Goal: Task Accomplishment & Management: Manage account settings

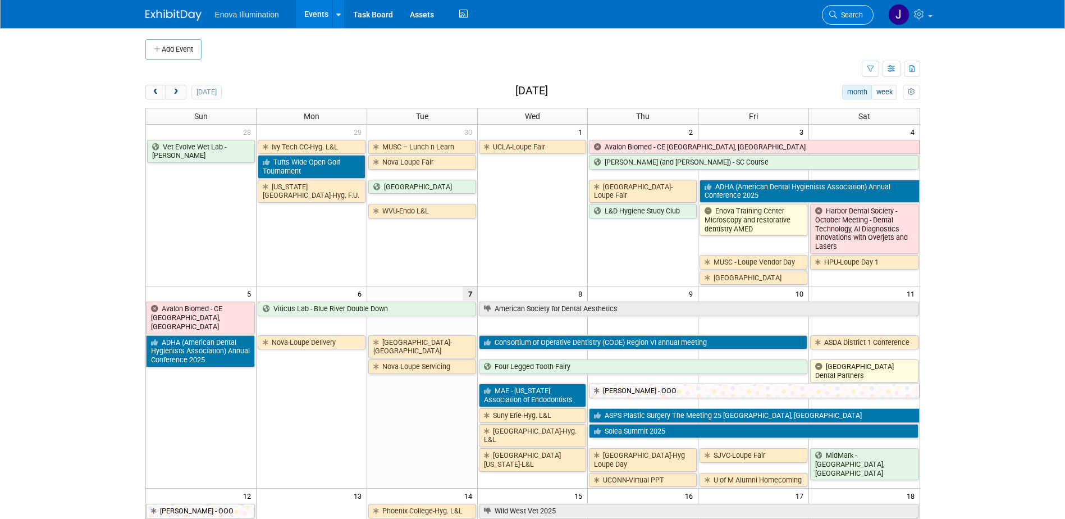
click at [862, 14] on span "Search" at bounding box center [850, 15] width 26 height 8
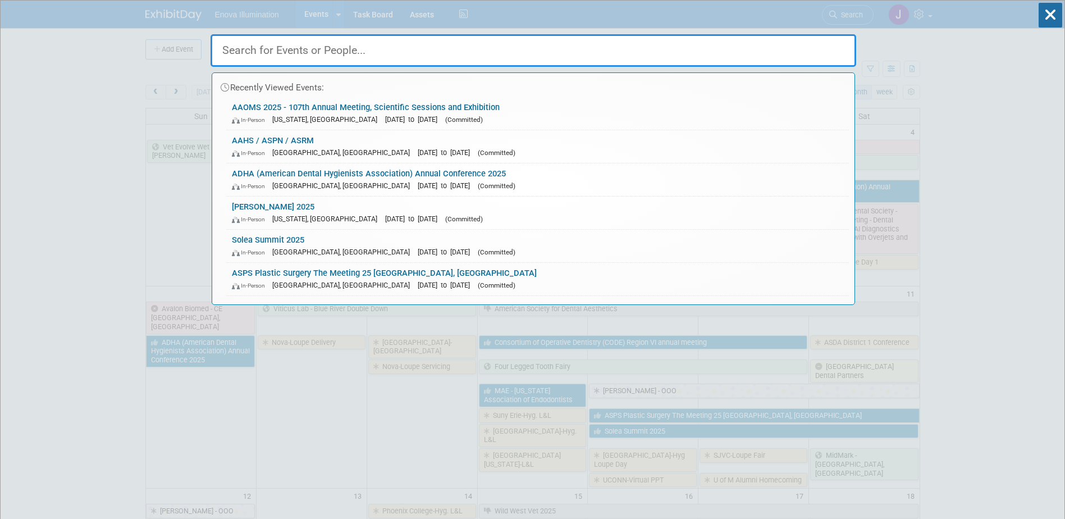
click at [797, 41] on input "text" at bounding box center [534, 50] width 646 height 33
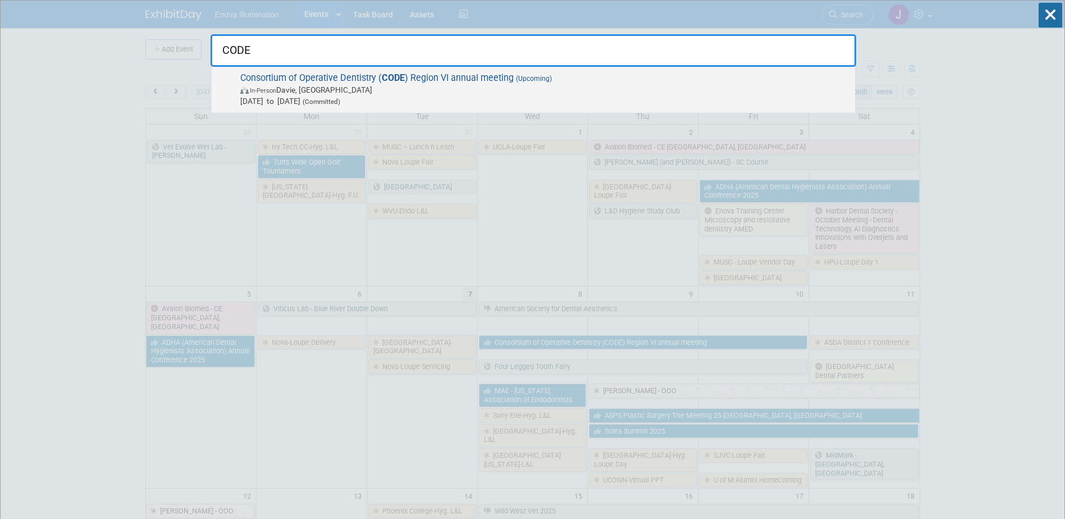
type input "CODE"
click at [383, 75] on strong "CODE" at bounding box center [393, 77] width 23 height 11
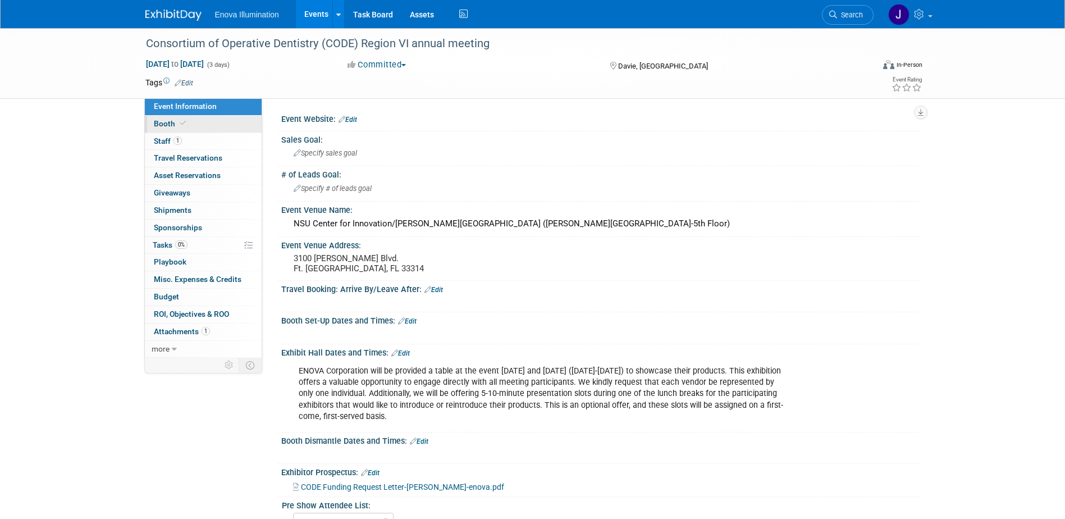
click at [221, 127] on link "Booth" at bounding box center [203, 124] width 117 height 17
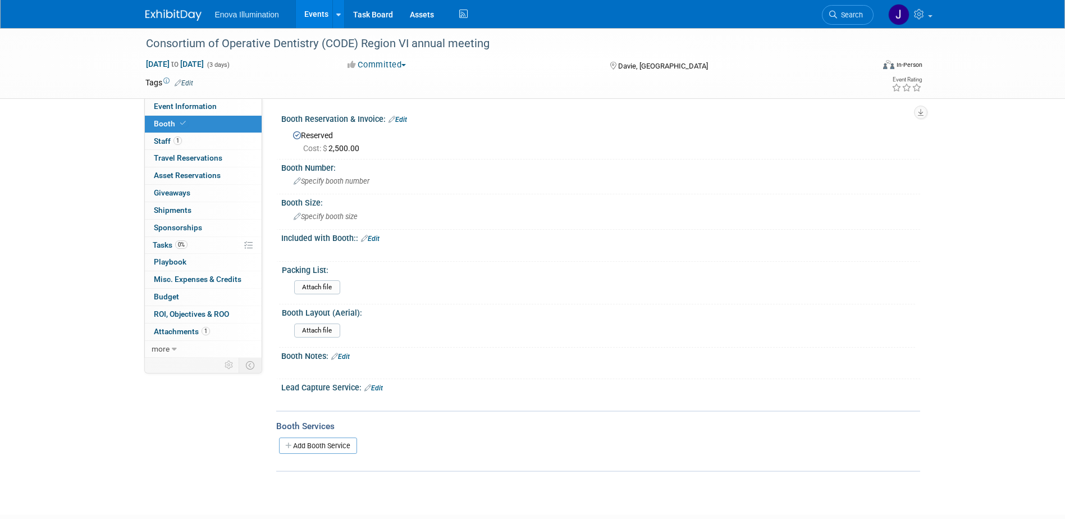
click at [398, 118] on link "Edit" at bounding box center [398, 120] width 19 height 8
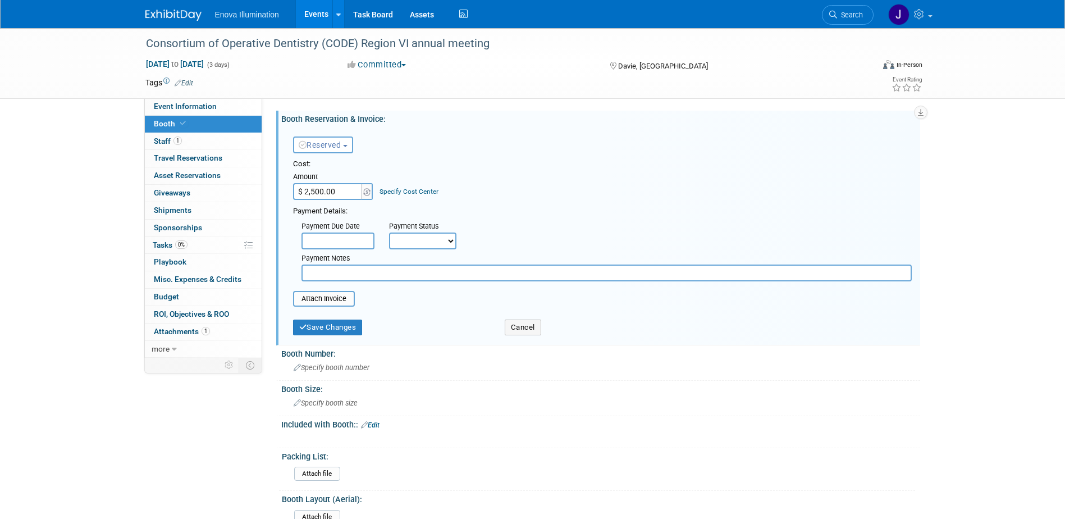
click at [345, 189] on input "$ 2,500.00" at bounding box center [328, 191] width 70 height 17
type input "$ 2,000.00"
click at [330, 298] on input "file" at bounding box center [287, 298] width 134 height 13
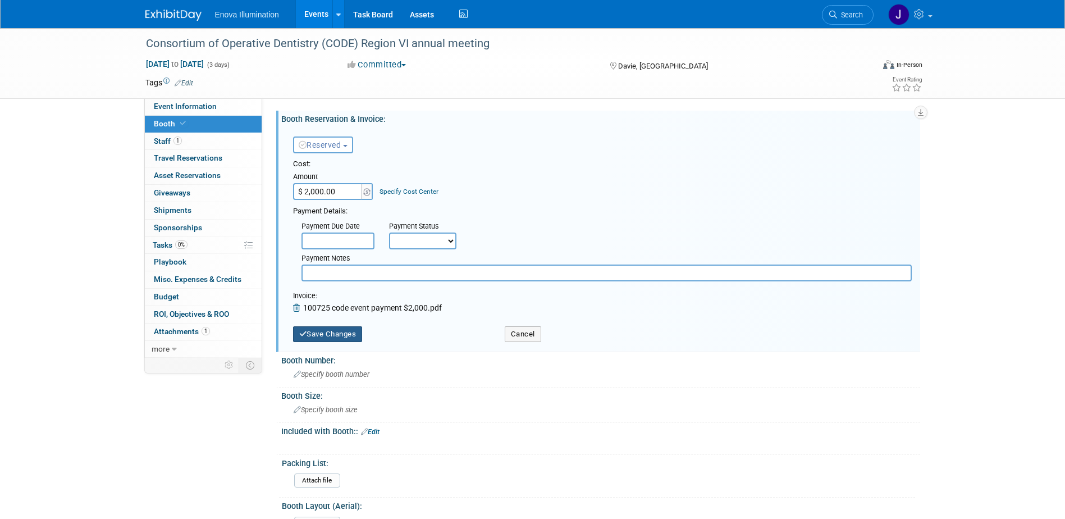
click at [327, 331] on button "Save Changes" at bounding box center [328, 334] width 70 height 16
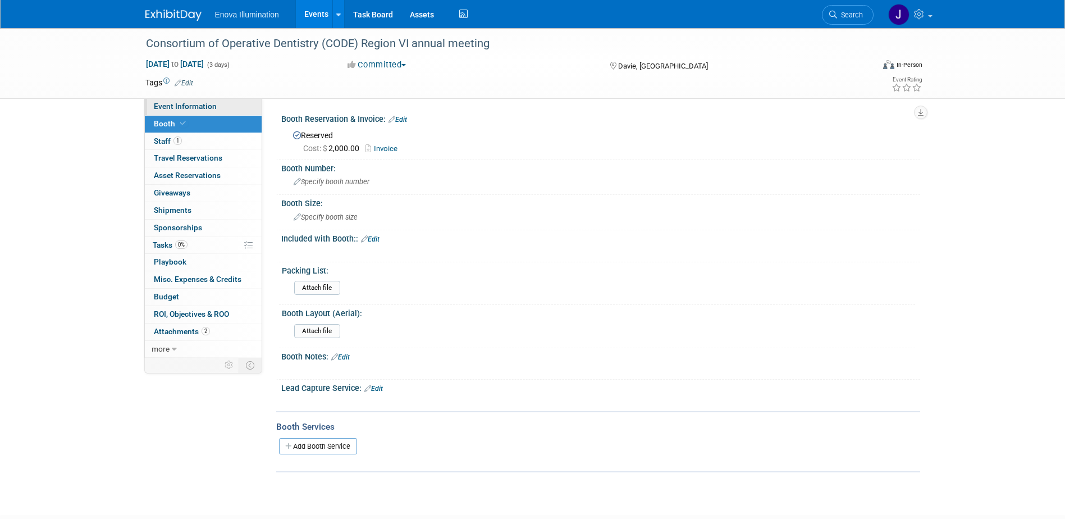
click at [187, 102] on span "Event Information" at bounding box center [185, 106] width 63 height 9
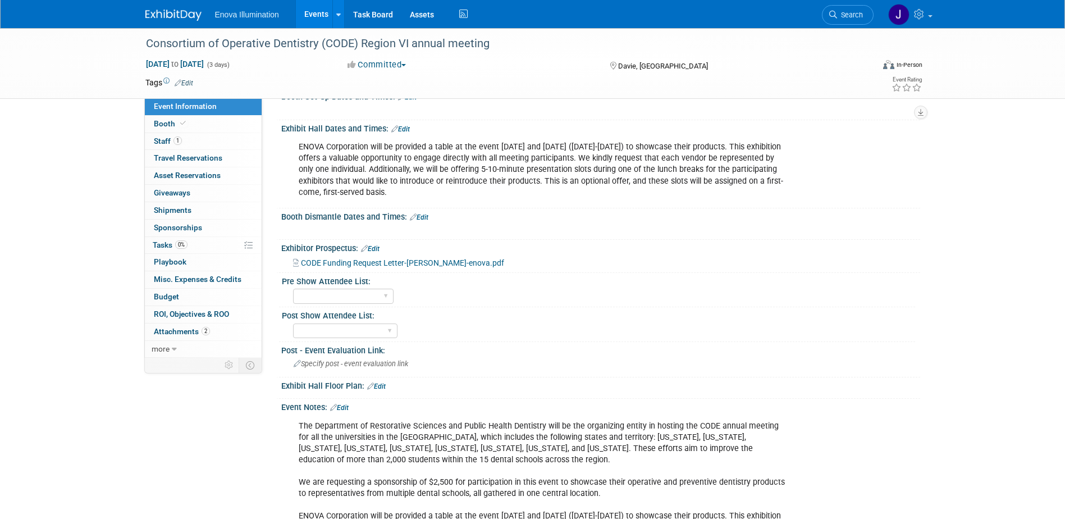
scroll to position [225, 0]
click at [377, 246] on link "Edit" at bounding box center [370, 248] width 19 height 8
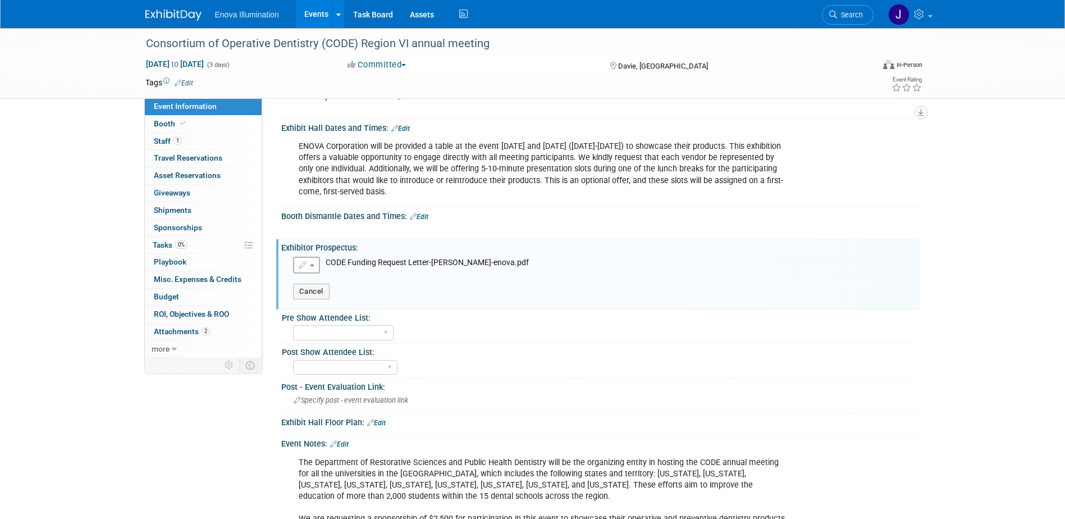
click at [311, 267] on button "button" at bounding box center [306, 265] width 27 height 17
click at [313, 294] on link "Remove attachment" at bounding box center [355, 300] width 123 height 16
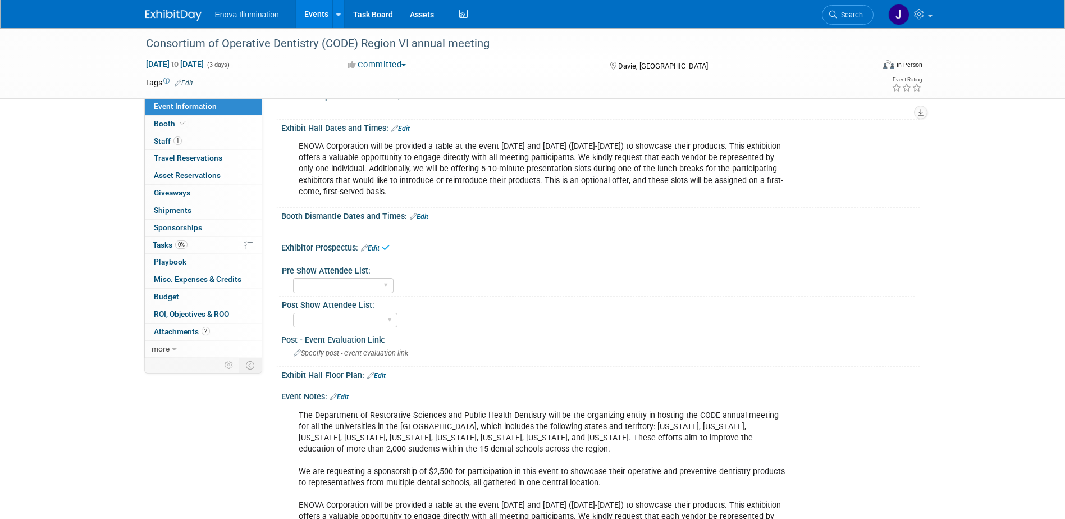
click at [380, 245] on link "Edit" at bounding box center [370, 248] width 19 height 8
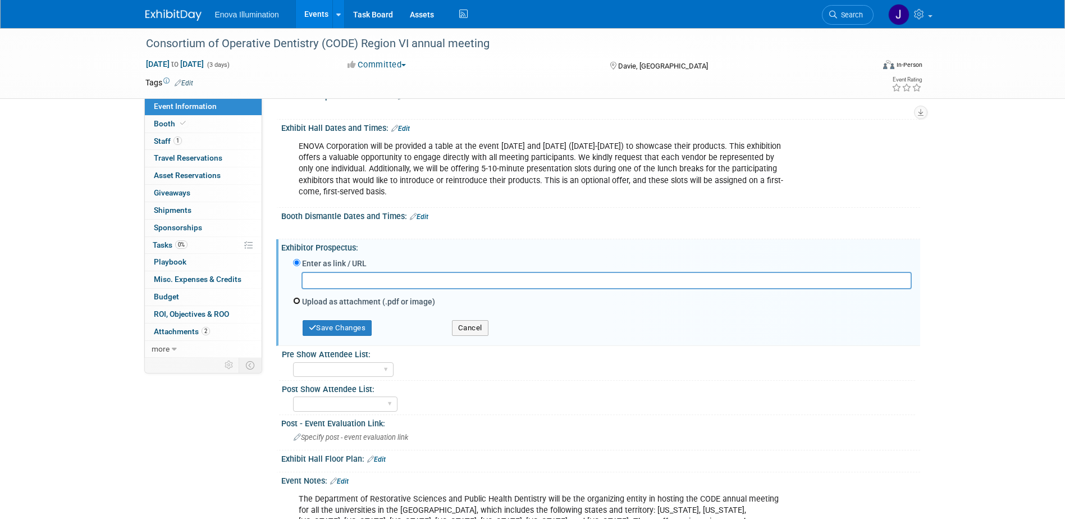
click at [298, 300] on input "Upload as attachment (.pdf or image)" at bounding box center [296, 300] width 7 height 7
radio input "true"
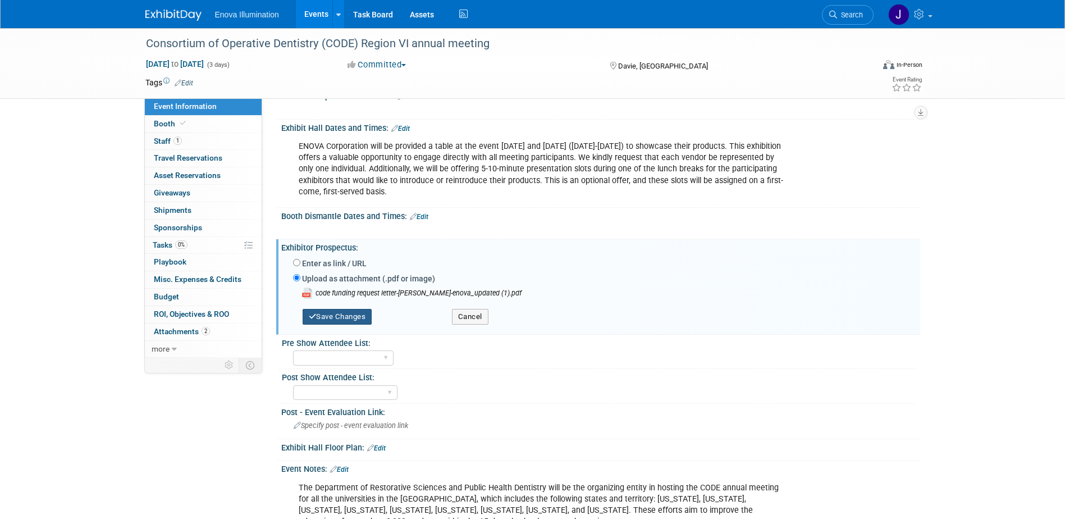
click at [340, 319] on button "Save Changes" at bounding box center [338, 317] width 70 height 16
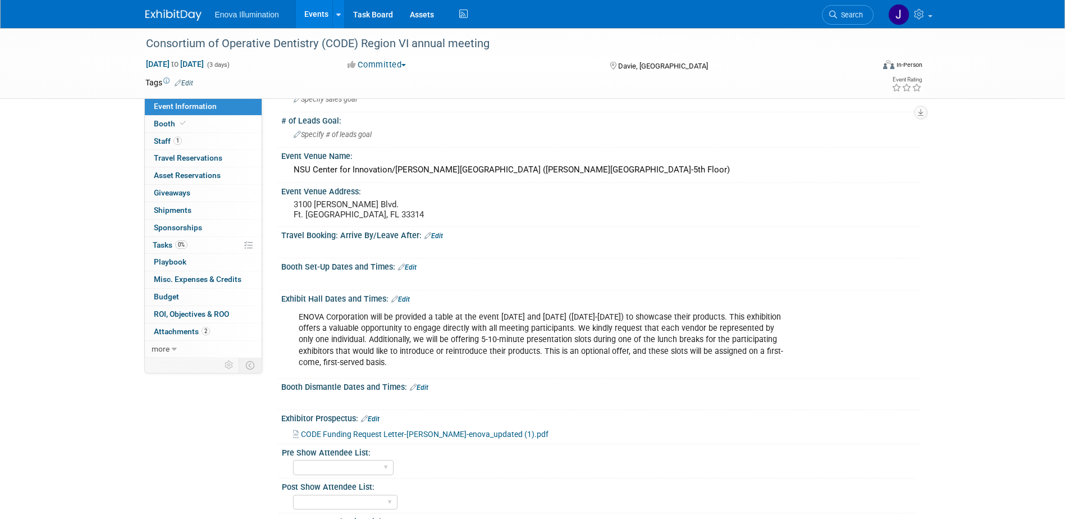
scroll to position [0, 0]
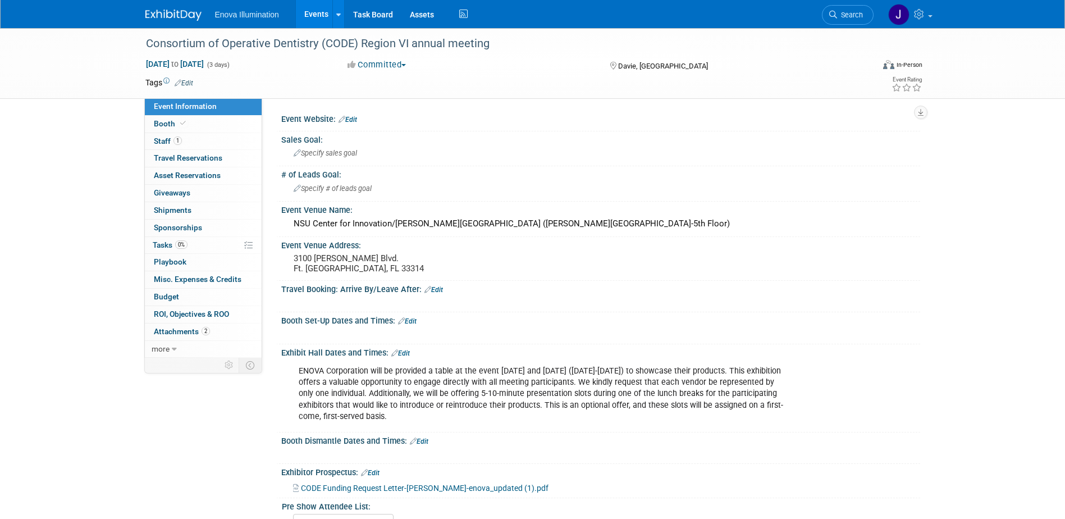
click at [408, 354] on link "Edit" at bounding box center [400, 353] width 19 height 8
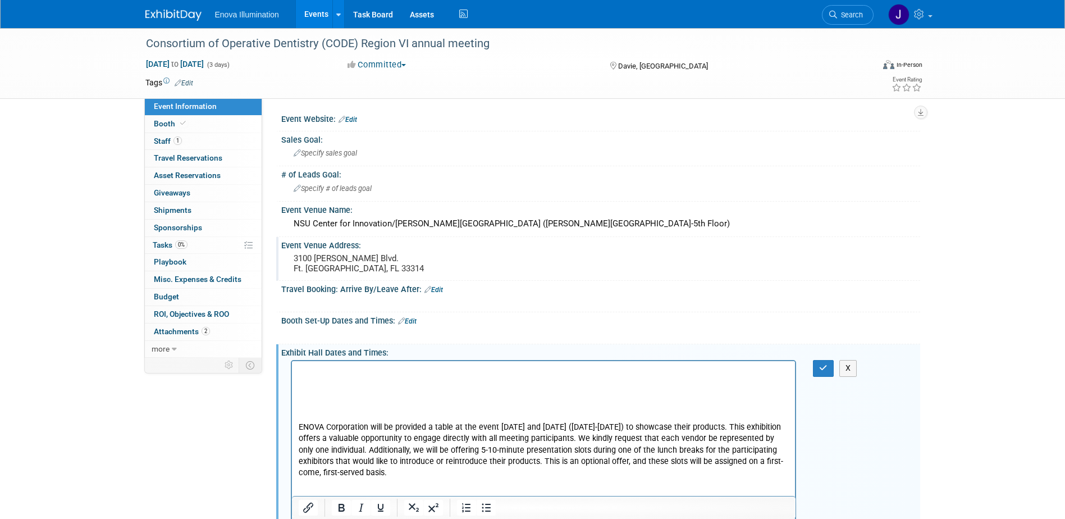
scroll to position [16, 0]
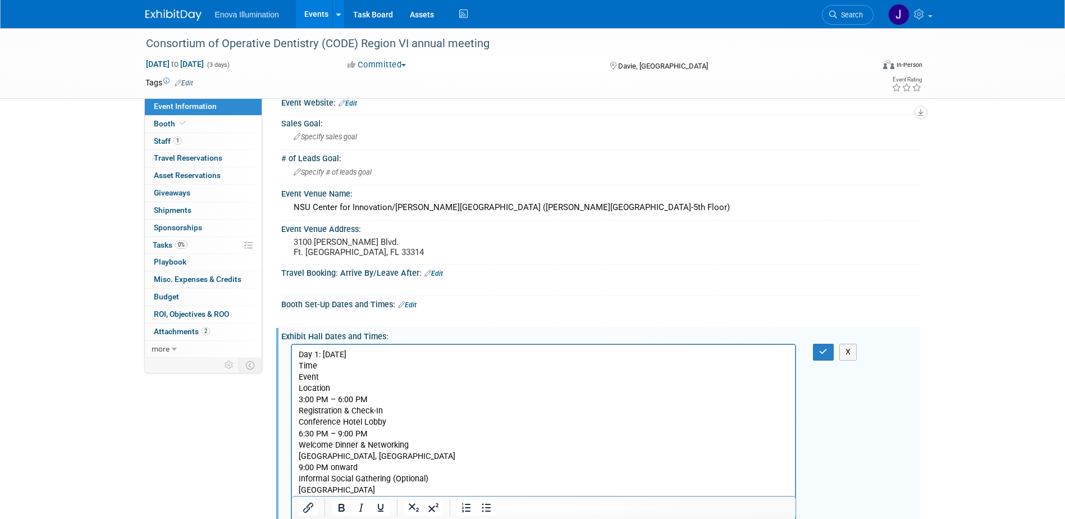
drag, startPoint x: 389, startPoint y: 367, endPoint x: 363, endPoint y: 373, distance: 26.4
click at [385, 370] on p "Day 1: Wednesday, October 8, 2025 Time Event Location 3:00 PM – 6:00 PM Registr…" at bounding box center [543, 422] width 491 height 147
drag, startPoint x: 349, startPoint y: 387, endPoint x: 295, endPoint y: 367, distance: 58.1
click at [295, 367] on html "Day 1: Wednesday, October 8, 2025 Time Event Location 3:00 PM – 6:00 PM Registr…" at bounding box center [543, 471] width 504 height 253
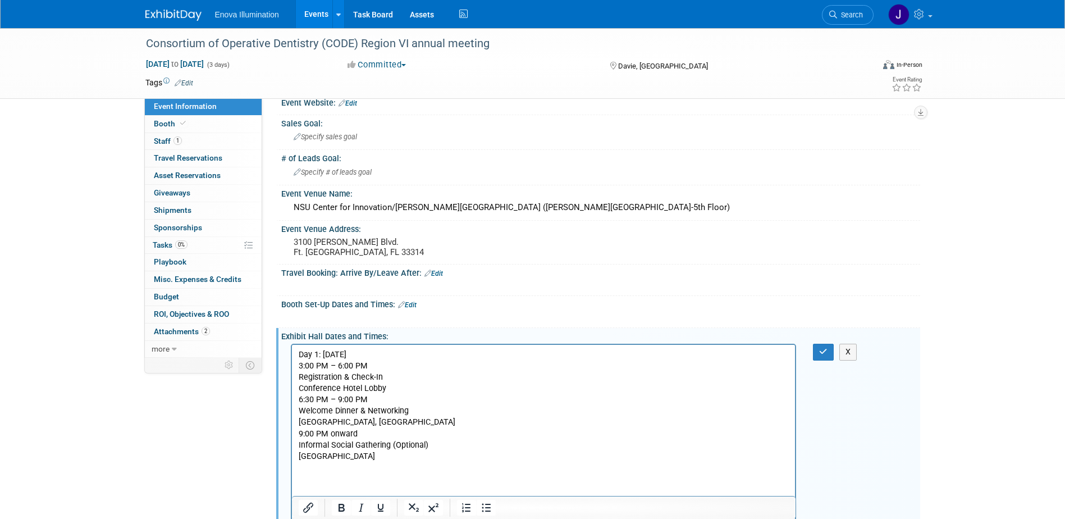
click at [390, 370] on p "Day 1: Wednesday, October 8, 2025 3:00 PM – 6:00 PM Registration & Check-In Con…" at bounding box center [543, 405] width 491 height 113
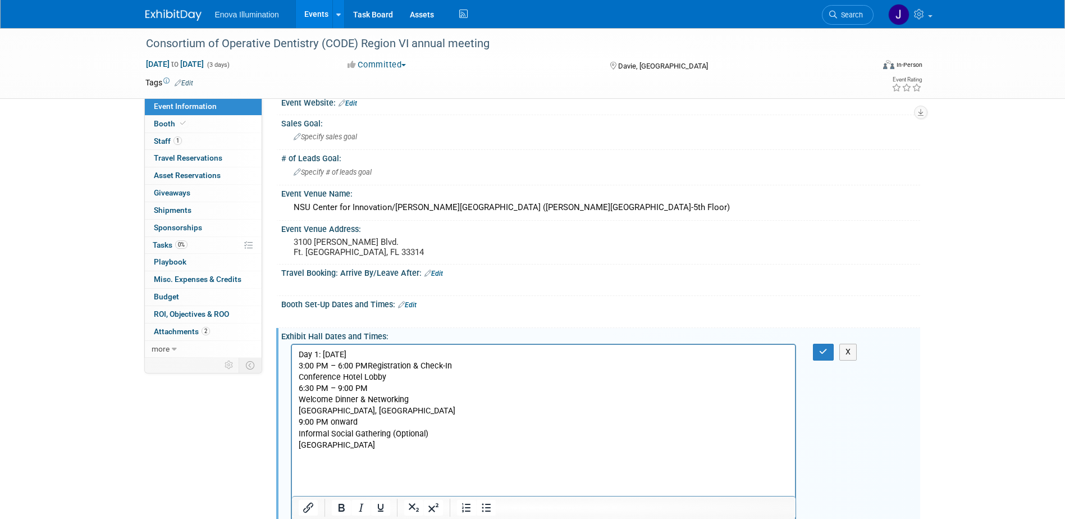
click at [457, 367] on p "Day 1: Wednesday, October 8, 2025 3:00 PM – 6:00 PM Registration & Check-In Con…" at bounding box center [543, 400] width 491 height 102
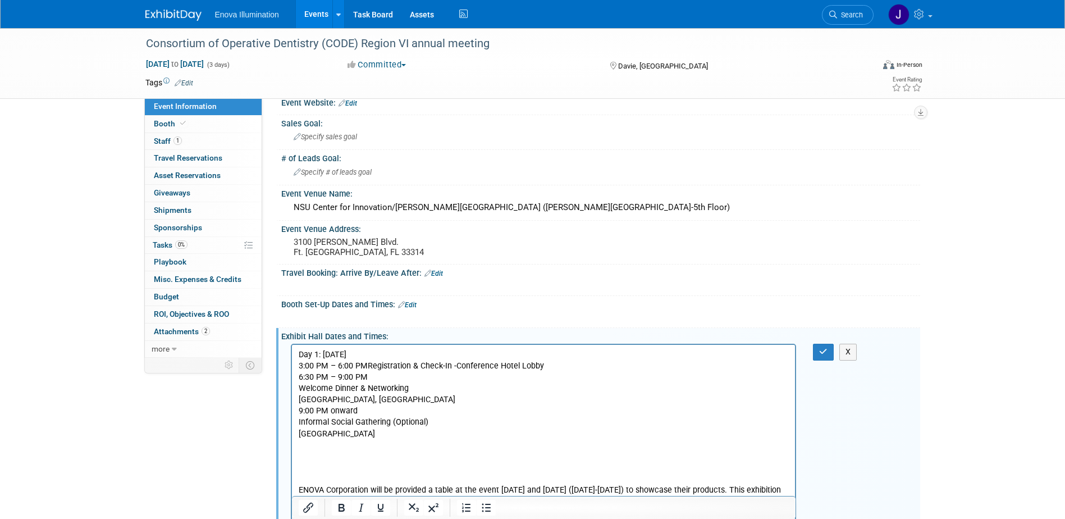
click at [551, 364] on p "Day 1: Wednesday, October 8, 2025 3:00 PM – 6:00 PM Registration & Check-In - C…" at bounding box center [543, 394] width 491 height 90
click at [385, 378] on p "6:30 PM – 9:00 PM Welcome Dinner & Networking Grande Oaks, FL 9:00 PM onward In…" at bounding box center [543, 405] width 491 height 67
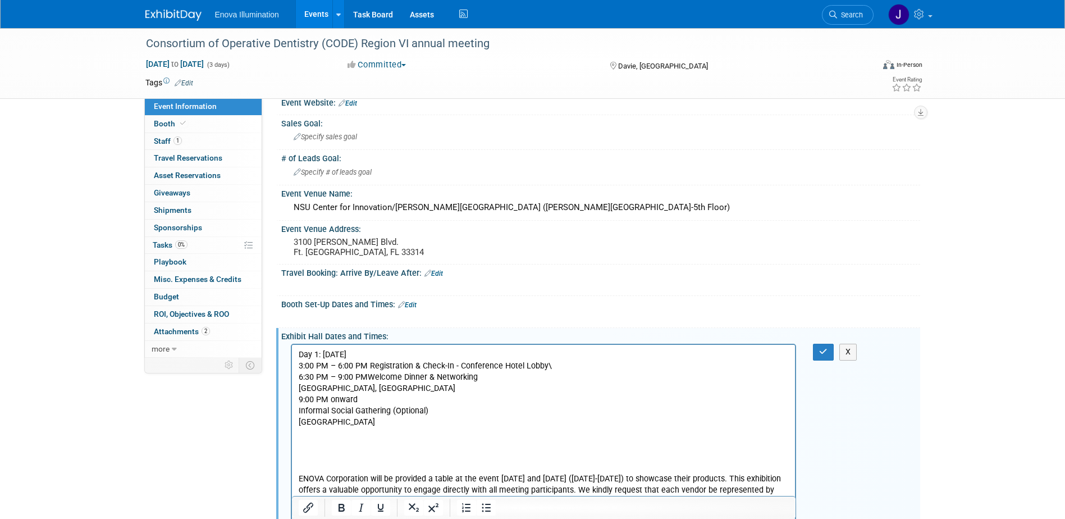
click at [536, 385] on p "6:30 PM – 9:00 PM Welcome Dinner & Networking Grande Oaks, FL 9:00 PM onward In…" at bounding box center [543, 400] width 491 height 56
click at [507, 370] on p "Day 1: Wednesday, October 8, 2025 3:00 PM – 6:00 PM Registration & Check-In - C…" at bounding box center [543, 360] width 491 height 22
click at [501, 375] on p "6:30 PM – 9:00 PM Welcome Dinner & Networking Grande Oaks, FL 9:00 PM onward In…" at bounding box center [543, 400] width 491 height 56
click at [551, 366] on p "Day 1: Wednesday, October 8, 2025 3:00 PM – 6:00 PM Registration & Check-In - C…" at bounding box center [543, 360] width 491 height 22
click at [525, 379] on p "6:30 PM – 9:00 PM Welcome Dinner & Networking Grande Oaks, FL 9:00 PM onward In…" at bounding box center [543, 400] width 491 height 56
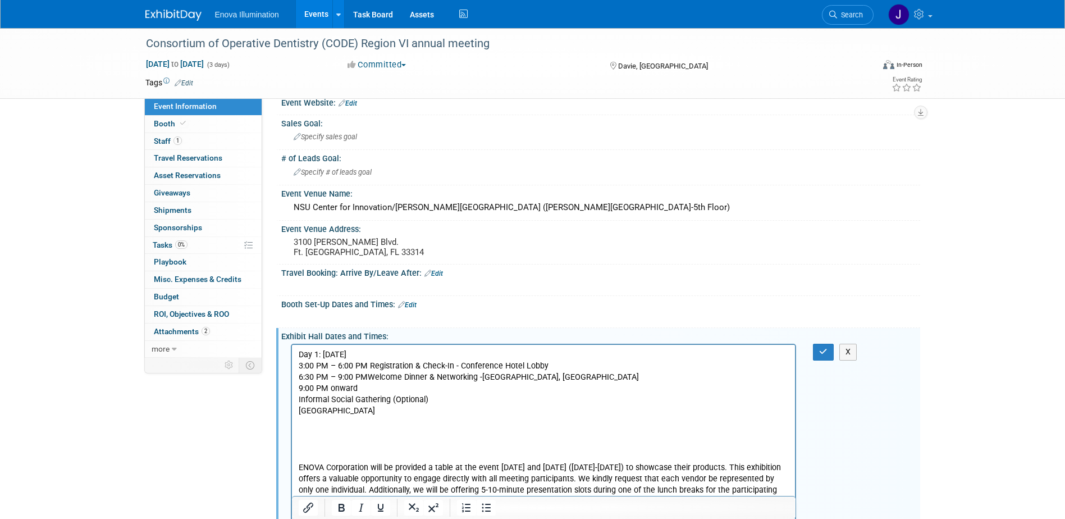
click at [369, 389] on p "6:30 PM – 9:00 PM Welcome Dinner & Networking - Grande Oaks, FL 9:00 PM onward …" at bounding box center [543, 394] width 491 height 45
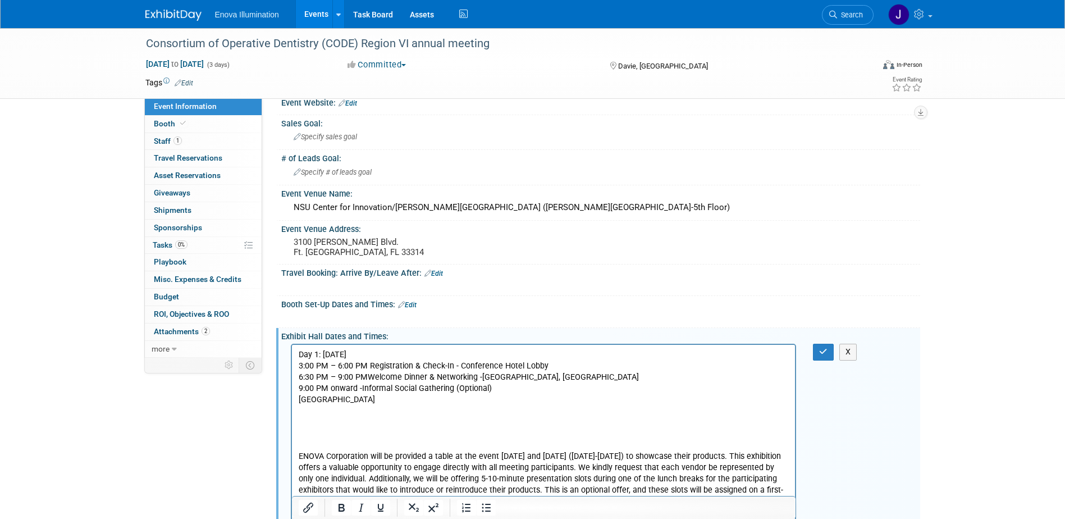
click at [530, 390] on p "6:30 PM – 9:00 PM Welcome Dinner & Networking - Grande Oaks, FL 9:00 PM onward …" at bounding box center [543, 389] width 491 height 34
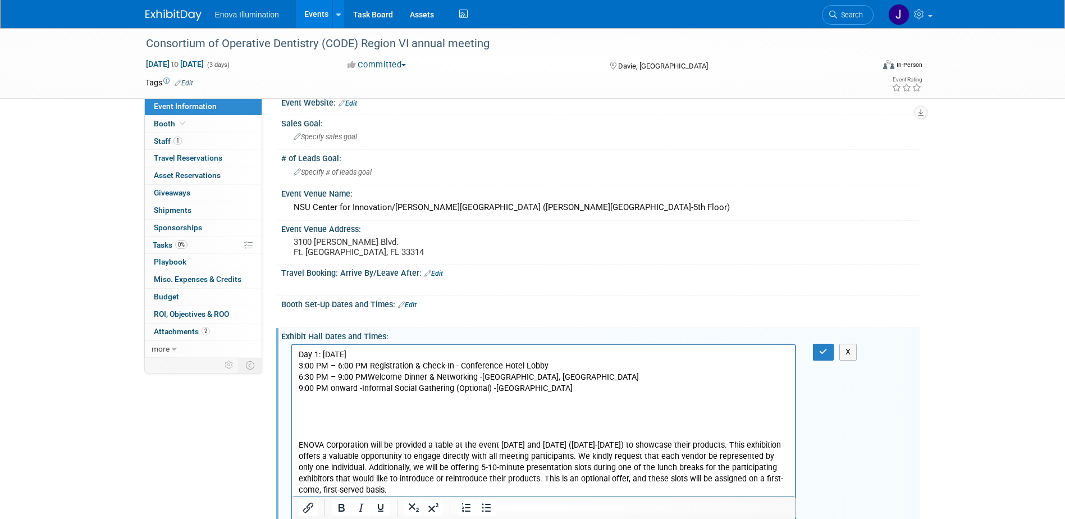
click at [375, 404] on p "Rich Text Area. Press ALT-0 for help." at bounding box center [543, 399] width 491 height 11
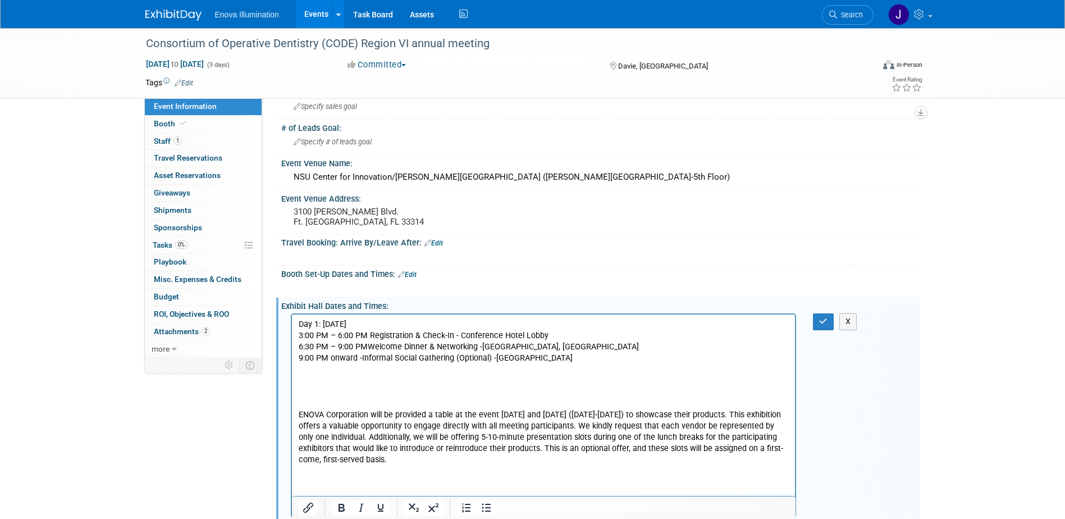
scroll to position [72, 0]
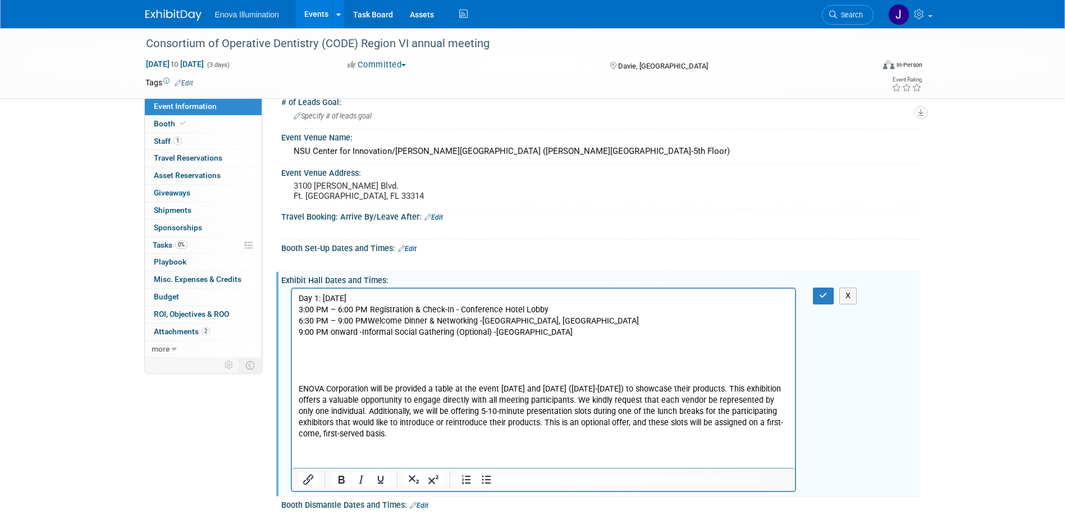
click at [317, 353] on p "Rich Text Area. Press ALT-0 for help." at bounding box center [543, 354] width 491 height 11
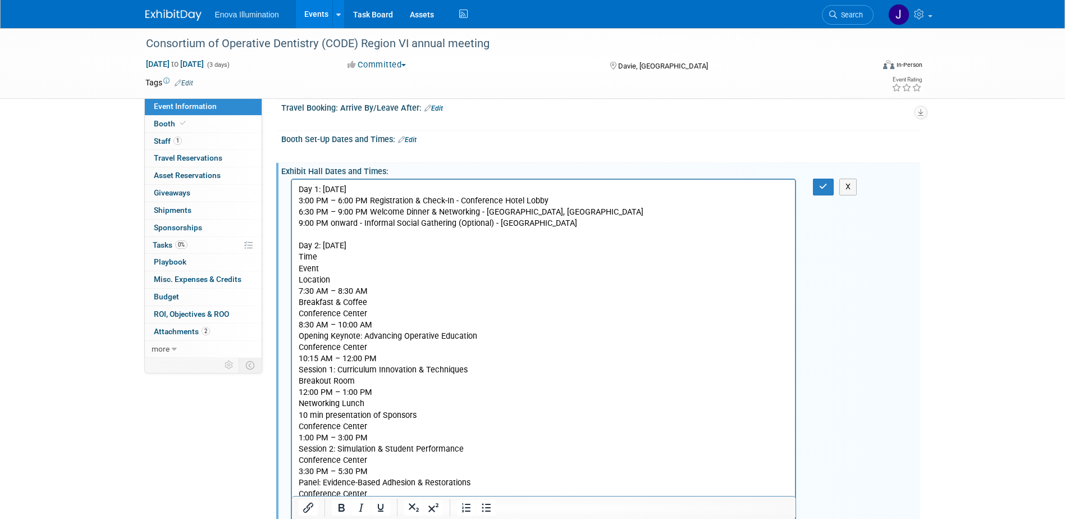
scroll to position [0, 0]
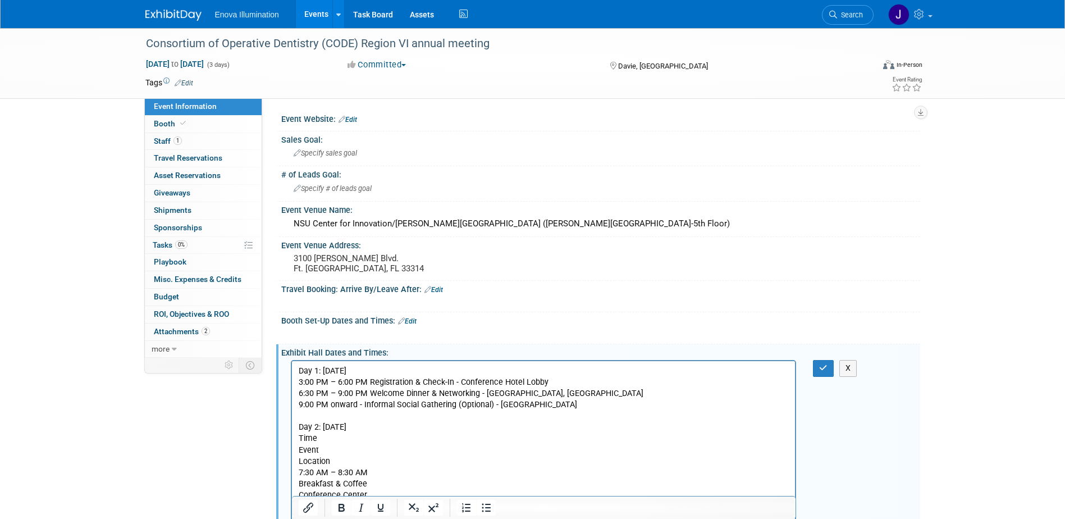
drag, startPoint x: 427, startPoint y: 369, endPoint x: 275, endPoint y: 362, distance: 151.8
click at [346, 509] on icon "Bold" at bounding box center [341, 507] width 13 height 13
drag, startPoint x: 431, startPoint y: 427, endPoint x: 293, endPoint y: 427, distance: 138.7
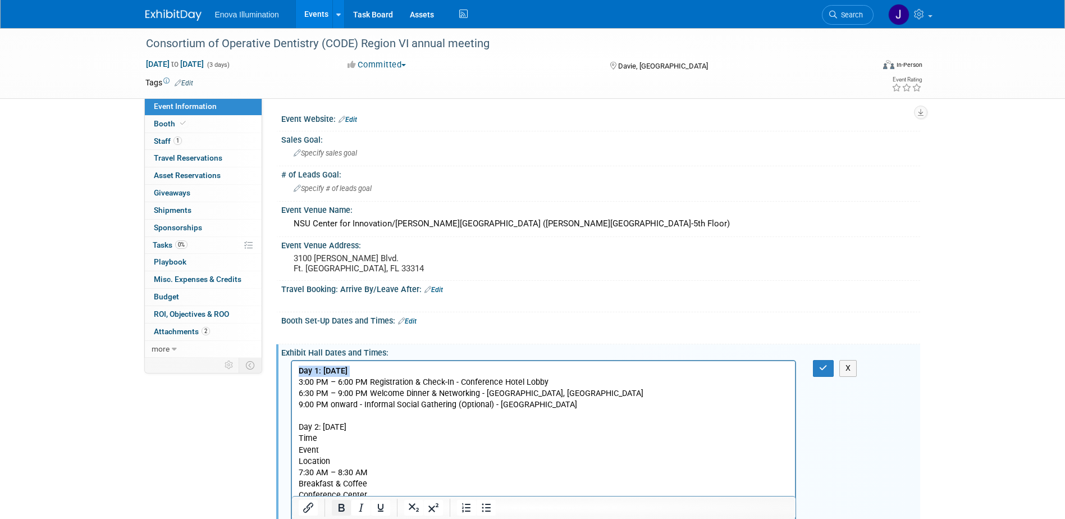
click at [344, 512] on icon "Bold" at bounding box center [341, 507] width 13 height 13
drag, startPoint x: 343, startPoint y: 462, endPoint x: 292, endPoint y: 436, distance: 57.0
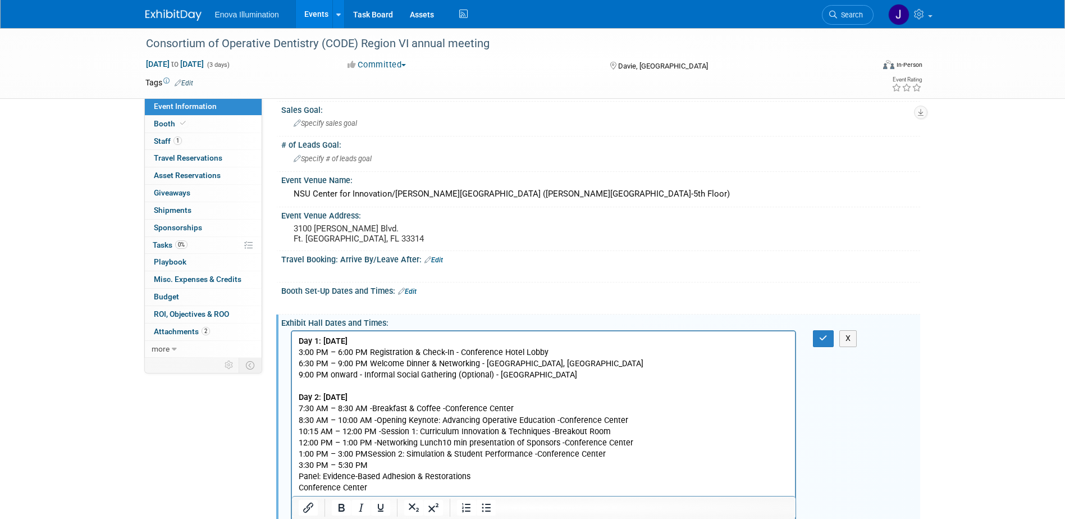
scroll to position [56, 0]
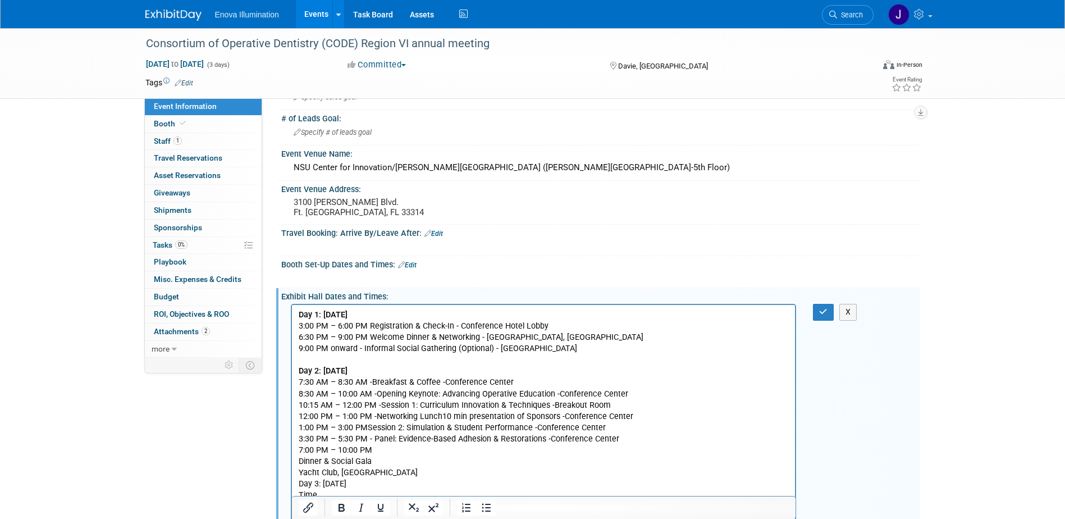
click at [453, 451] on p "Day 2: Thursday, October 9, 2025 7:30 AM – 8:30 AM - Breakfast & Coffee - Confe…" at bounding box center [543, 529] width 491 height 327
click at [516, 450] on p "Day 2: Thursday, October 9, 2025 7:30 AM – 8:30 AM - Breakfast & Coffee - Confe…" at bounding box center [543, 524] width 491 height 316
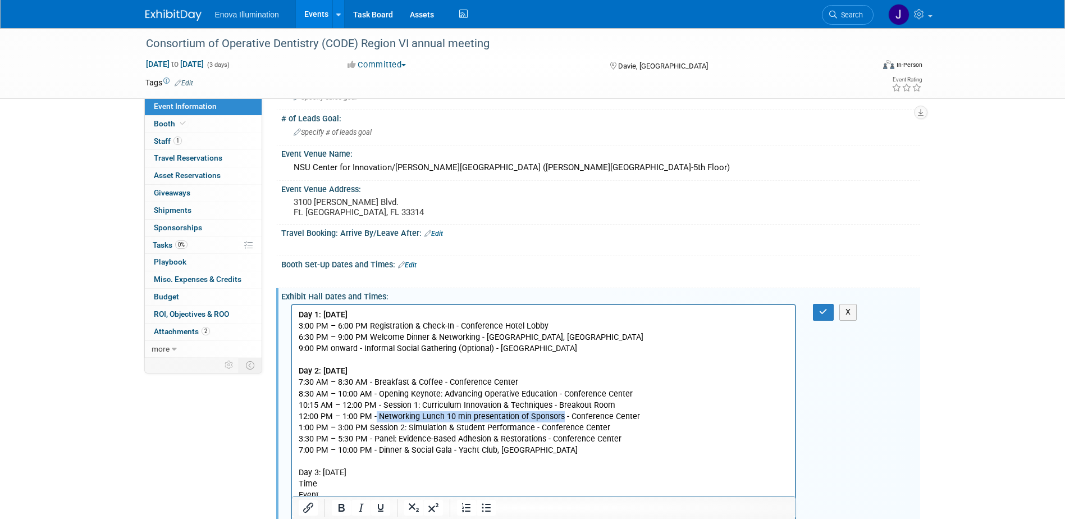
drag, startPoint x: 560, startPoint y: 417, endPoint x: 375, endPoint y: 418, distance: 184.8
click at [375, 418] on p "Day 2: Thursday, October 9, 2025 7:30 AM – 8:30 AM - Breakfast & Coffee - Confe…" at bounding box center [543, 411] width 491 height 90
drag, startPoint x: 636, startPoint y: 419, endPoint x: 297, endPoint y: 418, distance: 339.7
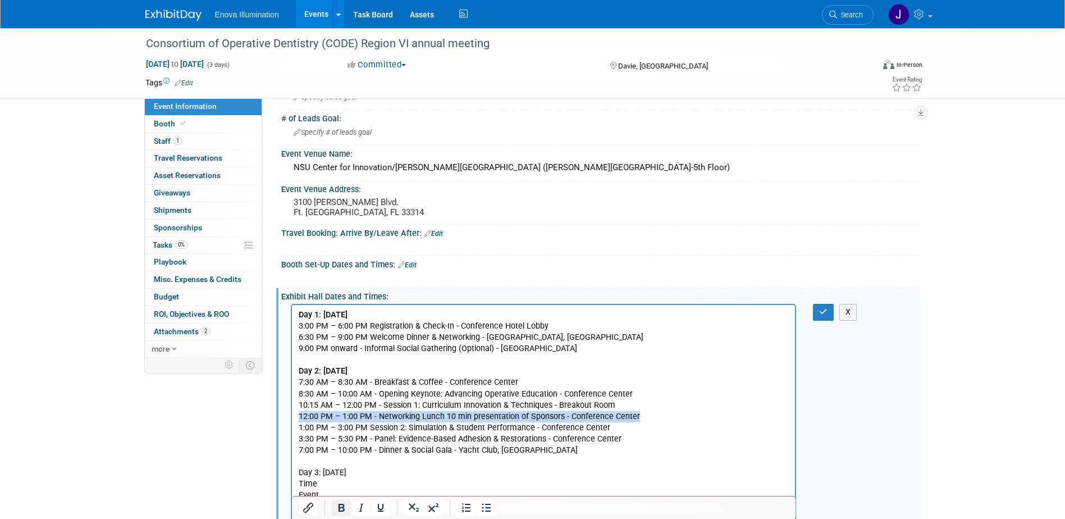
click at [344, 508] on icon "Bold" at bounding box center [342, 508] width 6 height 8
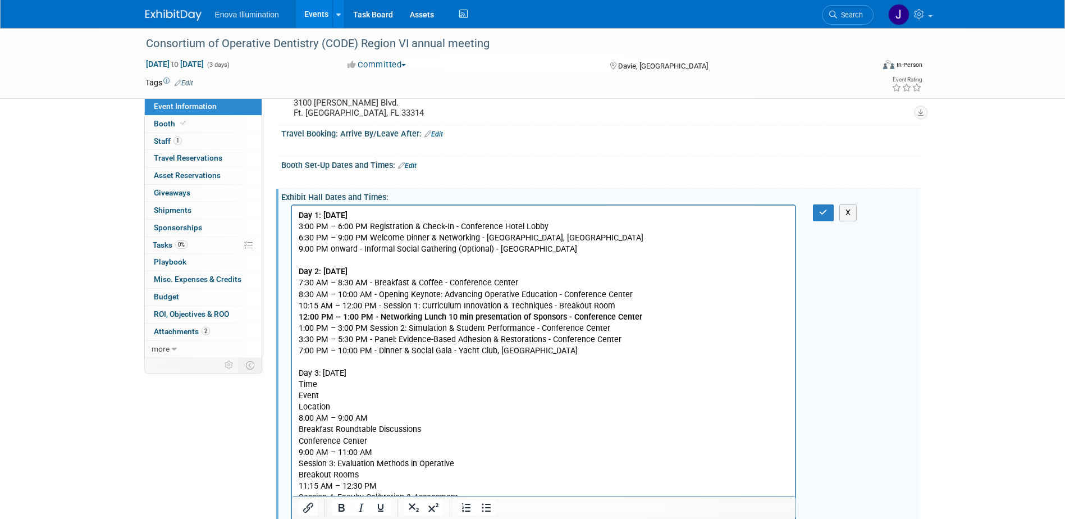
scroll to position [168, 0]
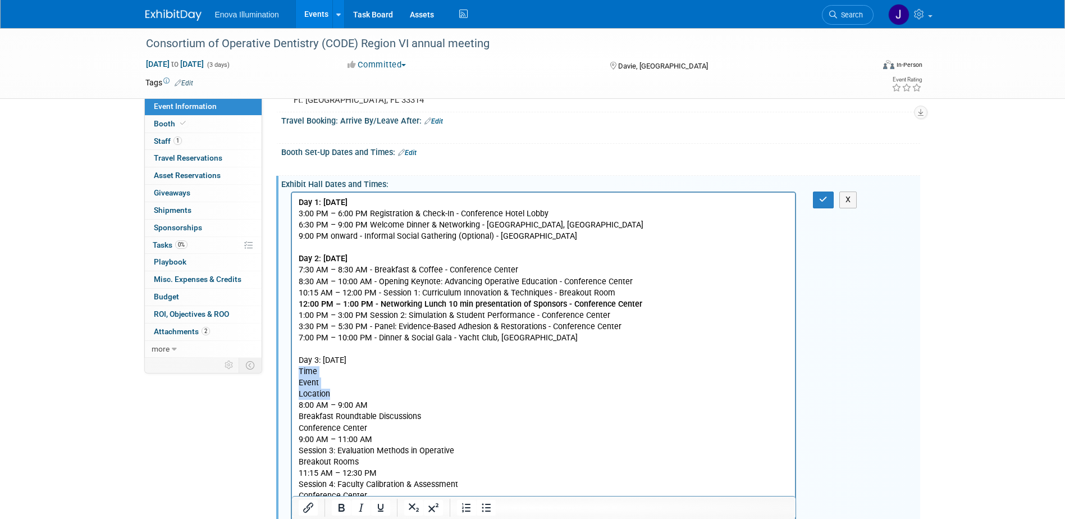
drag, startPoint x: 334, startPoint y: 394, endPoint x: 298, endPoint y: 369, distance: 43.5
click at [299, 369] on p "Day 3: Friday, October 10, 2025 Time Event Location 8:00 AM – 9:00 AM Breakfast…" at bounding box center [543, 462] width 491 height 237
click at [375, 376] on p "Day 3: Friday, October 10, 2025 8:00 AM – 9:00 AM Breakfast Roundtable Discussi…" at bounding box center [543, 445] width 491 height 203
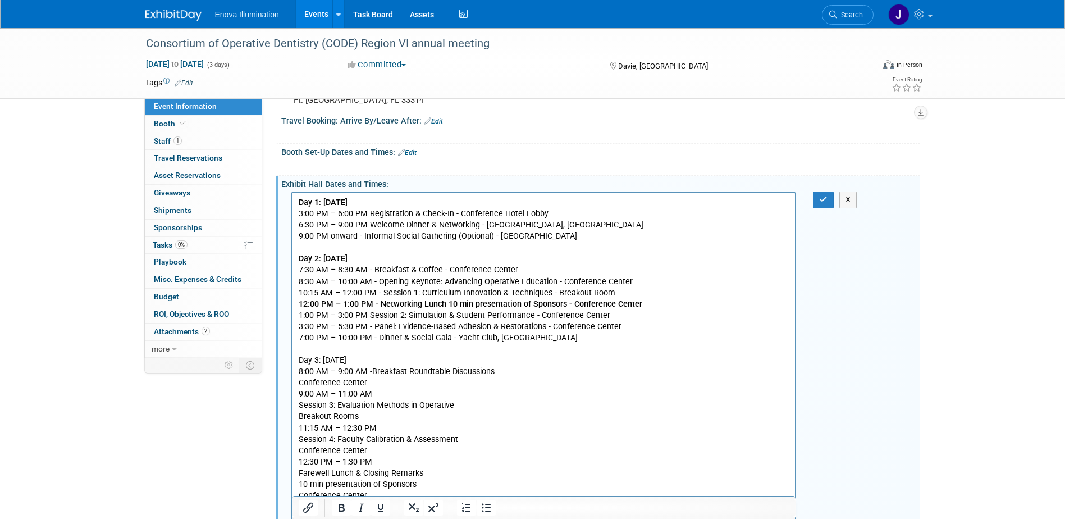
click at [501, 373] on p "Day 3: Friday, October 10, 2025 8:00 AM – 9:00 AM - Breakfast Roundtable Discus…" at bounding box center [543, 439] width 491 height 191
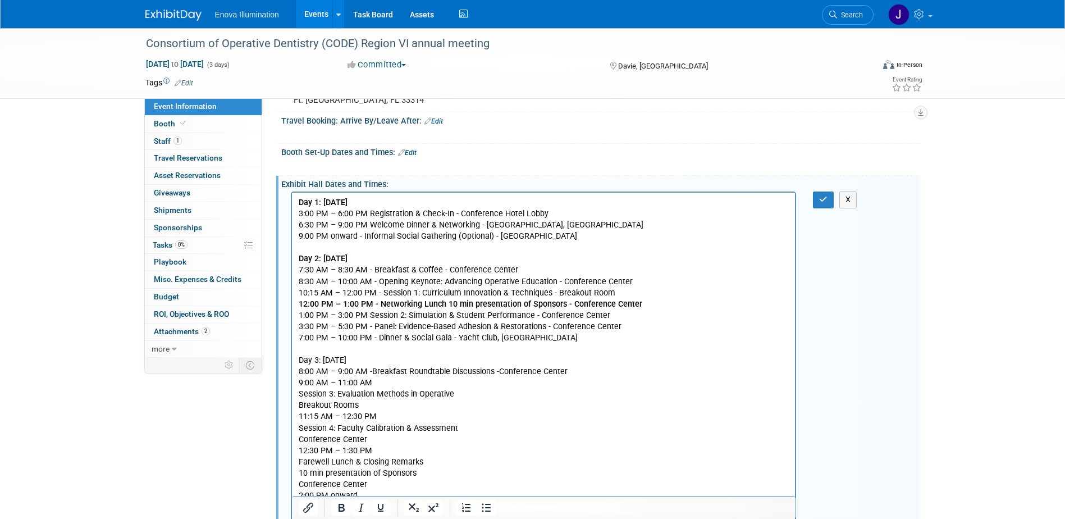
click at [417, 384] on p "Day 3: Friday, October 10, 2025 8:00 AM – 9:00 AM - Breakfast Roundtable Discus…" at bounding box center [543, 434] width 491 height 180
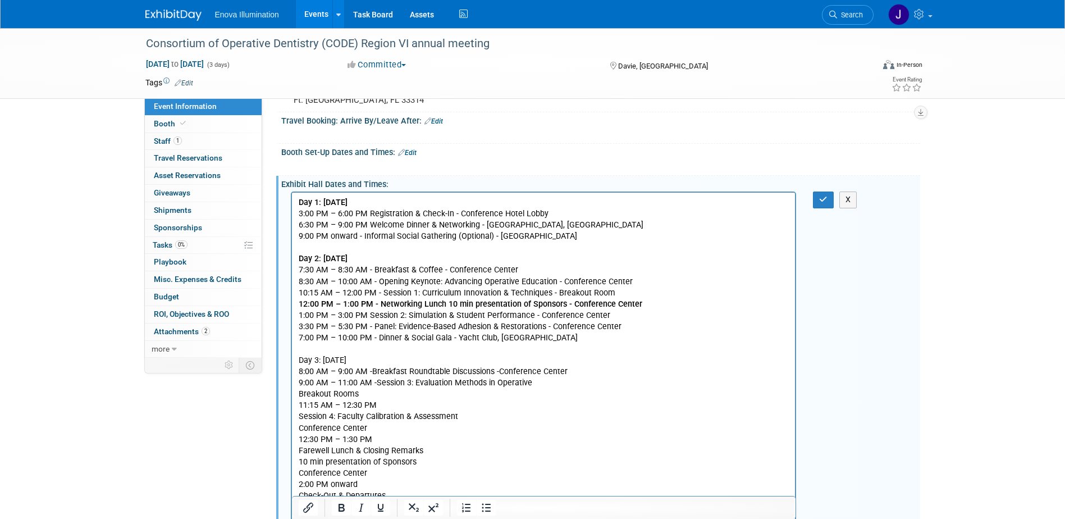
click at [551, 382] on p "Day 3: Friday, October 10, 2025 8:00 AM – 9:00 AM - Breakfast Roundtable Discus…" at bounding box center [543, 428] width 491 height 169
click at [413, 394] on p "Day 3: Friday, October 10, 2025 8:00 AM – 9:00 AM - Breakfast Roundtable Discus…" at bounding box center [543, 423] width 491 height 158
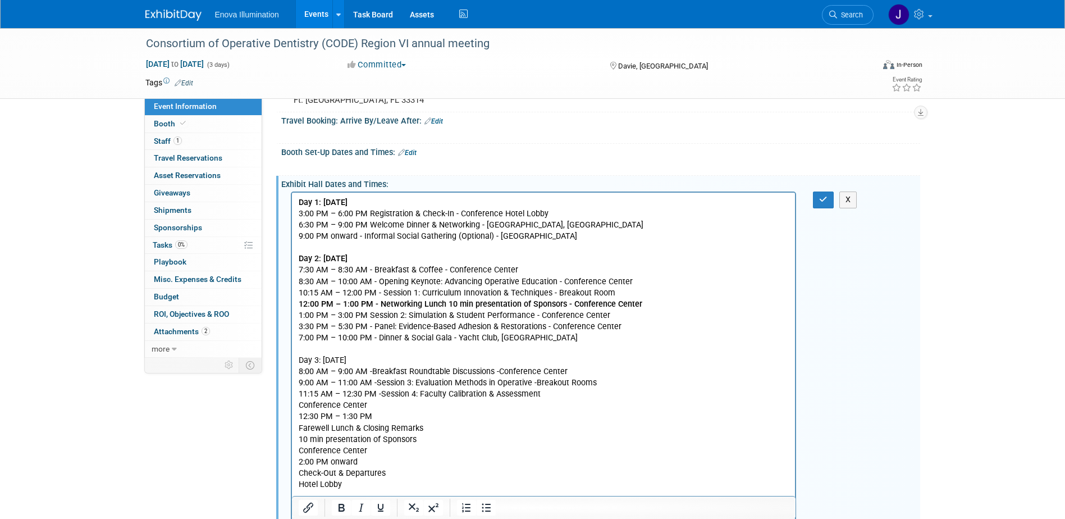
click at [549, 395] on p "Day 3: Friday, October 10, 2025 8:00 AM – 9:00 AM - Breakfast Roundtable Discus…" at bounding box center [543, 417] width 491 height 147
click at [444, 404] on p "Day 3: Friday, October 10, 2025 8:00 AM – 9:00 AM - Breakfast Roundtable Discus…" at bounding box center [543, 411] width 491 height 135
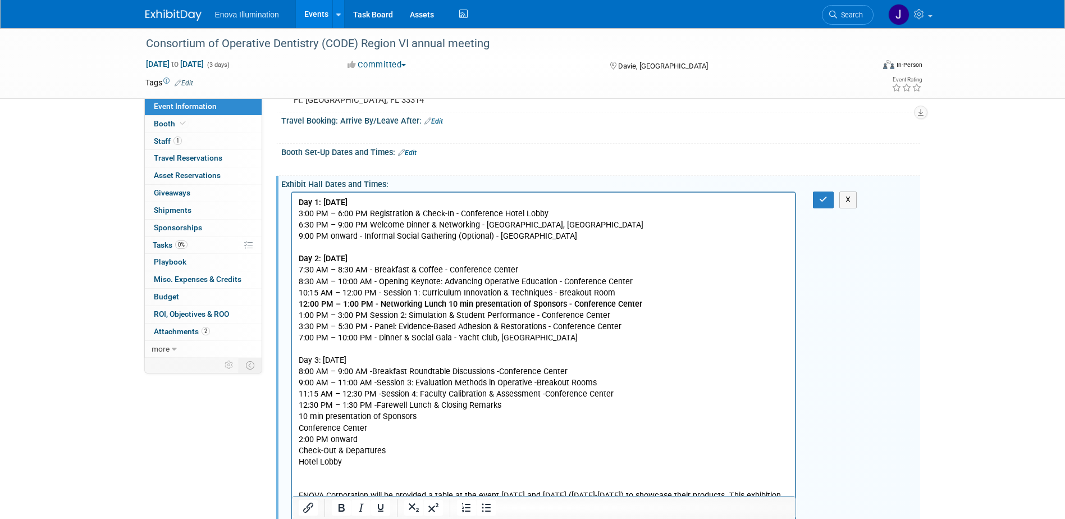
click at [504, 408] on p "Day 3: Friday, October 10, 2025 8:00 AM – 9:00 AM - Breakfast Roundtable Discus…" at bounding box center [543, 406] width 491 height 124
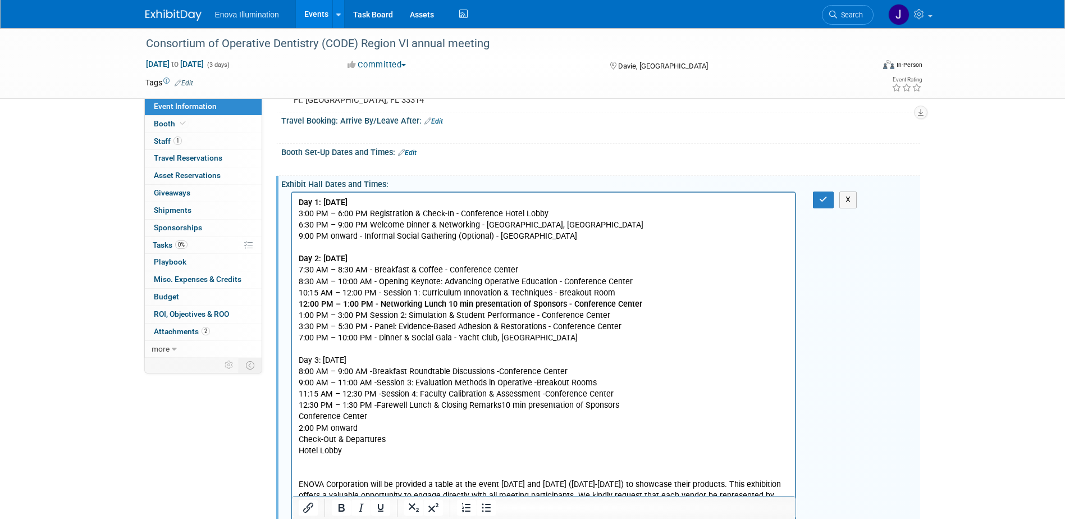
click at [648, 405] on p "Day 3: Friday, October 10, 2025 8:00 AM – 9:00 AM - Breakfast Roundtable Discus…" at bounding box center [543, 400] width 491 height 113
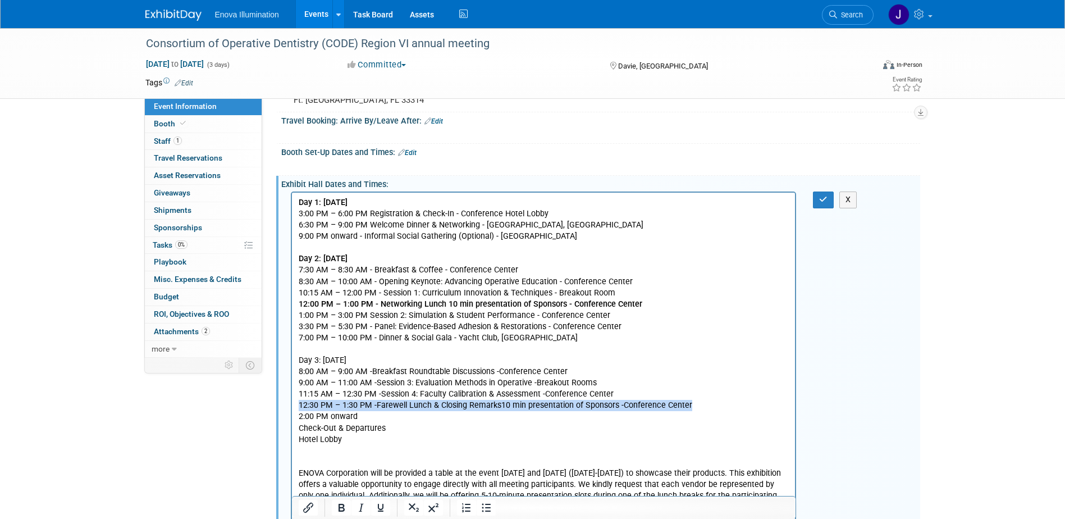
drag, startPoint x: 706, startPoint y: 404, endPoint x: 298, endPoint y: 404, distance: 408.3
click at [298, 404] on p "Day 3: Friday, October 10, 2025 8:00 AM – 9:00 AM - Breakfast Roundtable Discus…" at bounding box center [543, 395] width 491 height 102
click at [339, 511] on icon "Bold" at bounding box center [341, 507] width 13 height 13
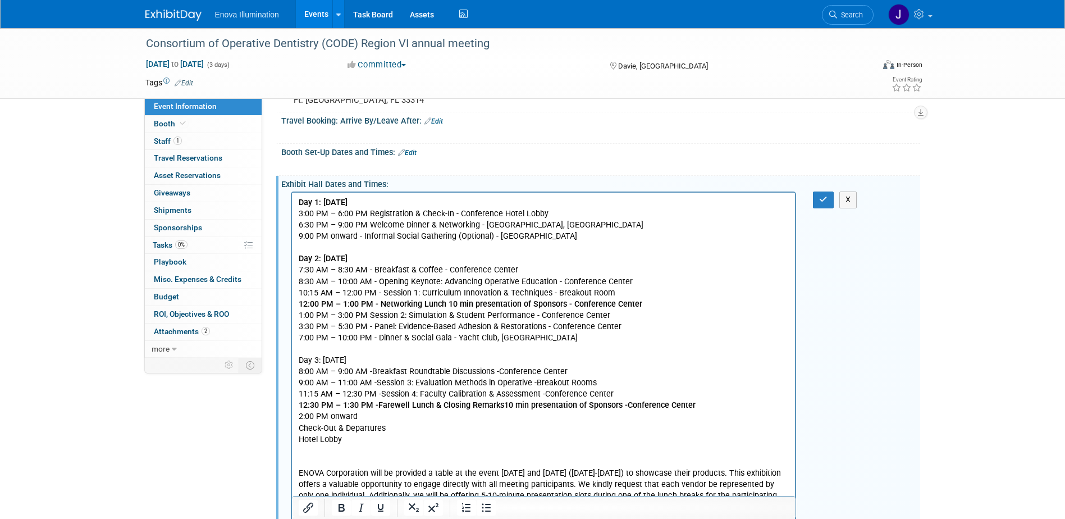
drag, startPoint x: 362, startPoint y: 420, endPoint x: 371, endPoint y: 413, distance: 11.6
click at [362, 418] on p "Day 3: Friday, October 10, 2025 8:00 AM – 9:00 AM - Breakfast Roundtable Discus…" at bounding box center [543, 395] width 491 height 102
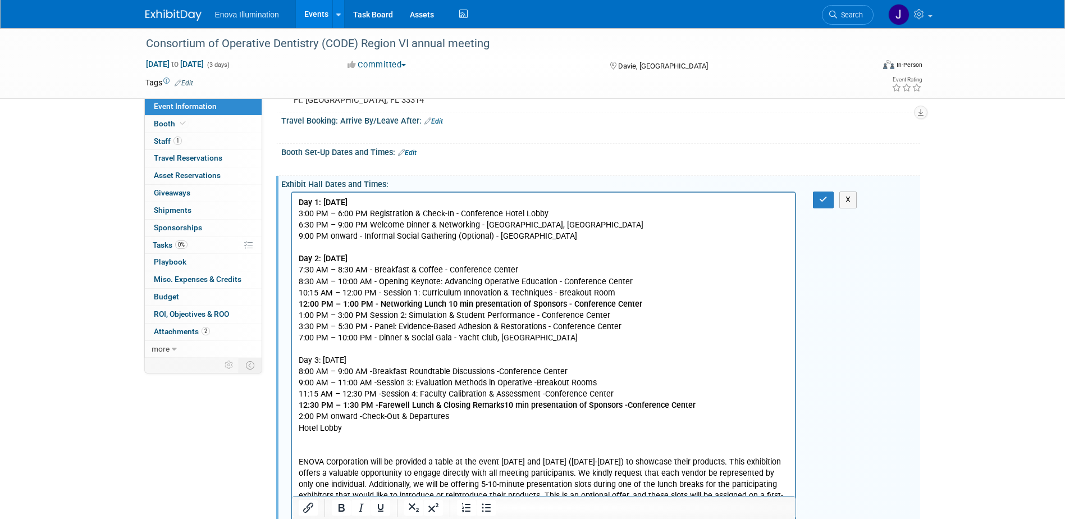
click at [458, 416] on p "Day 3: Friday, October 10, 2025 8:00 AM – 9:00 AM - Breakfast Roundtable Discus…" at bounding box center [543, 389] width 491 height 90
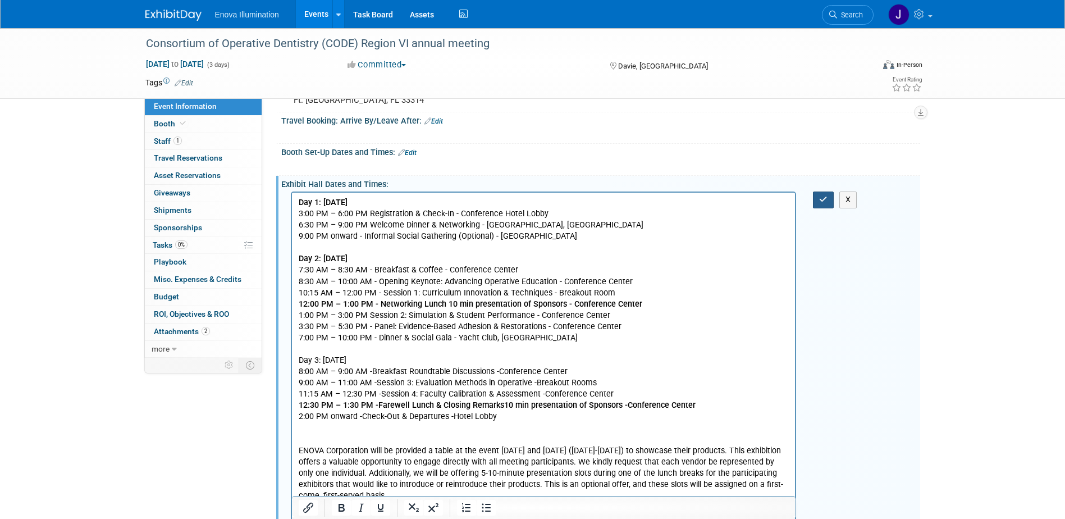
click at [823, 192] on button "button" at bounding box center [823, 199] width 21 height 16
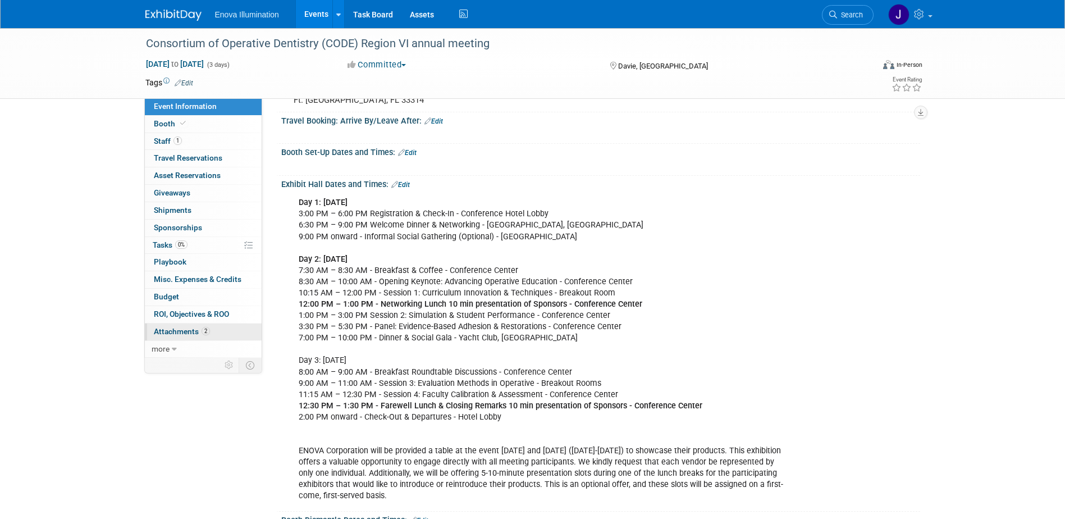
click at [176, 327] on span "Attachments 2" at bounding box center [182, 331] width 56 height 9
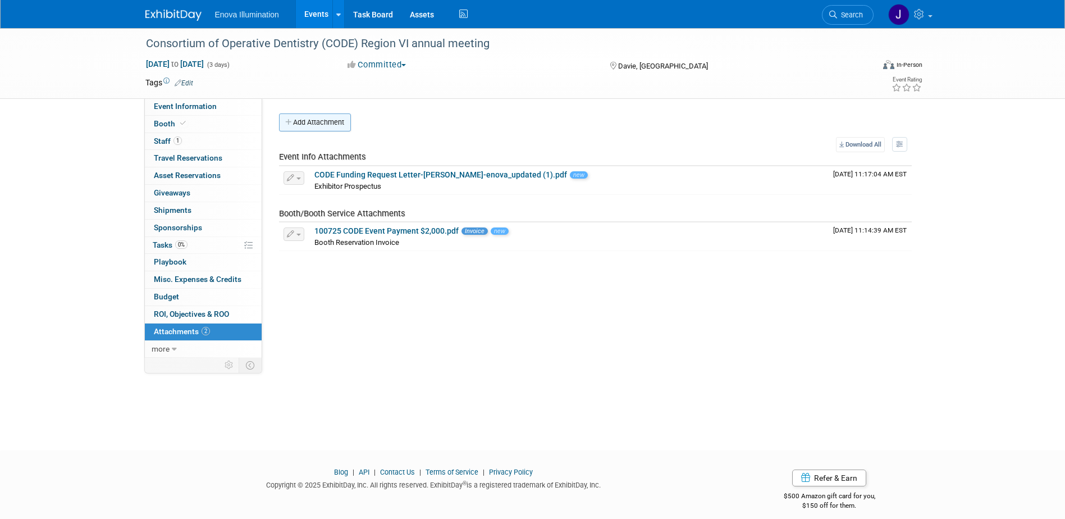
click at [312, 126] on button "Add Attachment" at bounding box center [315, 122] width 72 height 18
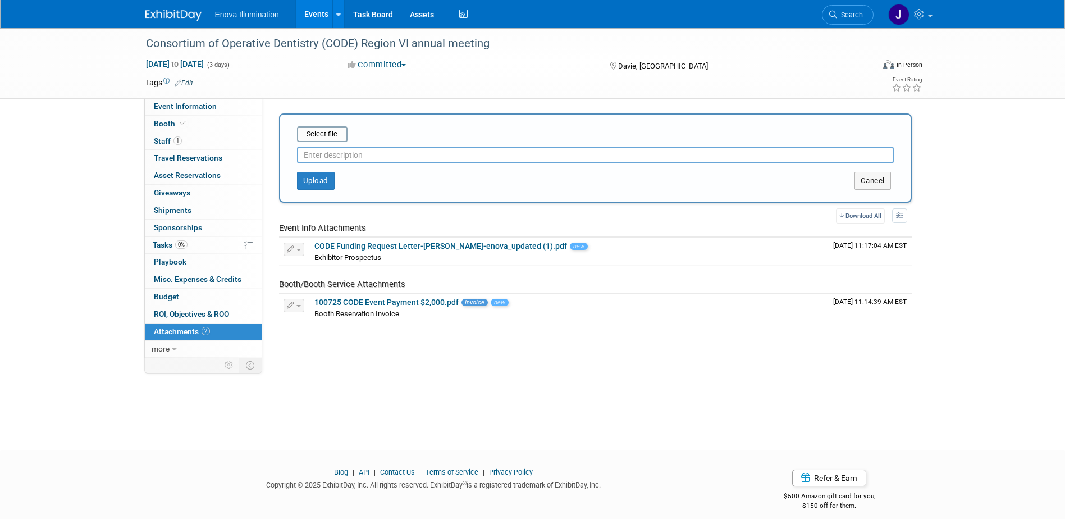
click at [313, 156] on input "text" at bounding box center [595, 155] width 597 height 17
type input "s"
type input "Schedule"
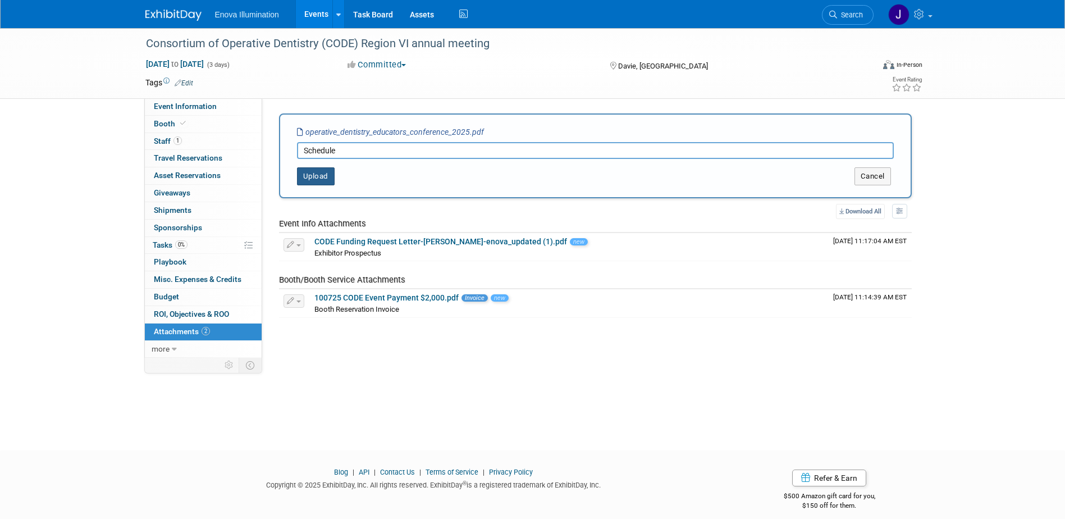
click at [316, 177] on button "Upload" at bounding box center [316, 176] width 38 height 18
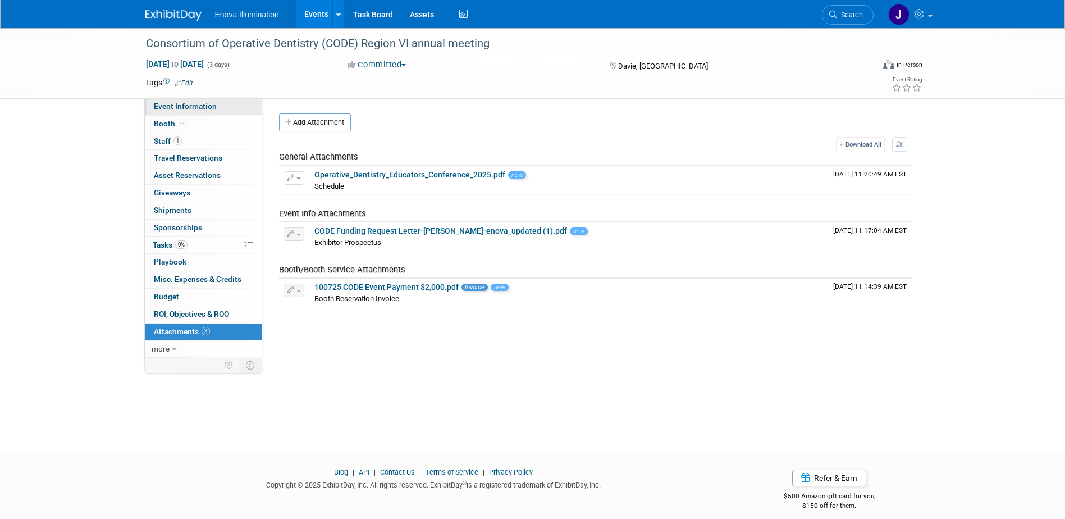
click at [211, 106] on span "Event Information" at bounding box center [185, 106] width 63 height 9
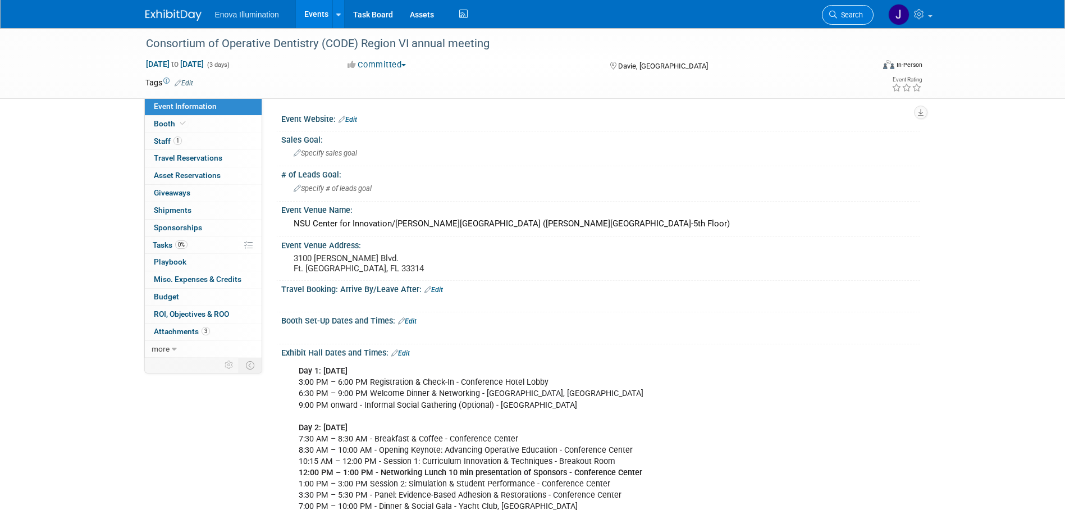
click at [861, 15] on span "Search" at bounding box center [850, 15] width 26 height 8
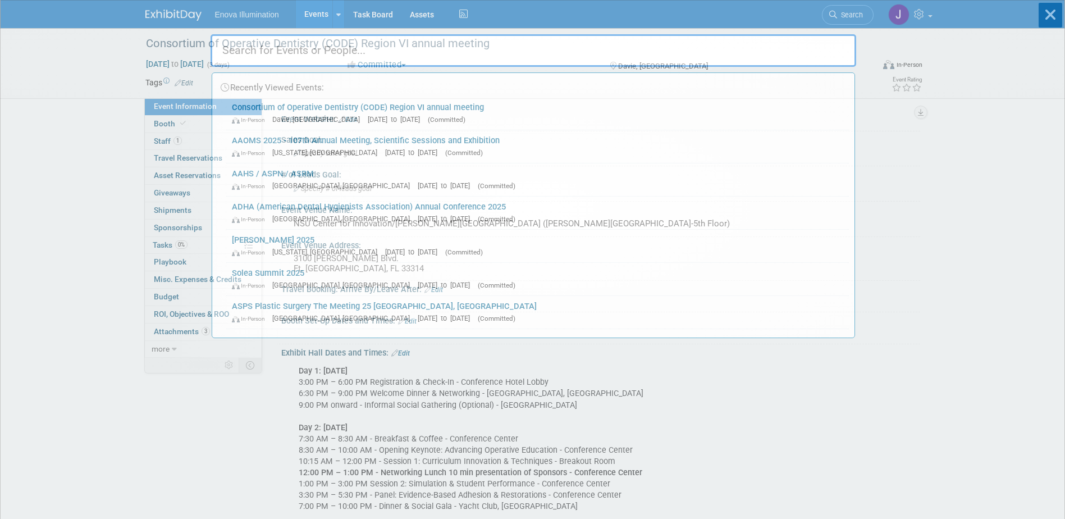
click at [804, 45] on input "text" at bounding box center [534, 50] width 646 height 33
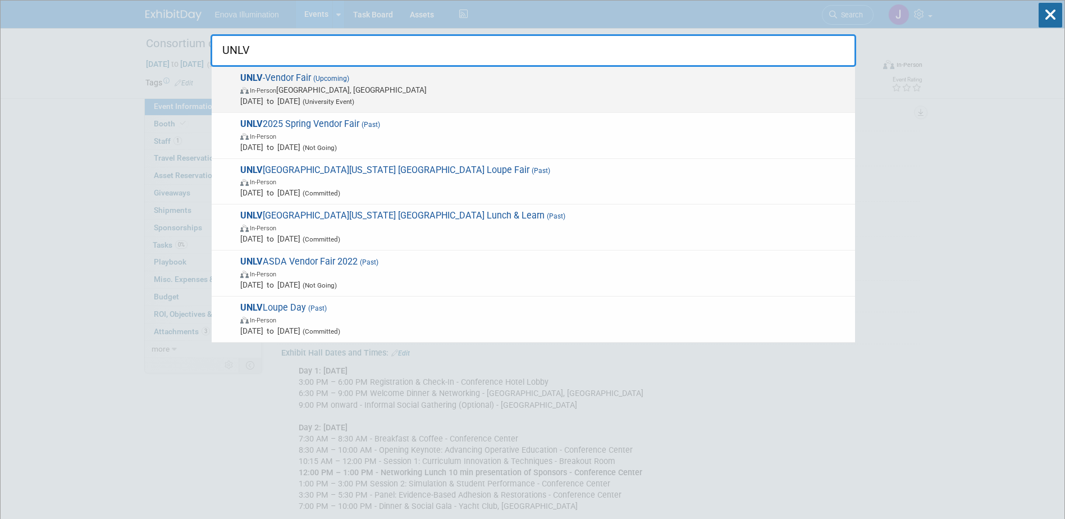
type input "UNLV"
click at [337, 84] on span "UNLV -Vendor Fair (Upcoming) In-Person Salt Lake City, UT Nov 7, 2025 to Nov 7,…" at bounding box center [543, 89] width 613 height 34
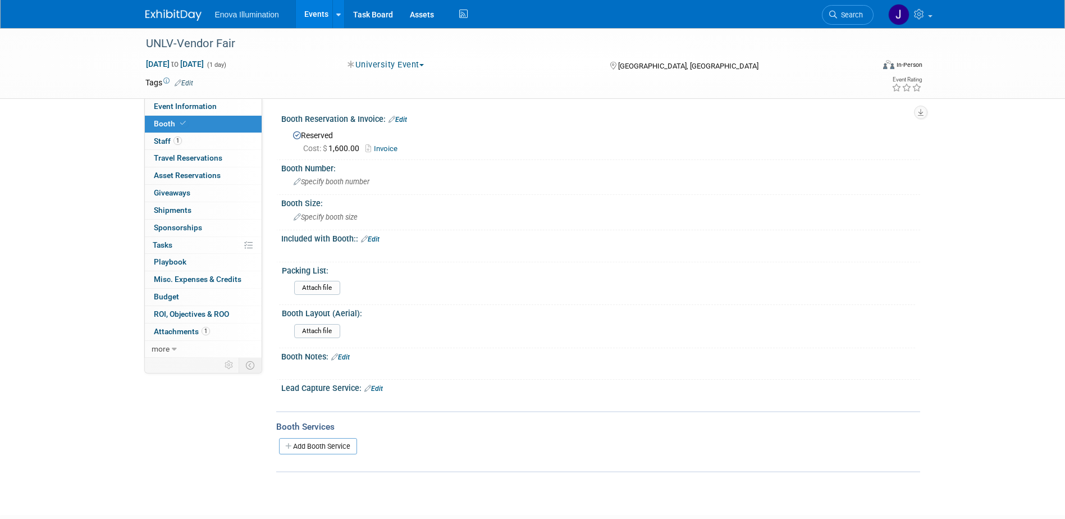
click at [402, 120] on link "Edit" at bounding box center [398, 120] width 19 height 8
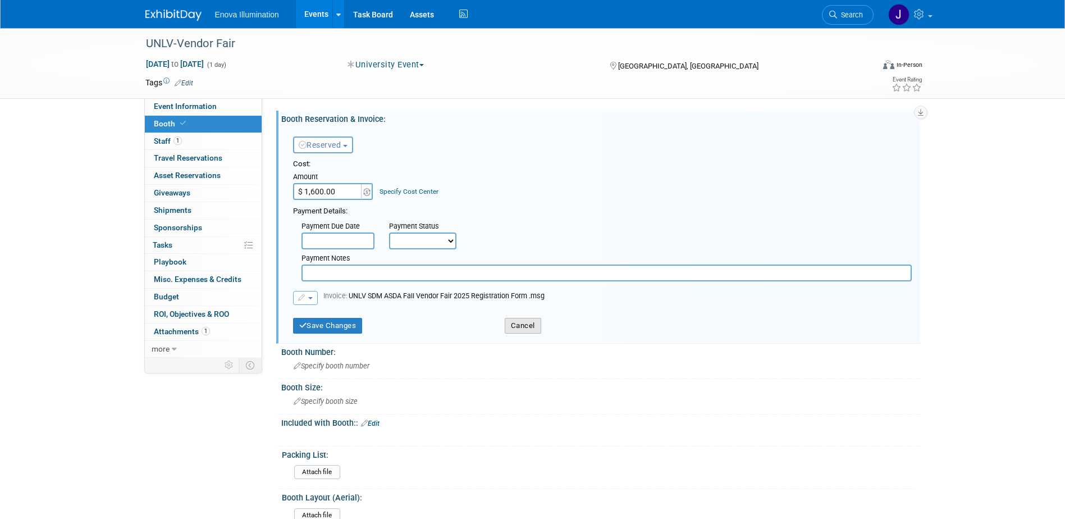
click at [521, 327] on button "Cancel" at bounding box center [523, 326] width 37 height 16
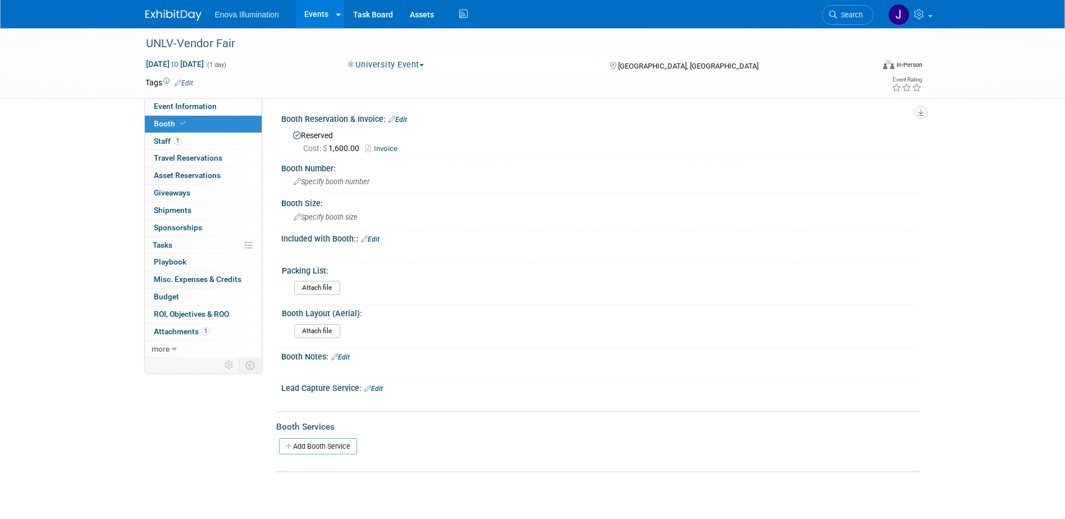
click at [380, 145] on link "Invoice" at bounding box center [385, 148] width 38 height 8
click at [407, 121] on link "Edit" at bounding box center [398, 120] width 19 height 8
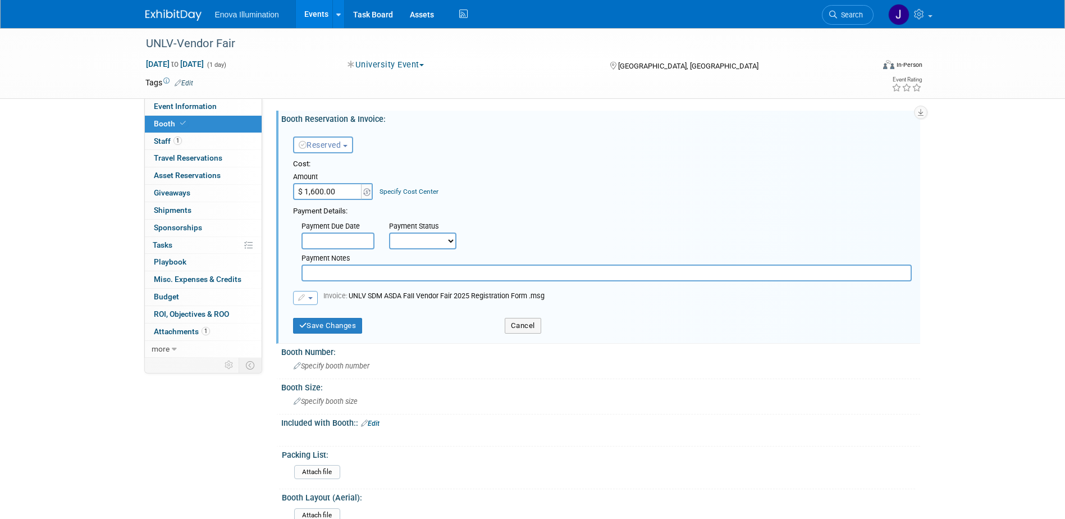
click at [338, 272] on input "text" at bounding box center [607, 272] width 610 height 17
type input "Paid in Full"
click at [335, 325] on button "Save Changes" at bounding box center [328, 326] width 70 height 16
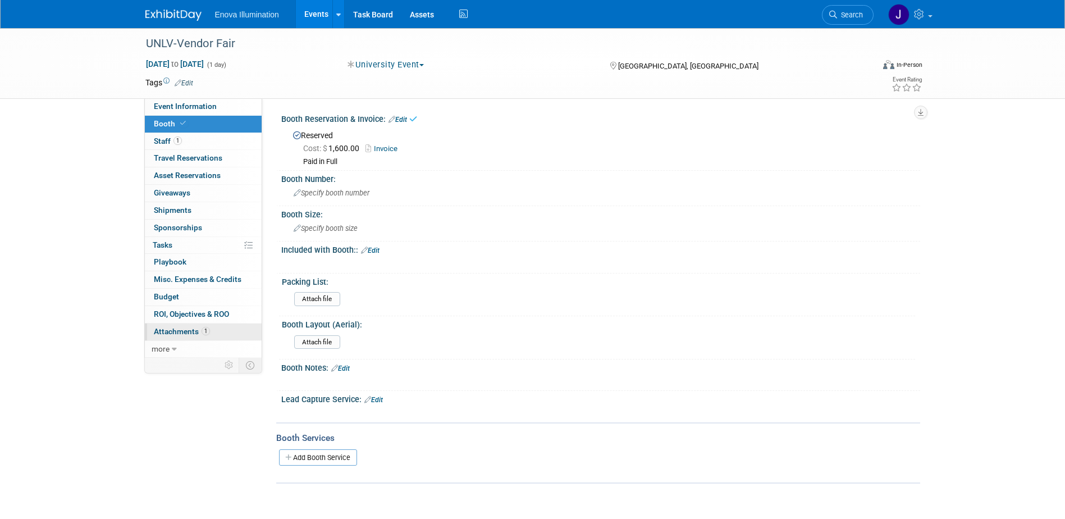
click at [185, 333] on span "Attachments 1" at bounding box center [182, 331] width 56 height 9
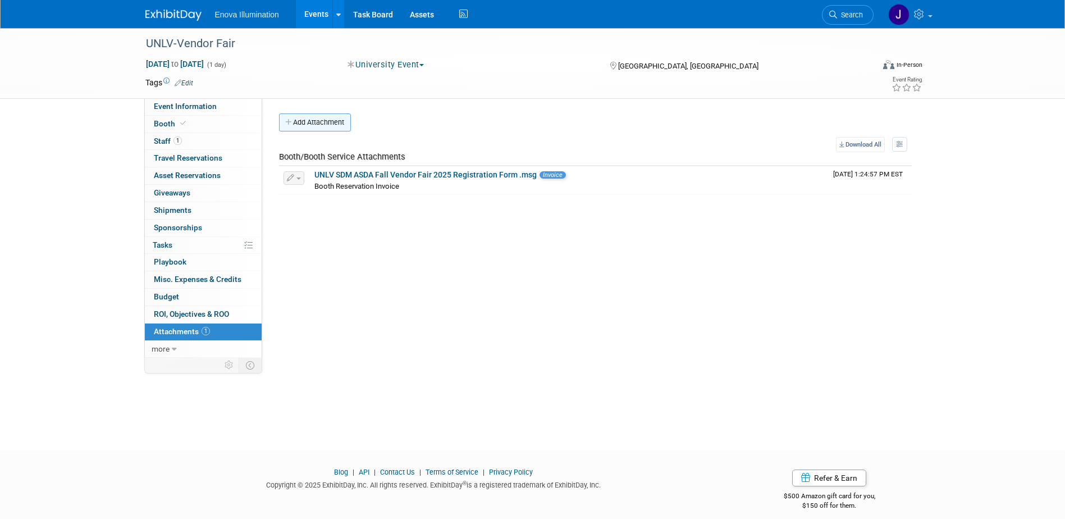
click at [334, 116] on button "Add Attachment" at bounding box center [315, 122] width 72 height 18
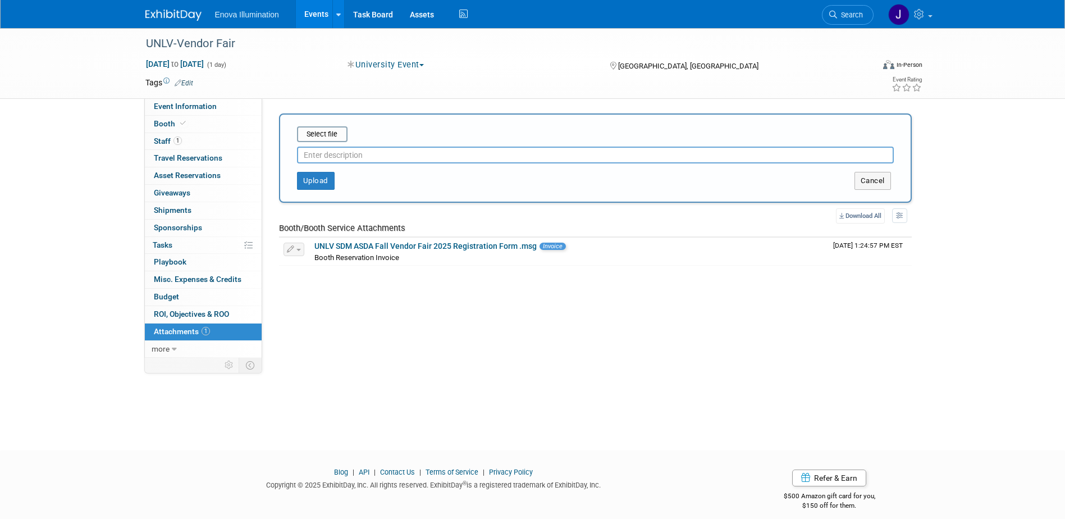
click at [325, 151] on input "text" at bounding box center [595, 155] width 597 height 17
type input "Payment Receipt"
click at [329, 133] on input "file" at bounding box center [280, 133] width 134 height 13
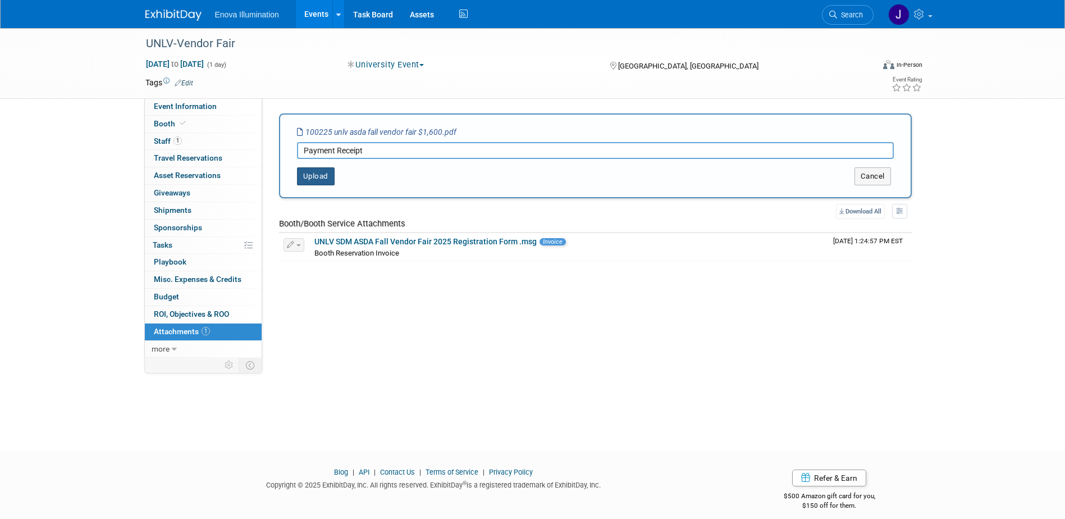
click at [312, 178] on button "Upload" at bounding box center [316, 176] width 38 height 18
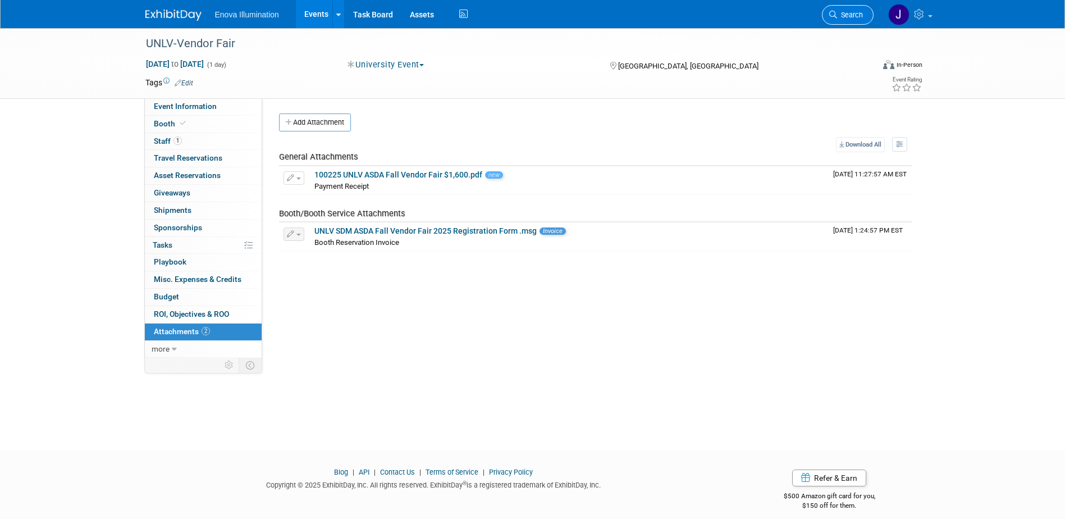
click at [852, 21] on link "Search" at bounding box center [848, 15] width 52 height 20
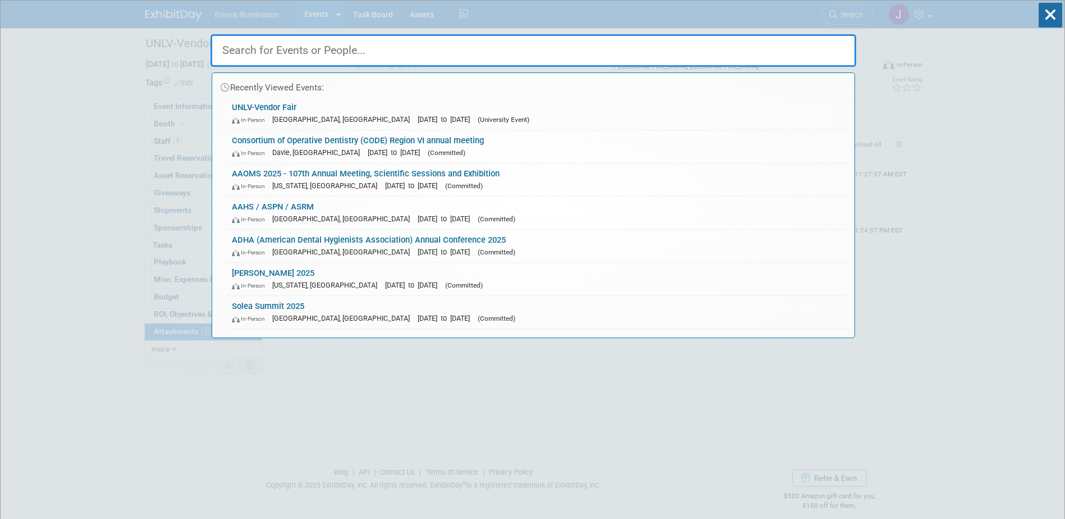
click at [767, 45] on input "text" at bounding box center [534, 50] width 646 height 33
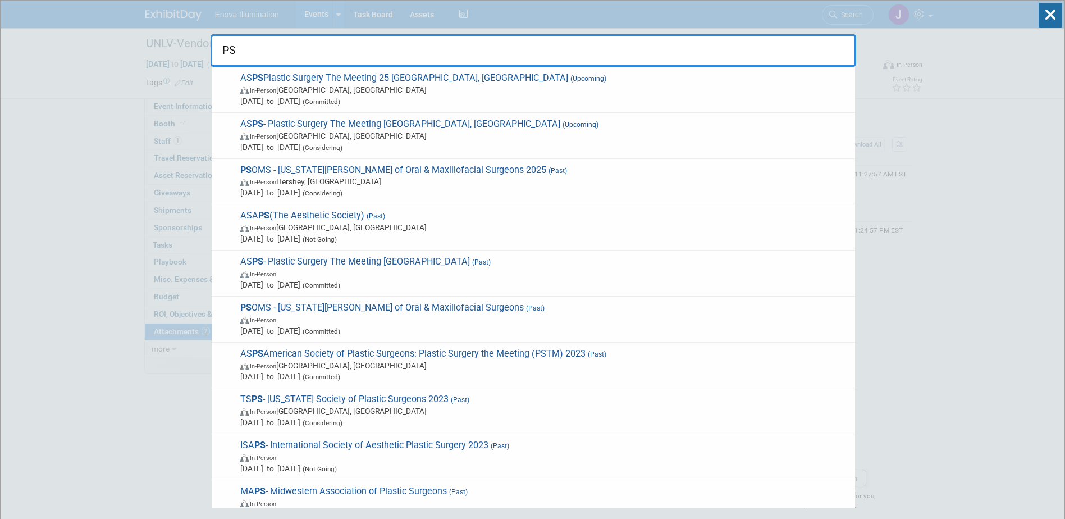
type input "P"
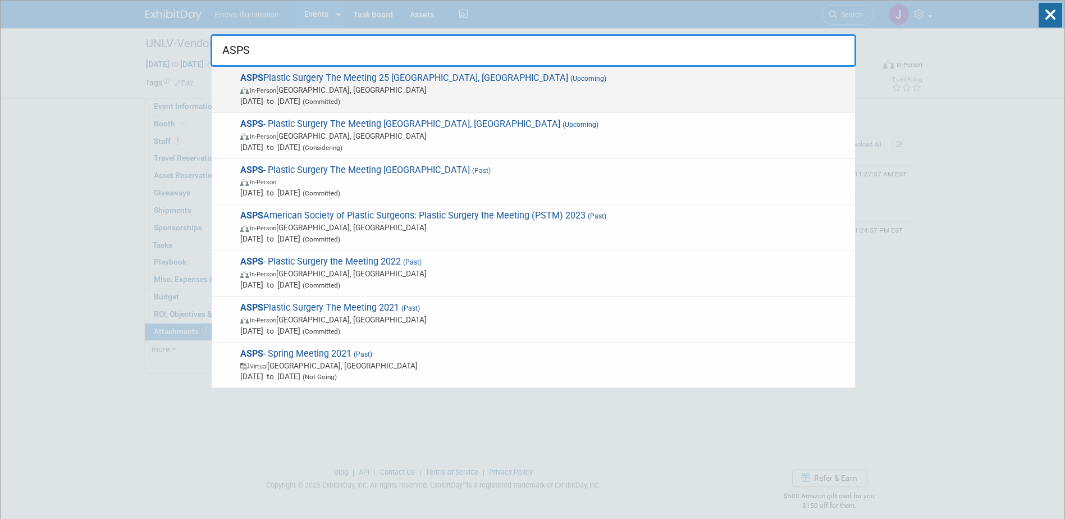
type input "ASPS"
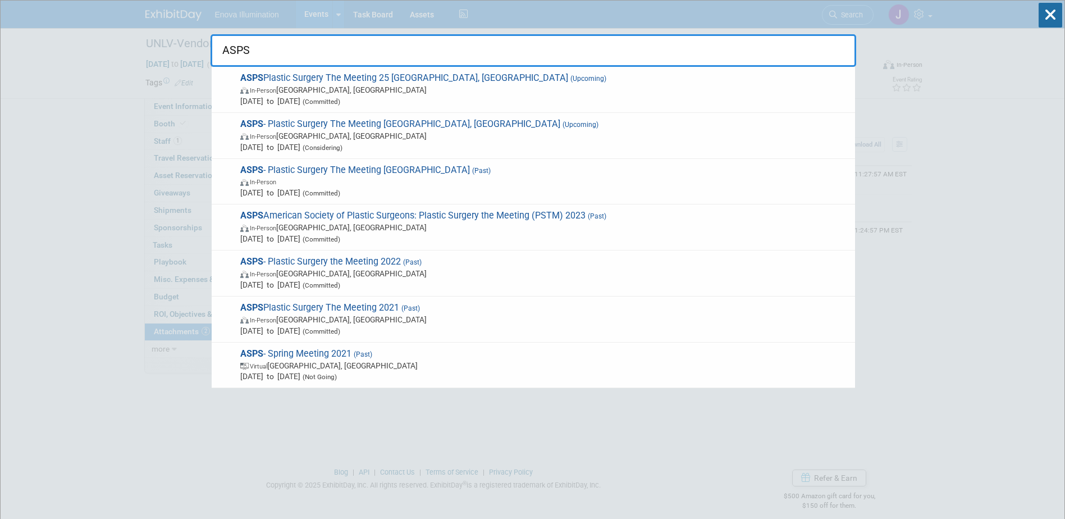
click at [300, 99] on span "Oct 9, 2025 to Oct 12, 2025 (Committed)" at bounding box center [544, 100] width 609 height 11
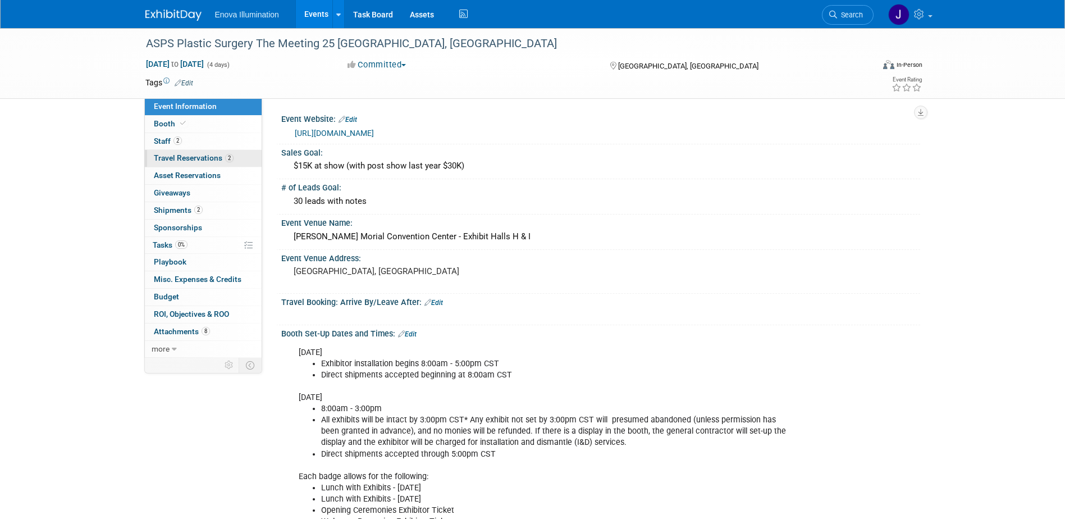
click at [182, 156] on span "Travel Reservations 2" at bounding box center [194, 157] width 80 height 9
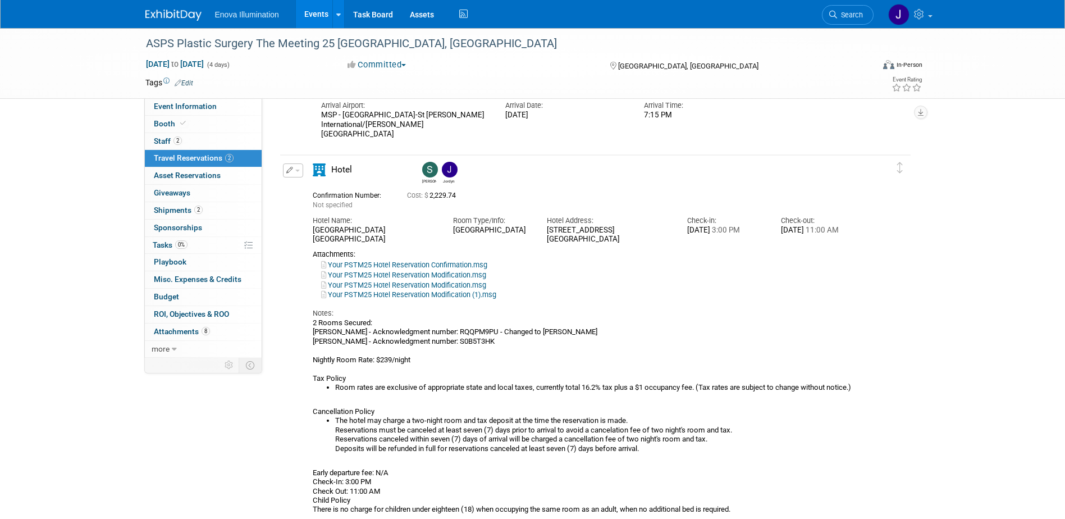
scroll to position [281, 0]
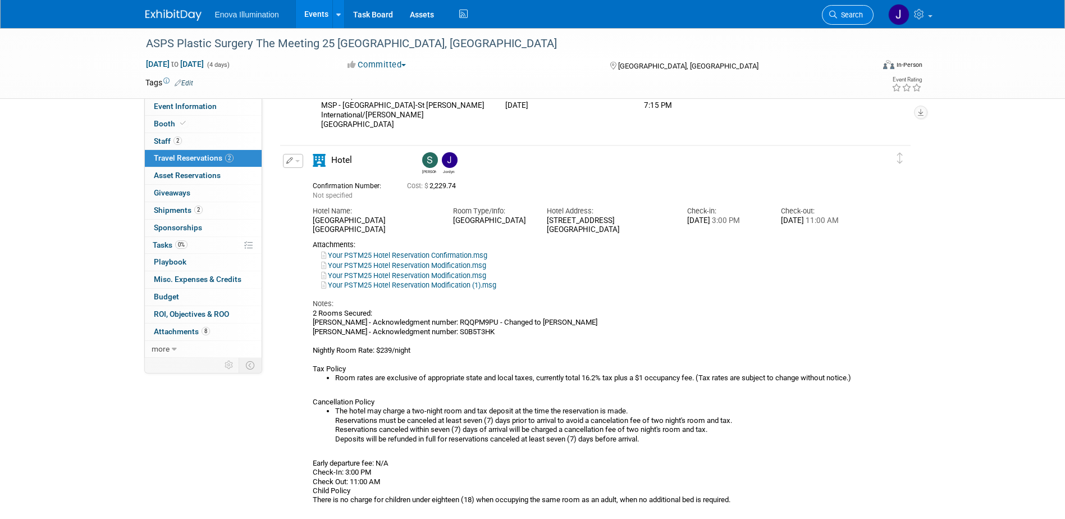
click at [858, 15] on span "Search" at bounding box center [850, 15] width 26 height 8
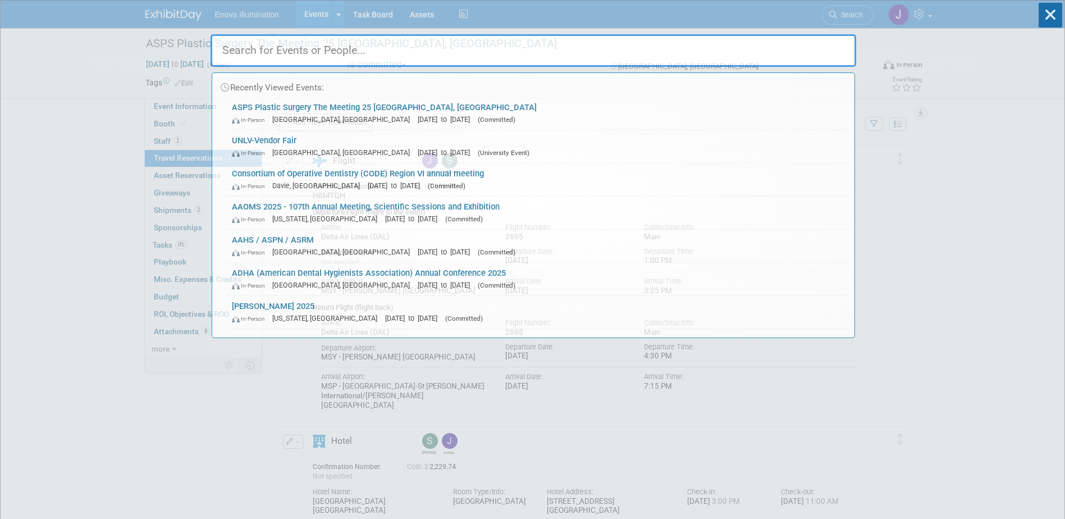
click at [788, 57] on input "text" at bounding box center [534, 50] width 646 height 33
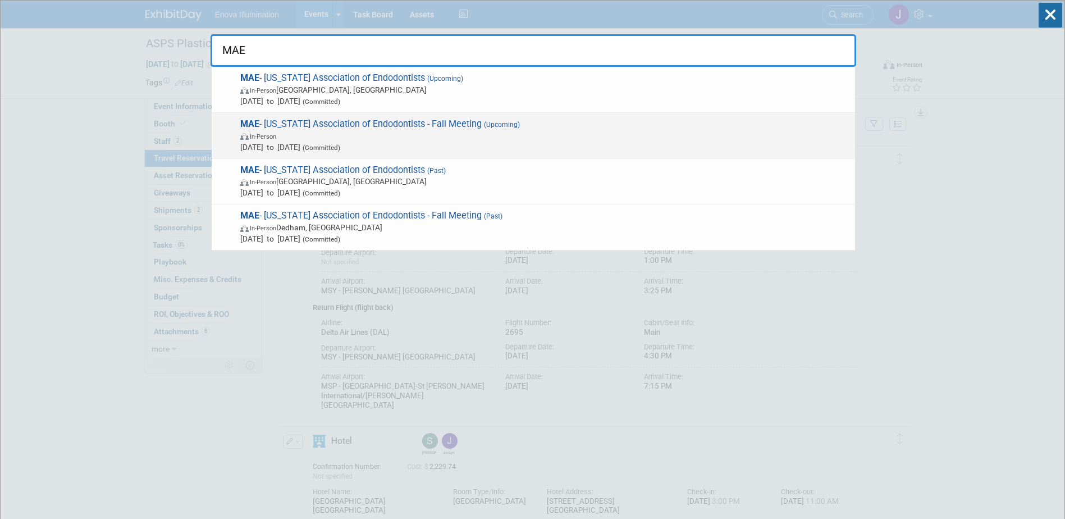
type input "MAE"
click at [288, 139] on span "In-Person" at bounding box center [544, 135] width 609 height 11
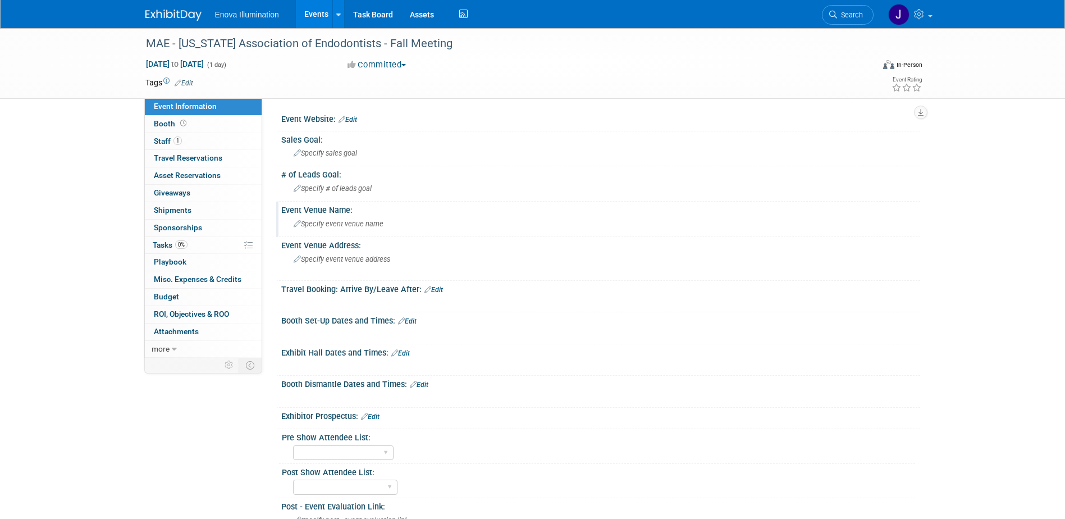
click at [345, 232] on div "Specify event venue name" at bounding box center [601, 223] width 622 height 17
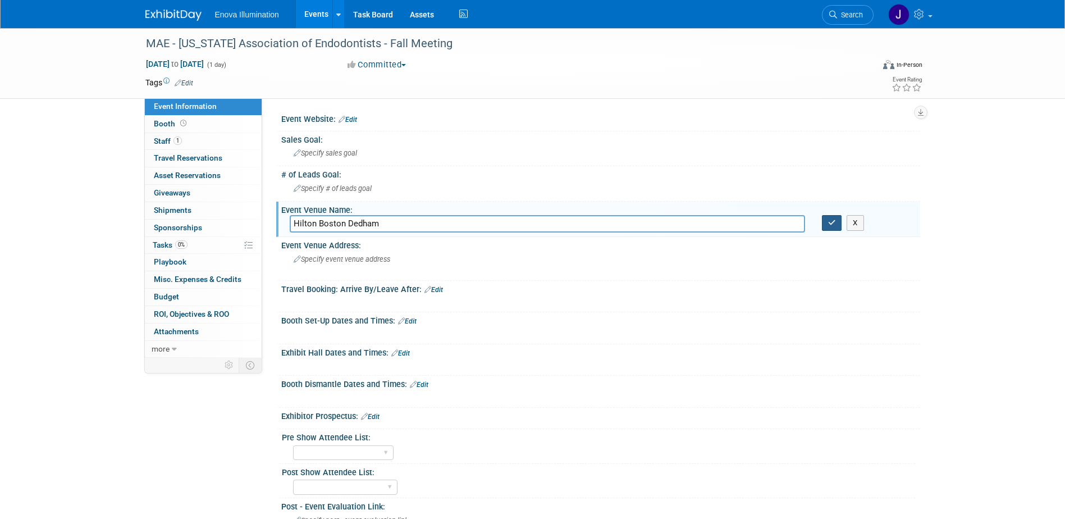
type input "Hilton Boston Dedham"
click at [838, 224] on button "button" at bounding box center [832, 223] width 20 height 16
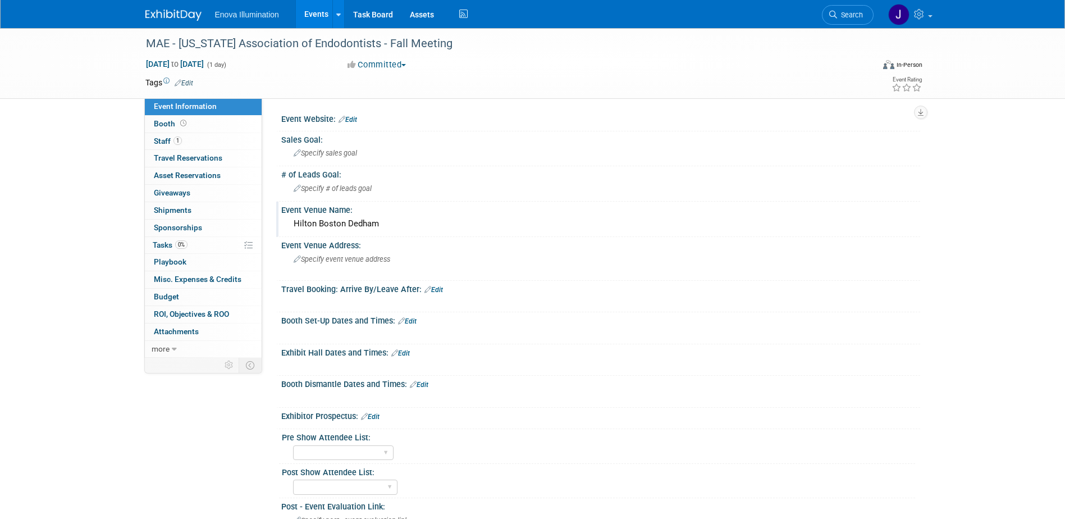
drag, startPoint x: 406, startPoint y: 353, endPoint x: 331, endPoint y: 362, distance: 75.2
click at [406, 353] on link "Edit" at bounding box center [400, 353] width 19 height 8
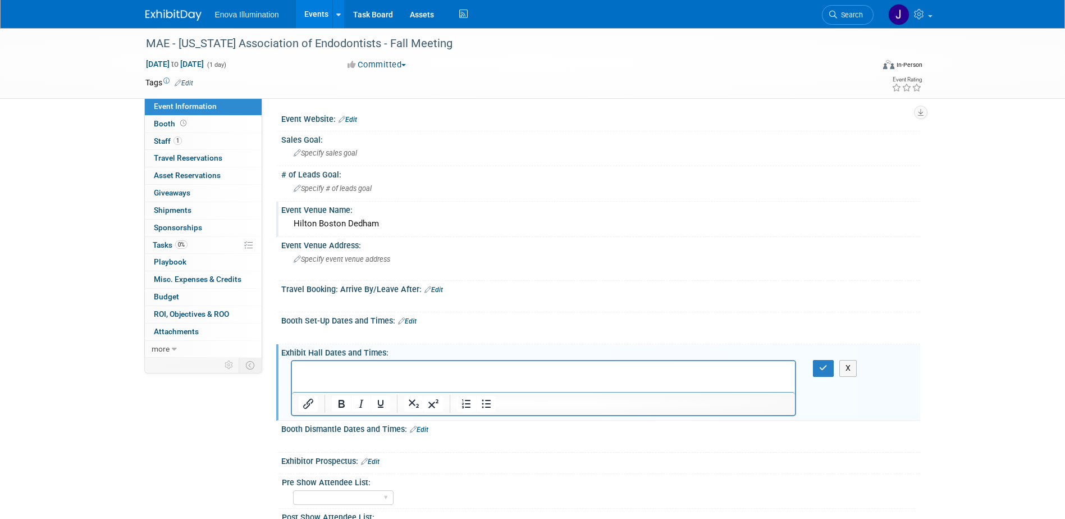
drag, startPoint x: 322, startPoint y: 363, endPoint x: 318, endPoint y: 372, distance: 10.0
paste body "Rich Text Area. Press ALT-0 for help."
drag, startPoint x: 380, startPoint y: 372, endPoint x: 132, endPoint y: 376, distance: 248.2
click at [291, 376] on html "Hilton Boston Dedham" at bounding box center [543, 369] width 504 height 16
click at [825, 371] on icon "button" at bounding box center [823, 368] width 8 height 8
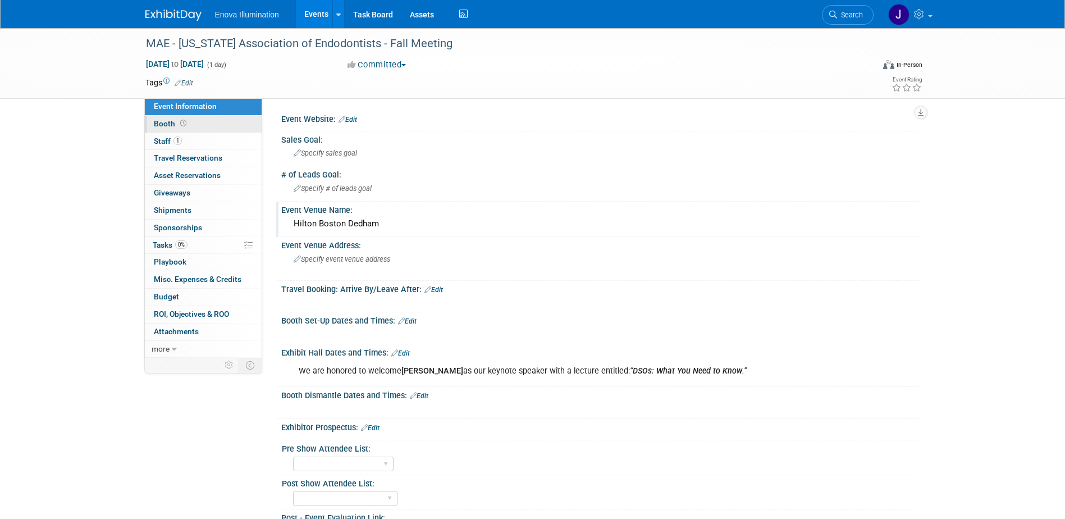
click at [212, 120] on link "Booth" at bounding box center [203, 124] width 117 height 17
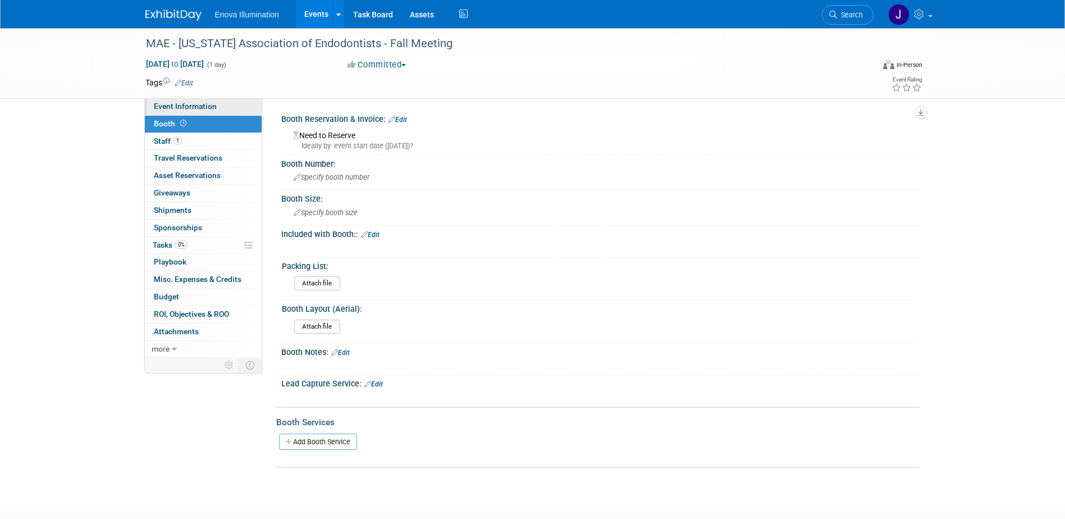
click at [201, 110] on span "Event Information" at bounding box center [185, 106] width 63 height 9
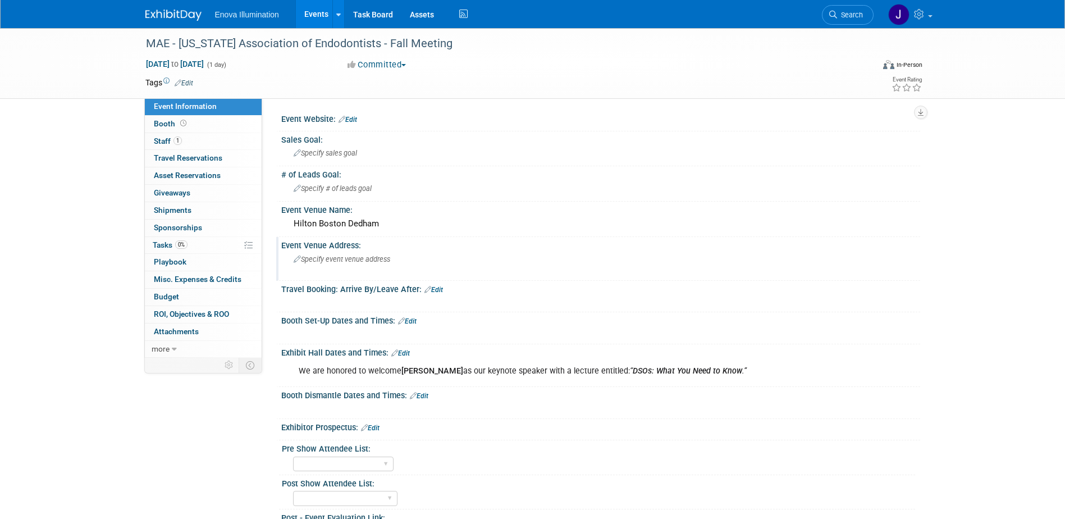
click at [358, 262] on span "Specify event venue address" at bounding box center [342, 259] width 97 height 8
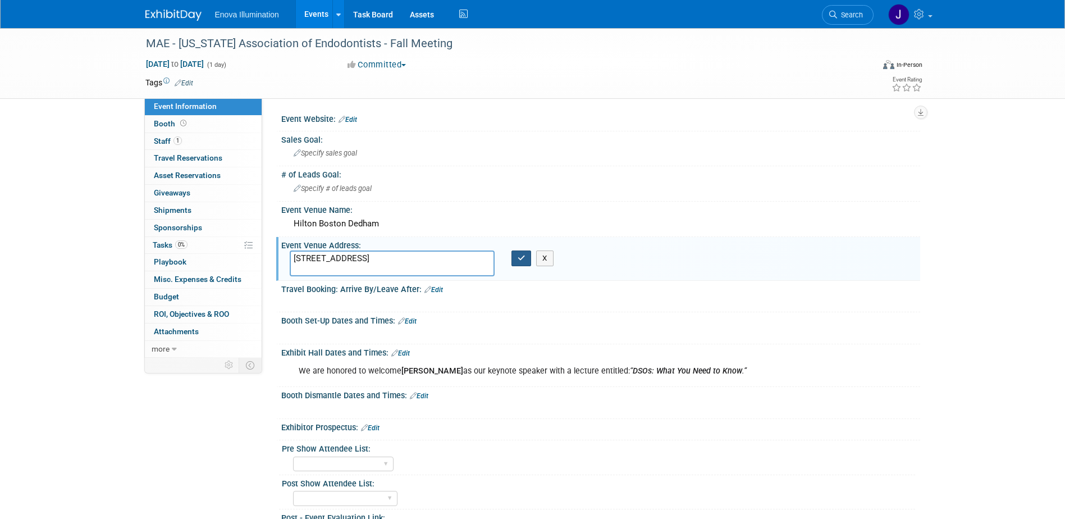
type textarea "25 Allied Drive Dedham, MA 02026"
click at [523, 257] on icon "button" at bounding box center [522, 257] width 8 height 7
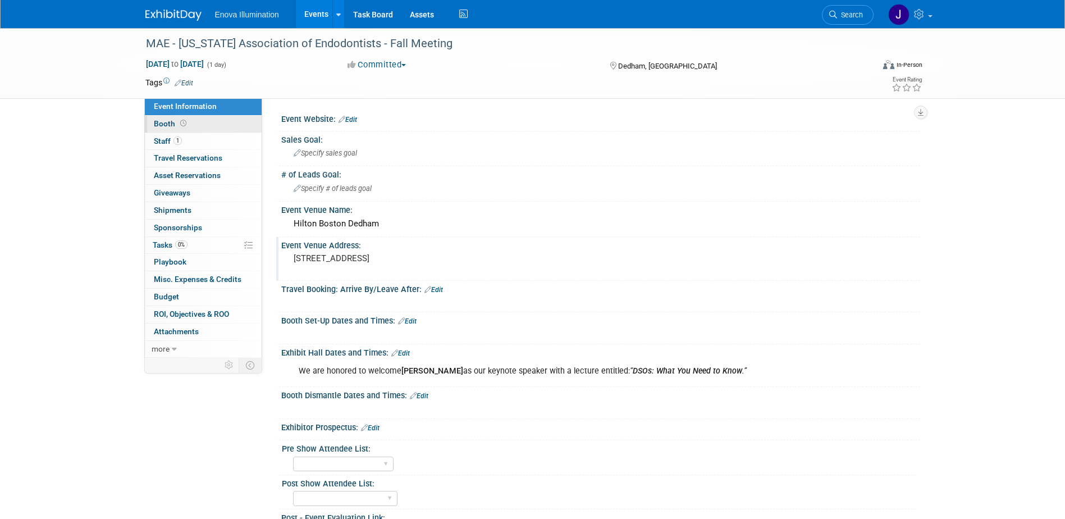
click at [202, 127] on link "Booth" at bounding box center [203, 124] width 117 height 17
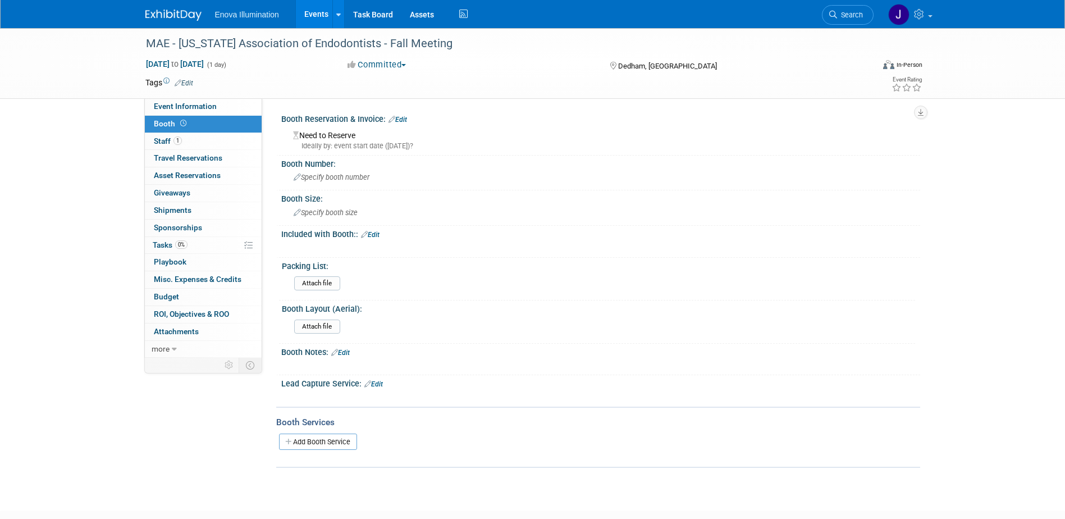
click at [407, 117] on link "Edit" at bounding box center [398, 120] width 19 height 8
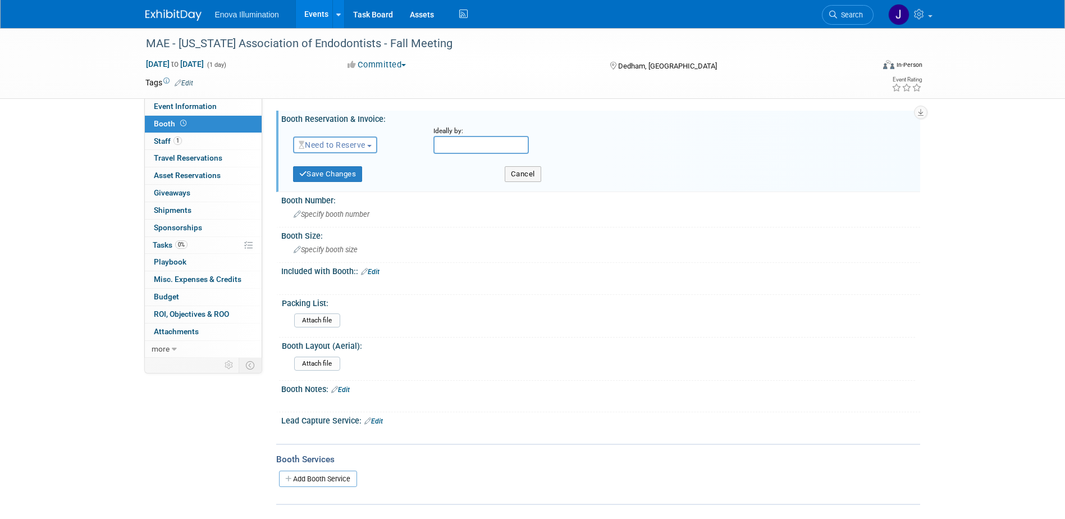
click at [335, 147] on span "Need to Reserve" at bounding box center [332, 144] width 67 height 9
click at [422, 110] on div "Event Website: Edit Sales Goal: Specify sales goal Specify # of leads goal X" at bounding box center [591, 227] width 658 height 259
click at [198, 101] on link "Event Information" at bounding box center [203, 106] width 117 height 17
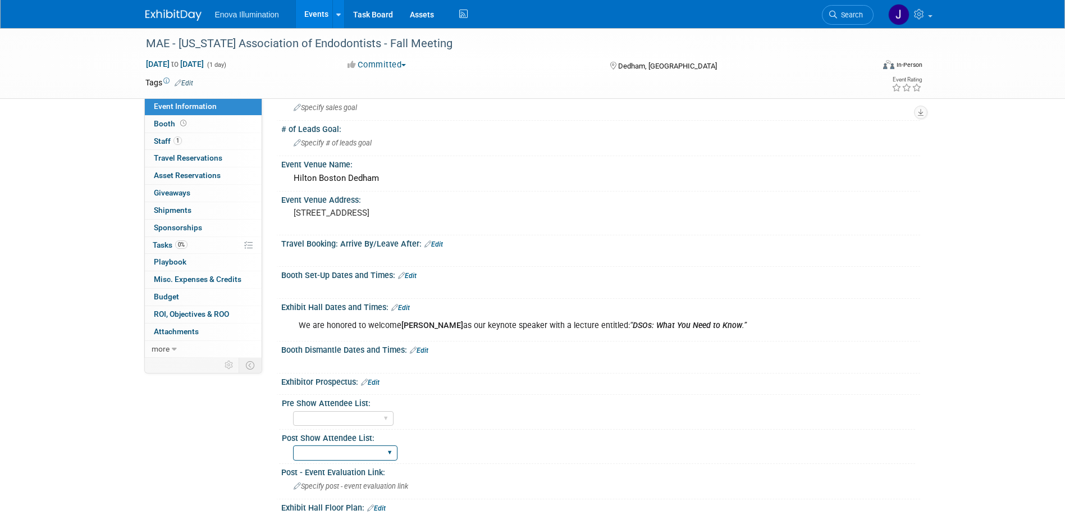
scroll to position [112, 0]
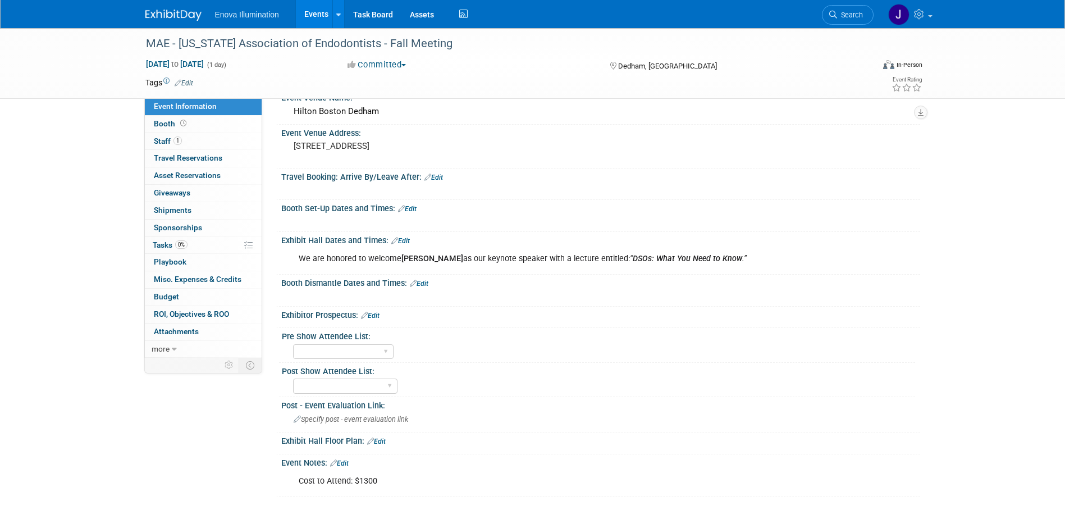
click at [376, 317] on link "Edit" at bounding box center [370, 316] width 19 height 8
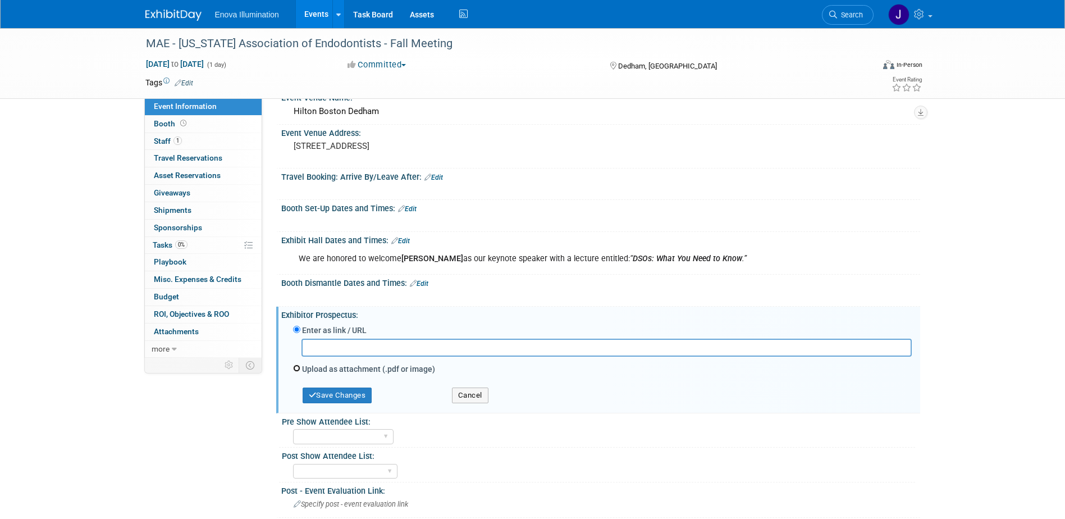
click at [298, 368] on input "Upload as attachment (.pdf or image)" at bounding box center [296, 367] width 7 height 7
radio input "true"
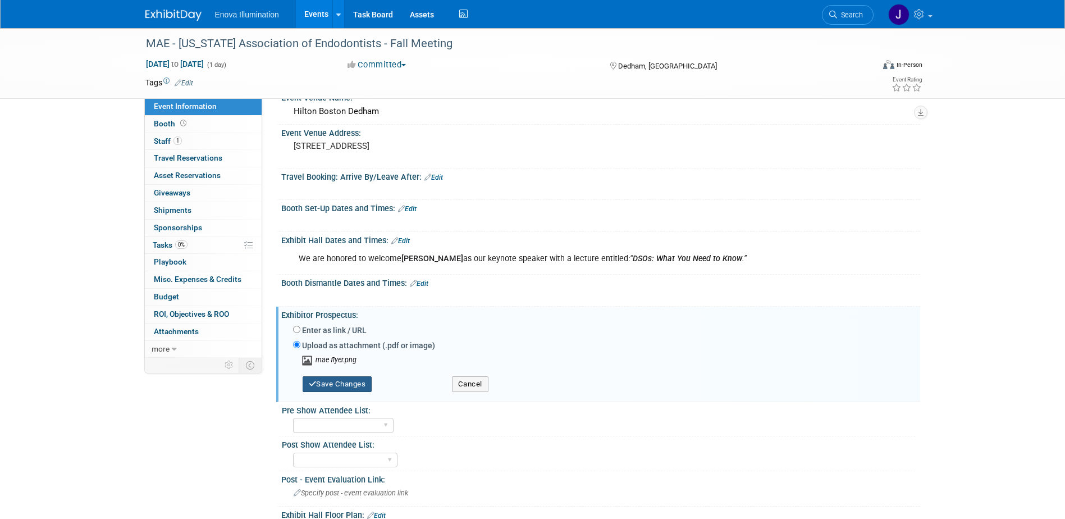
click at [341, 382] on button "Save Changes" at bounding box center [338, 384] width 70 height 16
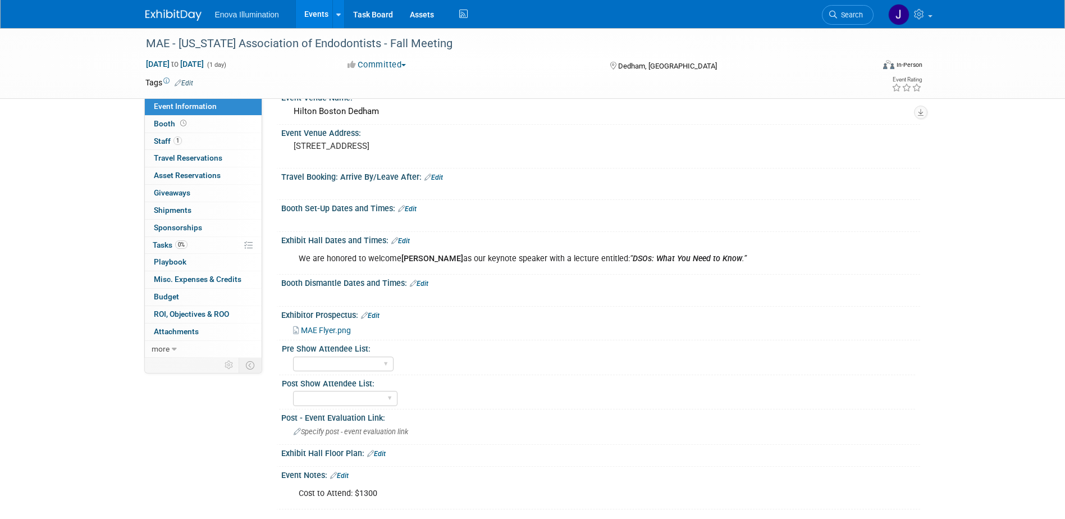
click at [426, 284] on link "Edit" at bounding box center [419, 284] width 19 height 8
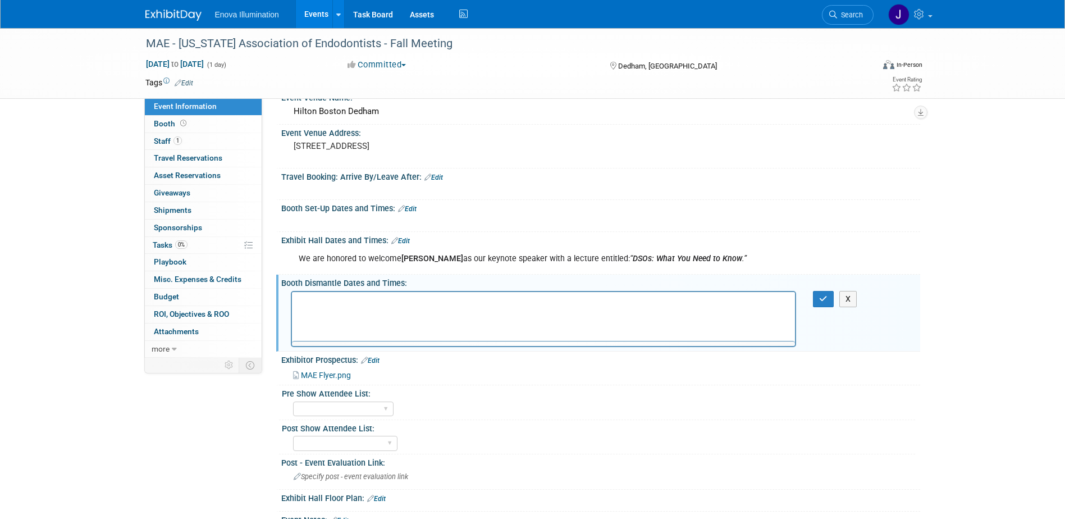
scroll to position [0, 0]
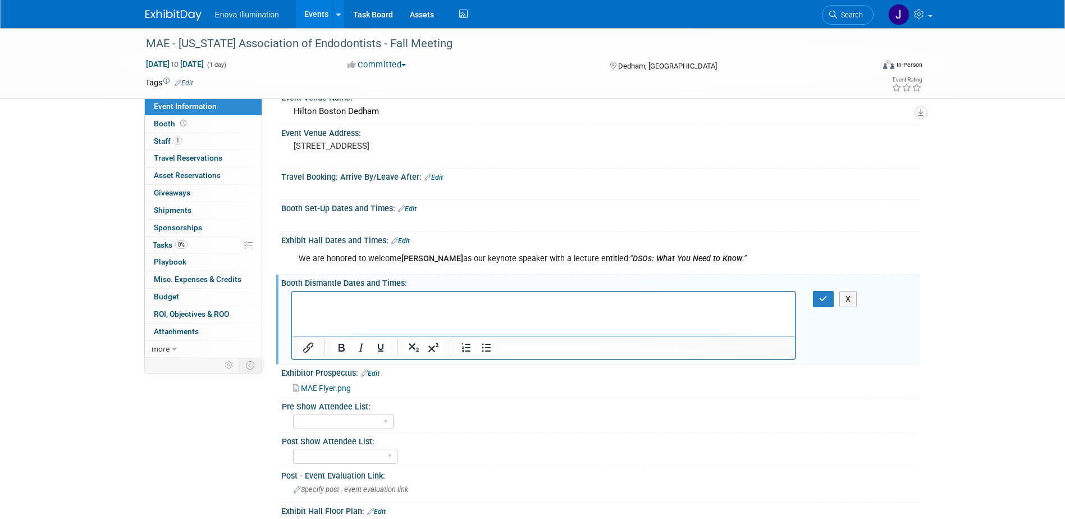
click at [397, 302] on p "Rich Text Area. Press ALT-0 for help." at bounding box center [543, 301] width 491 height 11
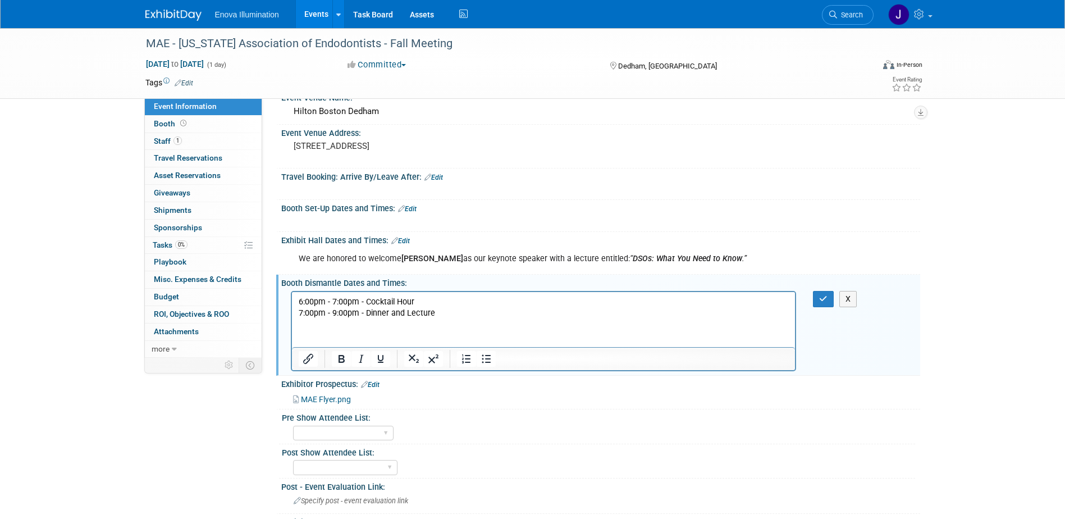
click at [810, 306] on div "X" at bounding box center [831, 299] width 52 height 16
click at [825, 299] on icon "button" at bounding box center [823, 299] width 8 height 8
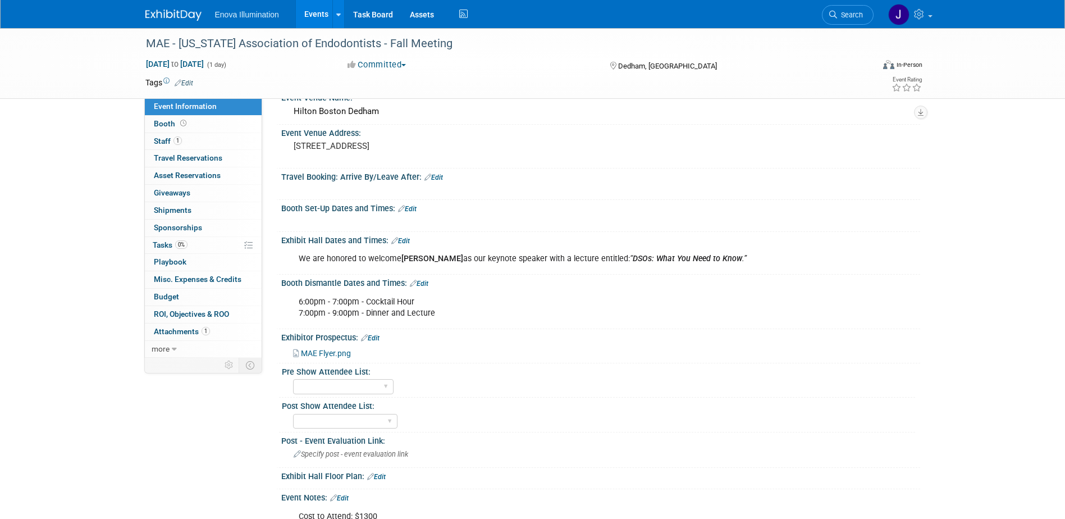
click at [839, 10] on link "Search" at bounding box center [848, 15] width 52 height 20
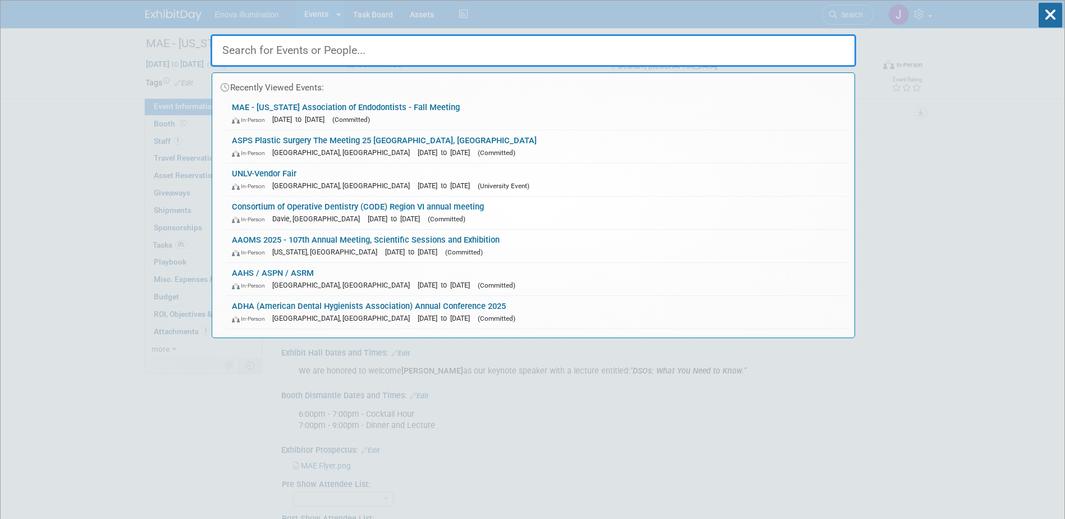
click at [792, 50] on input "text" at bounding box center [534, 50] width 646 height 33
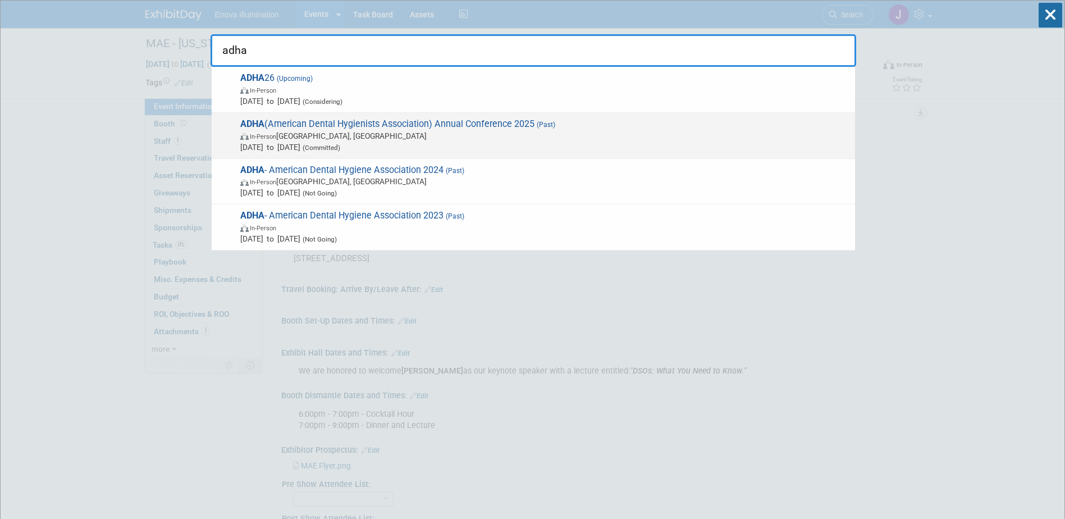
type input "adha"
click at [320, 144] on span "Oct 3, 2025 to Oct 5, 2025 (Committed)" at bounding box center [544, 147] width 609 height 11
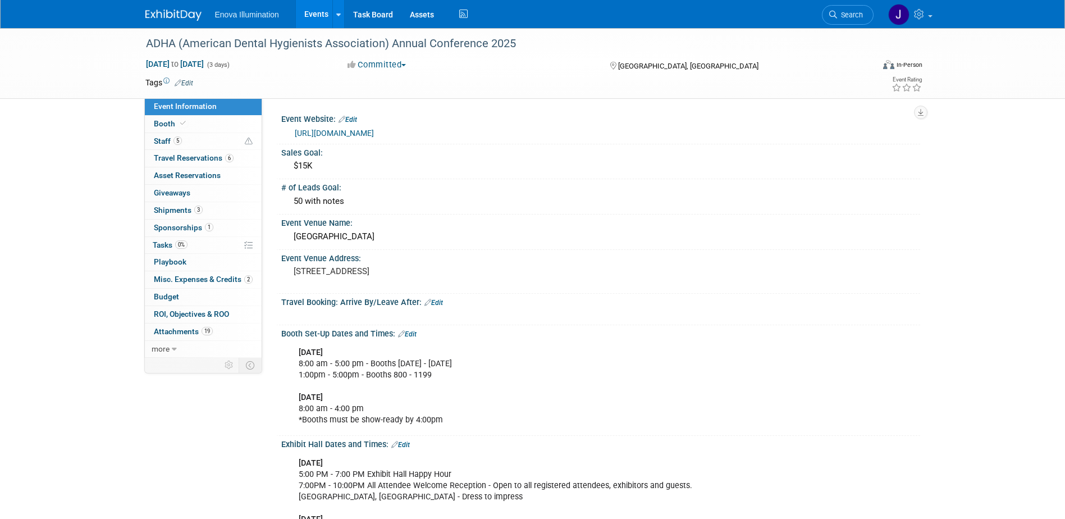
click at [186, 16] on img at bounding box center [173, 15] width 56 height 11
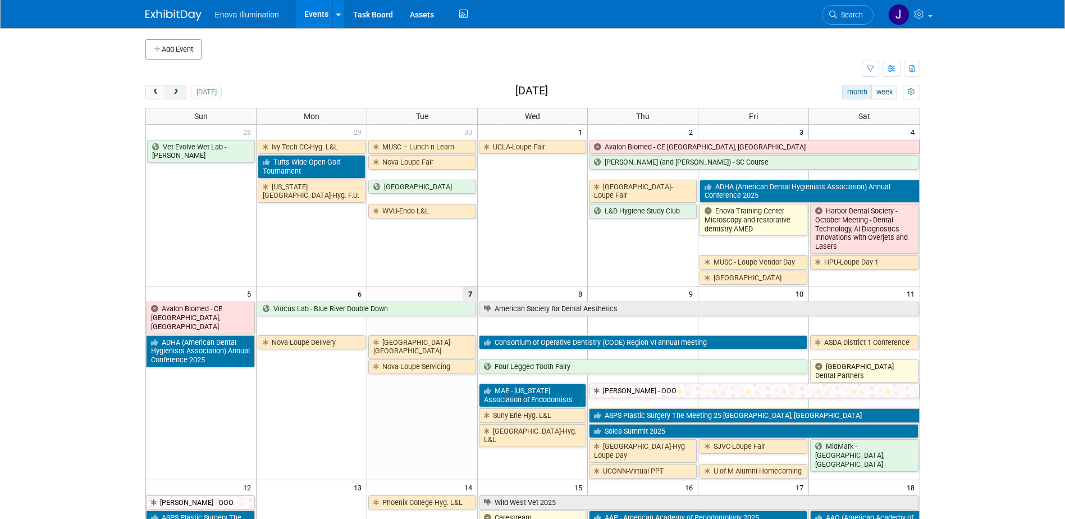
click at [184, 92] on button "next" at bounding box center [176, 92] width 21 height 15
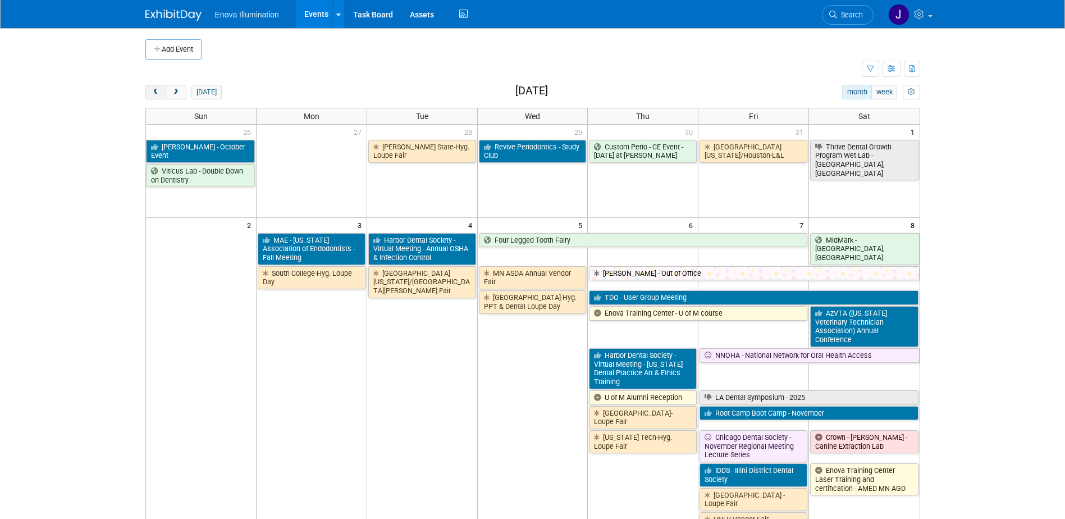
click at [160, 89] on button "prev" at bounding box center [155, 92] width 21 height 15
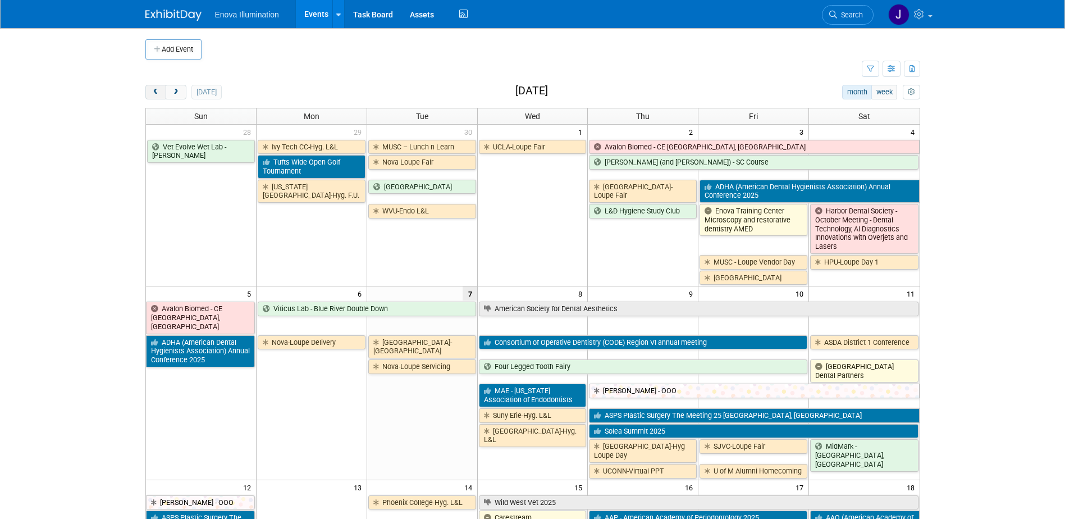
click at [160, 89] on button "prev" at bounding box center [155, 92] width 21 height 15
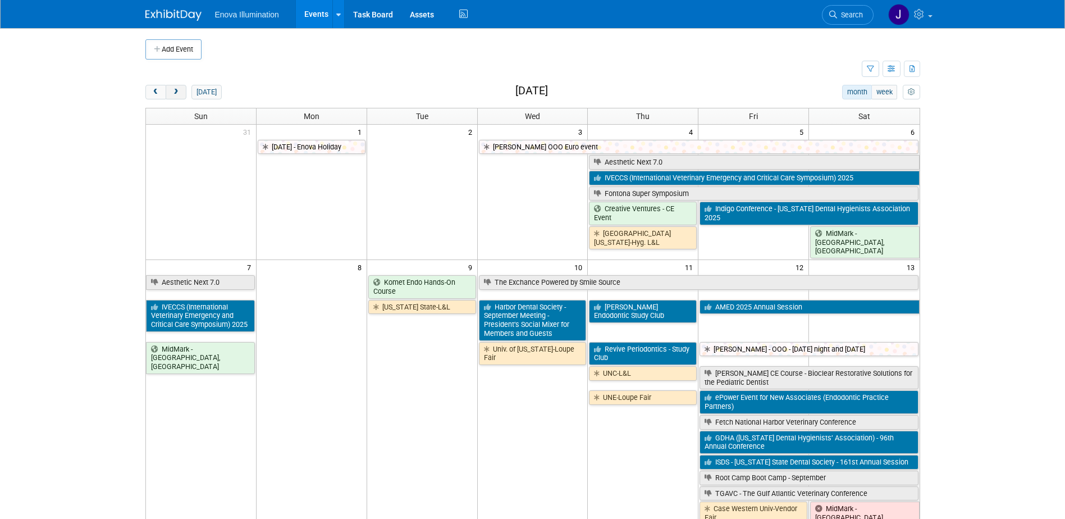
click at [175, 92] on span "next" at bounding box center [176, 92] width 8 height 7
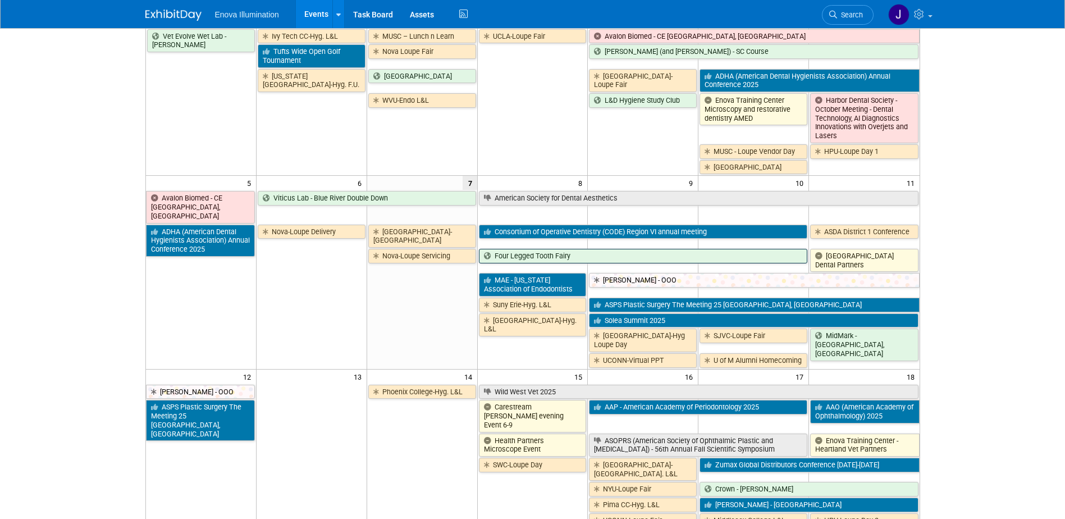
scroll to position [168, 0]
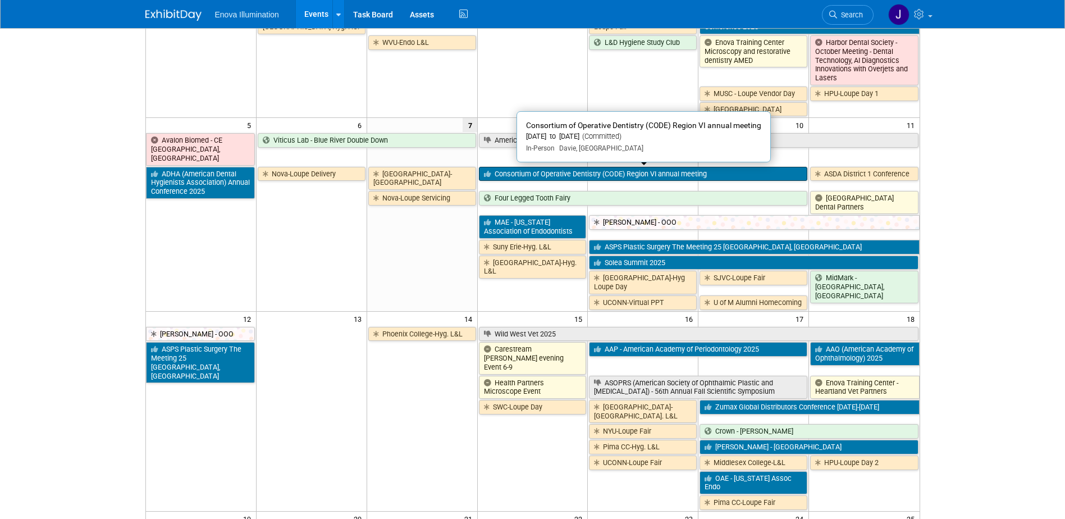
click at [576, 173] on link "Consortium of Operative Dentistry (CODE) Region VI annual meeting" at bounding box center [643, 174] width 329 height 15
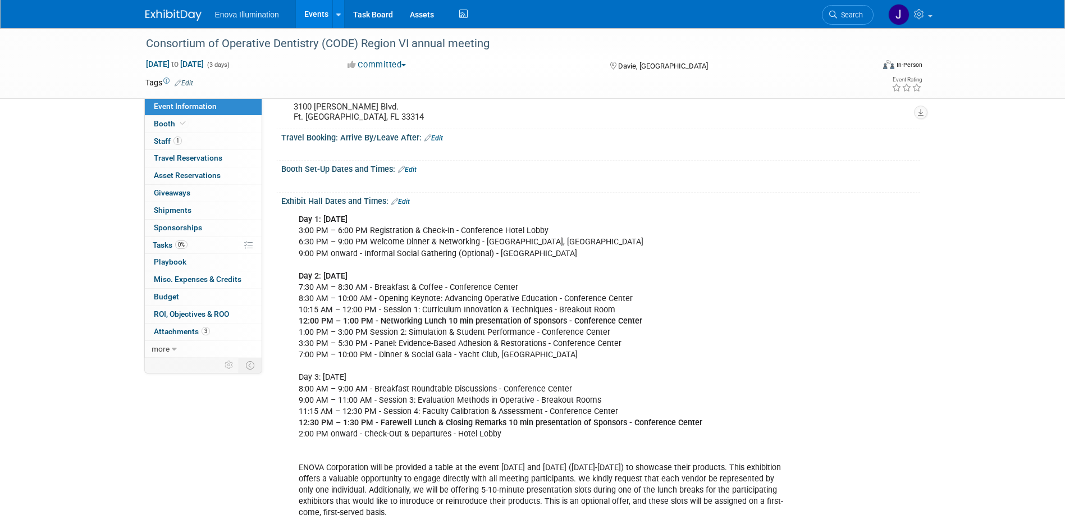
scroll to position [168, 0]
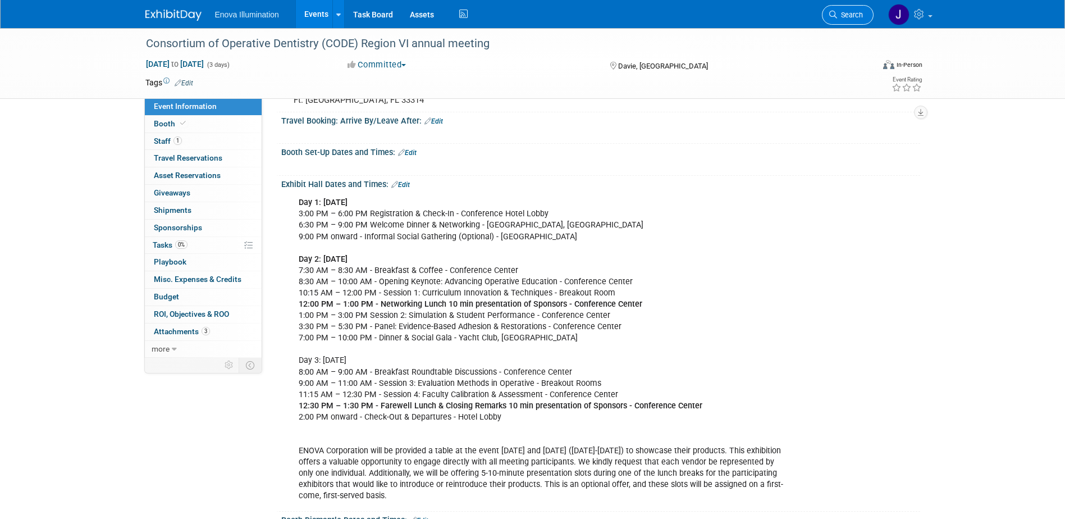
click at [842, 13] on span "Search" at bounding box center [850, 15] width 26 height 8
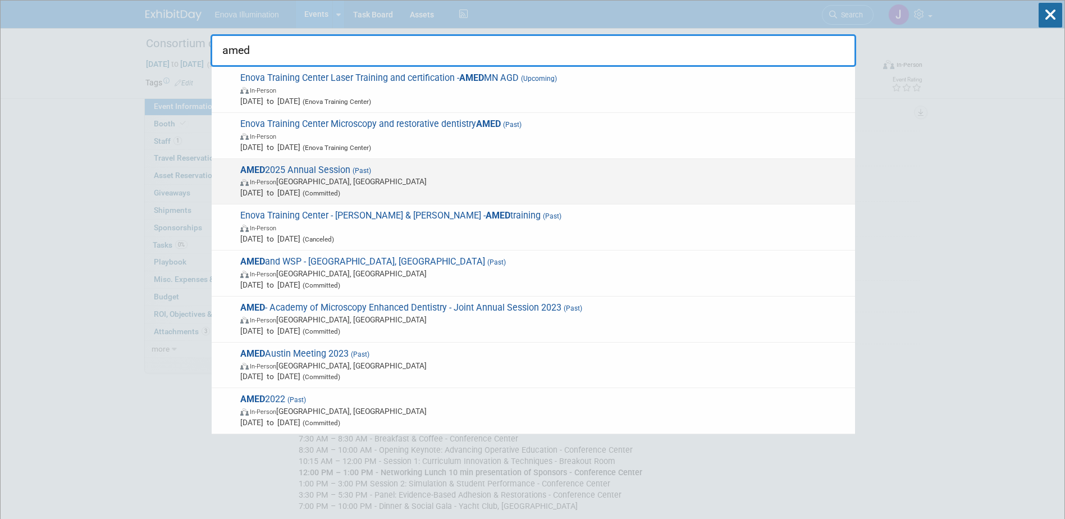
type input "amed"
click at [325, 175] on span "AMED 2025 Annual Session (Past) In-Person [GEOGRAPHIC_DATA], [GEOGRAPHIC_DATA] …" at bounding box center [543, 182] width 613 height 34
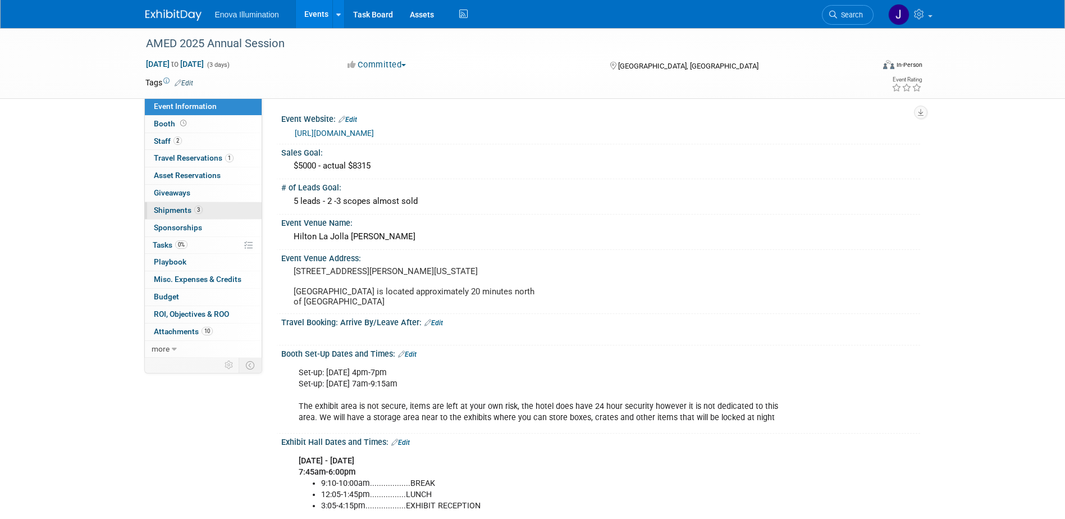
click at [177, 213] on span "Shipments 3" at bounding box center [178, 210] width 49 height 9
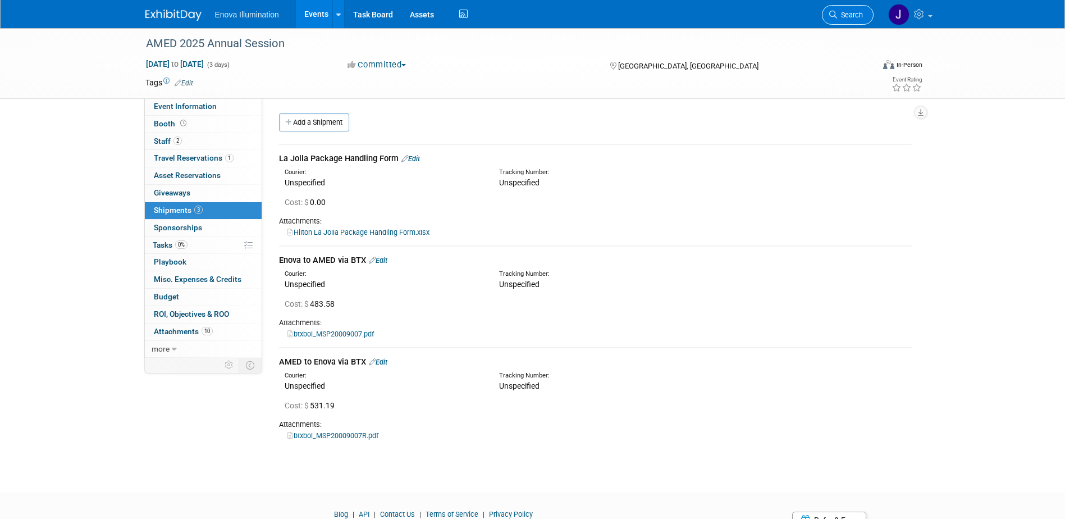
click at [842, 13] on span "Search" at bounding box center [850, 15] width 26 height 8
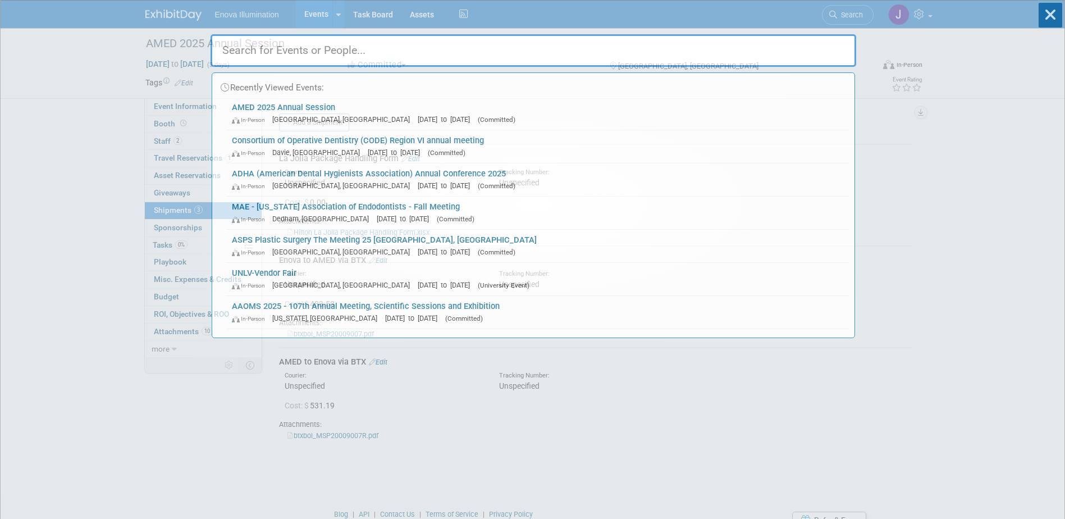
click at [792, 45] on input "text" at bounding box center [534, 50] width 646 height 33
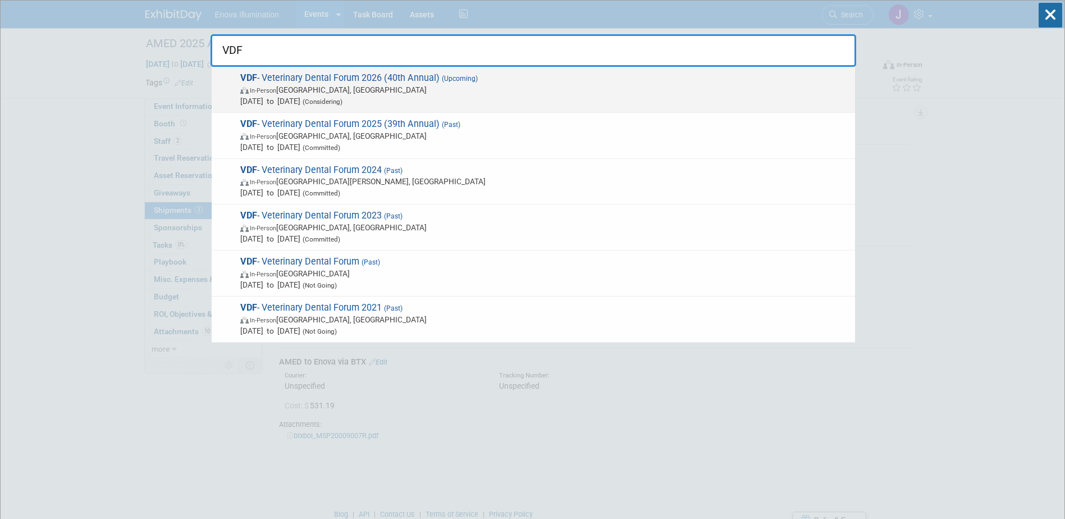
type input "VDF"
click at [265, 81] on span "VDF - Veterinary Dental Forum 2026 (40th Annual) (Upcoming) In-Person Orlando, …" at bounding box center [543, 89] width 613 height 34
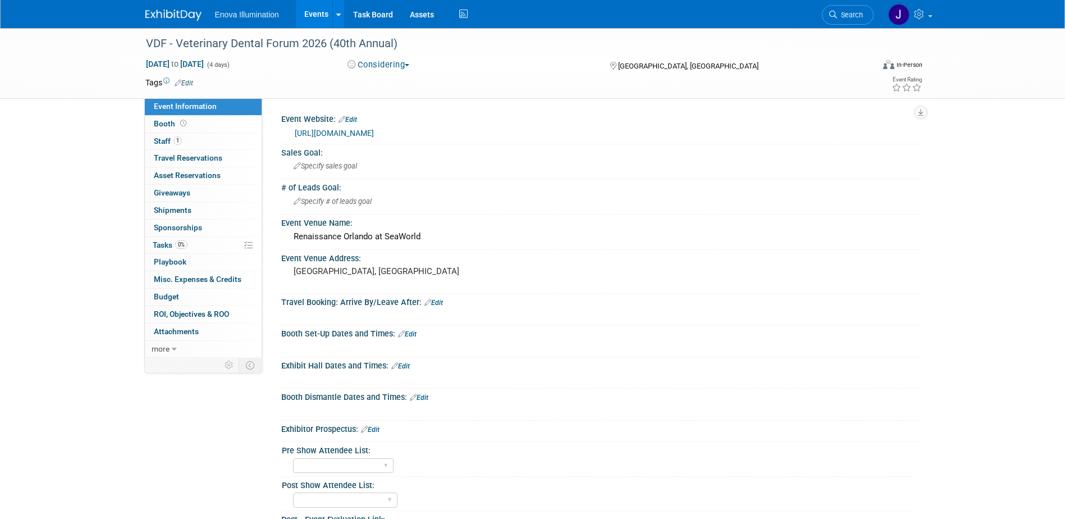
drag, startPoint x: 837, startPoint y: 21, endPoint x: 802, endPoint y: 32, distance: 35.9
click at [836, 21] on link "Search" at bounding box center [848, 15] width 52 height 20
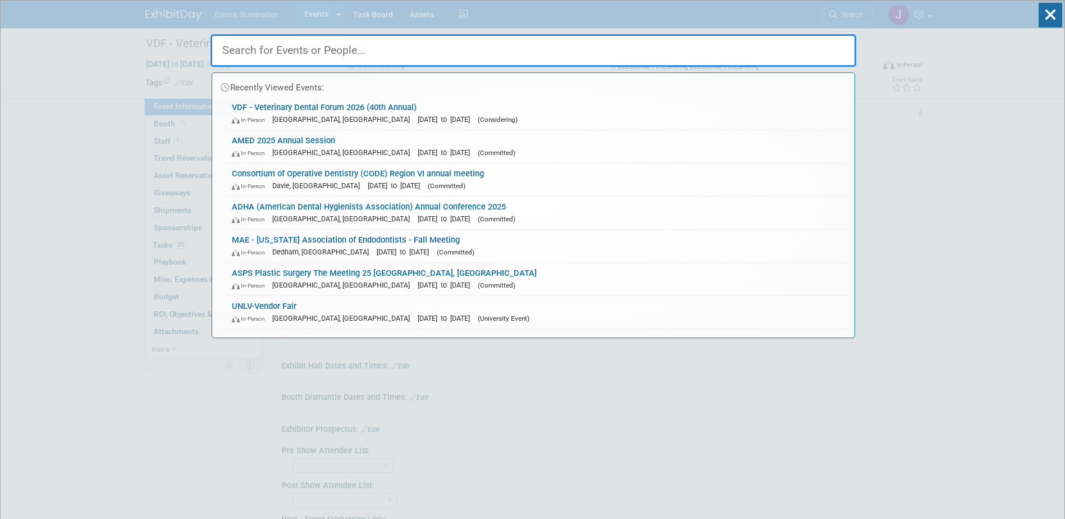
drag, startPoint x: 765, startPoint y: 48, endPoint x: 768, endPoint y: 43, distance: 6.0
click at [767, 46] on input "text" at bounding box center [534, 50] width 646 height 33
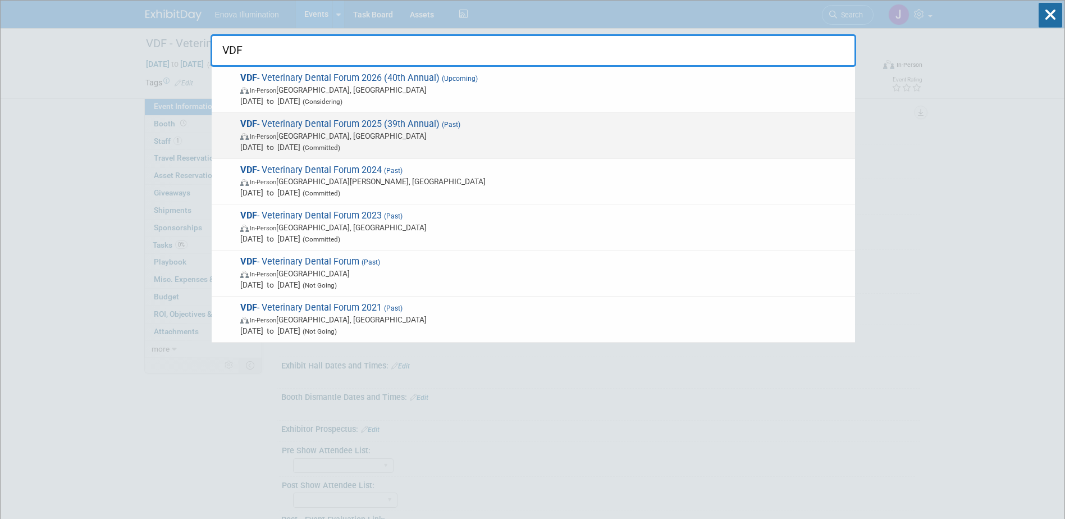
type input "VDF"
click at [299, 142] on span "Sep 24, 2025 to Sep 27, 2025 (Committed)" at bounding box center [544, 147] width 609 height 11
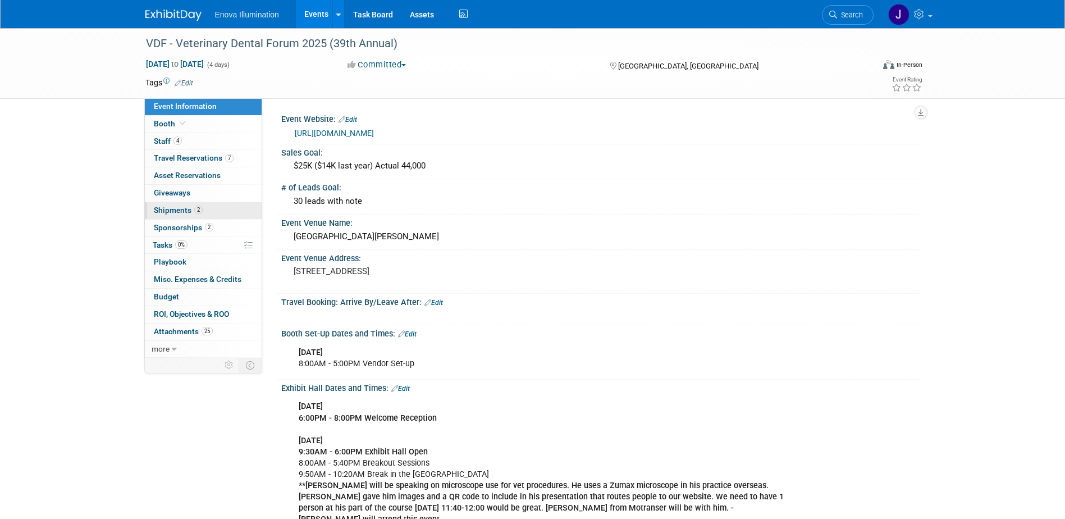
click at [177, 208] on span "Shipments 2" at bounding box center [178, 210] width 49 height 9
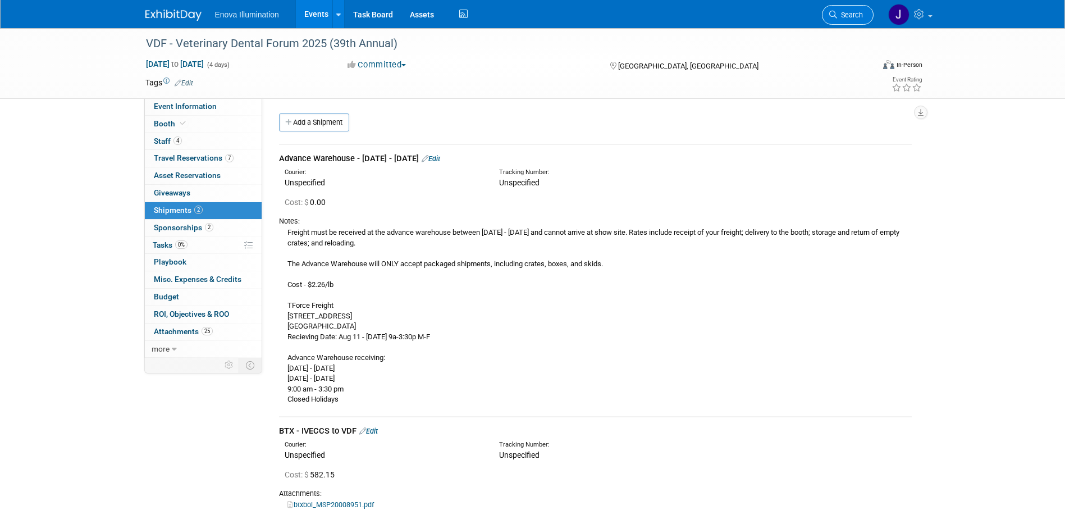
click at [848, 19] on link "Search" at bounding box center [848, 15] width 52 height 20
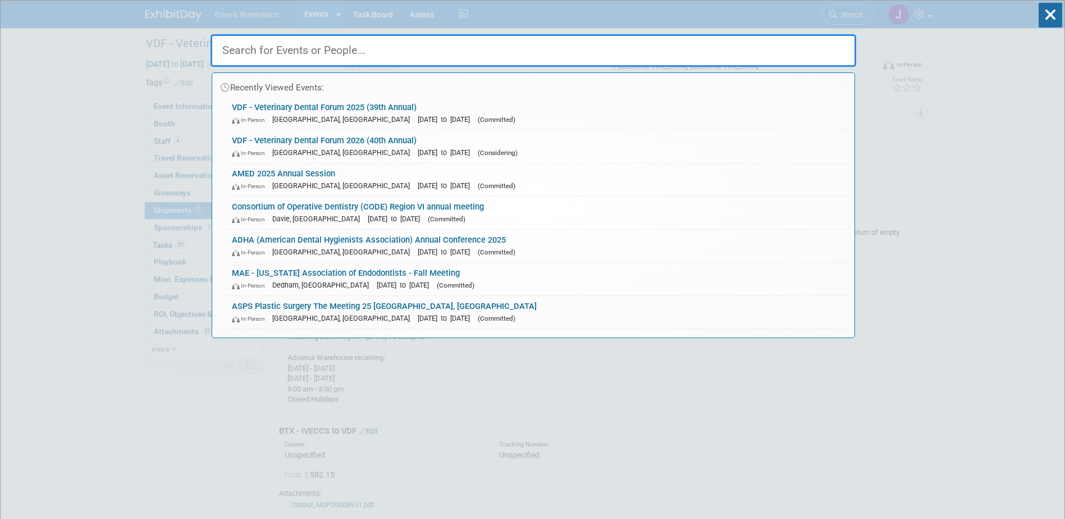
click at [798, 36] on input "text" at bounding box center [534, 50] width 646 height 33
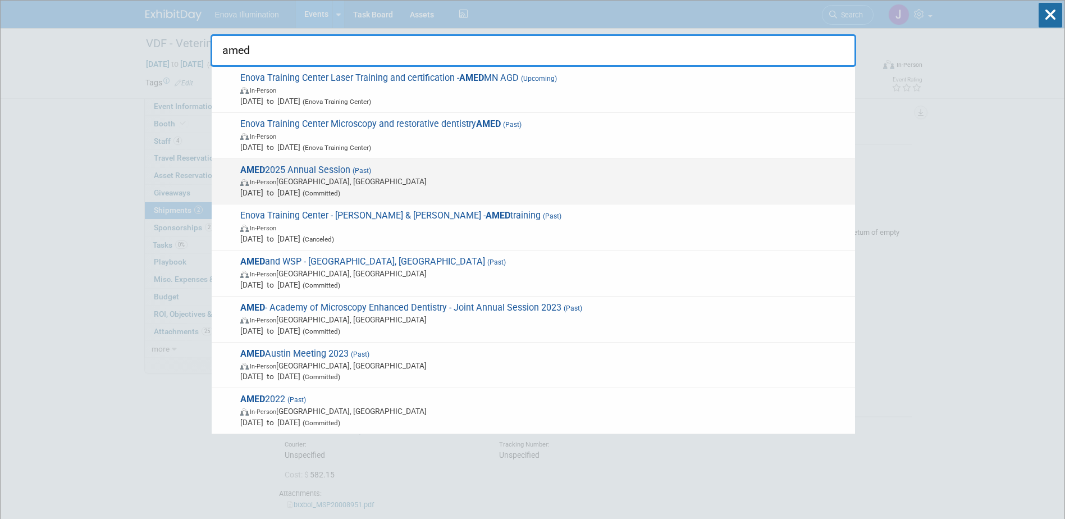
type input "amed"
click at [303, 179] on span "In-Person San Diego, CA" at bounding box center [544, 181] width 609 height 11
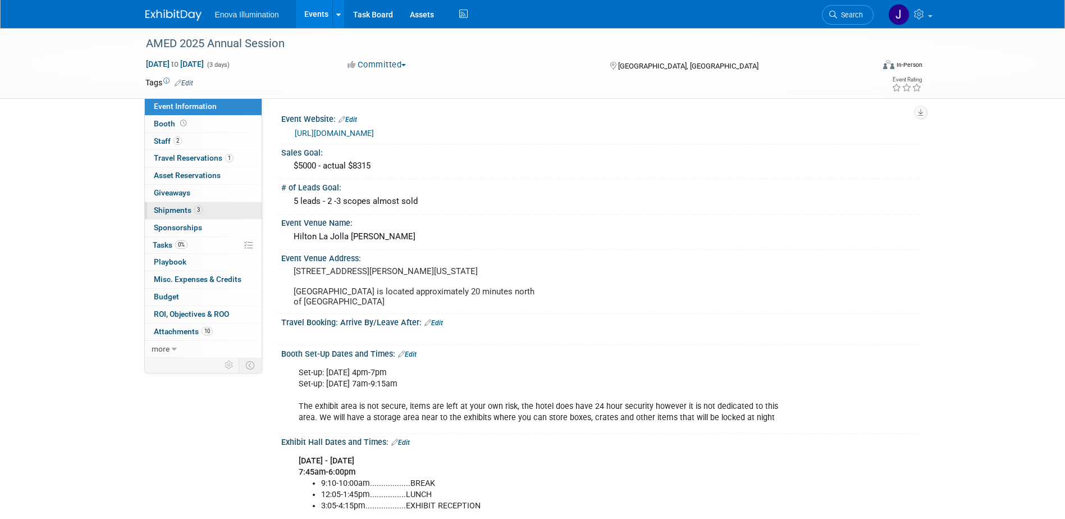
click at [183, 212] on span "Shipments 3" at bounding box center [178, 210] width 49 height 9
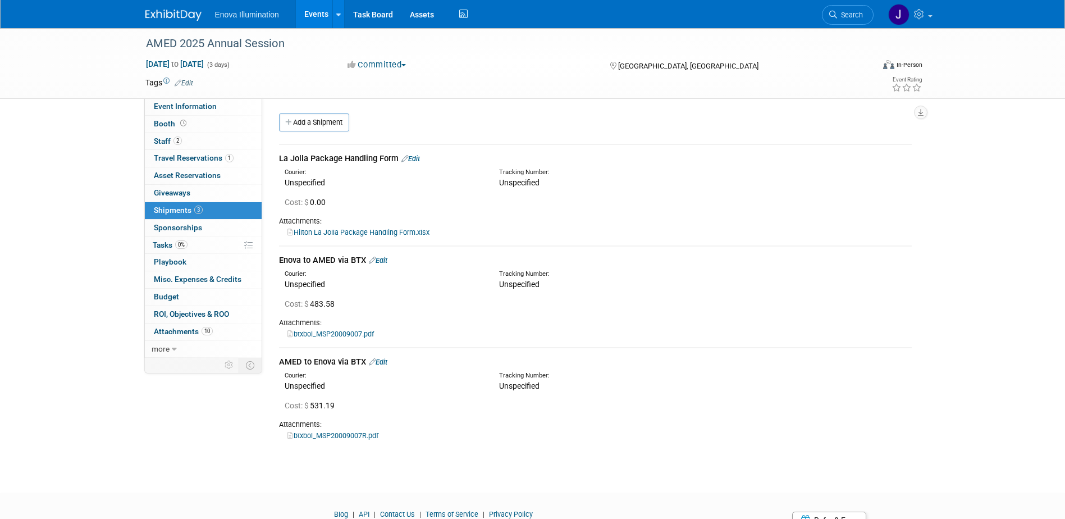
click at [182, 4] on div at bounding box center [180, 10] width 70 height 21
click at [182, 8] on link at bounding box center [180, 9] width 70 height 9
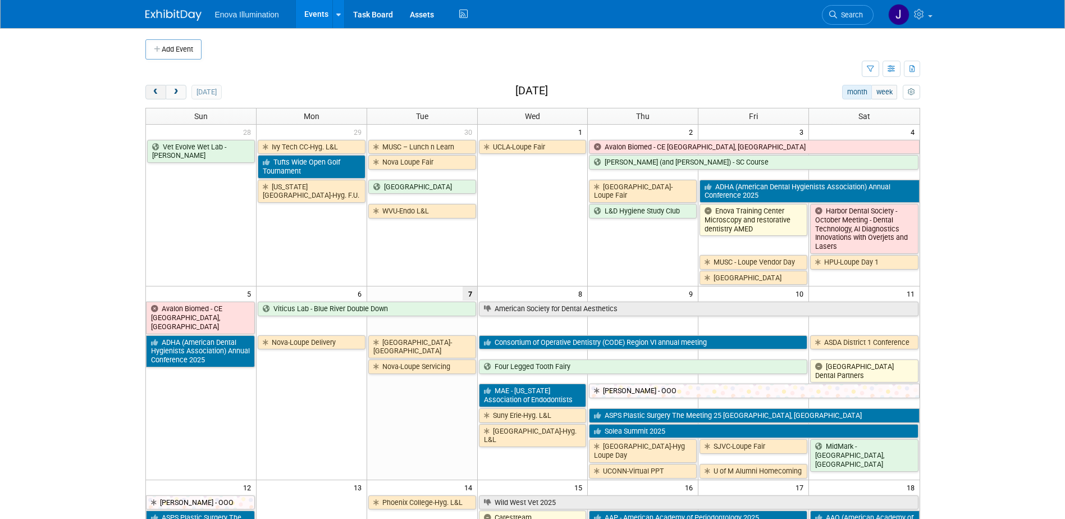
click at [160, 92] on button "prev" at bounding box center [155, 92] width 21 height 15
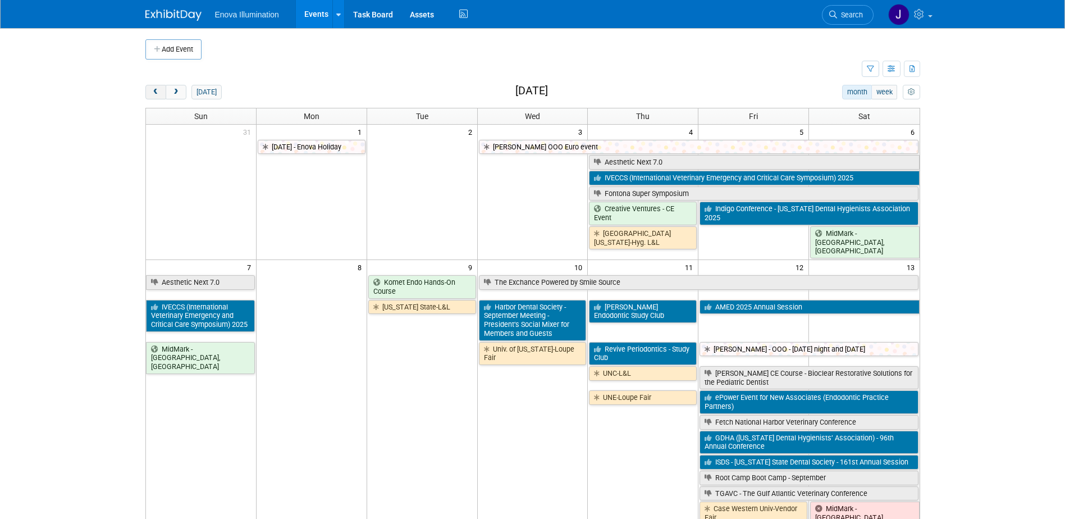
click at [160, 92] on button "prev" at bounding box center [155, 92] width 21 height 15
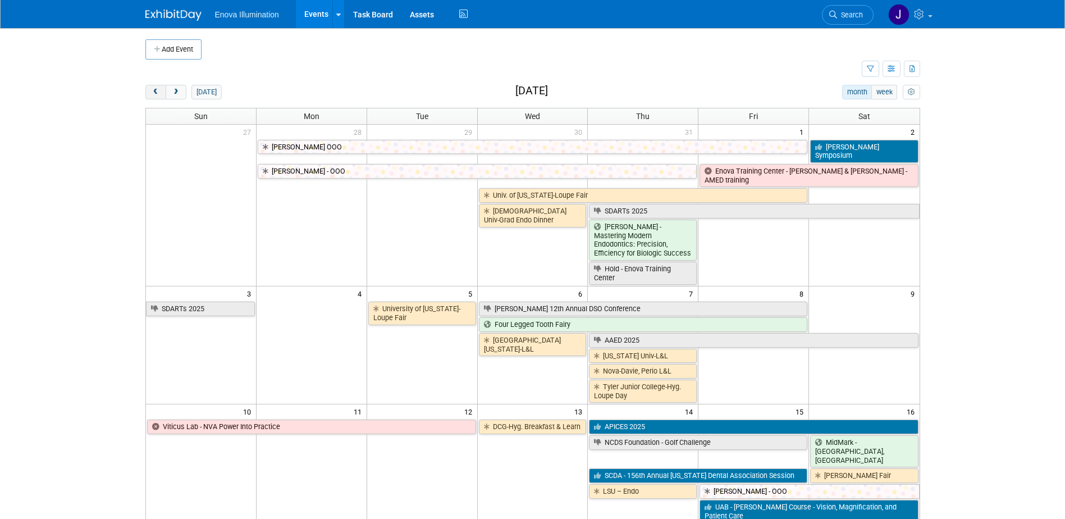
click at [160, 92] on button "prev" at bounding box center [155, 92] width 21 height 15
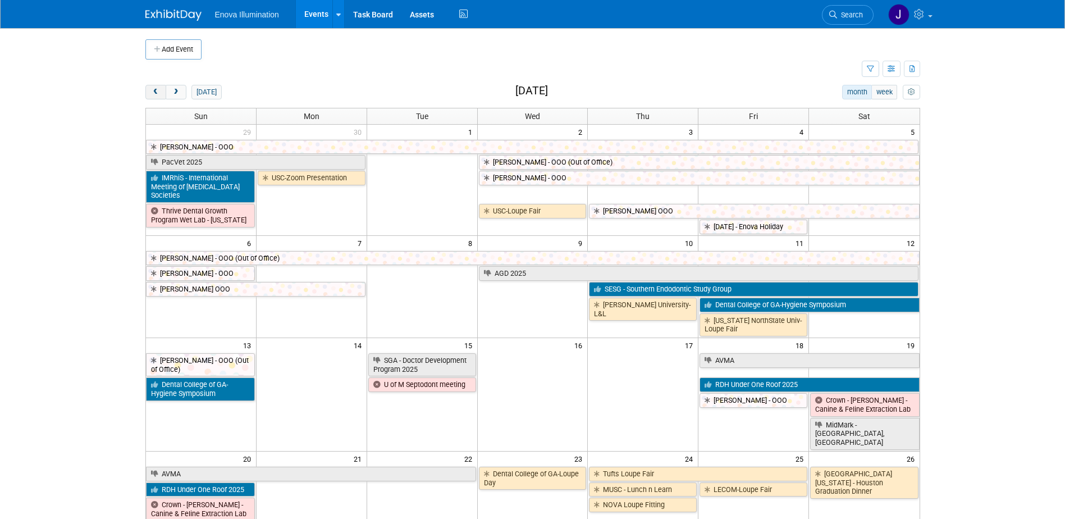
click at [160, 92] on button "prev" at bounding box center [155, 92] width 21 height 15
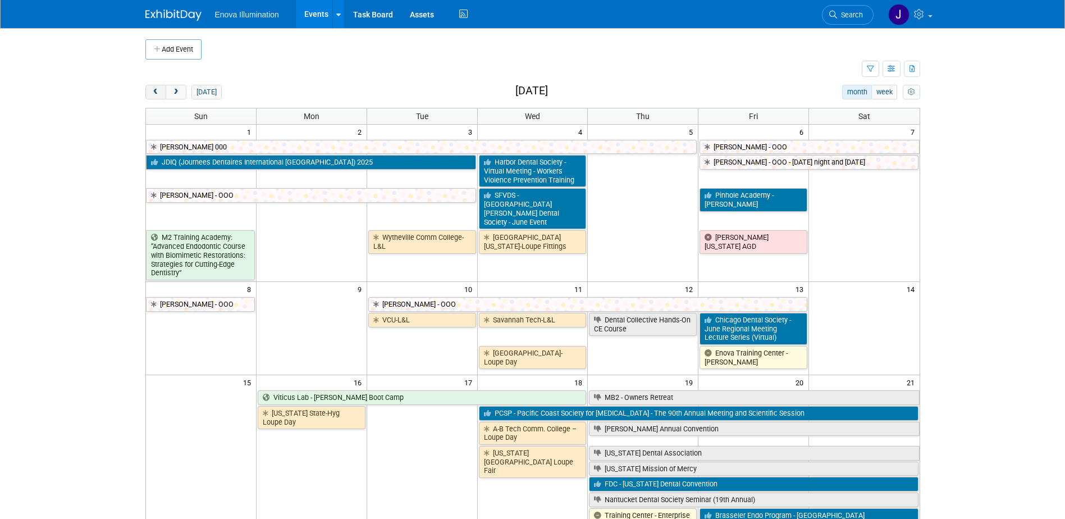
click at [160, 92] on button "prev" at bounding box center [155, 92] width 21 height 15
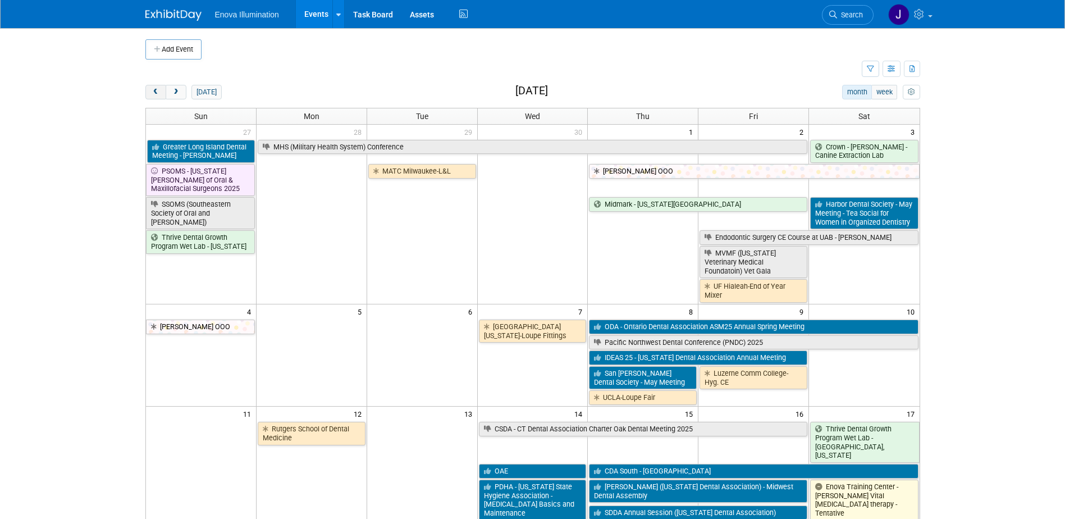
click at [160, 92] on button "prev" at bounding box center [155, 92] width 21 height 15
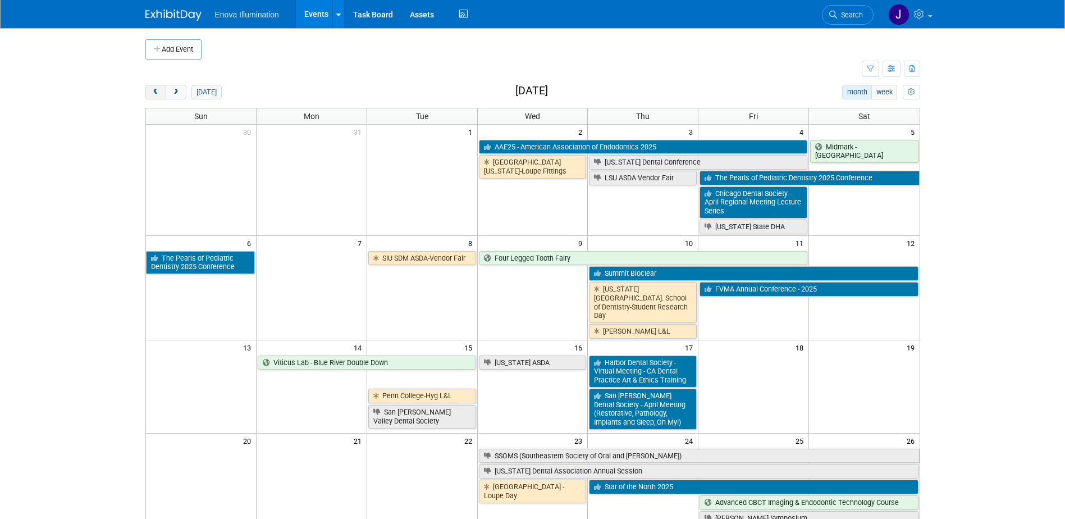
click at [160, 92] on button "prev" at bounding box center [155, 92] width 21 height 15
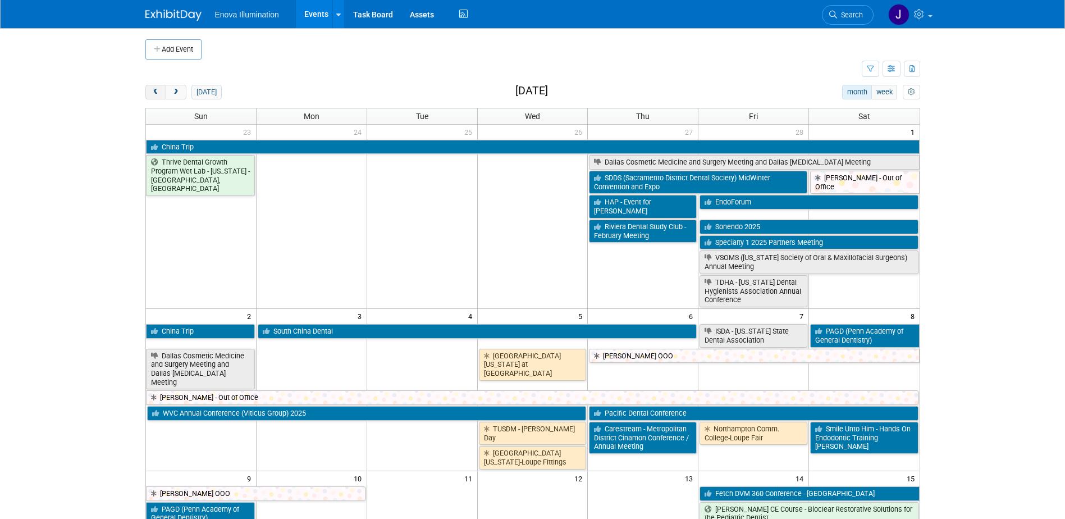
click at [160, 92] on button "prev" at bounding box center [155, 92] width 21 height 15
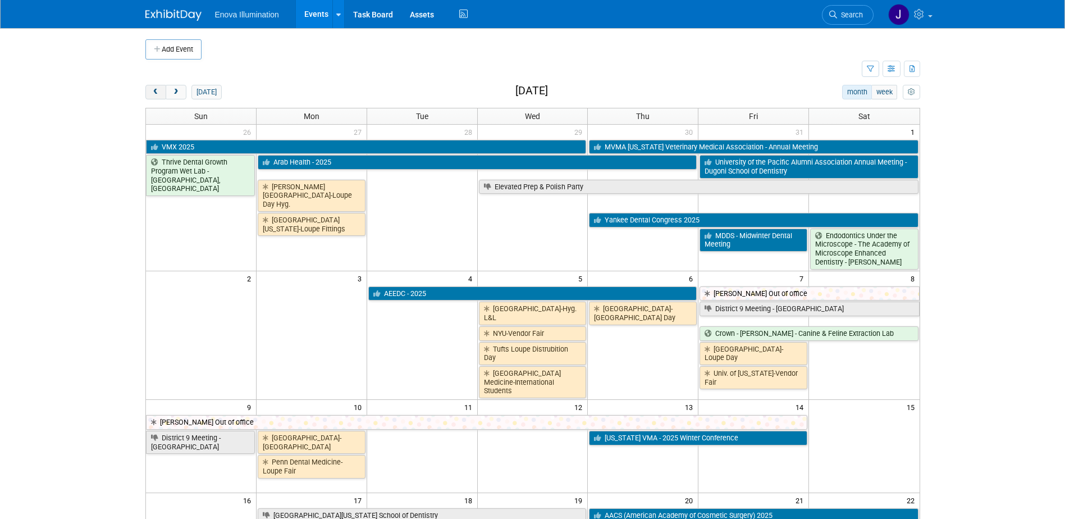
click at [160, 92] on button "prev" at bounding box center [155, 92] width 21 height 15
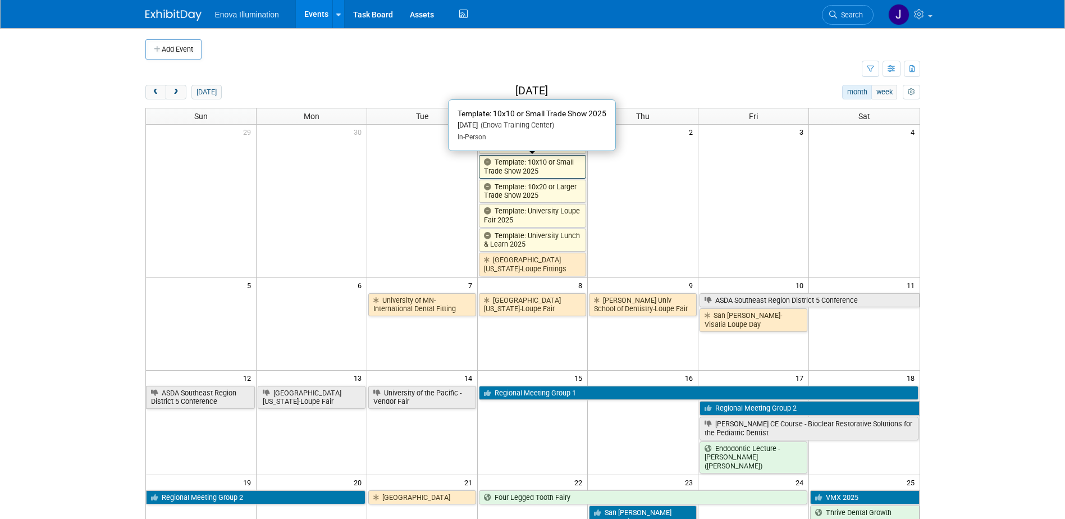
click at [499, 166] on link "Template: 10x10 or Small Trade Show 2025" at bounding box center [533, 166] width 108 height 23
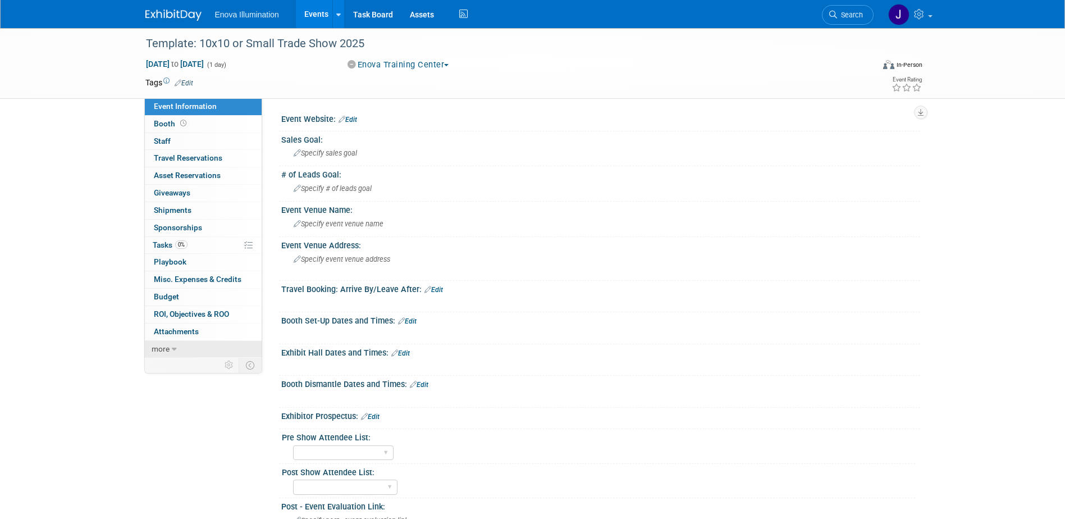
click at [176, 352] on link "more" at bounding box center [203, 349] width 117 height 17
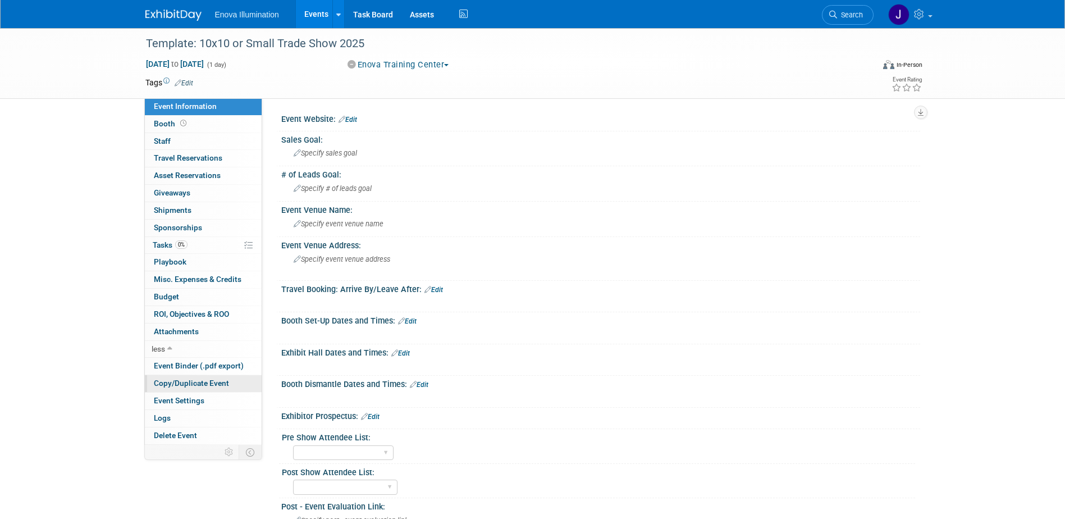
click at [197, 382] on span "Copy/Duplicate Event" at bounding box center [191, 382] width 75 height 9
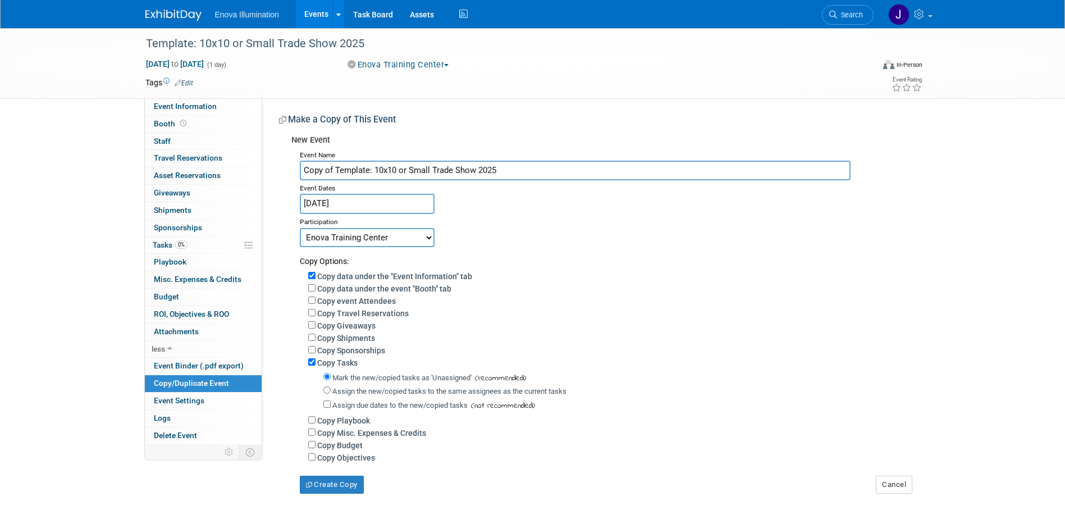
drag, startPoint x: 532, startPoint y: 169, endPoint x: 0, endPoint y: 221, distance: 534.4
click at [104, 207] on div "Template: 10x10 or Small Trade Show 2025 Jan 1, 2025 to Jan 1, 2025 (1 day) Jan…" at bounding box center [532, 272] width 1065 height 488
type input "Creative Ventures - CE Event"
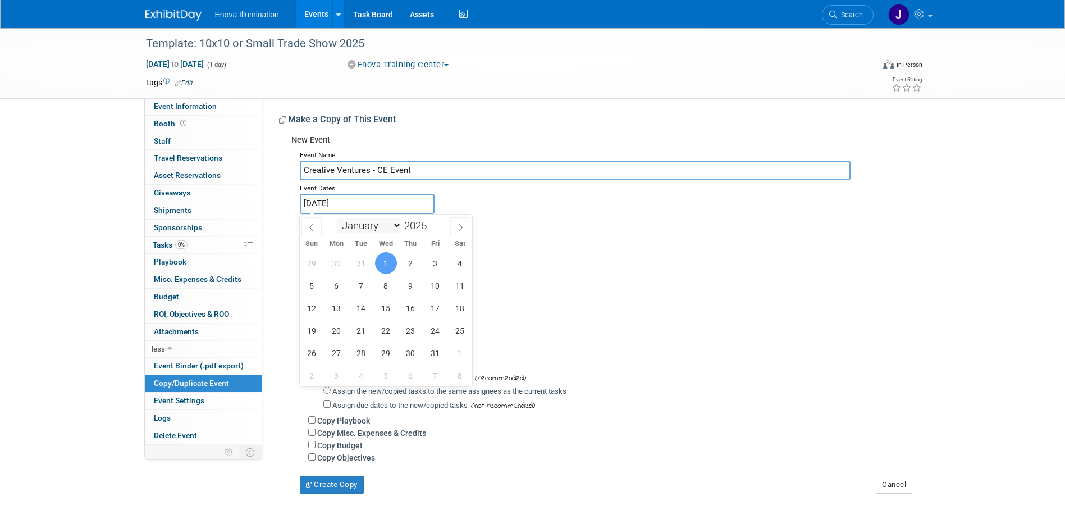
click at [395, 222] on select "January February March April May June July August September October November De…" at bounding box center [369, 225] width 65 height 14
select select "10"
click at [337, 218] on select "January February March April May June July August September October November De…" at bounding box center [369, 225] width 65 height 14
click at [409, 331] on span "20" at bounding box center [411, 331] width 22 height 22
type input "[DATE]"
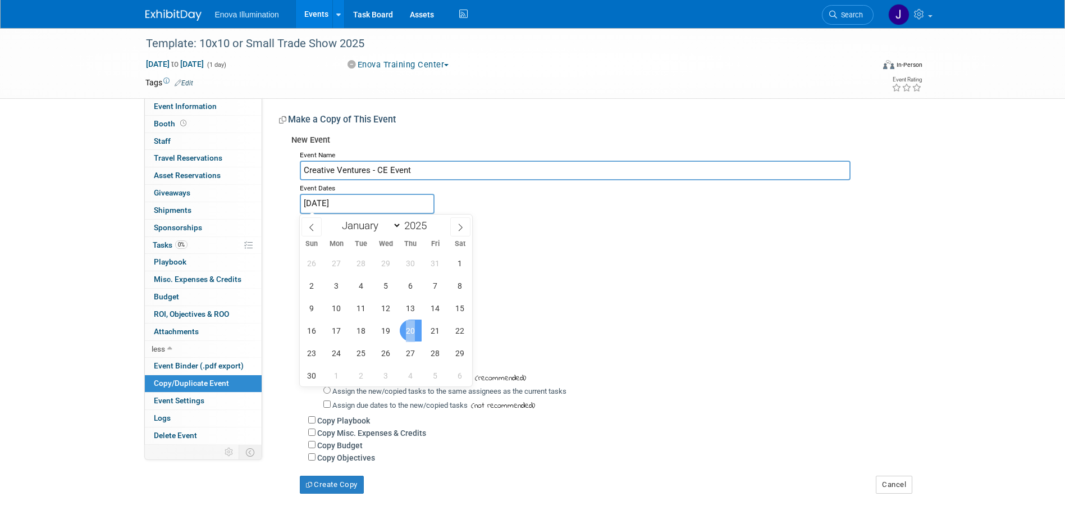
click at [409, 331] on span "20" at bounding box center [411, 331] width 22 height 22
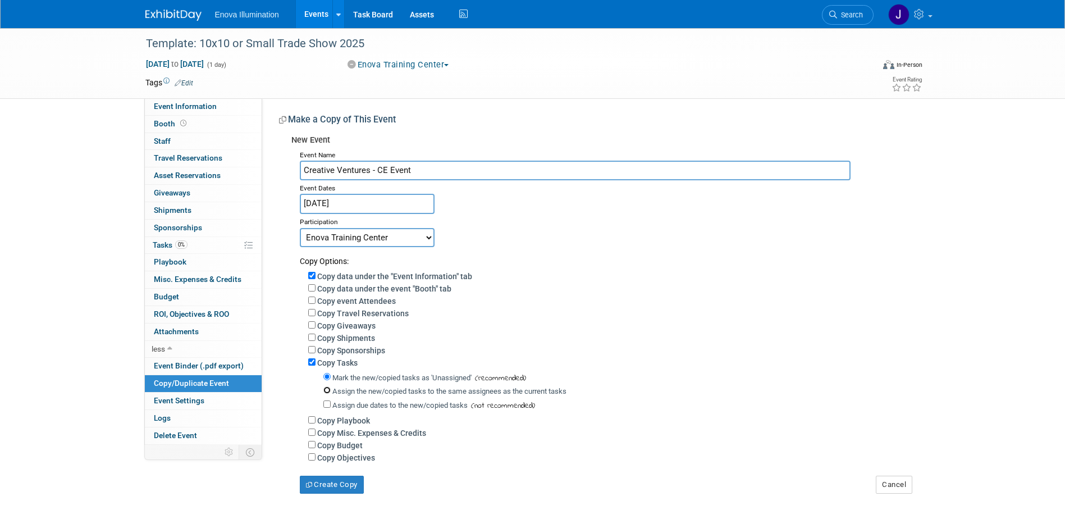
click at [327, 394] on input "Assign the new/copied tasks to the same assignees as the current tasks" at bounding box center [326, 389] width 7 height 7
radio input "true"
click at [357, 235] on select "Committed Considering Not Going Canceled Enova Training Center University Event…" at bounding box center [367, 237] width 135 height 19
select select "105"
click at [300, 228] on select "Committed Considering Not Going Canceled Enova Training Center University Event…" at bounding box center [367, 237] width 135 height 19
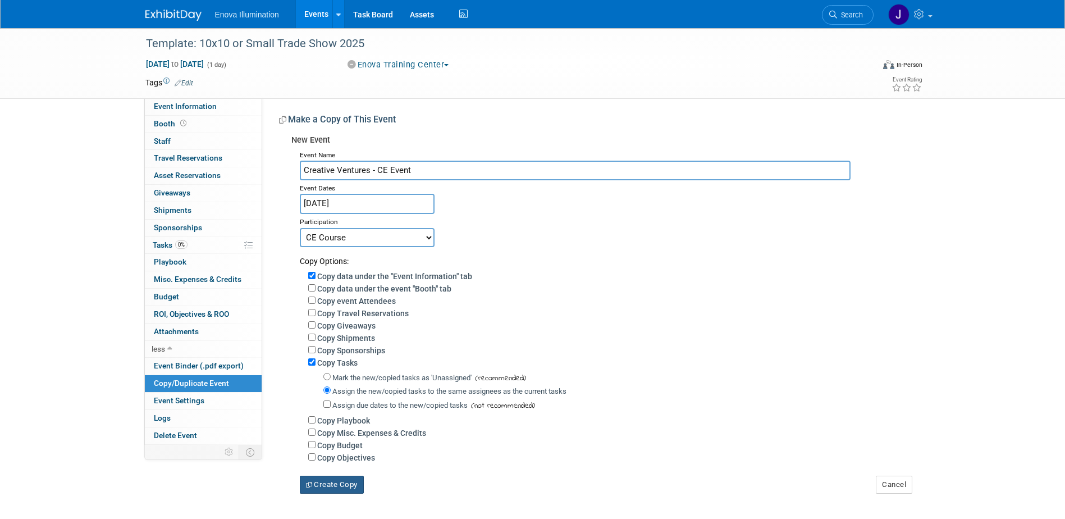
click at [324, 487] on button "Create Copy" at bounding box center [332, 485] width 64 height 18
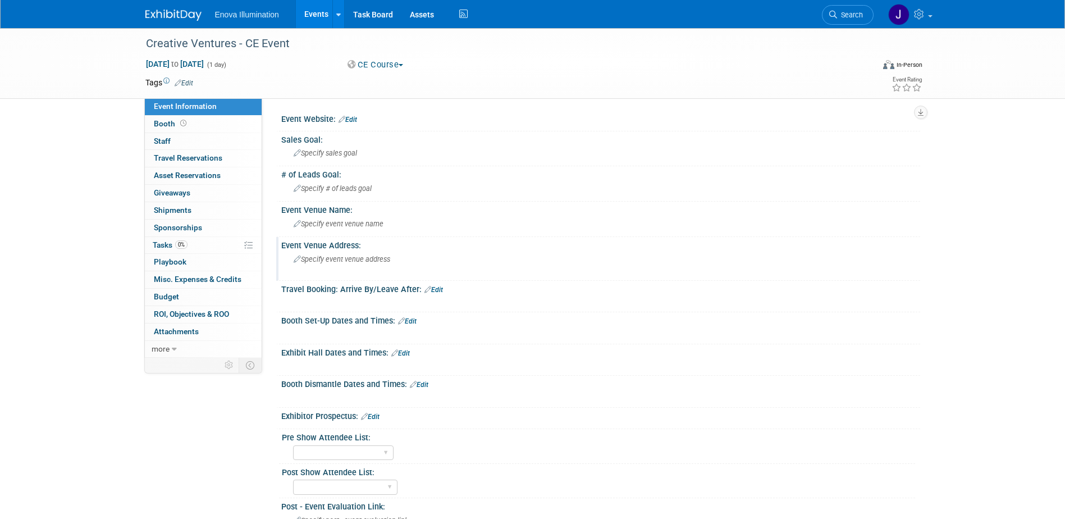
click at [363, 262] on span "Specify event venue address" at bounding box center [342, 259] width 97 height 8
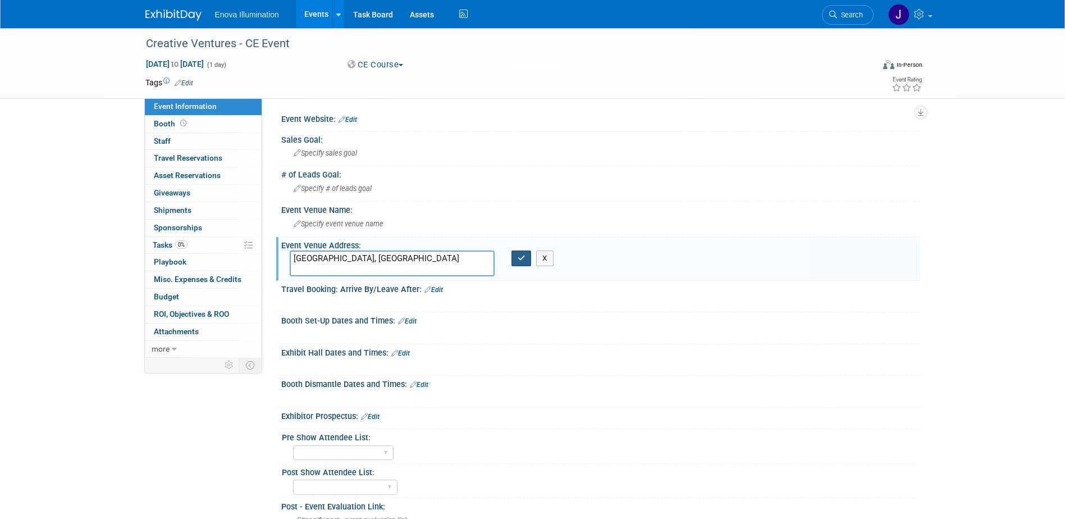
type textarea "[GEOGRAPHIC_DATA], [GEOGRAPHIC_DATA]"
click at [524, 263] on button "button" at bounding box center [522, 258] width 20 height 16
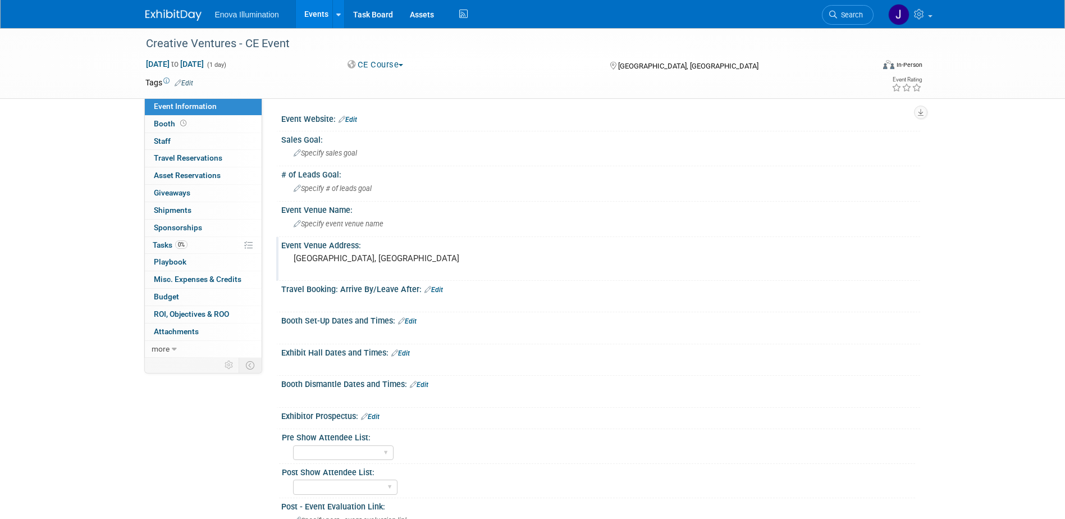
click at [402, 353] on link "Edit" at bounding box center [400, 353] width 19 height 8
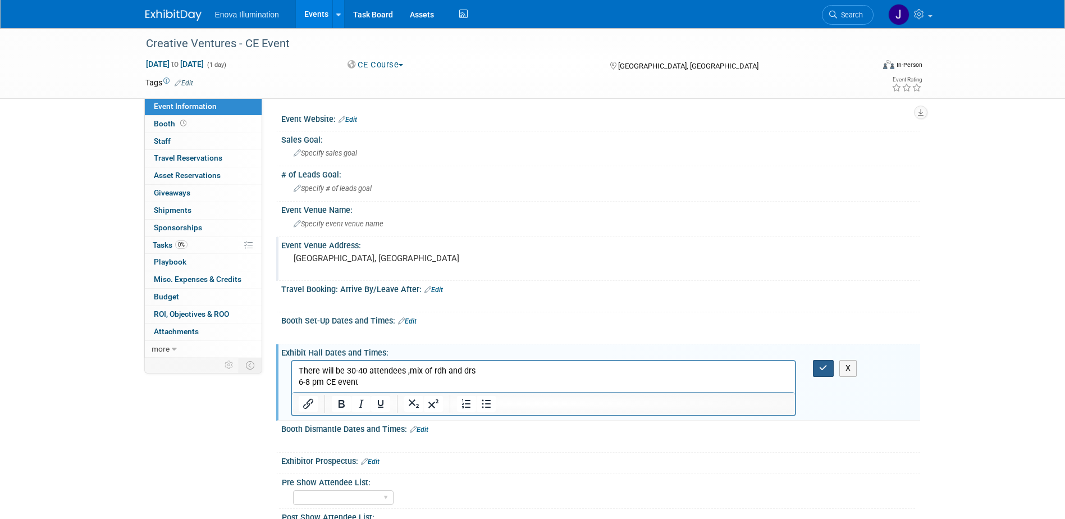
click at [815, 370] on button "button" at bounding box center [823, 368] width 21 height 16
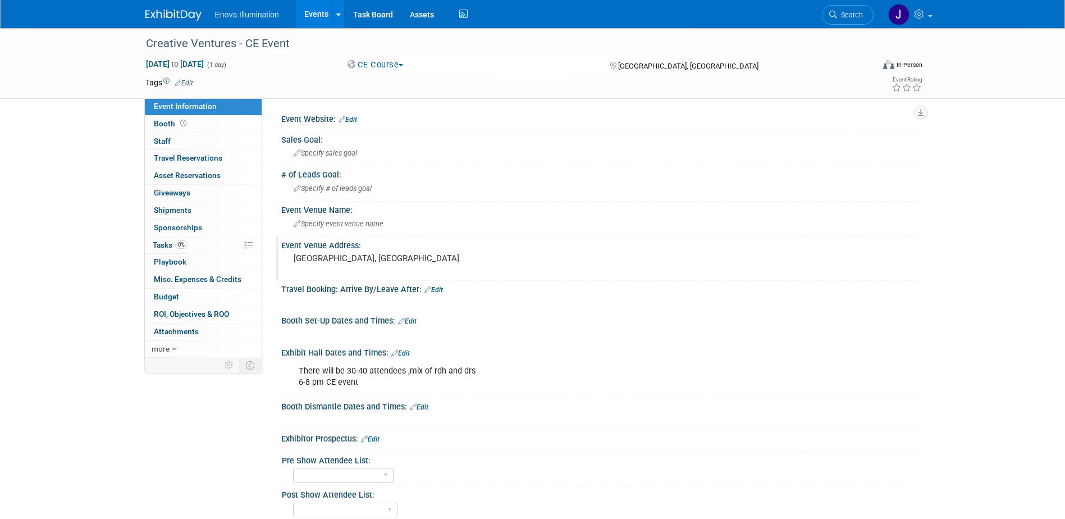
click at [332, 382] on div "There will be 30-40 attendees ,mix of rdh and drs 6-8 pm CE event" at bounding box center [544, 377] width 506 height 34
click at [406, 352] on link "Edit" at bounding box center [400, 353] width 19 height 8
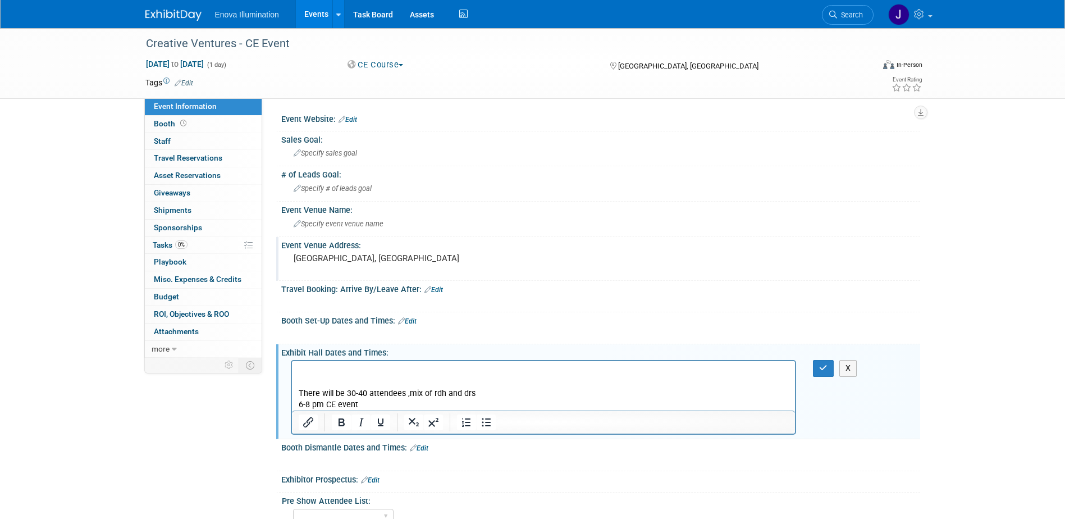
click at [326, 366] on p "Rich Text Area. Press ALT-0 for help." at bounding box center [543, 371] width 491 height 11
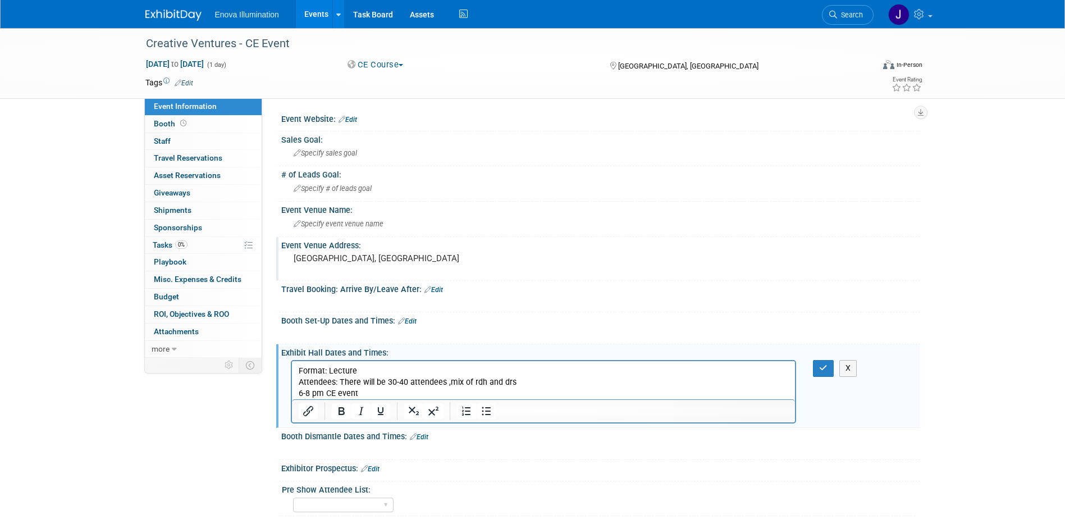
click at [298, 388] on body "Format: Lecture Attendees: There will be 30-40 attendees ,mix of rdh and drs 6-…" at bounding box center [544, 383] width 492 height 34
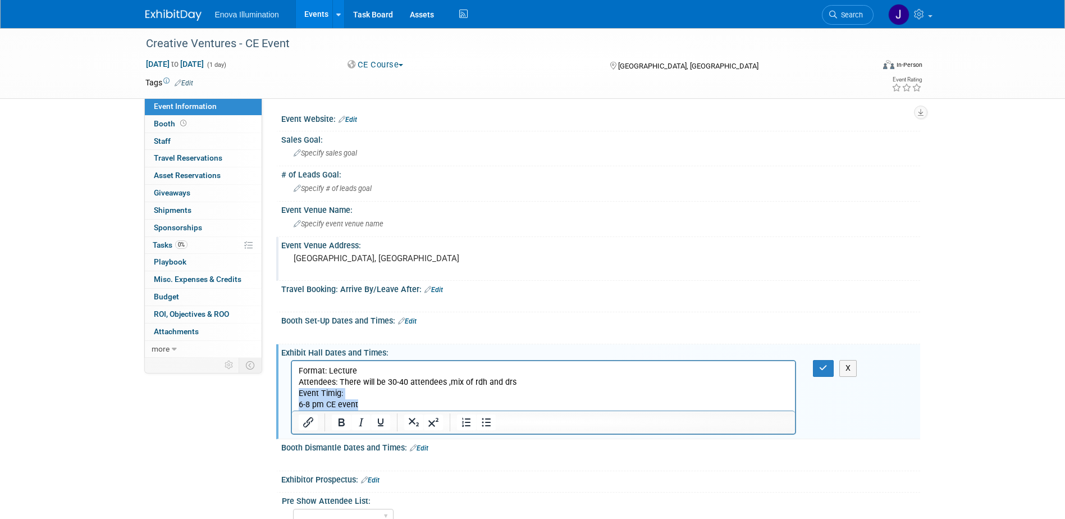
drag, startPoint x: 361, startPoint y: 407, endPoint x: 580, endPoint y: 756, distance: 413.0
click at [291, 395] on html "Format: Lecture Attendees: There will be 30-40 attendees ,mix of rdh and drs Ev…" at bounding box center [543, 385] width 504 height 49
click at [331, 410] on div at bounding box center [544, 421] width 504 height 23
click at [296, 402] on html "Format: Lecture Attendees: There will be 30-40 attendees ,mix of rdh and drs Ev…" at bounding box center [543, 385] width 504 height 49
click at [485, 424] on icon "Bullet list" at bounding box center [486, 422] width 13 height 13
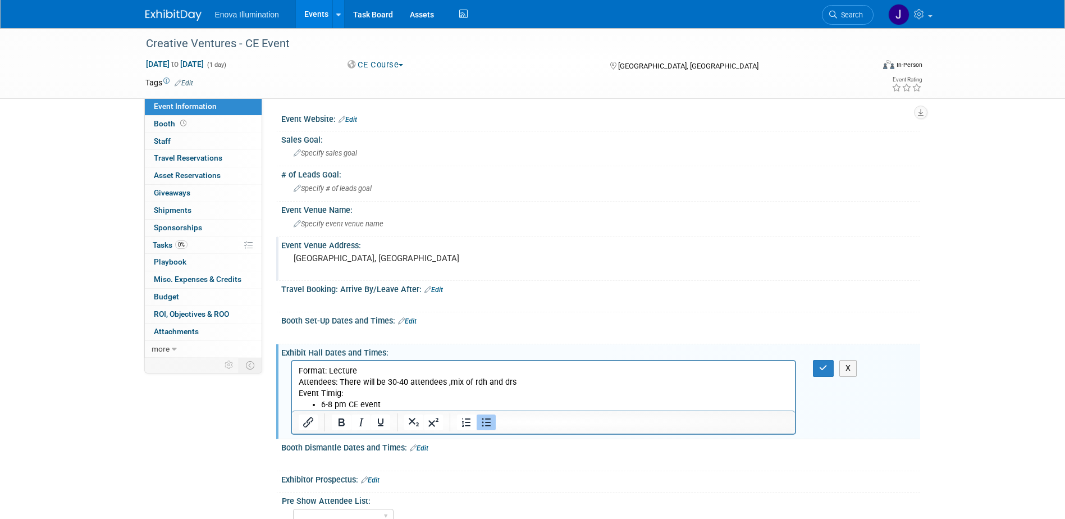
click at [535, 381] on p "Attendees: There will be 30-40 attendees ,mix of rdh and drs Event Timig:" at bounding box center [543, 388] width 491 height 22
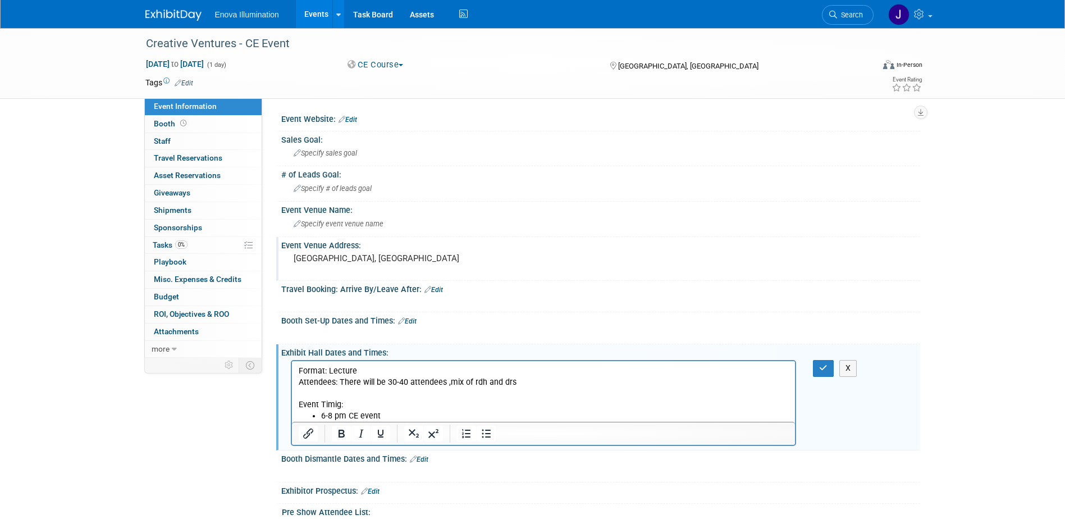
click at [335, 403] on p "Event Timig:" at bounding box center [543, 399] width 491 height 22
click at [825, 369] on icon "button" at bounding box center [823, 368] width 8 height 8
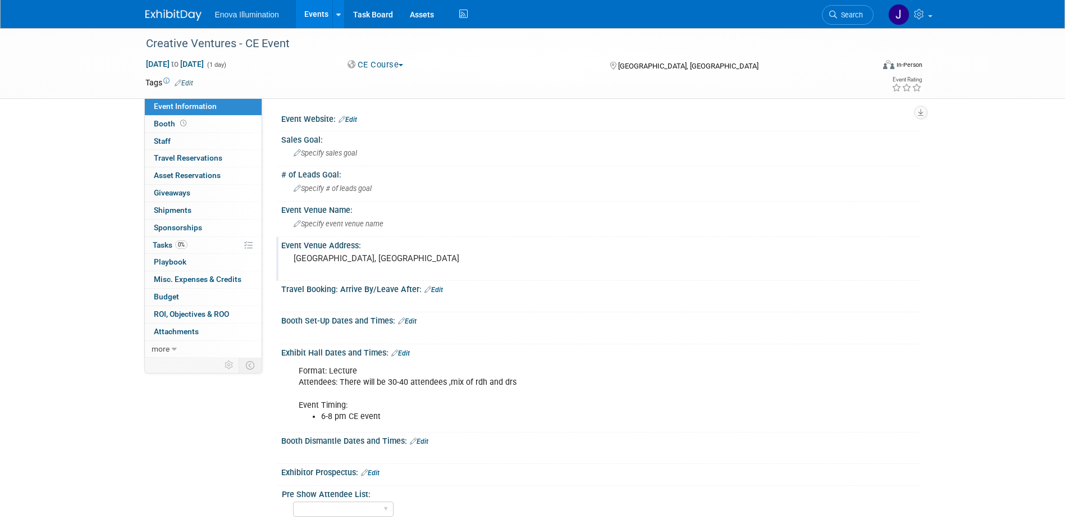
click at [378, 472] on link "Edit" at bounding box center [370, 473] width 19 height 8
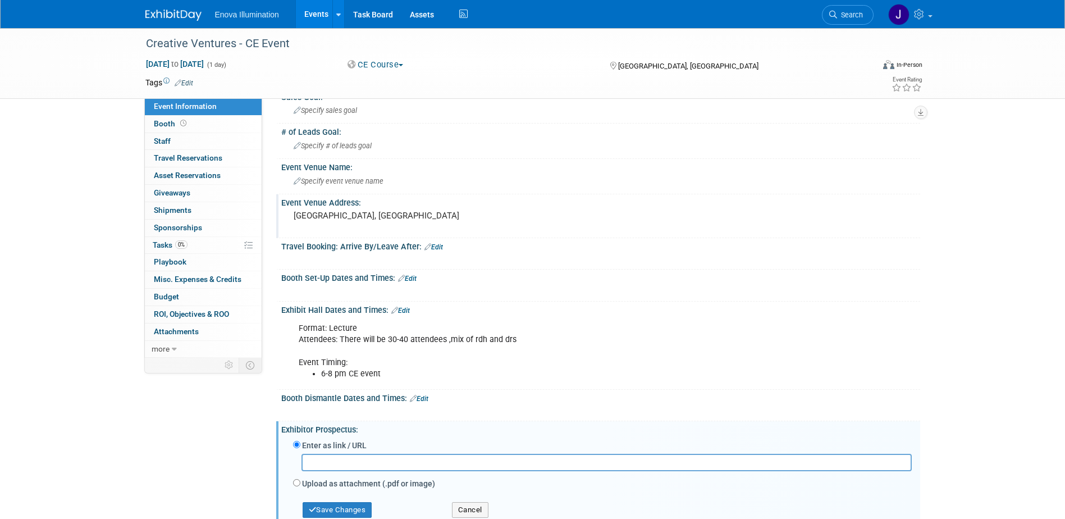
scroll to position [112, 0]
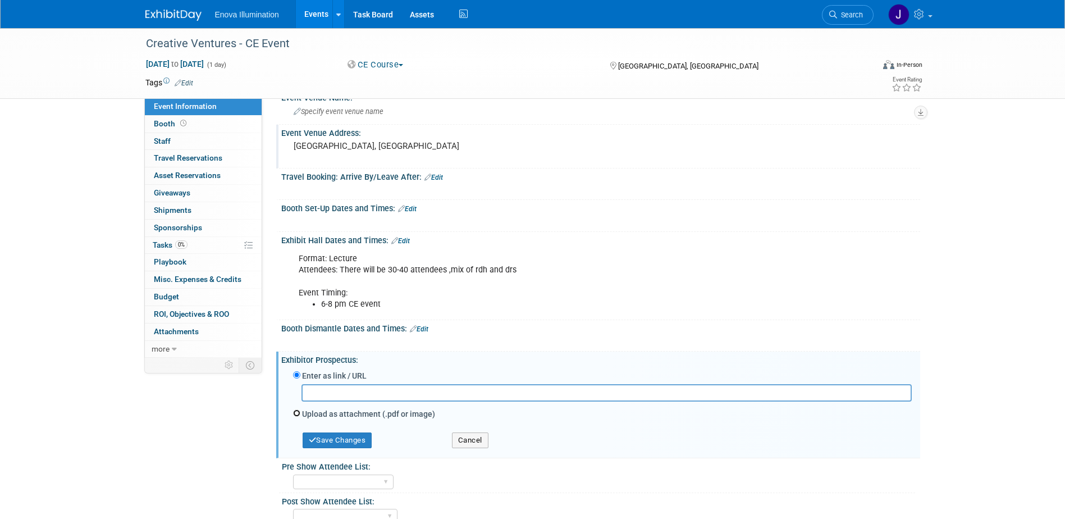
click at [297, 413] on input "Upload as attachment (.pdf or image)" at bounding box center [296, 412] width 7 height 7
radio input "true"
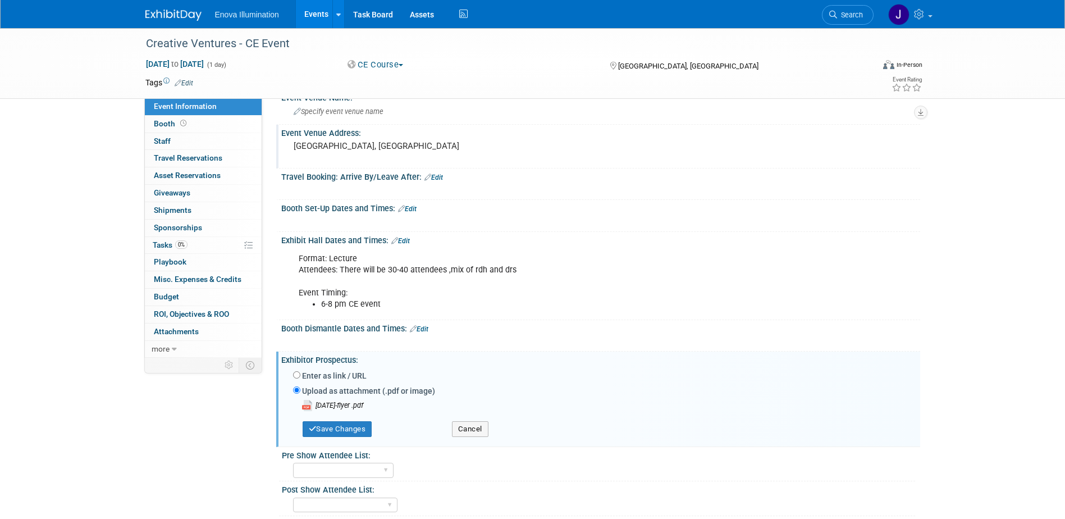
click at [350, 437] on div "Save Changes Cancel" at bounding box center [602, 426] width 619 height 31
click at [353, 430] on button "Save Changes" at bounding box center [338, 429] width 70 height 16
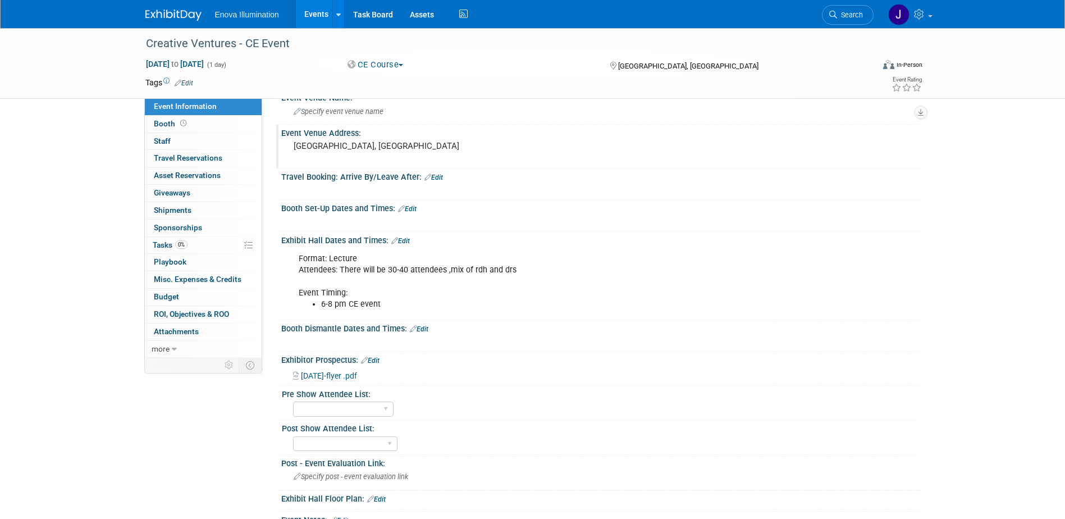
click at [320, 304] on ul "6-8 pm CE event" at bounding box center [544, 304] width 491 height 11
click at [406, 241] on link "Edit" at bounding box center [400, 241] width 19 height 8
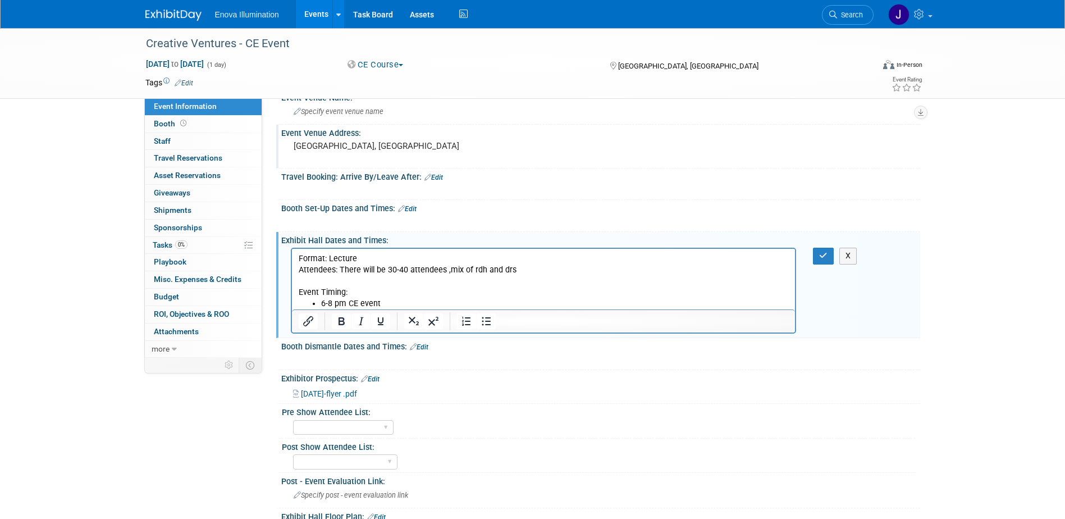
scroll to position [0, 0]
click at [320, 304] on ul "6-8 pm CE event" at bounding box center [543, 303] width 491 height 11
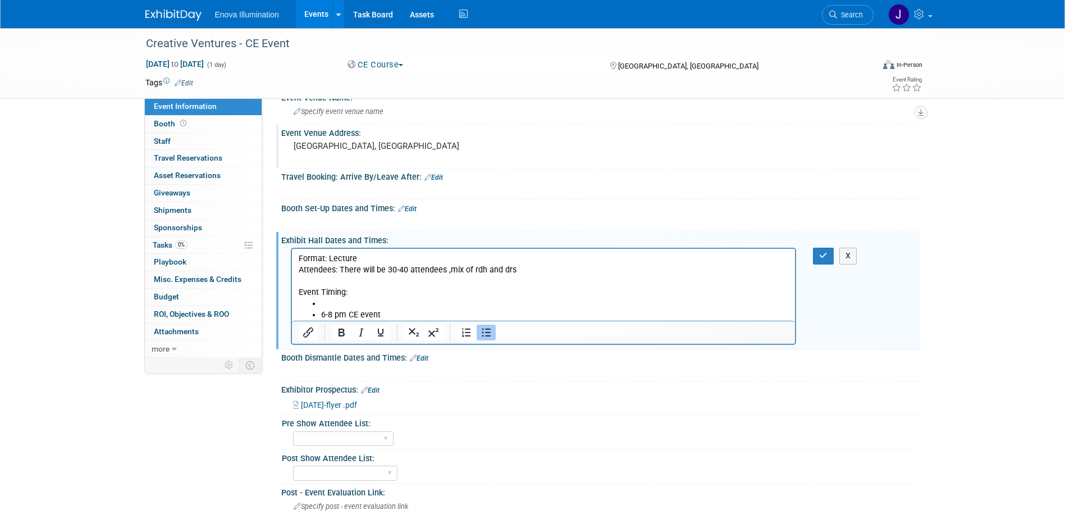
click at [321, 305] on li "Rich Text Area. Press ALT-0 for help." at bounding box center [555, 303] width 468 height 11
click at [816, 250] on button "button" at bounding box center [823, 256] width 21 height 16
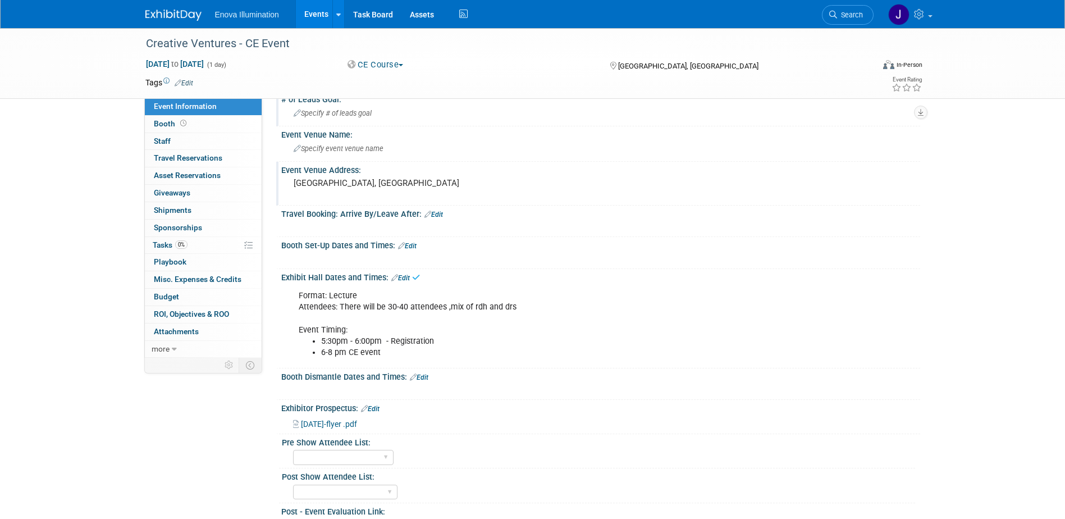
scroll to position [56, 0]
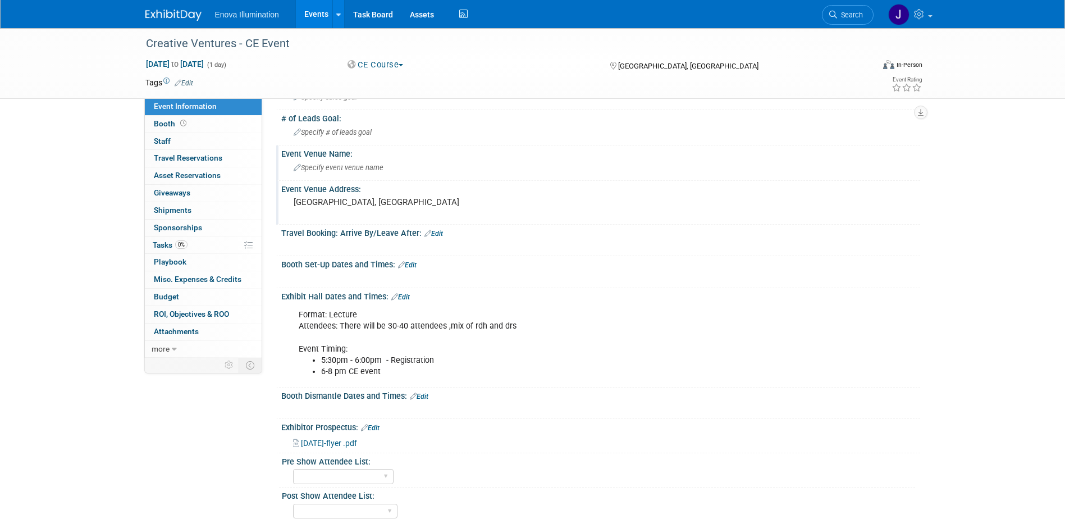
click at [343, 165] on span "Specify event venue name" at bounding box center [339, 167] width 90 height 8
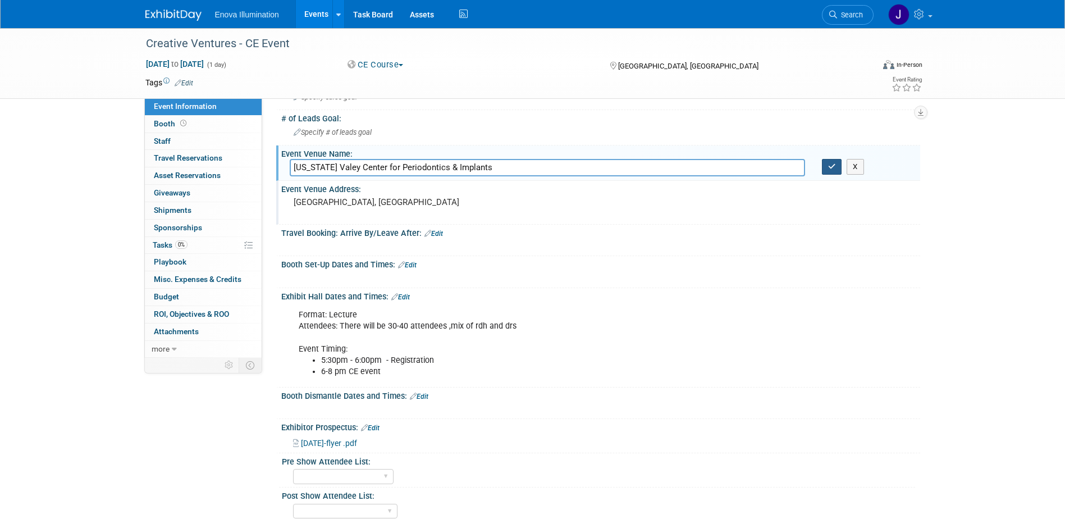
type input "Ohio Valey Center for Periodontics & Implants"
click at [835, 168] on icon "button" at bounding box center [832, 166] width 8 height 7
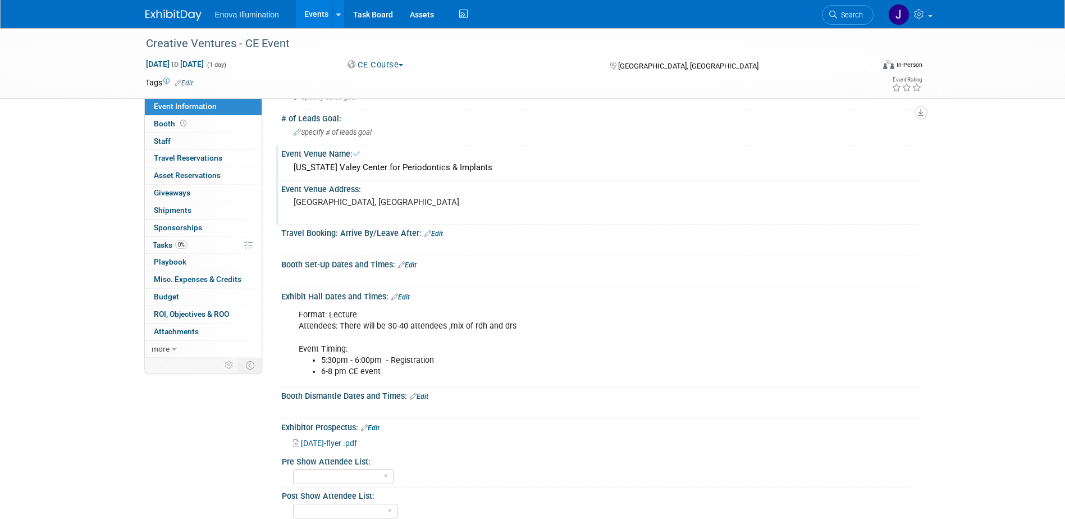
click at [328, 202] on pre "[GEOGRAPHIC_DATA], [GEOGRAPHIC_DATA]" at bounding box center [414, 202] width 241 height 10
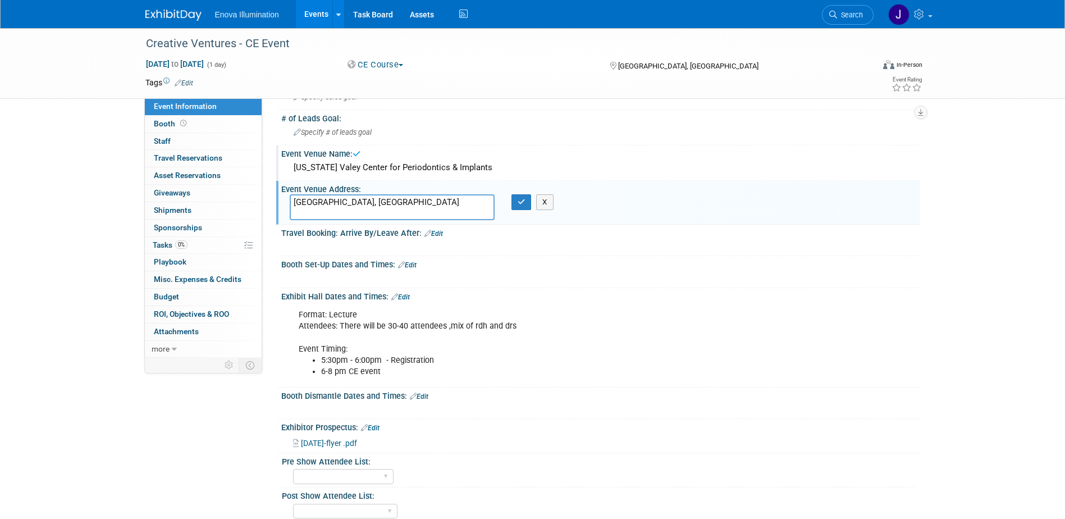
click at [294, 200] on textarea "[GEOGRAPHIC_DATA], [GEOGRAPHIC_DATA]" at bounding box center [392, 207] width 205 height 26
click at [294, 199] on textarea "[GEOGRAPHIC_DATA], [GEOGRAPHIC_DATA]" at bounding box center [392, 207] width 205 height 26
type textarea "748 State Route 28, Suite A Milford, OH"
click at [514, 201] on button "button" at bounding box center [522, 202] width 20 height 16
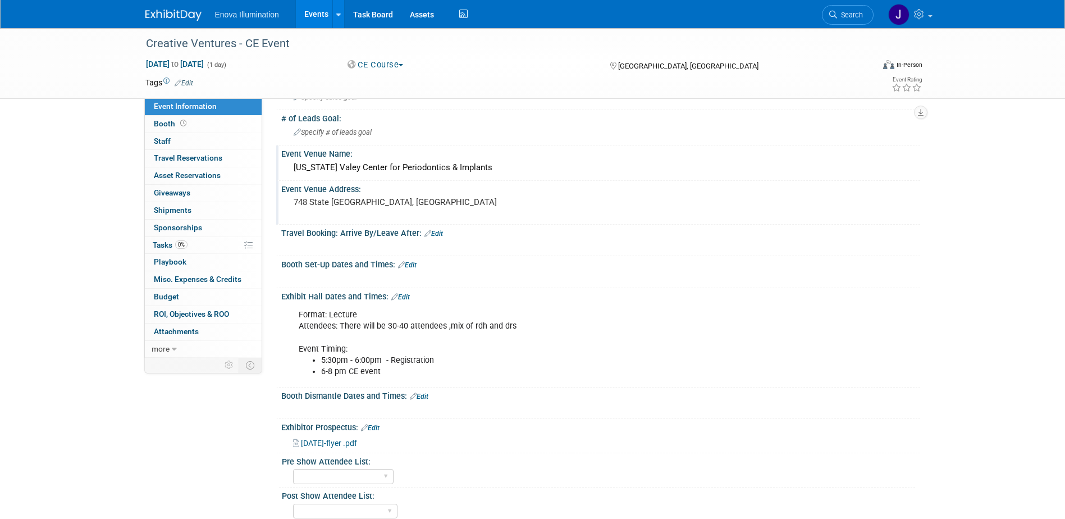
click at [410, 294] on link "Edit" at bounding box center [400, 297] width 19 height 8
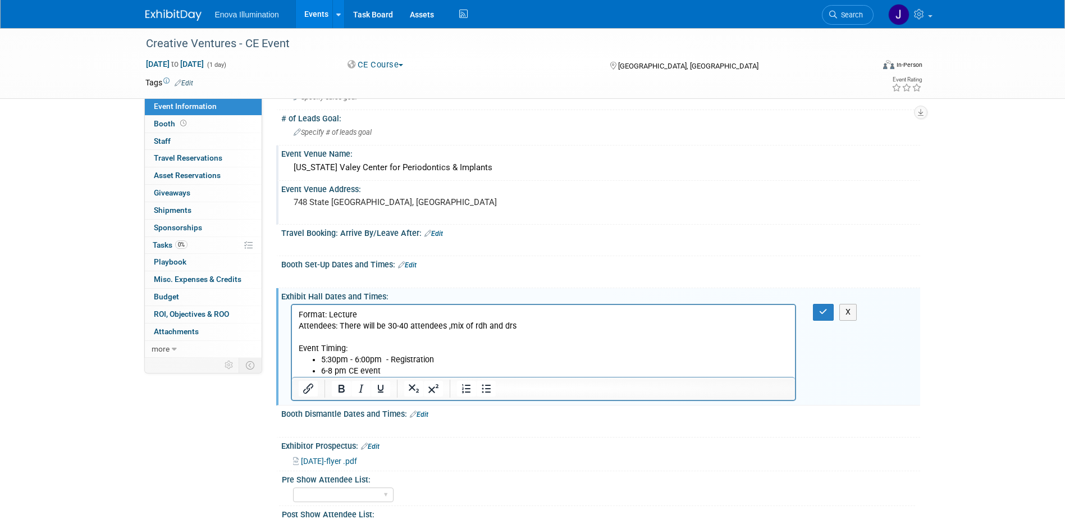
scroll to position [0, 0]
click at [363, 312] on p "Format: Lecture Attendees: There will be 30-40 attendees ,mix of rdh and drs Ev…" at bounding box center [543, 331] width 491 height 45
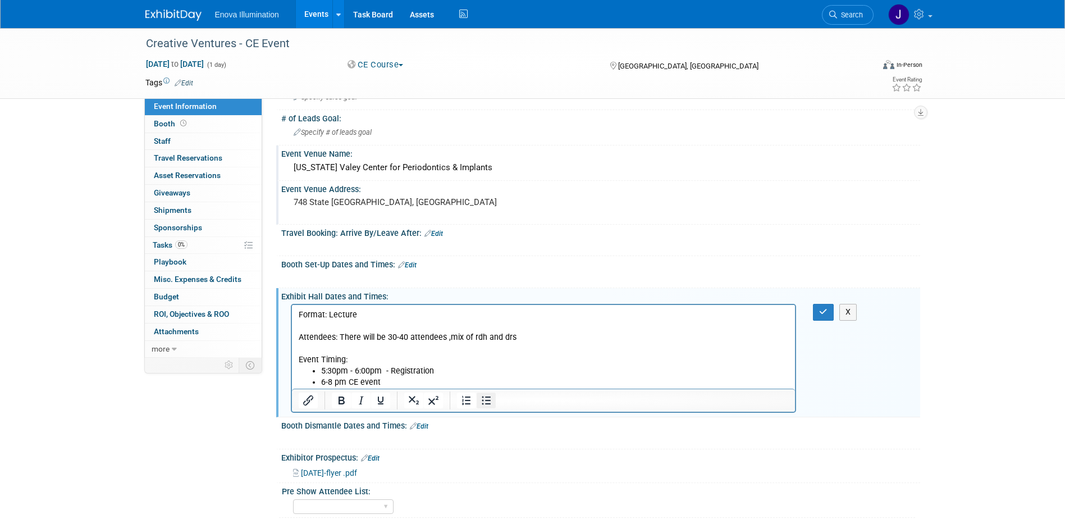
click at [489, 395] on icon "Bullet list" at bounding box center [486, 400] width 13 height 13
click at [366, 327] on li "Attendees: There will be 30-40 attendees ,mix of rdh and drs Event Timing:" at bounding box center [555, 343] width 468 height 45
click at [318, 336] on ul "Speaker: Tracy Butler, CRDH, MFT Attendees: There will be 30-40 attendees ,mix …" at bounding box center [543, 354] width 491 height 67
click at [482, 399] on icon "Bullet list" at bounding box center [486, 400] width 13 height 13
click at [423, 322] on p "Speaker: Tracy Butler, CRDH, MFT Attendees: There will be 30-40 attendees ,mix …" at bounding box center [543, 343] width 491 height 45
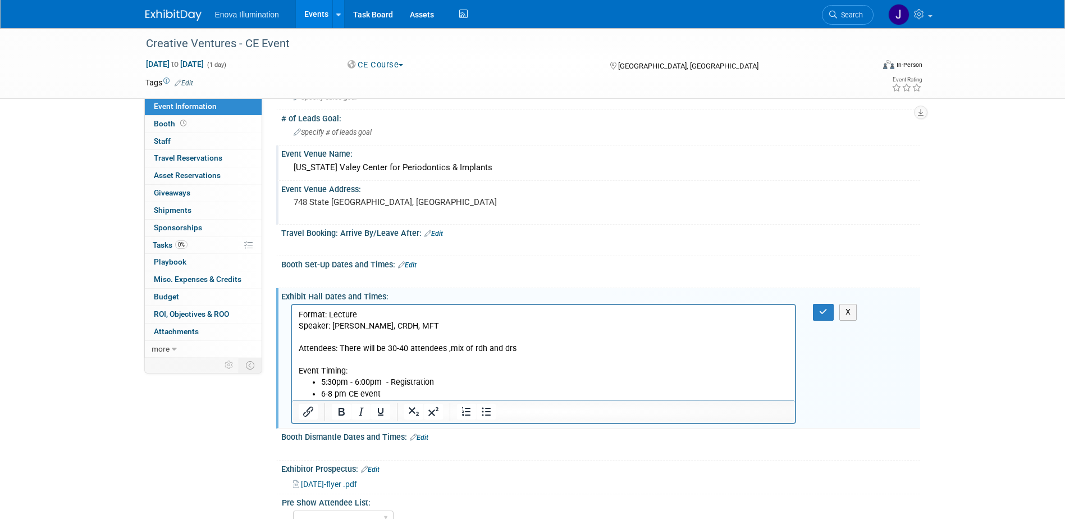
click at [297, 328] on html "Format: Lecture Speaker: Tracy Butler, CRDH, MFT Attendees: There will be 30-40…" at bounding box center [543, 352] width 504 height 95
click at [482, 407] on icon "Bullet list" at bounding box center [486, 411] width 13 height 13
click at [817, 317] on button "button" at bounding box center [823, 312] width 21 height 16
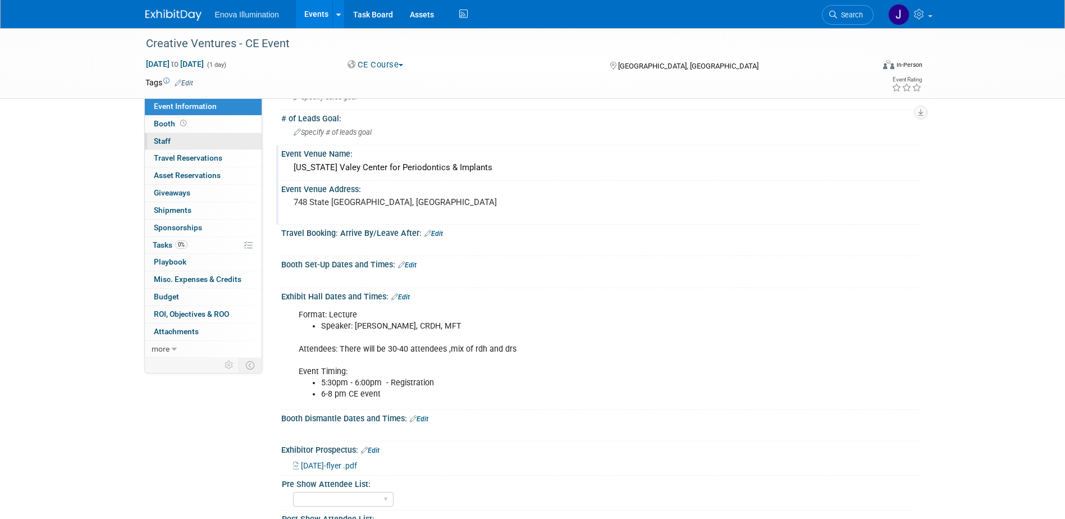
click at [167, 136] on span "Staff 0" at bounding box center [162, 140] width 17 height 9
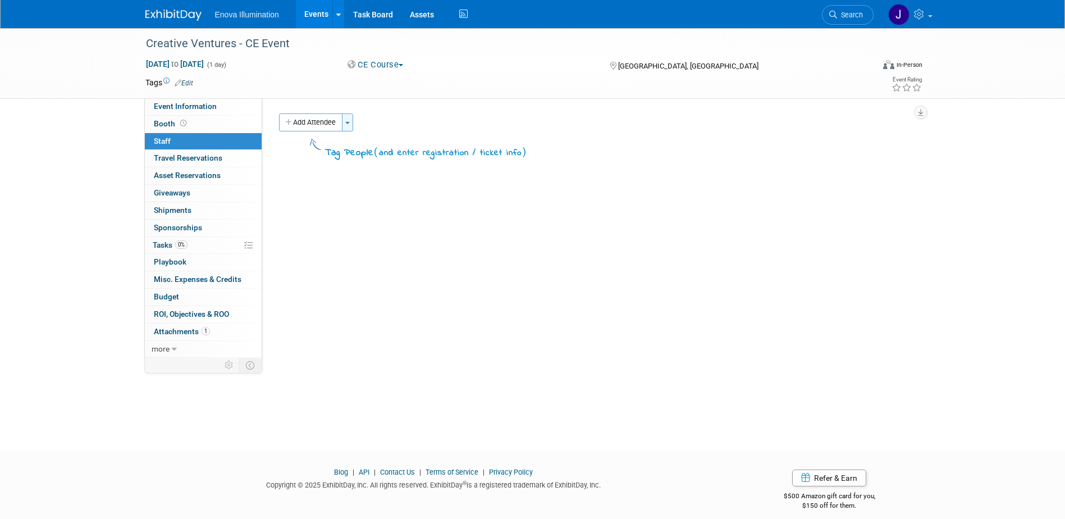
click at [348, 118] on button "Toggle Dropdown" at bounding box center [347, 122] width 11 height 18
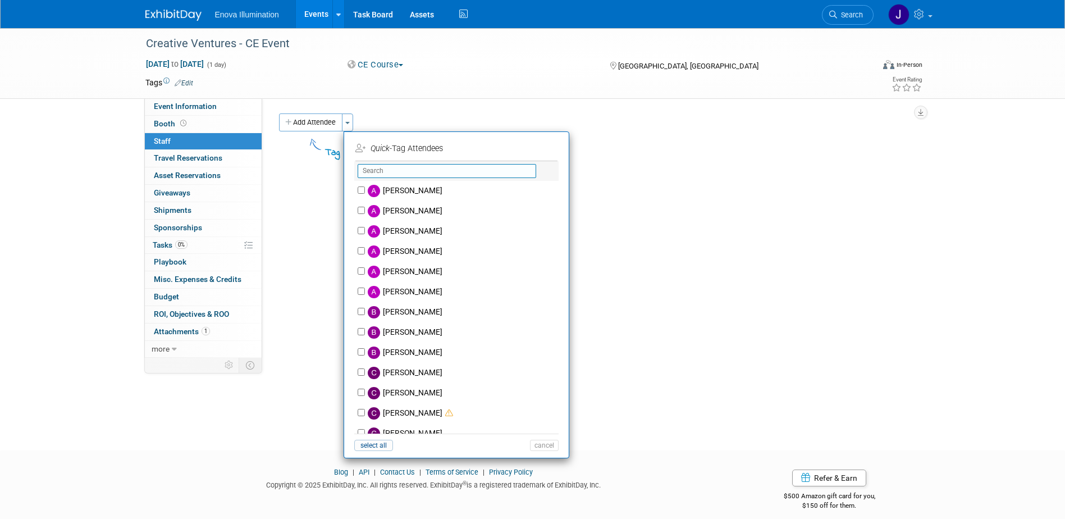
click at [377, 171] on input "text" at bounding box center [447, 171] width 179 height 14
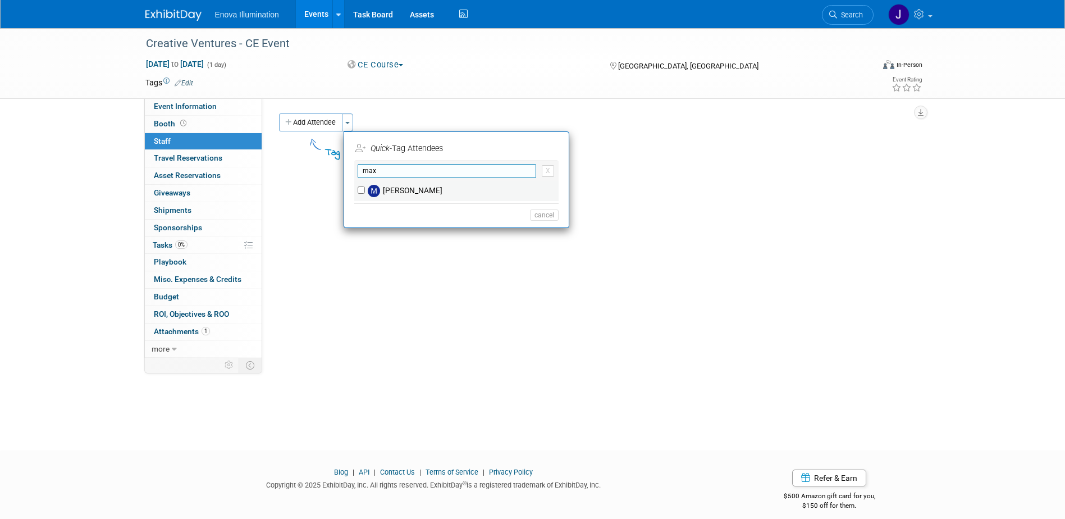
type input "max"
click at [363, 186] on div "Max Zid" at bounding box center [456, 191] width 204 height 20
click at [362, 189] on input "Max Zid" at bounding box center [361, 189] width 7 height 7
checkbox input "true"
click at [544, 148] on button "Apply" at bounding box center [540, 148] width 34 height 16
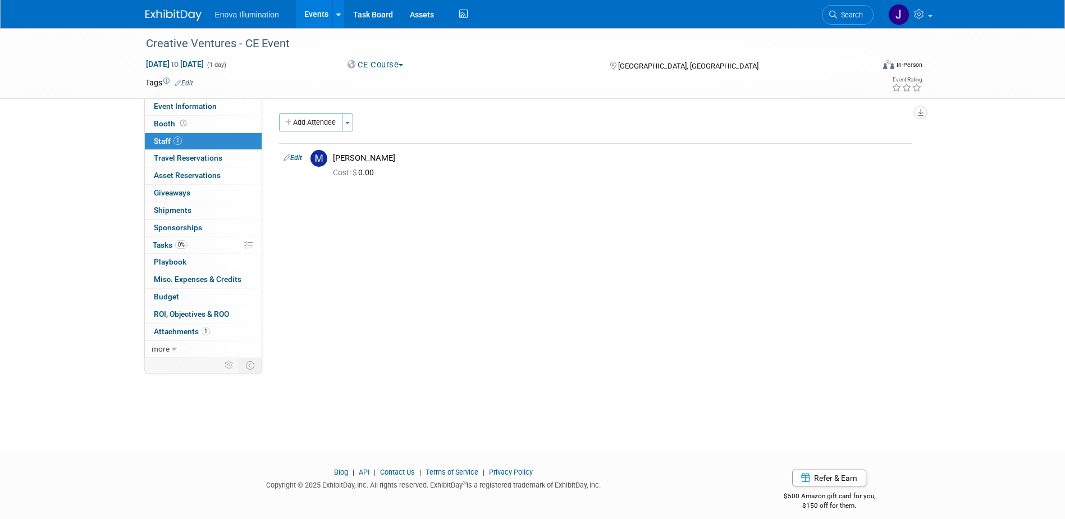
click at [168, 19] on img at bounding box center [173, 15] width 56 height 11
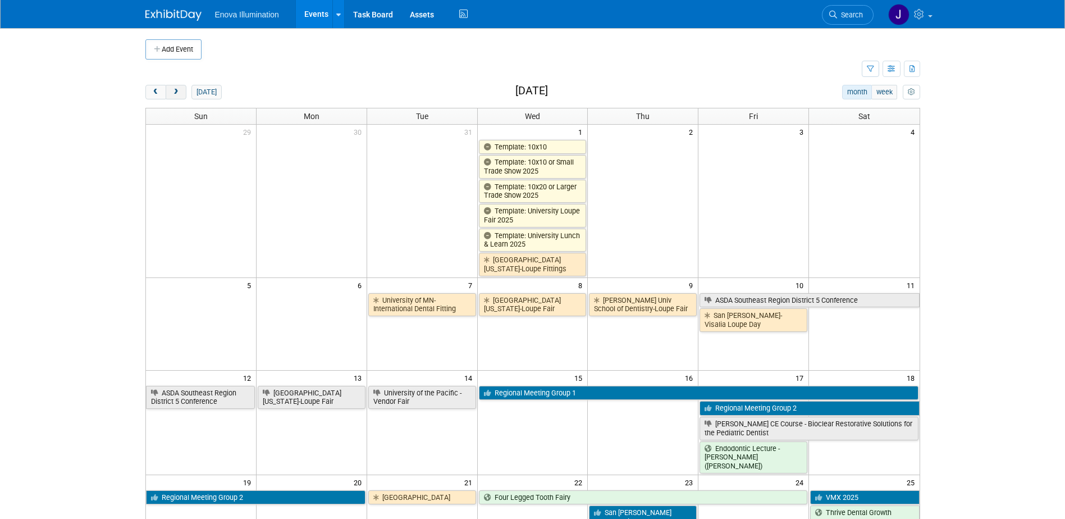
click at [178, 91] on span "next" at bounding box center [176, 92] width 8 height 7
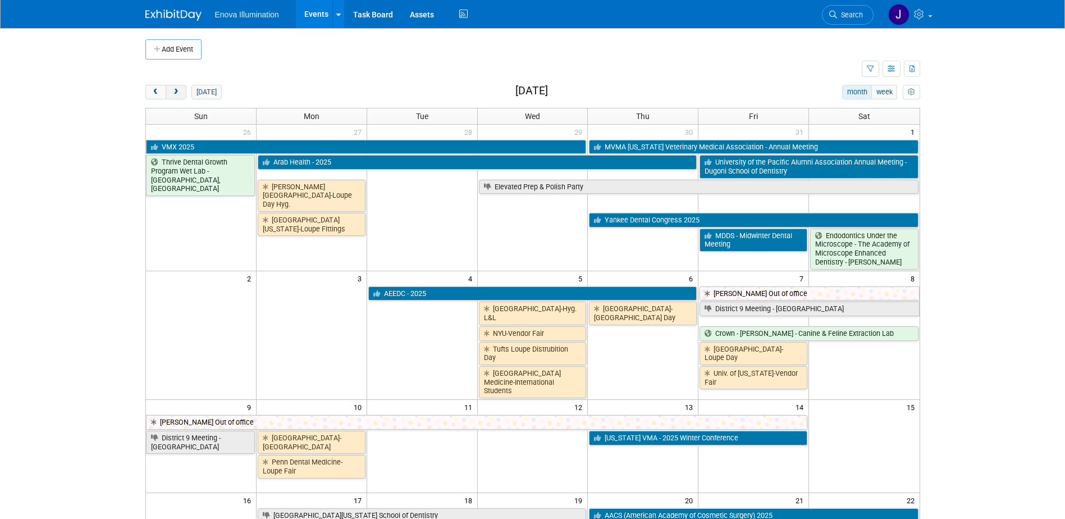
click at [178, 91] on span "next" at bounding box center [176, 92] width 8 height 7
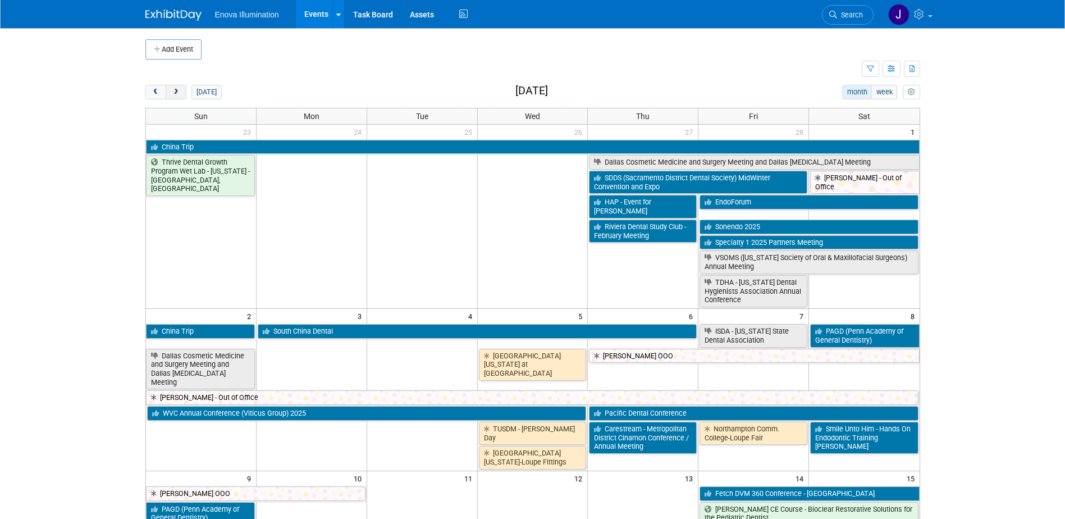
click at [178, 91] on span "next" at bounding box center [176, 92] width 8 height 7
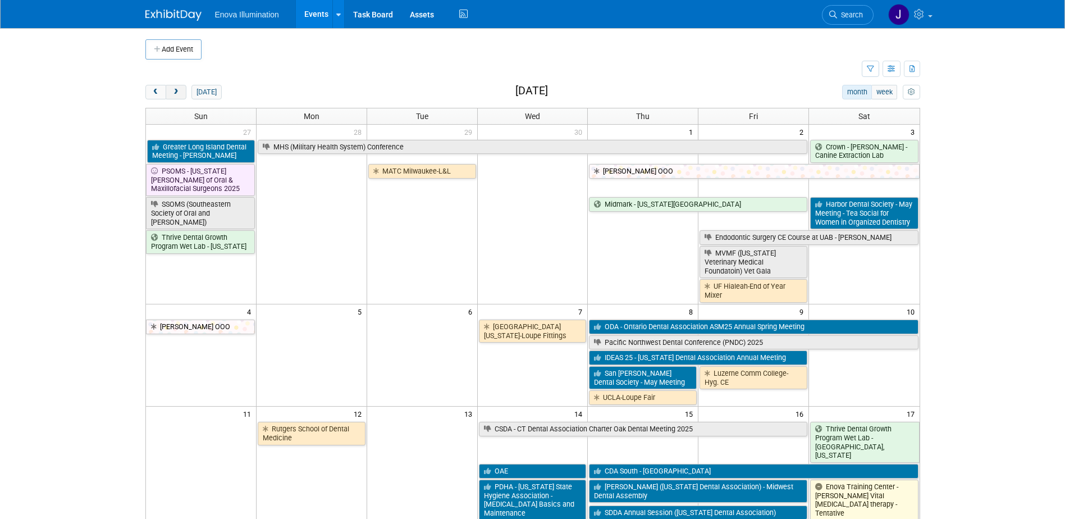
click at [178, 91] on span "next" at bounding box center [176, 92] width 8 height 7
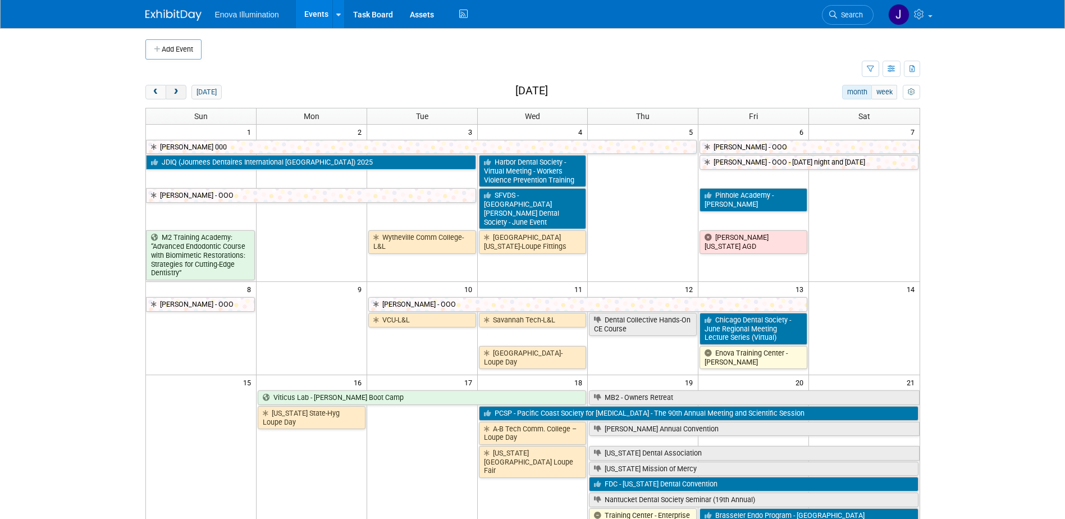
click at [178, 91] on span "next" at bounding box center [176, 92] width 8 height 7
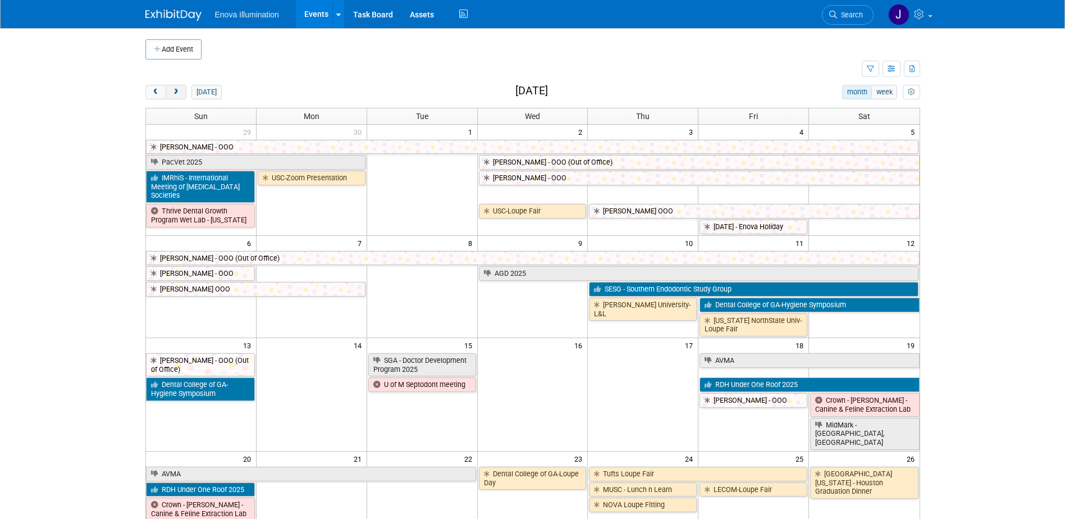
click at [178, 91] on span "next" at bounding box center [176, 92] width 8 height 7
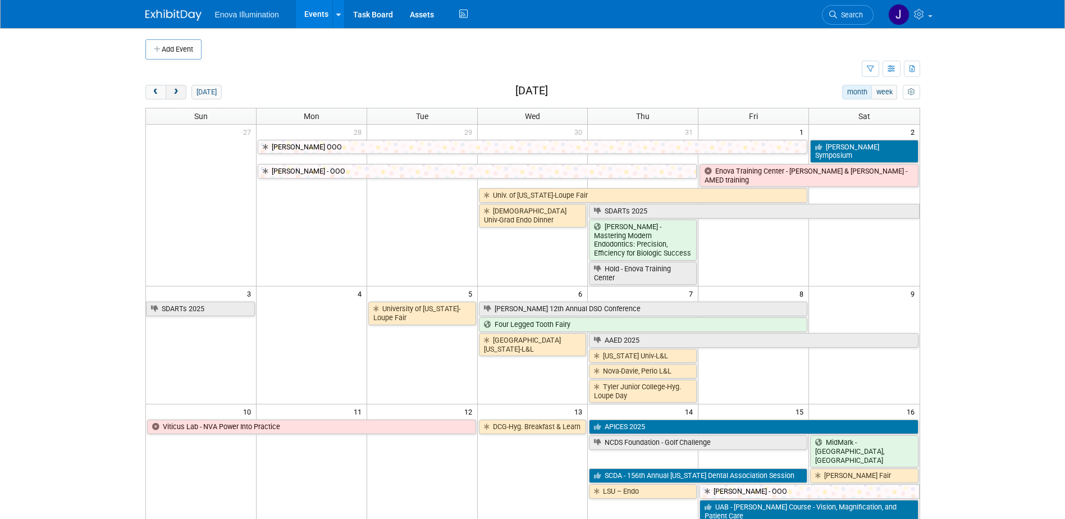
click at [178, 91] on span "next" at bounding box center [176, 92] width 8 height 7
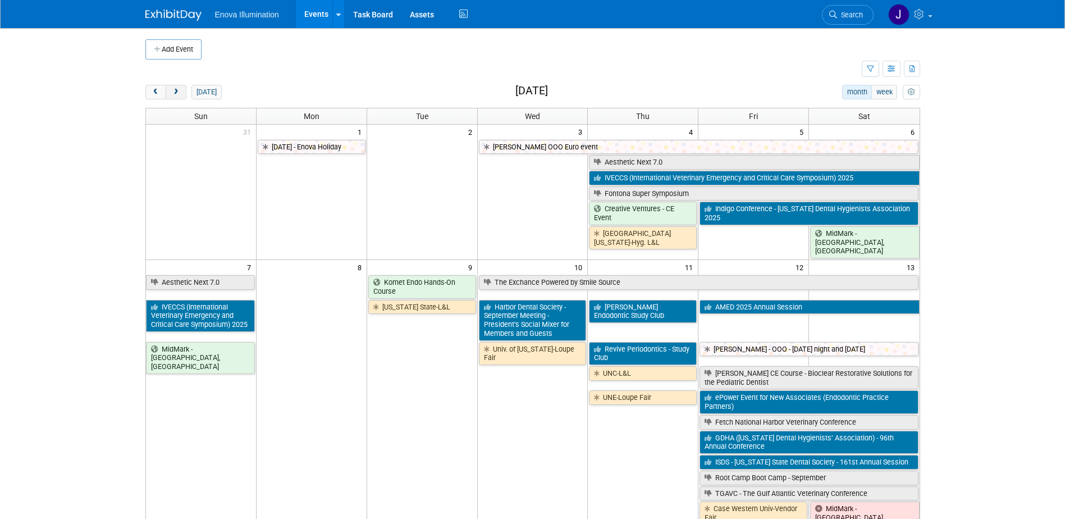
click at [178, 91] on span "next" at bounding box center [176, 92] width 8 height 7
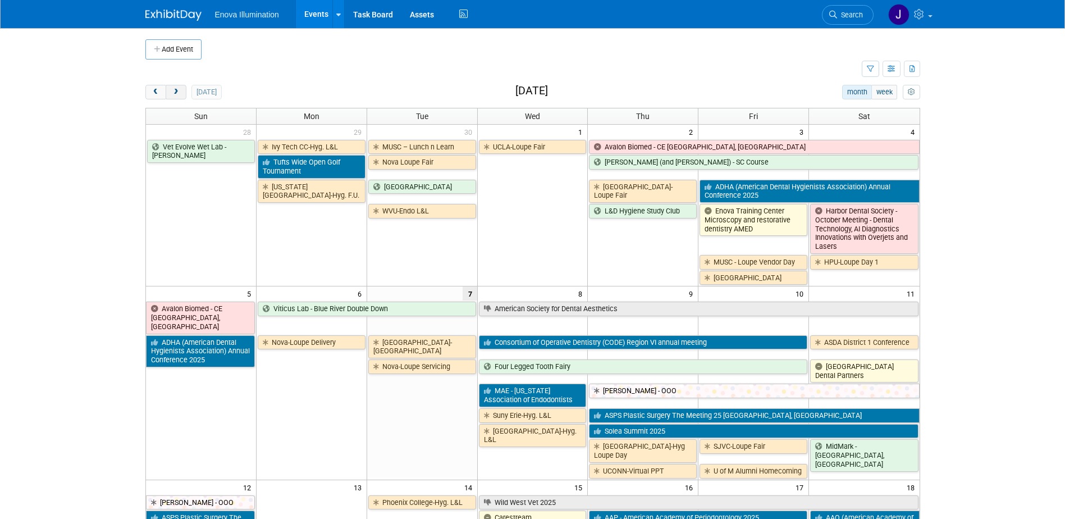
click at [178, 91] on span "next" at bounding box center [176, 92] width 8 height 7
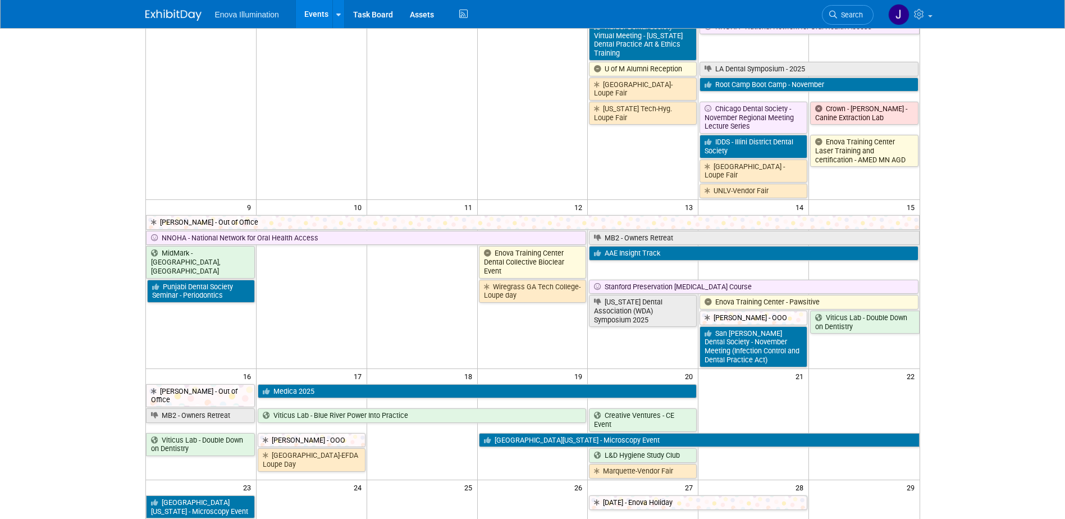
scroll to position [337, 0]
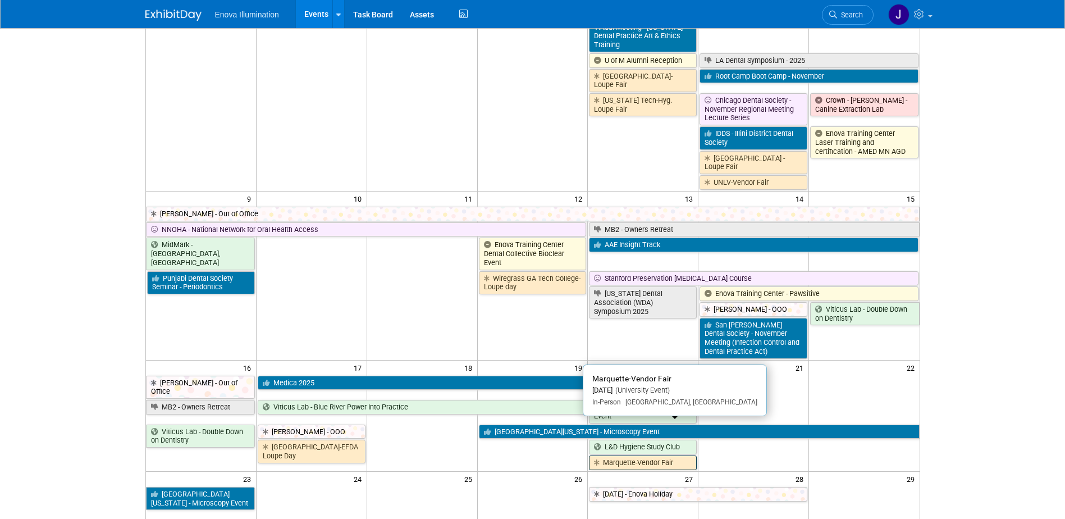
click at [662, 455] on link "Marquette-Vendor Fair" at bounding box center [643, 462] width 108 height 15
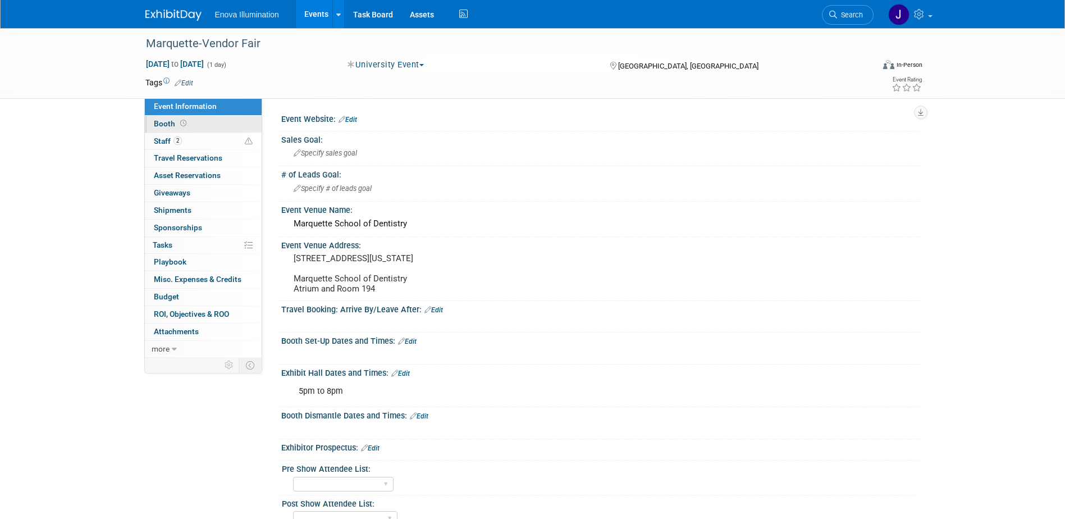
click at [216, 124] on link "Booth" at bounding box center [203, 124] width 117 height 17
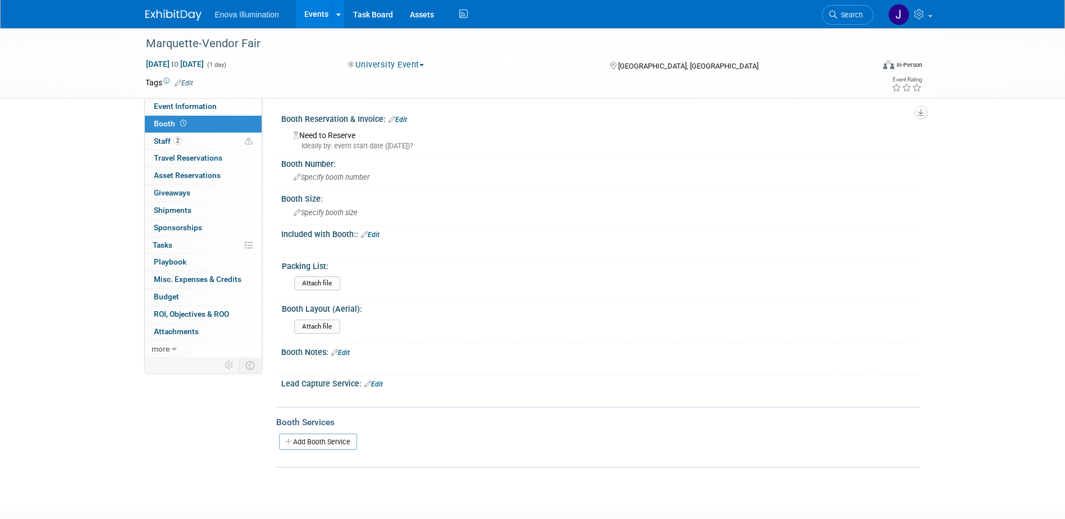
click at [402, 120] on link "Edit" at bounding box center [398, 120] width 19 height 8
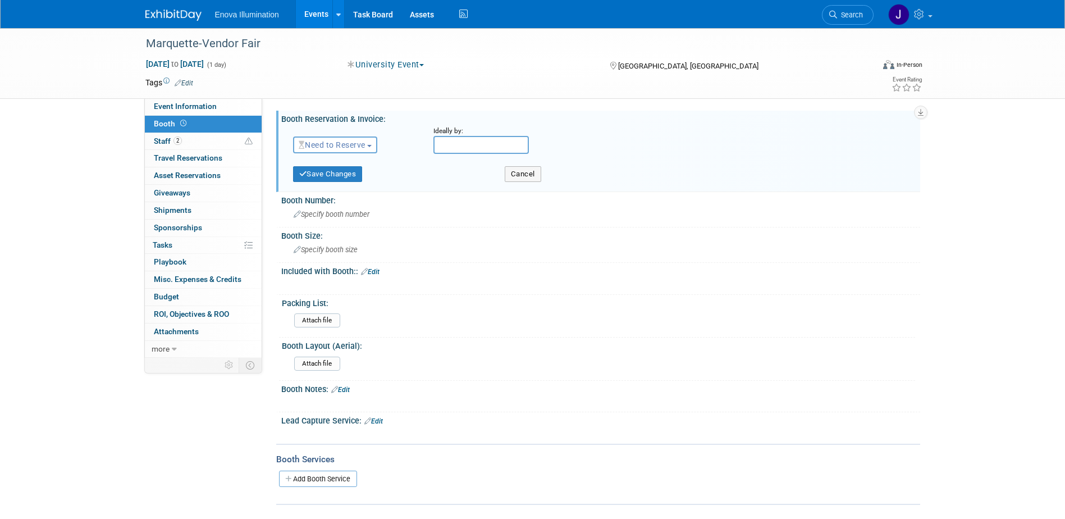
click at [331, 143] on span "Need to Reserve" at bounding box center [332, 144] width 67 height 9
click at [323, 175] on link "Reserved" at bounding box center [354, 180] width 120 height 16
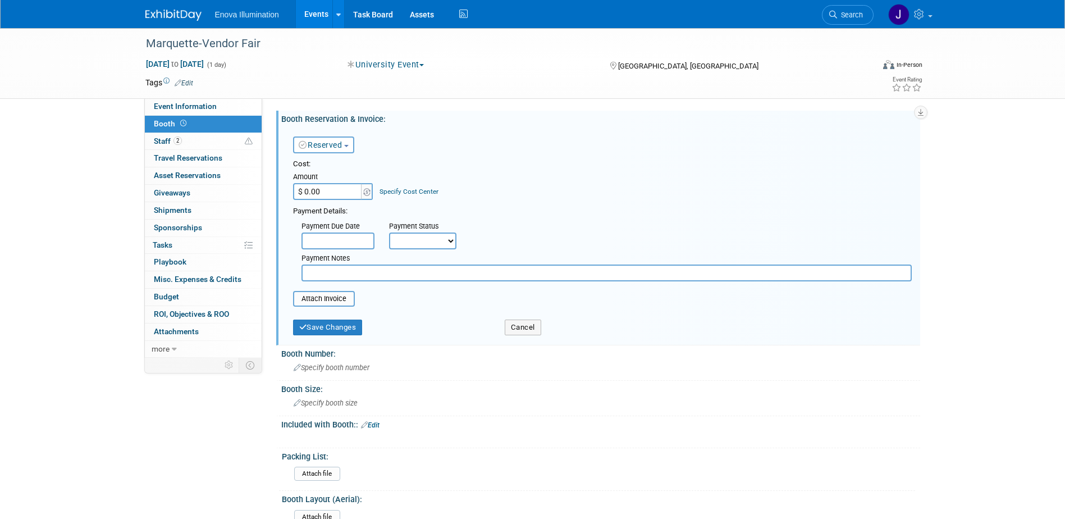
click at [322, 191] on input "$ 0.00" at bounding box center [328, 191] width 70 height 17
type input "$ 550.00"
click at [353, 271] on input "text" at bounding box center [607, 272] width 610 height 17
type input "[PERSON_NAME] approved for payment on [DATE]"
click at [354, 324] on button "Save Changes" at bounding box center [328, 328] width 70 height 16
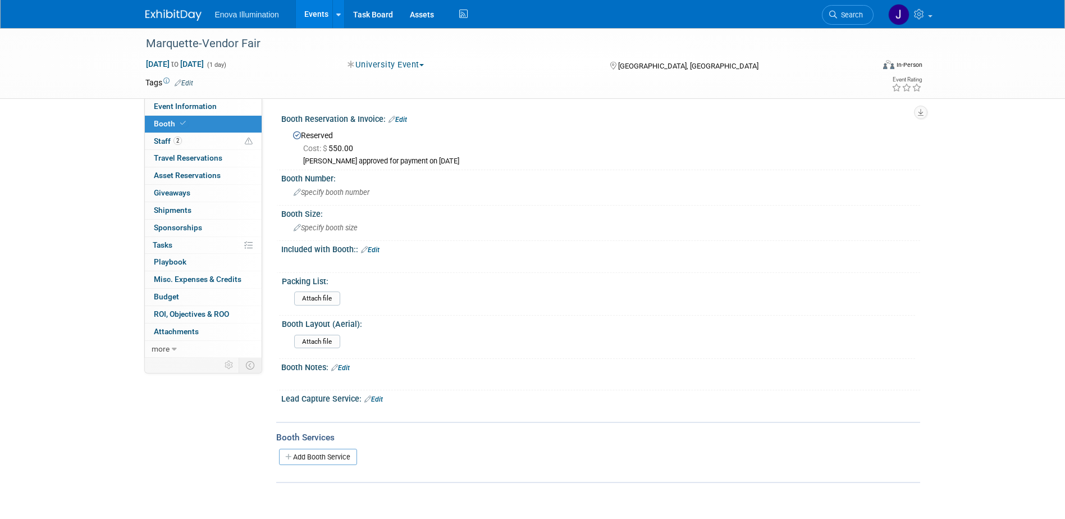
drag, startPoint x: 849, startPoint y: 10, endPoint x: 782, endPoint y: 12, distance: 66.9
click at [849, 10] on link "Search" at bounding box center [848, 15] width 52 height 20
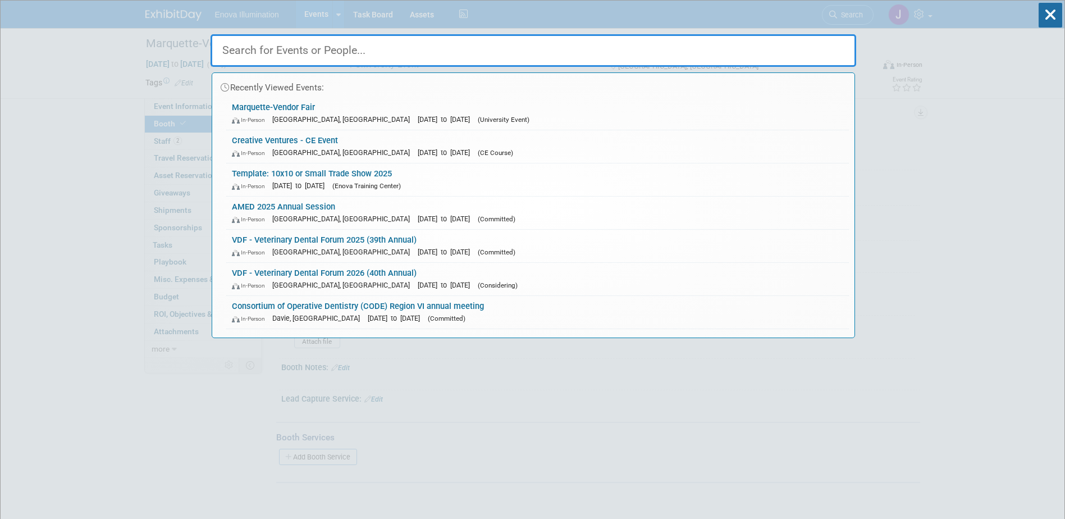
click at [699, 42] on input "text" at bounding box center [534, 50] width 646 height 33
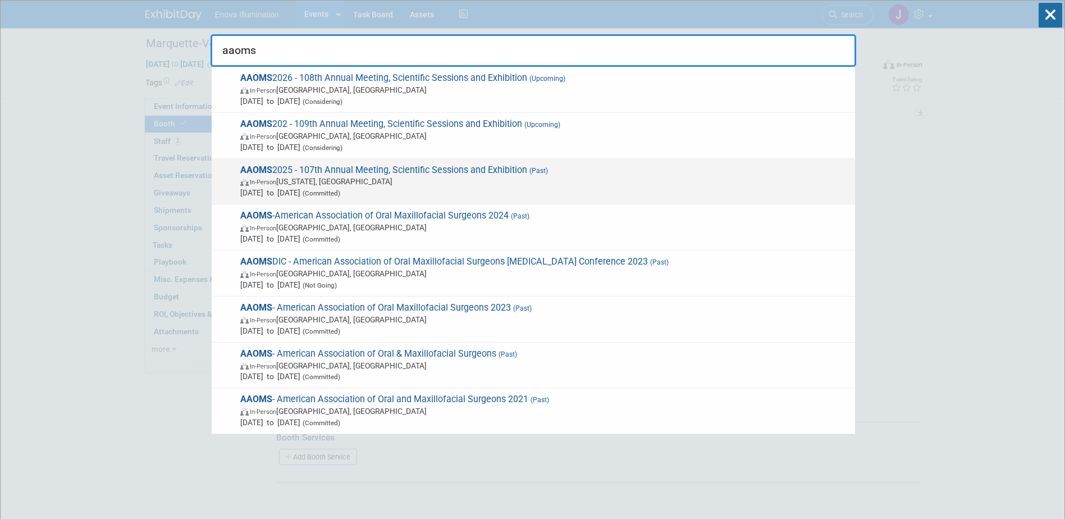
type input "aaoms"
click at [298, 185] on span "In-Person [US_STATE], [GEOGRAPHIC_DATA]" at bounding box center [544, 181] width 609 height 11
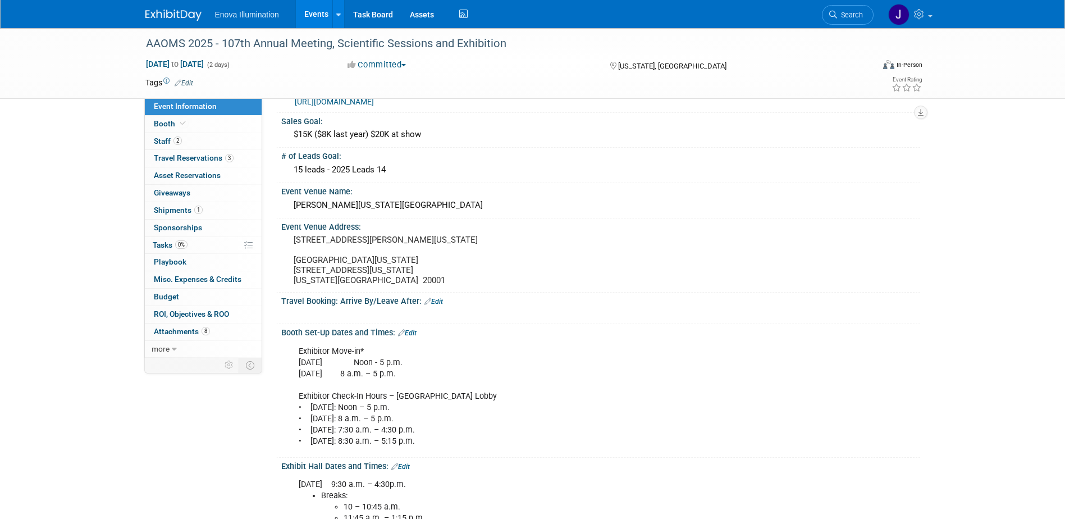
scroll to position [56, 0]
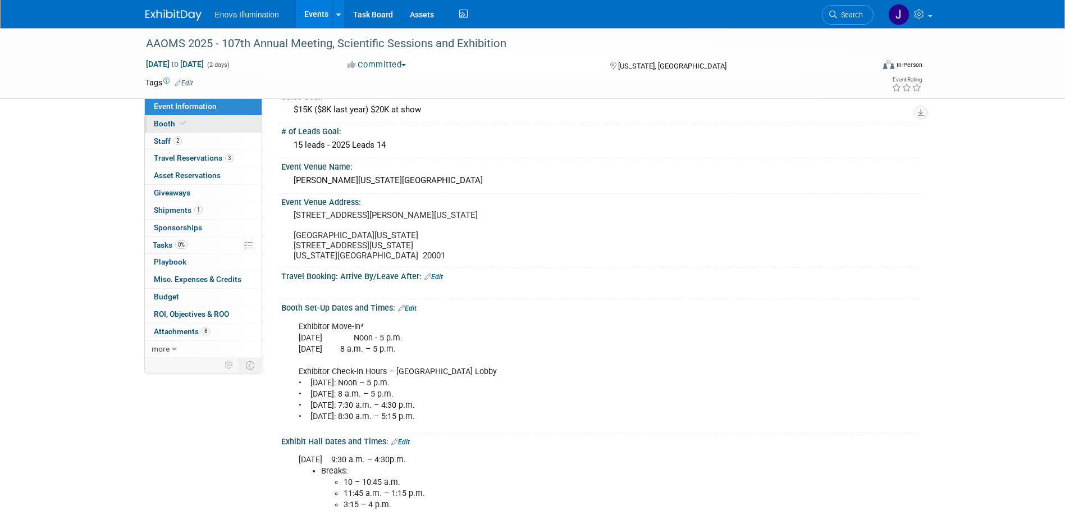
click at [203, 124] on link "Booth" at bounding box center [203, 124] width 117 height 17
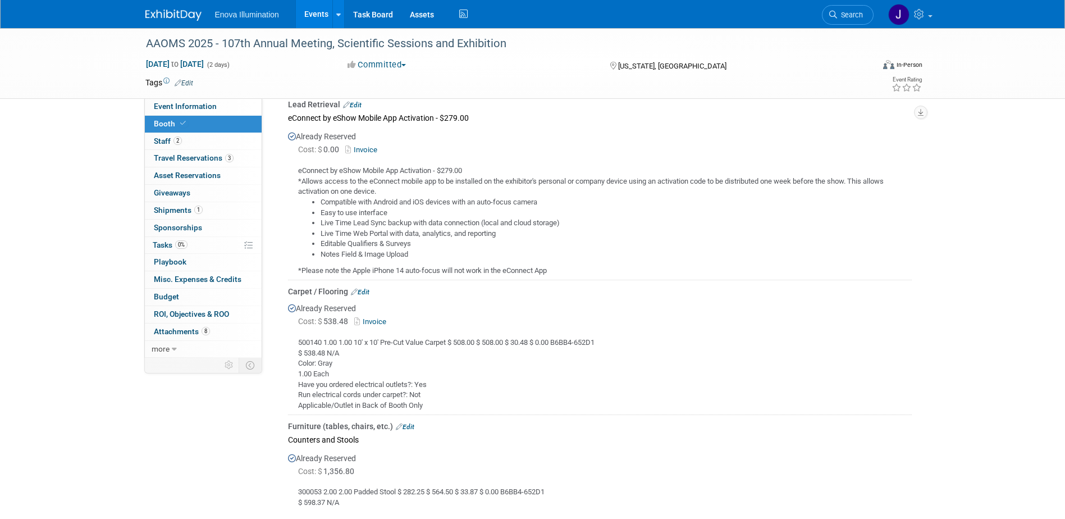
scroll to position [562, 0]
click at [179, 9] on link at bounding box center [180, 9] width 70 height 9
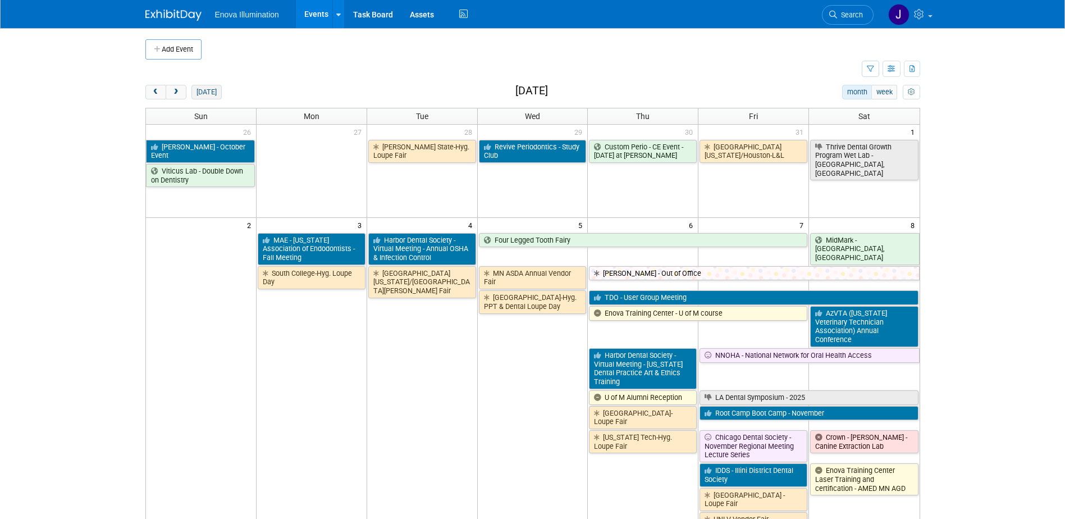
click at [199, 87] on button "[DATE]" at bounding box center [206, 92] width 30 height 15
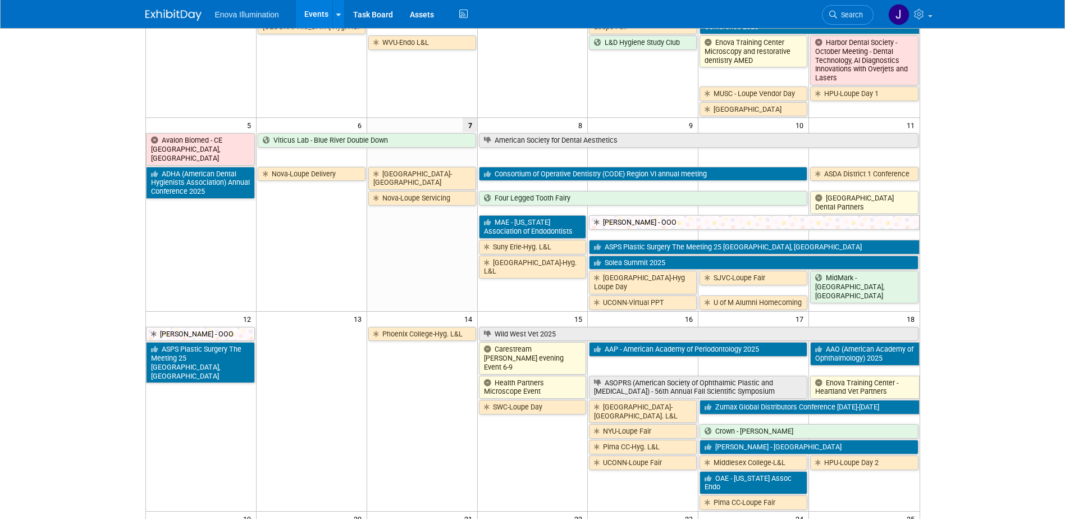
scroll to position [225, 0]
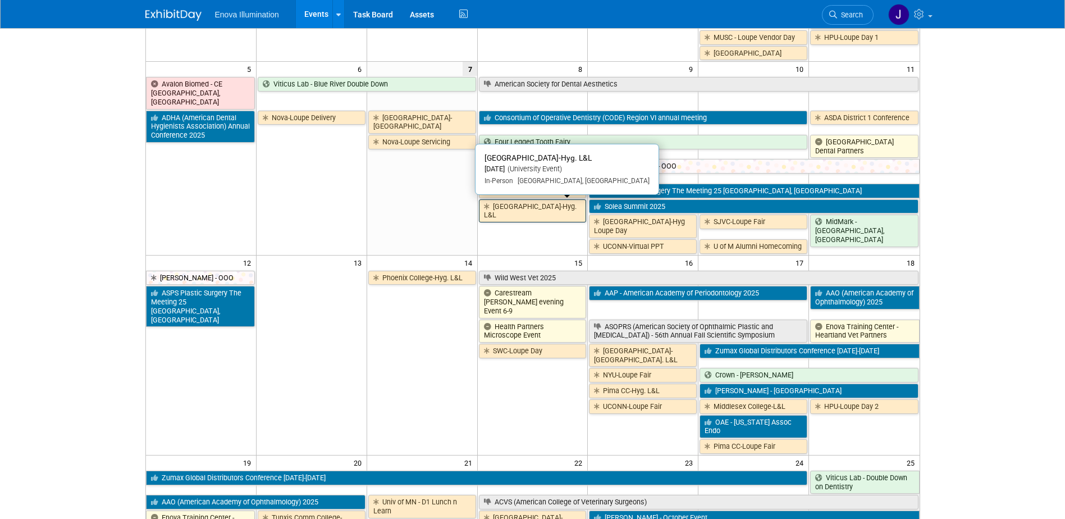
click at [524, 206] on link "[GEOGRAPHIC_DATA]-Hyg. L&L" at bounding box center [533, 210] width 108 height 23
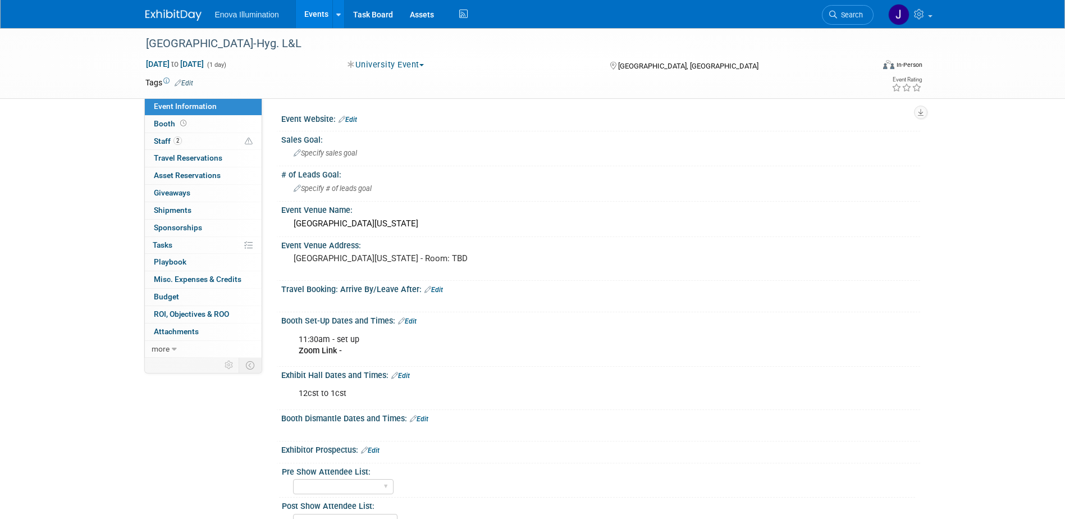
click at [172, 19] on img at bounding box center [173, 15] width 56 height 11
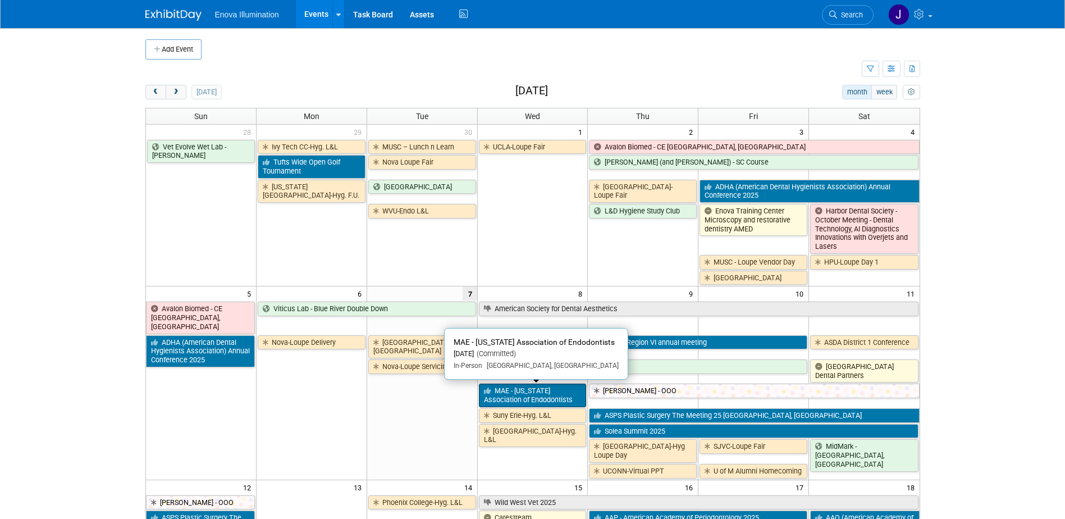
click at [499, 391] on link "MAE - [US_STATE] Association of Endodontists" at bounding box center [533, 395] width 108 height 23
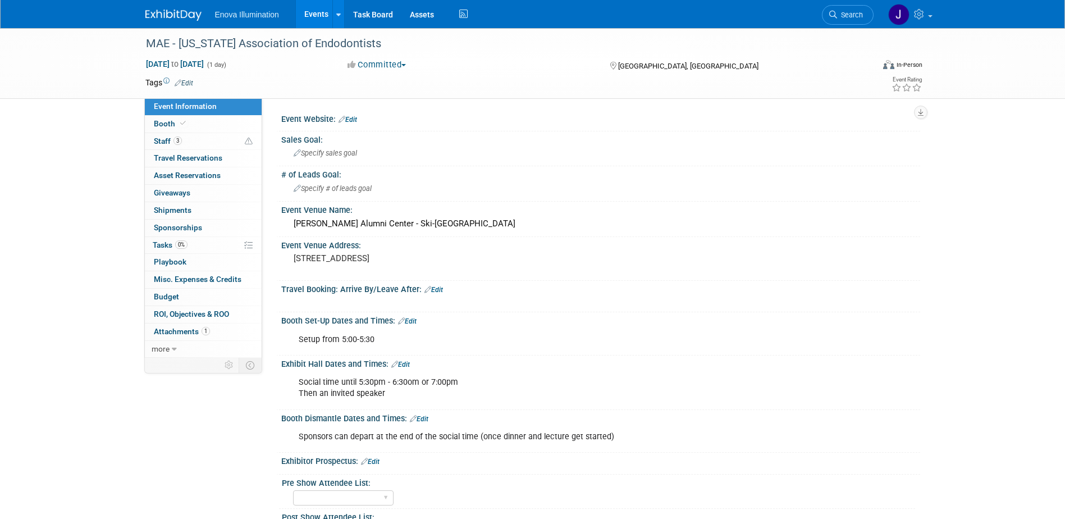
click at [172, 16] on img at bounding box center [173, 15] width 56 height 11
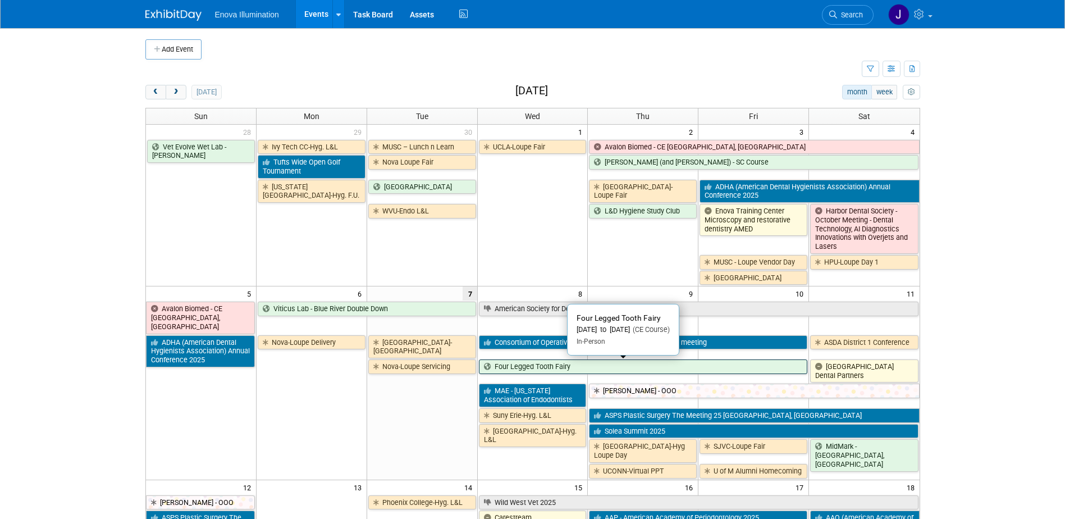
click at [535, 366] on link "Four Legged Tooth Fairy" at bounding box center [643, 366] width 329 height 15
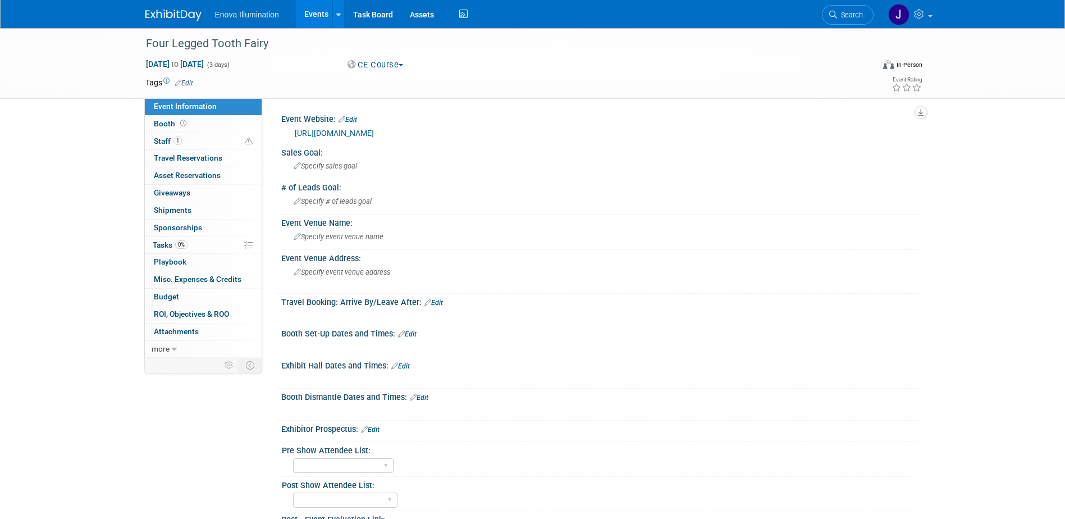
click at [168, 12] on img at bounding box center [173, 15] width 56 height 11
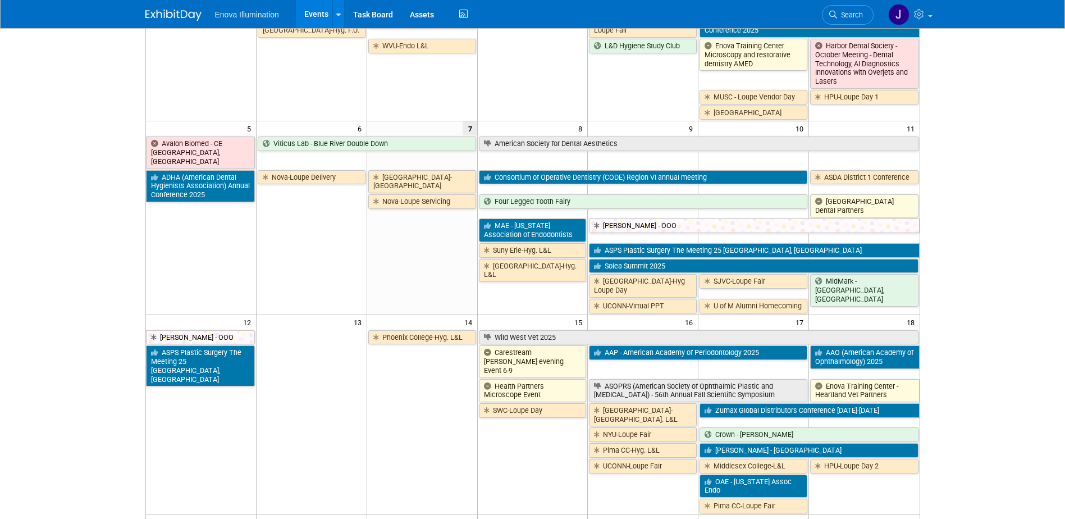
scroll to position [168, 0]
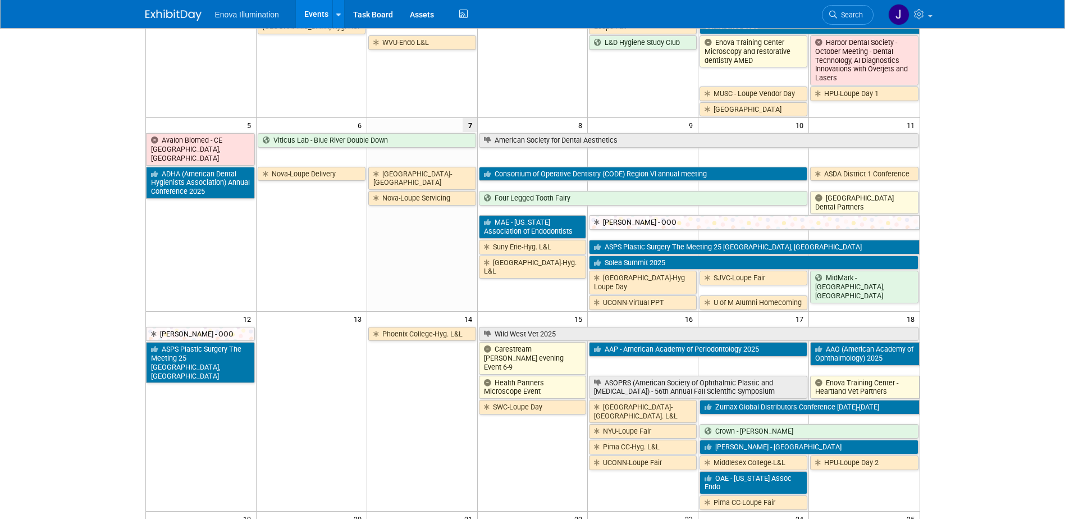
drag, startPoint x: 865, startPoint y: 14, endPoint x: 842, endPoint y: 17, distance: 23.2
click at [865, 14] on link "Search" at bounding box center [848, 15] width 52 height 20
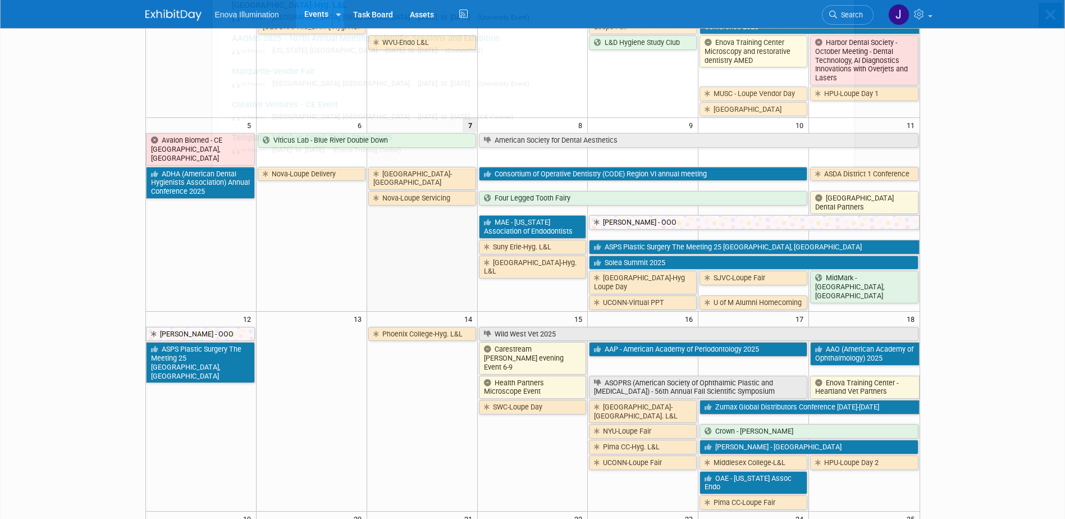
scroll to position [0, 0]
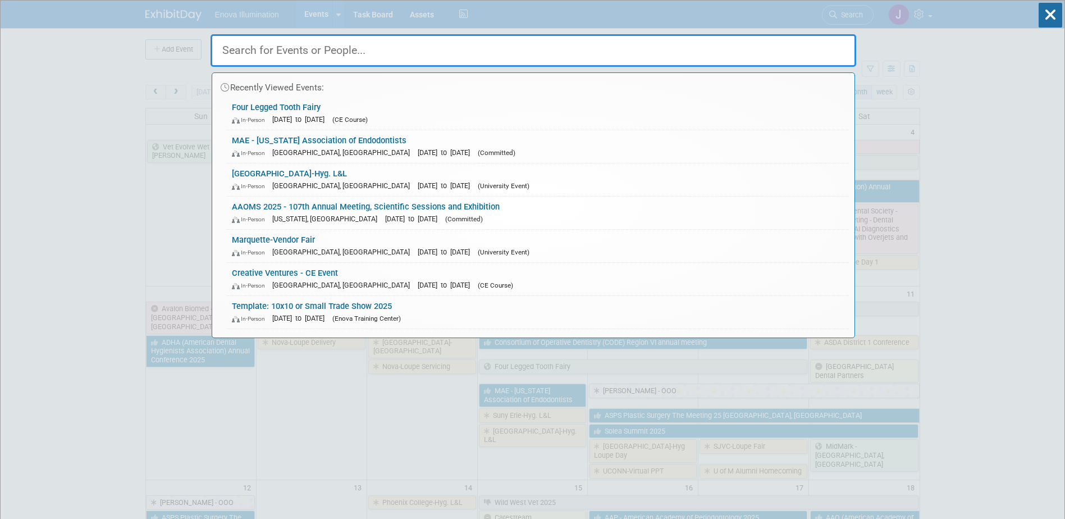
click at [727, 38] on input "text" at bounding box center [534, 50] width 646 height 33
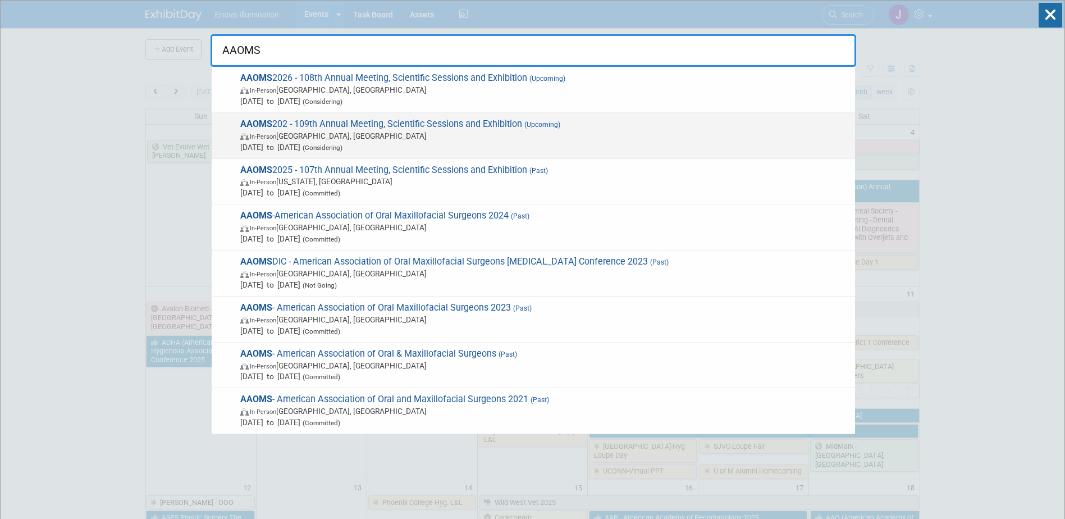
type input "AAOMS"
click at [282, 135] on span "In-Person San Antonio, TX" at bounding box center [544, 135] width 609 height 11
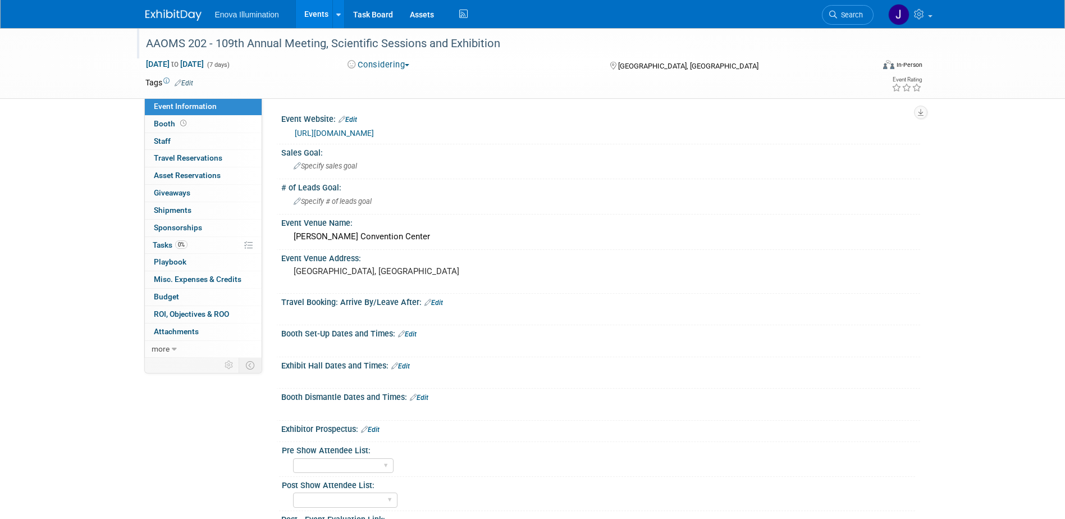
click at [206, 43] on div "AAOMS 202 - 109th Annual Meeting, Scientific Sessions and Exhibition" at bounding box center [499, 44] width 715 height 20
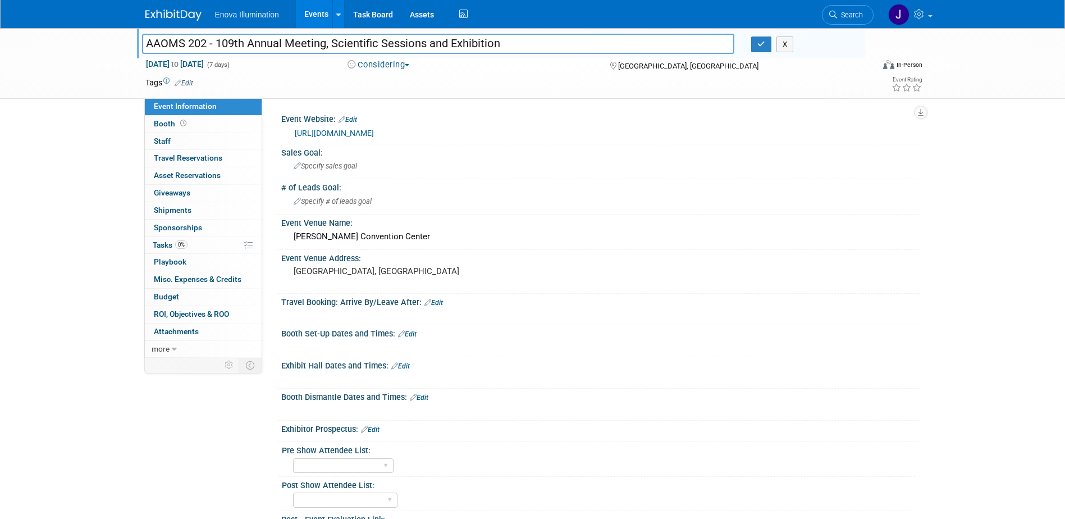
click at [206, 43] on input "AAOMS 202 - 109th Annual Meeting, Scientific Sessions and Exhibition" at bounding box center [438, 44] width 593 height 20
type input "AAOMS 2027 - 109th Annual Meeting, Scientific Sessions and Exhibition"
click at [771, 41] on button "button" at bounding box center [761, 45] width 20 height 16
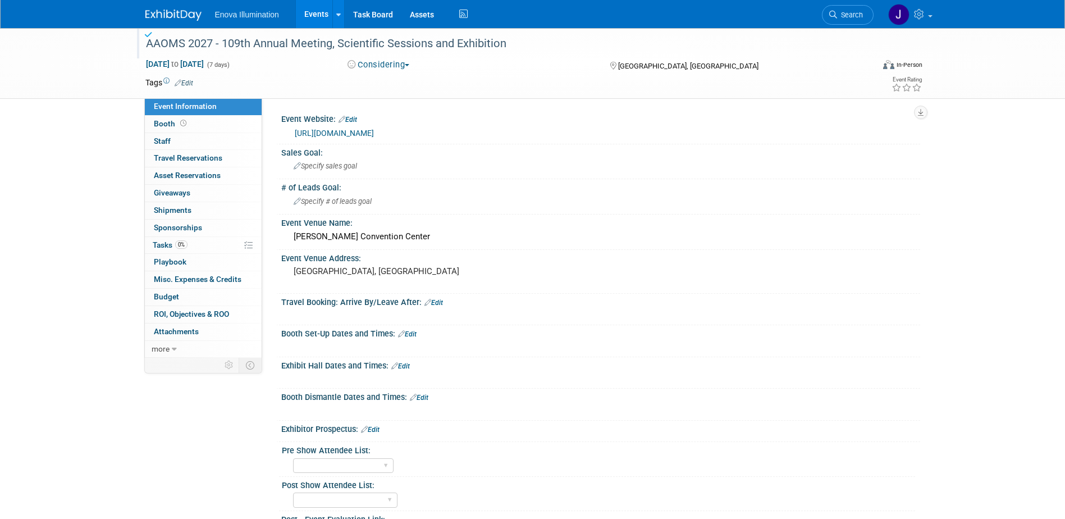
click at [183, 10] on img at bounding box center [173, 15] width 56 height 11
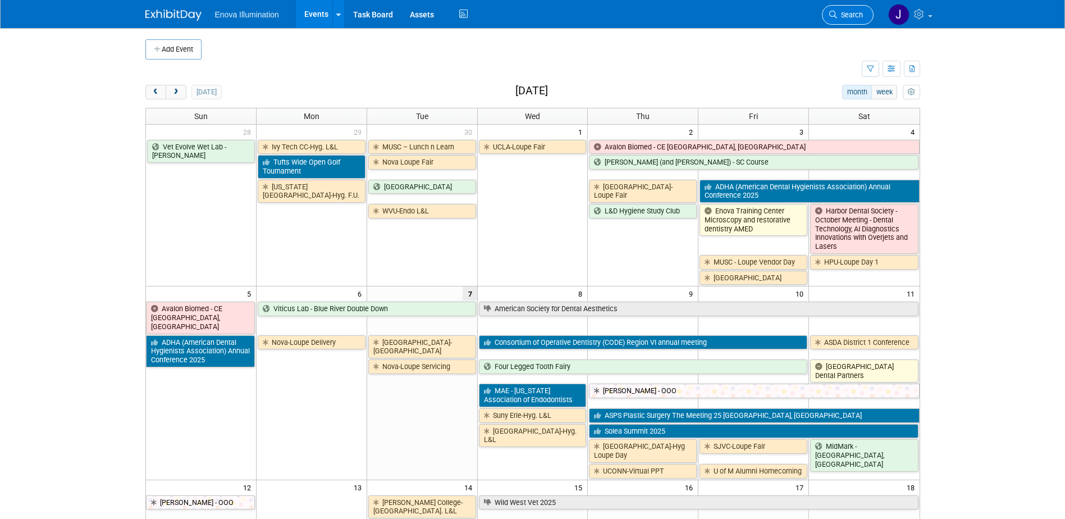
click at [841, 21] on link "Search" at bounding box center [848, 15] width 52 height 20
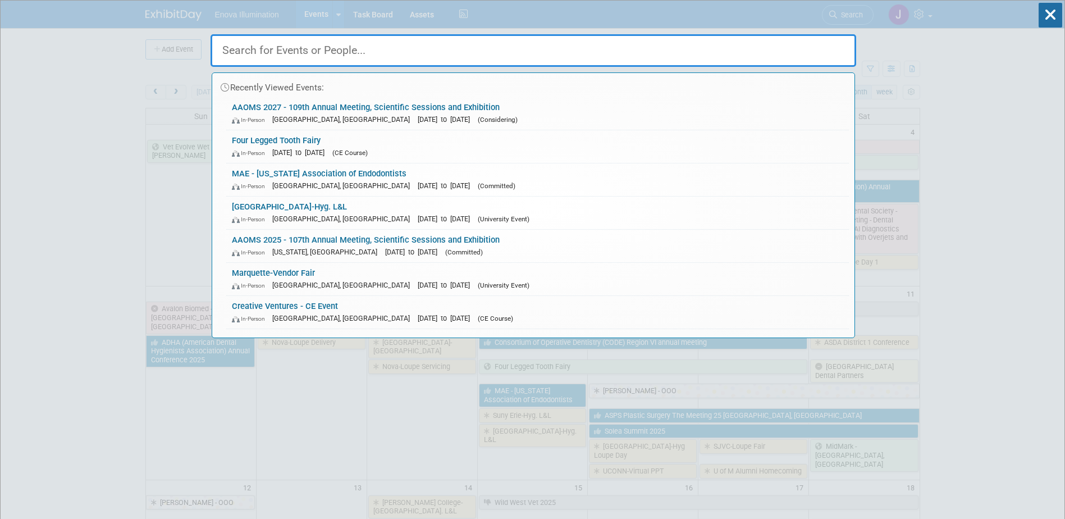
click at [794, 40] on input "text" at bounding box center [534, 50] width 646 height 33
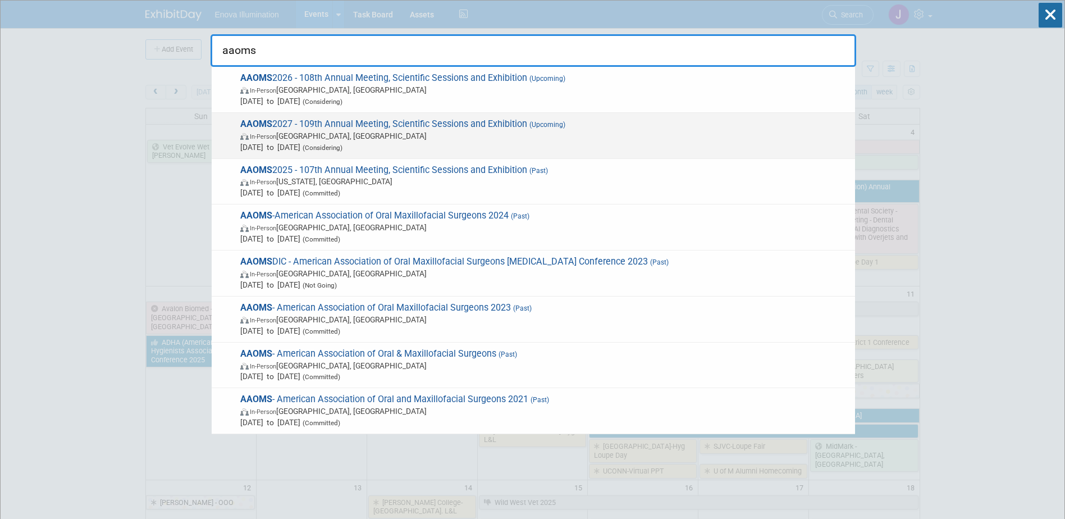
type input "aaoms"
click at [278, 148] on span "[DATE] to [DATE] (Considering)" at bounding box center [544, 147] width 609 height 11
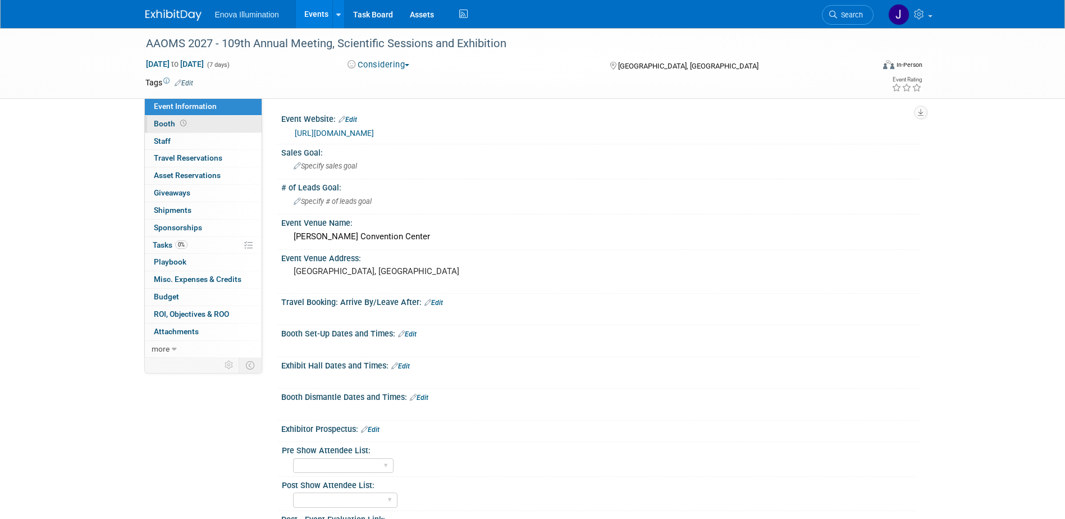
click at [197, 126] on link "Booth" at bounding box center [203, 124] width 117 height 17
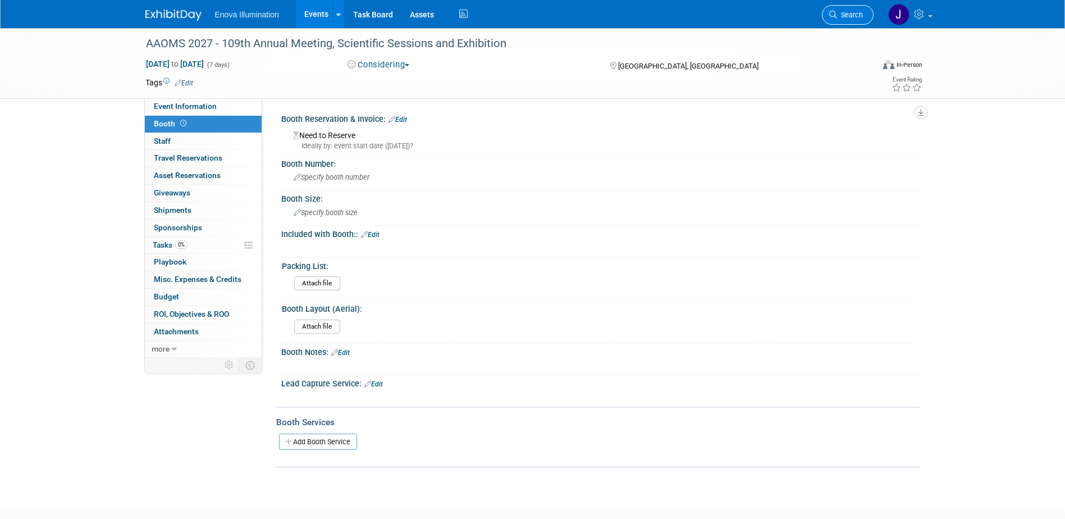
click at [857, 5] on link "Search" at bounding box center [848, 15] width 52 height 20
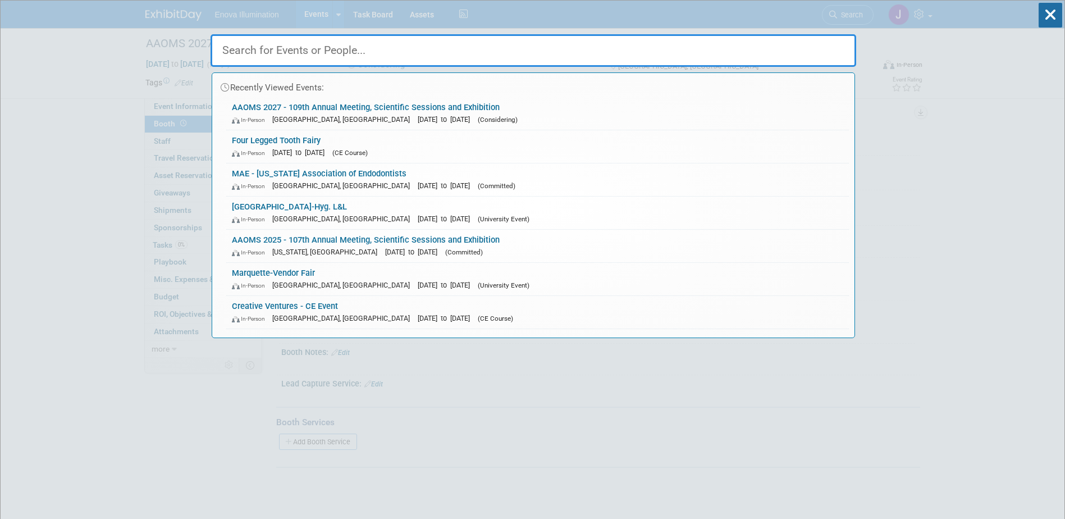
click at [300, 54] on input "text" at bounding box center [534, 50] width 646 height 33
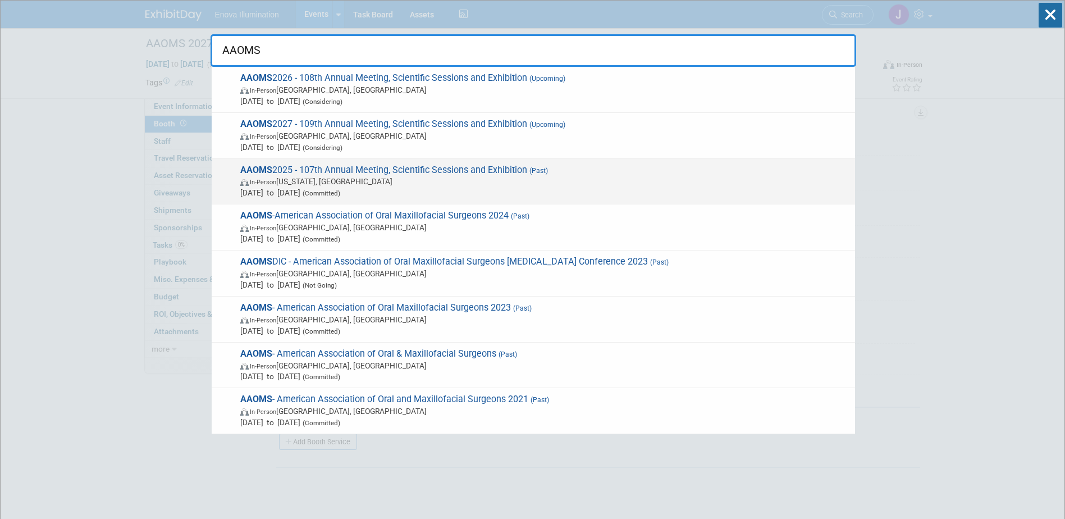
type input "AAOMS"
click at [286, 180] on span "In-Person Washington, DC" at bounding box center [544, 181] width 609 height 11
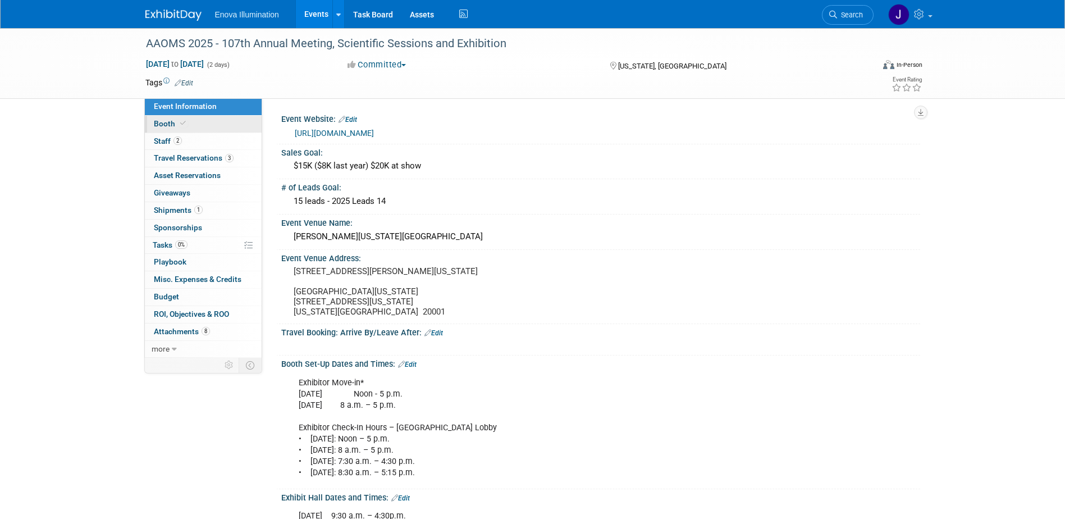
click at [200, 119] on link "Booth" at bounding box center [203, 124] width 117 height 17
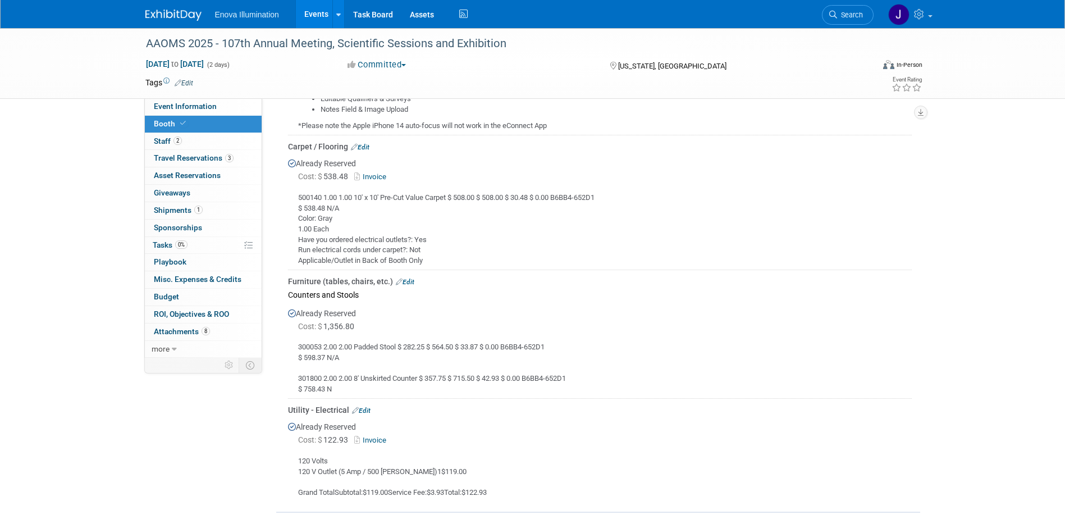
scroll to position [730, 0]
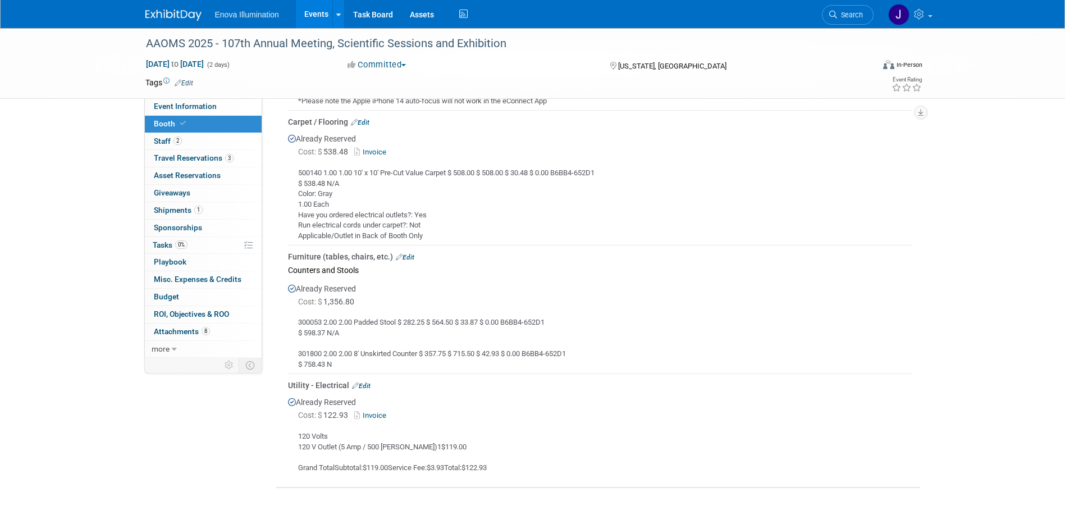
click at [381, 152] on link "Invoice" at bounding box center [372, 152] width 37 height 8
click at [375, 152] on link "Invoice" at bounding box center [372, 152] width 37 height 8
click at [367, 119] on link "Edit" at bounding box center [360, 122] width 19 height 8
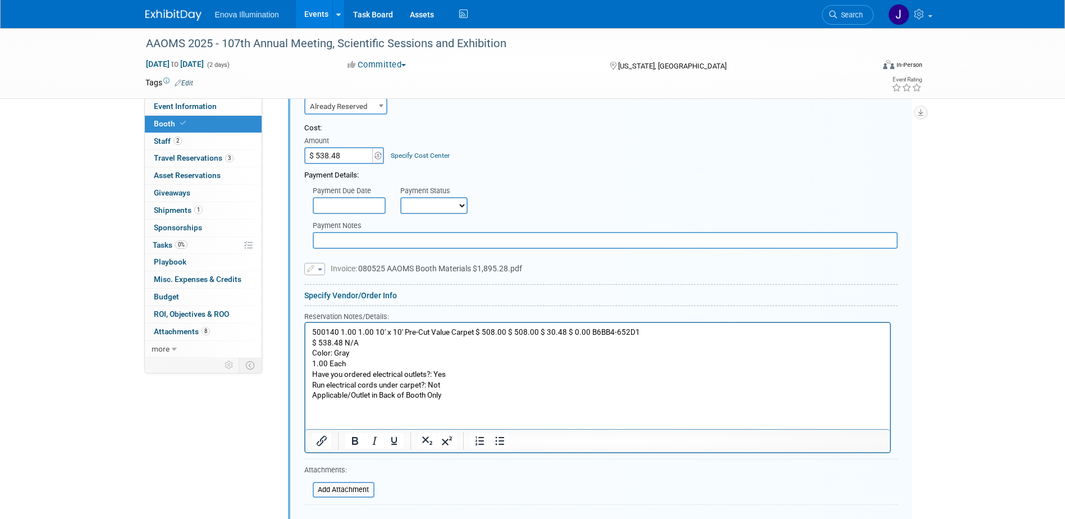
scroll to position [824, 0]
click at [349, 154] on input "$ 538.48" at bounding box center [339, 152] width 70 height 17
type input "$ 439.11"
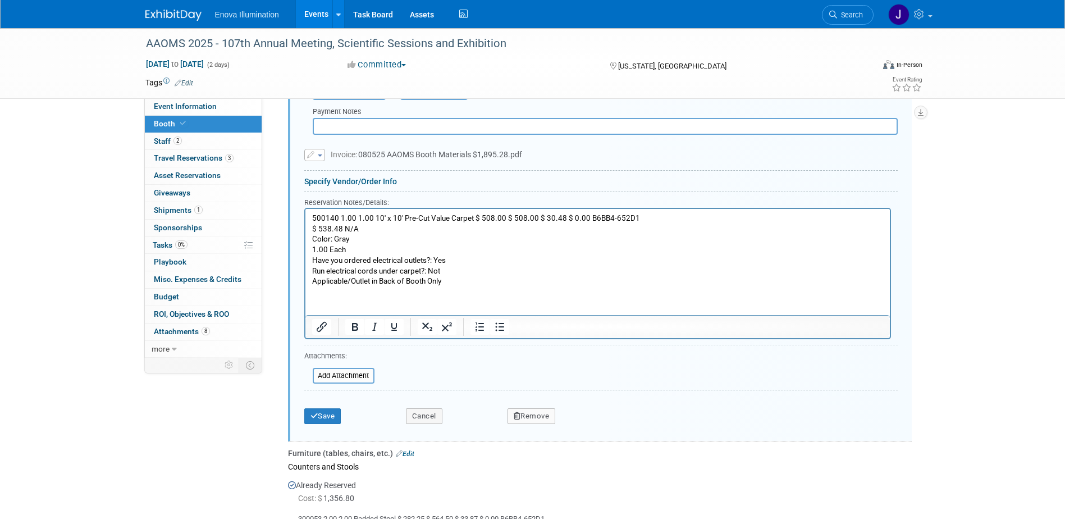
scroll to position [936, 0]
click at [341, 412] on button "Save" at bounding box center [322, 415] width 37 height 16
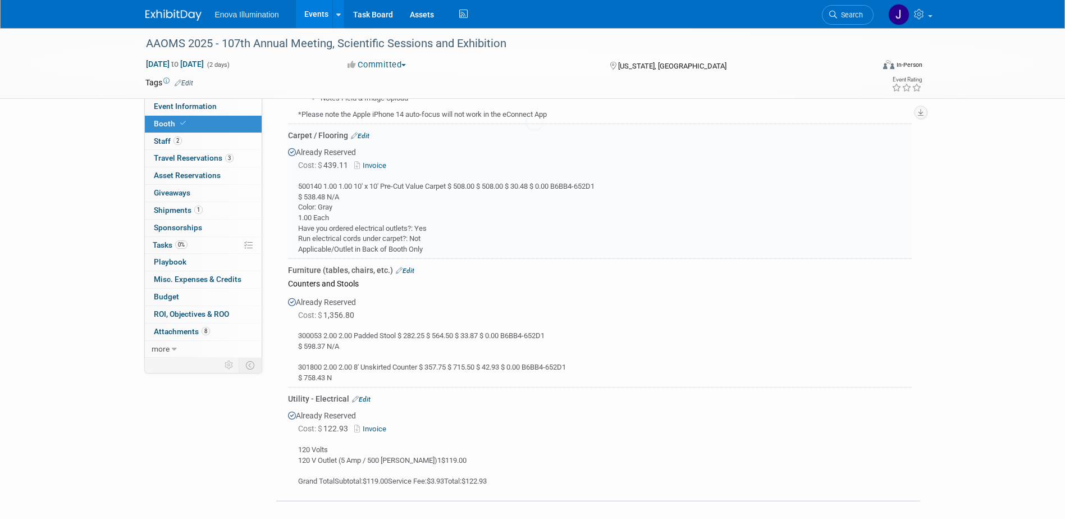
scroll to position [711, 0]
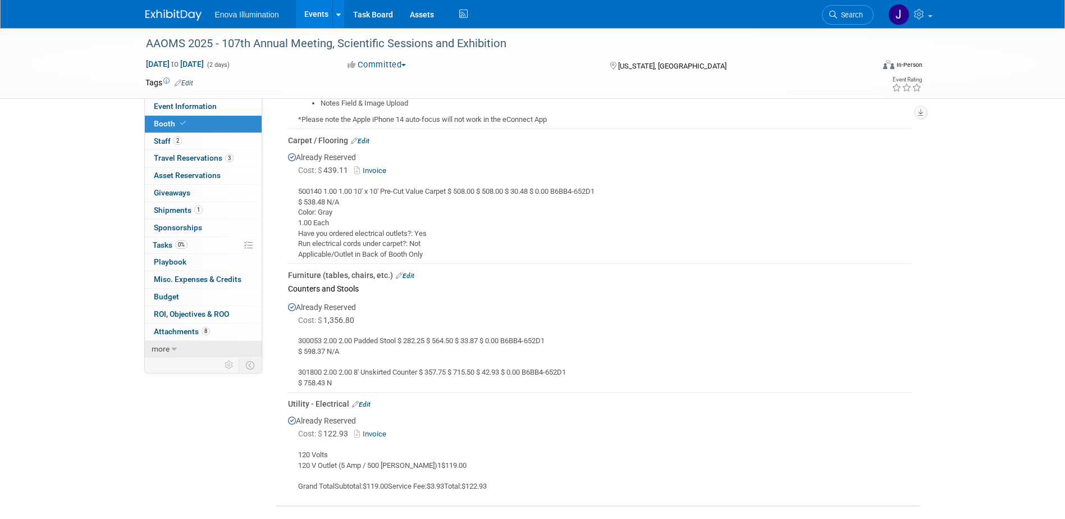
click at [173, 349] on icon at bounding box center [174, 349] width 5 height 8
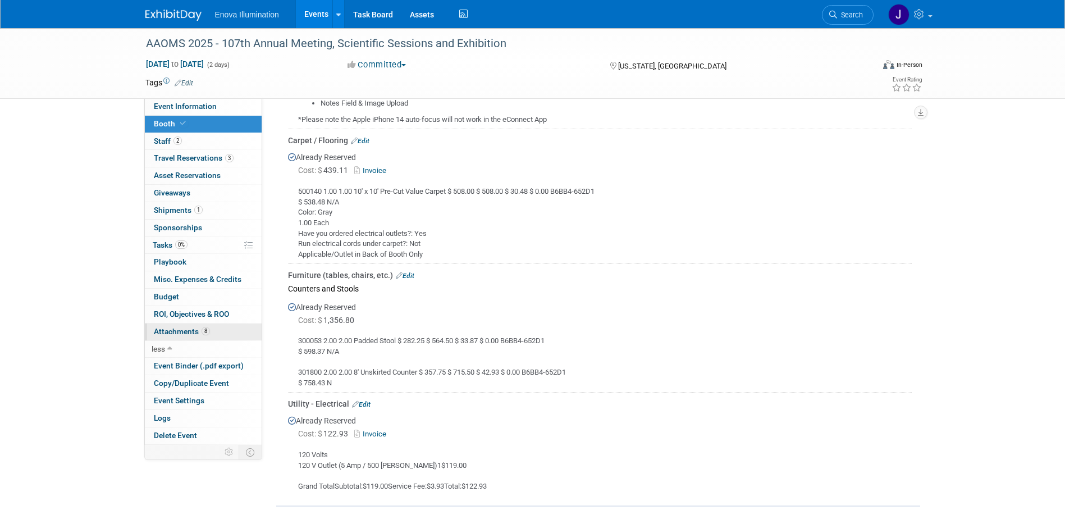
click at [176, 327] on span "Attachments 8" at bounding box center [182, 331] width 56 height 9
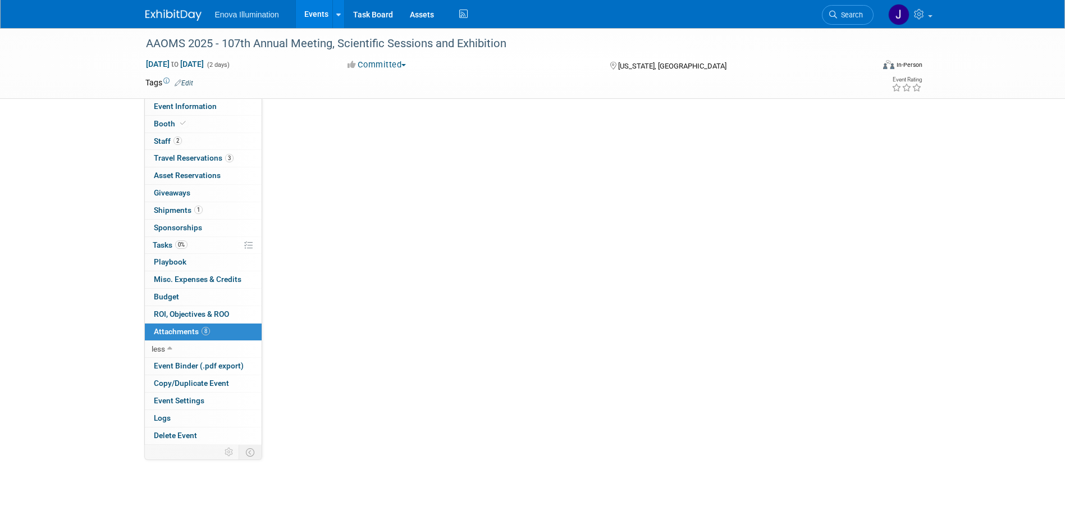
scroll to position [0, 0]
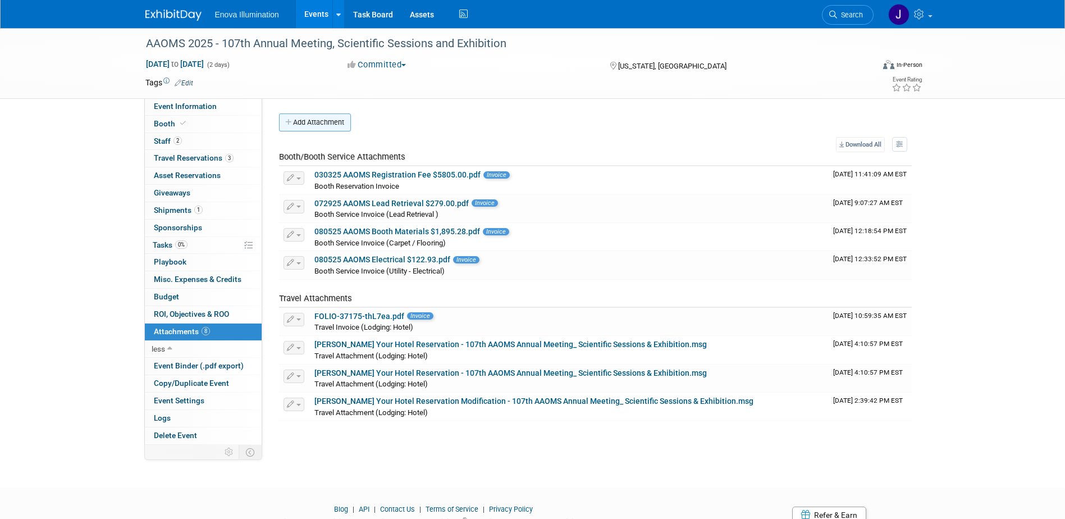
click at [320, 125] on button "Add Attachment" at bounding box center [315, 122] width 72 height 18
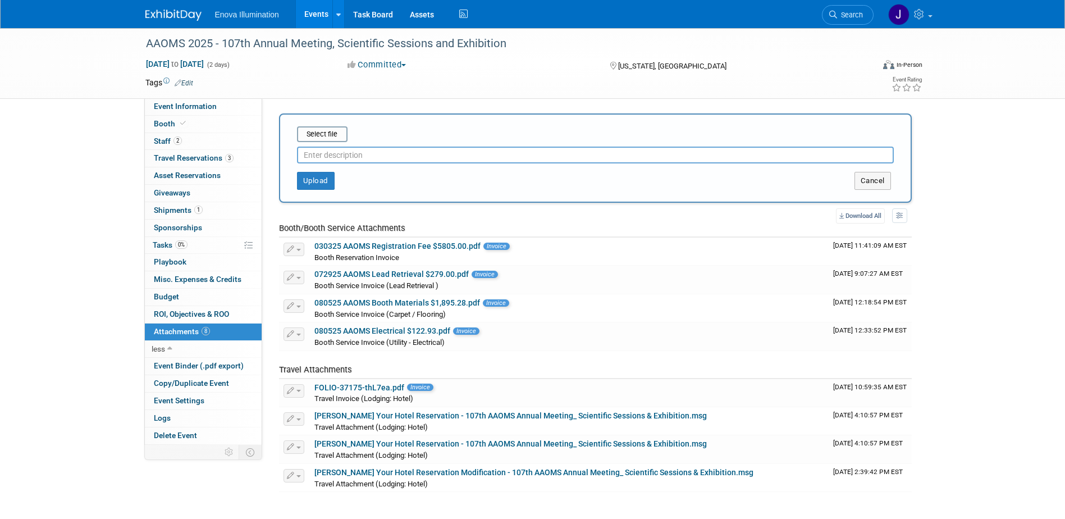
click at [329, 155] on input "text" at bounding box center [595, 155] width 597 height 17
type input "Final GES Invoice $1,795.91"
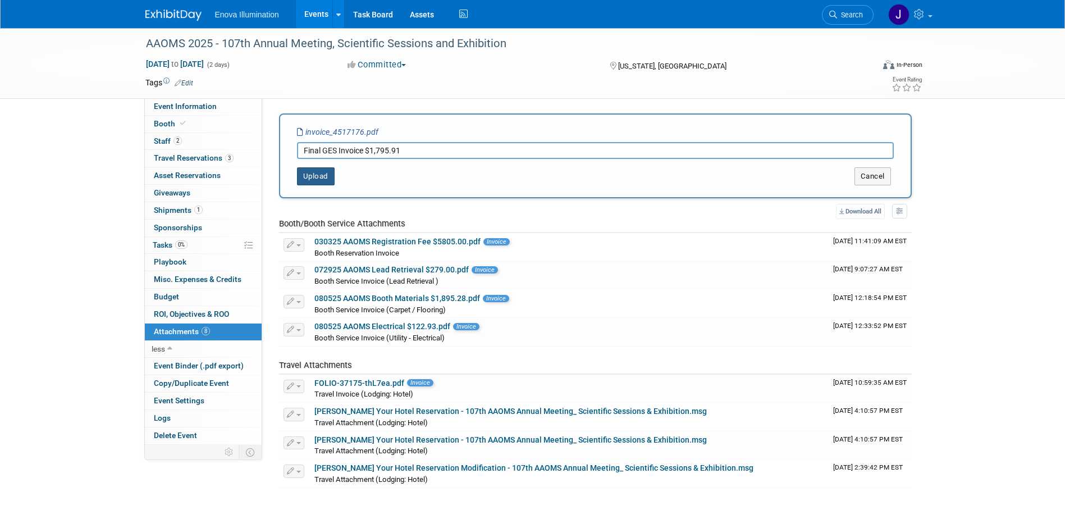
click at [317, 176] on button "Upload" at bounding box center [316, 176] width 38 height 18
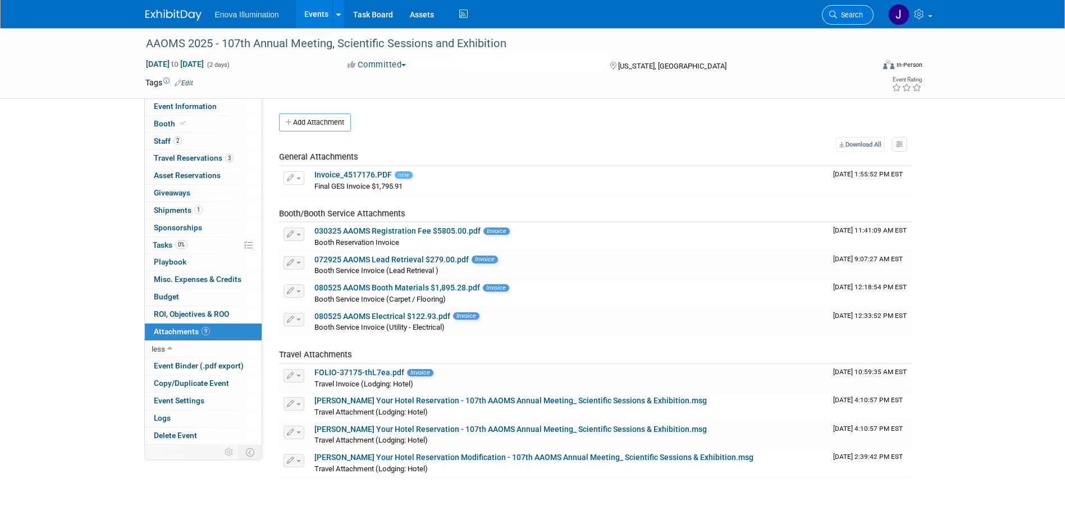
click at [839, 16] on span "Search" at bounding box center [850, 15] width 26 height 8
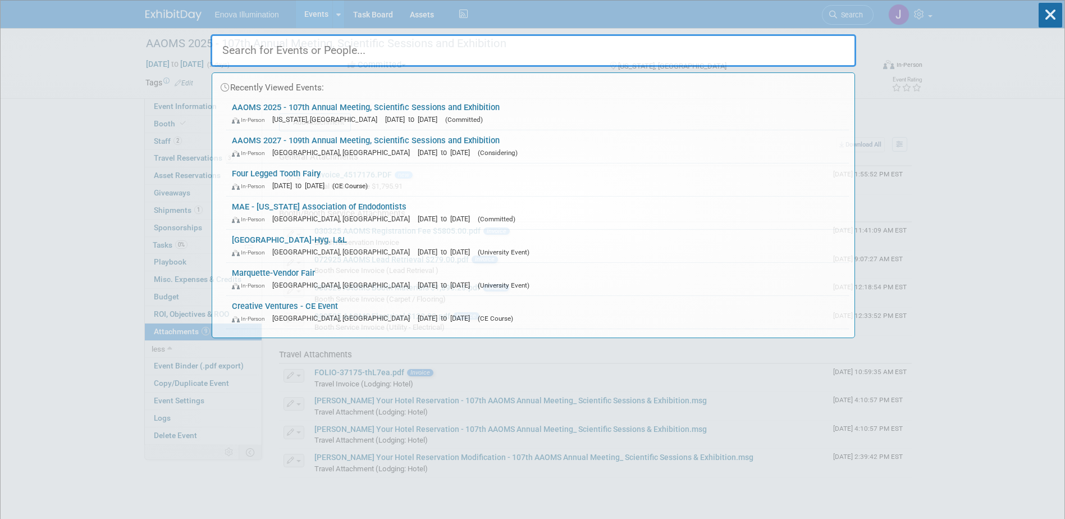
click at [805, 44] on input "text" at bounding box center [534, 50] width 646 height 33
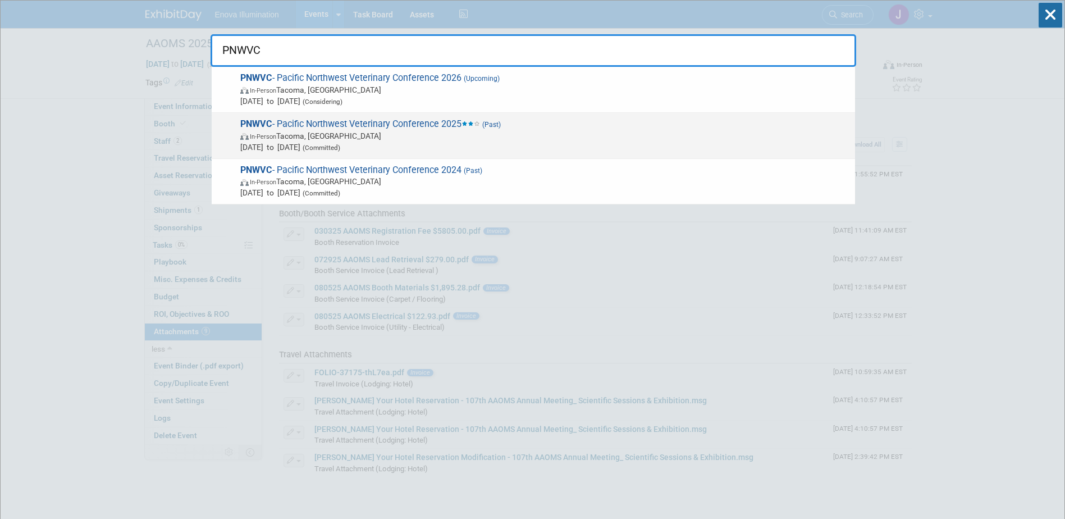
type input "PNWVC"
click at [286, 142] on span "Sep 26, 2025 to Sep 27, 2025 (Committed)" at bounding box center [544, 147] width 609 height 11
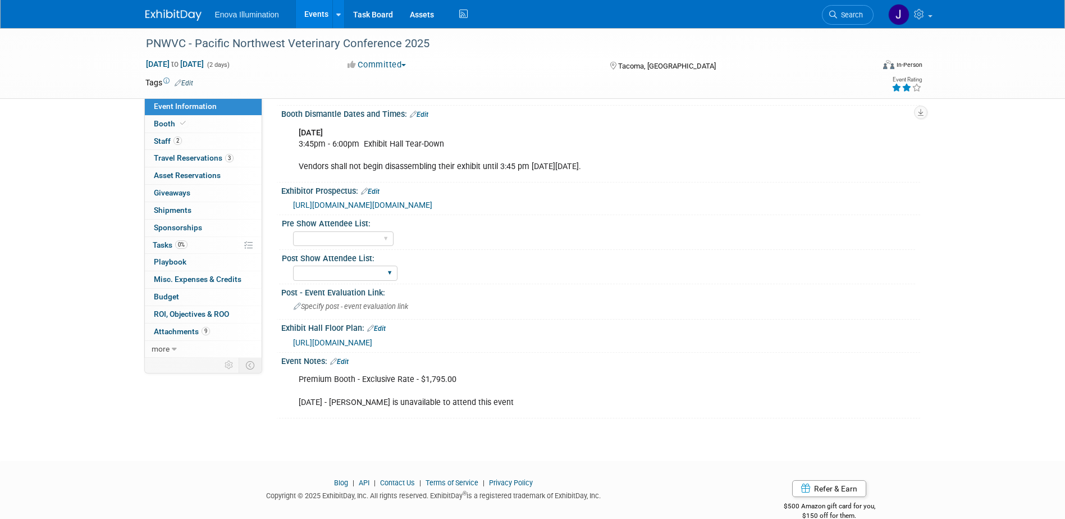
scroll to position [742, 0]
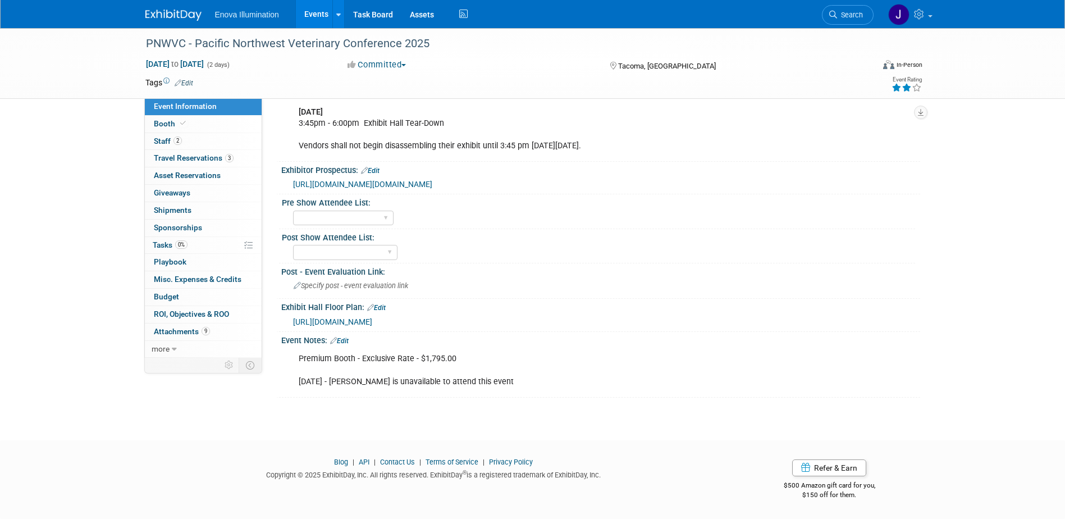
click at [345, 344] on link "Edit" at bounding box center [339, 341] width 19 height 8
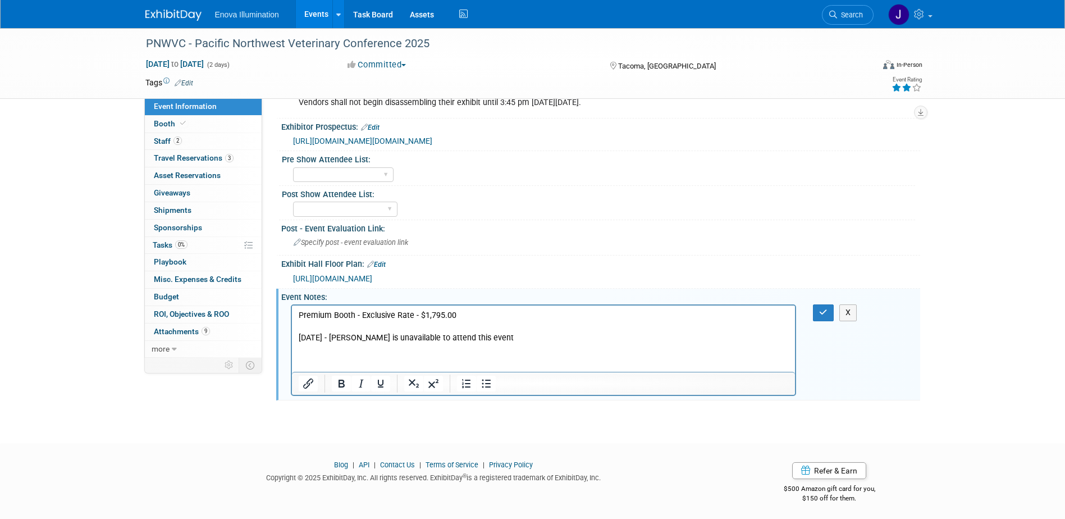
scroll to position [0, 0]
click at [500, 338] on p "Premium Booth - Exclusive Rate - $1,795.00 6/30/25 - Cameron is unavailable to …" at bounding box center [543, 327] width 491 height 34
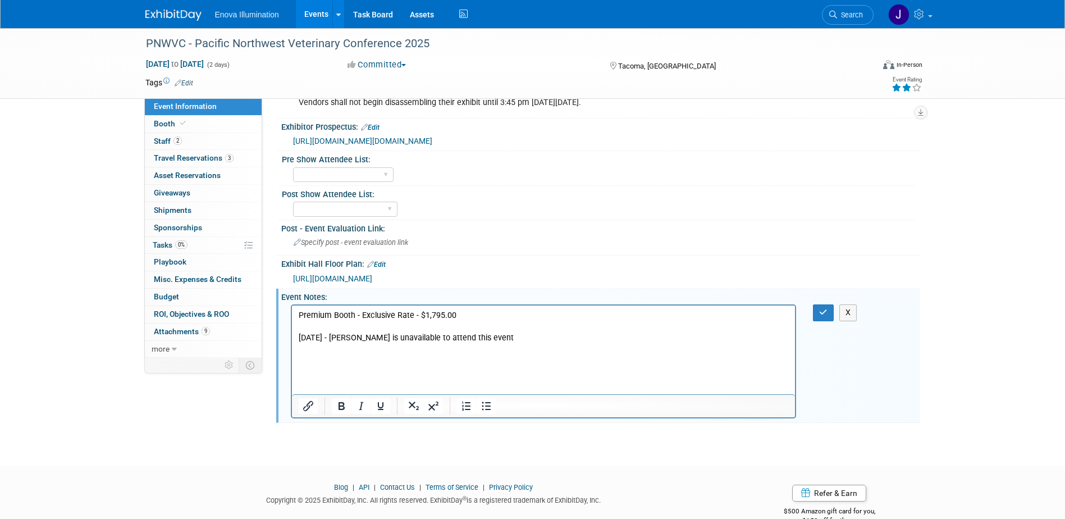
click at [303, 366] on p "Rich Text Area. Press ALT-0 for help." at bounding box center [543, 360] width 491 height 11
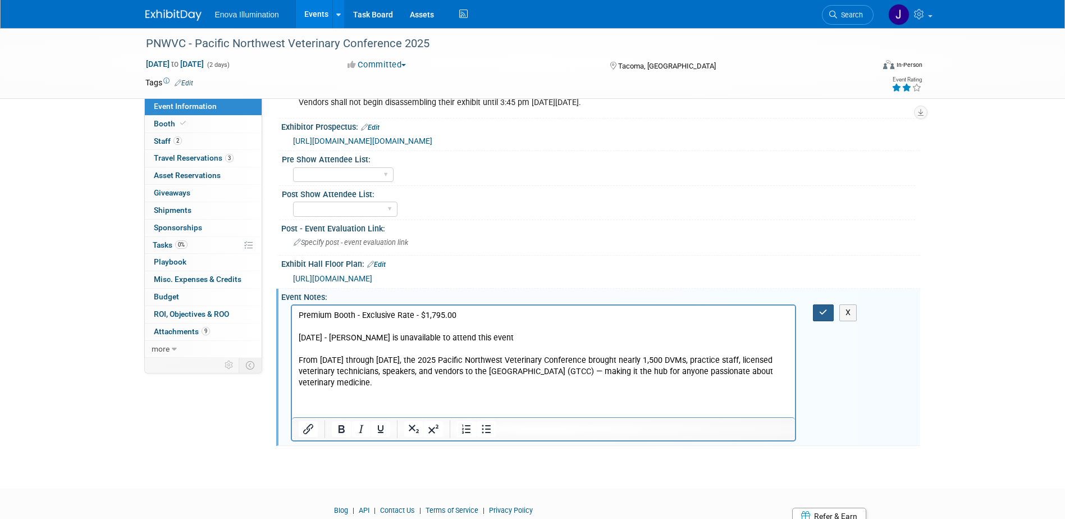
click at [829, 321] on button "button" at bounding box center [823, 312] width 21 height 16
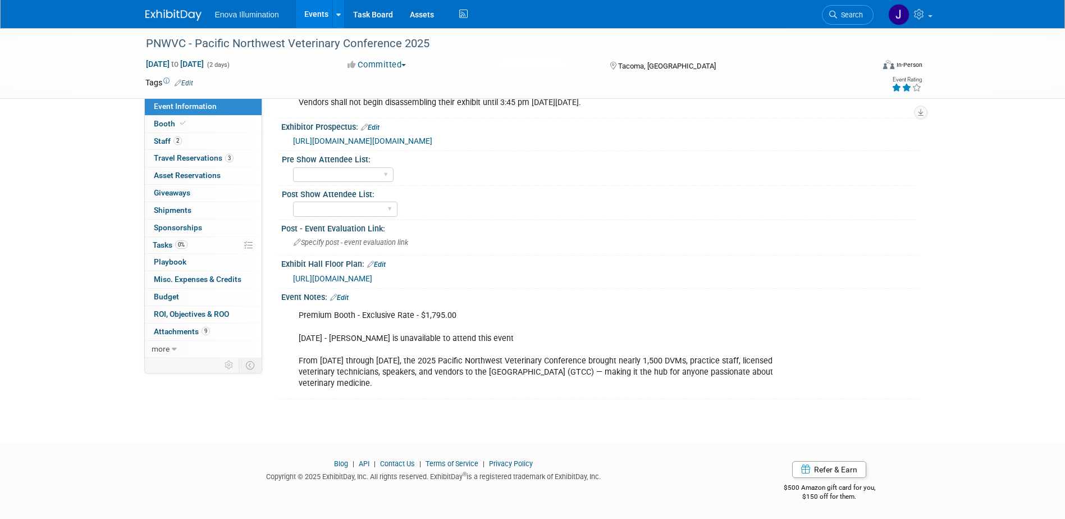
click at [343, 302] on link "Edit" at bounding box center [339, 298] width 19 height 8
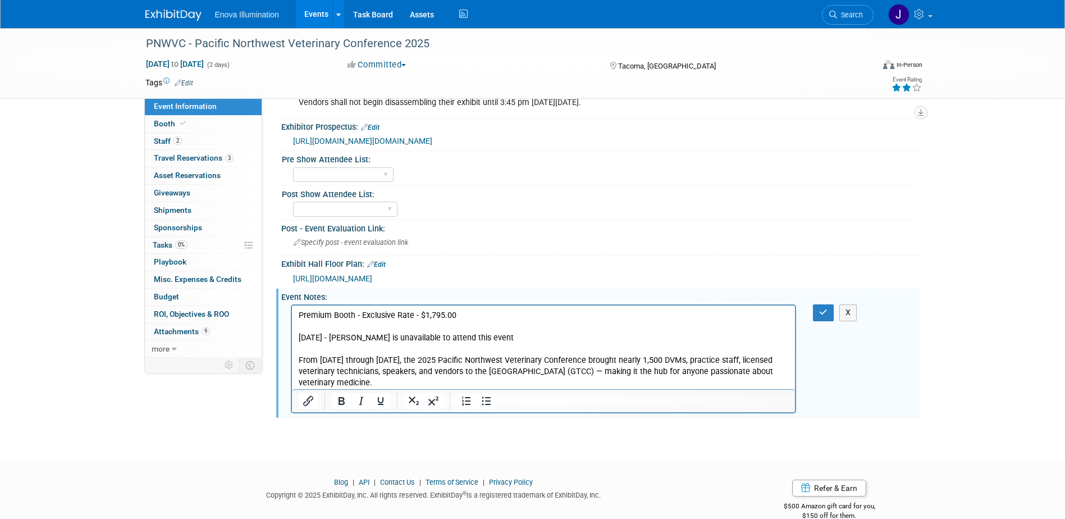
click at [298, 359] on p "Premium Booth - Exclusive Rate - $1,795.00 6/30/25 - Cameron is unavailable to …" at bounding box center [543, 349] width 491 height 79
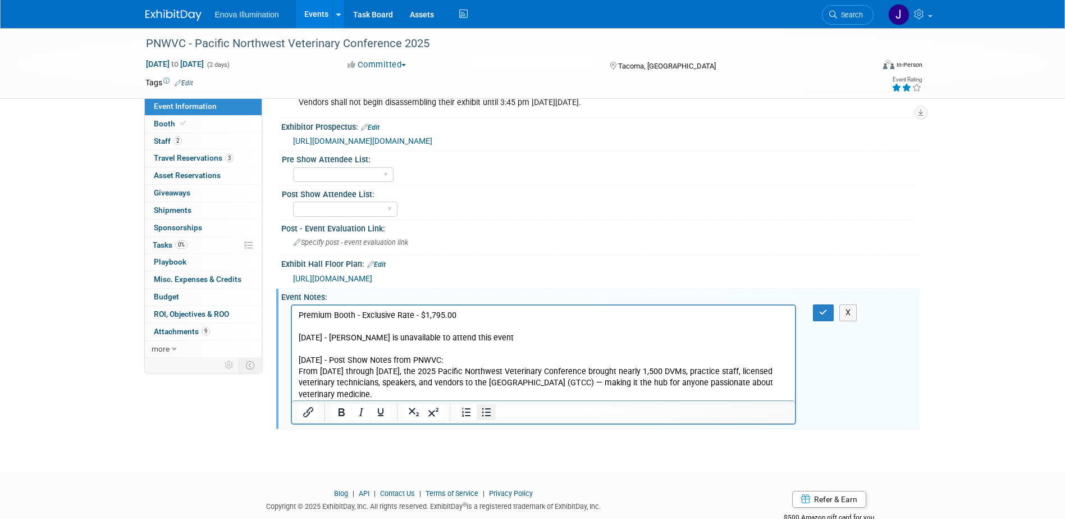
click at [488, 419] on icon "Bullet list" at bounding box center [486, 411] width 13 height 13
click at [818, 321] on button "button" at bounding box center [823, 312] width 21 height 16
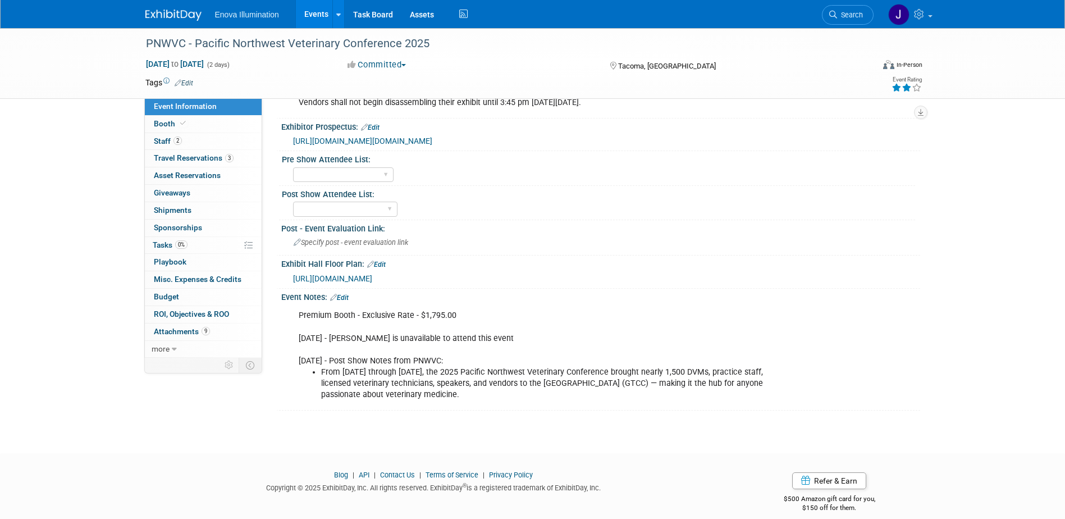
click at [852, 15] on span "Search" at bounding box center [850, 15] width 26 height 8
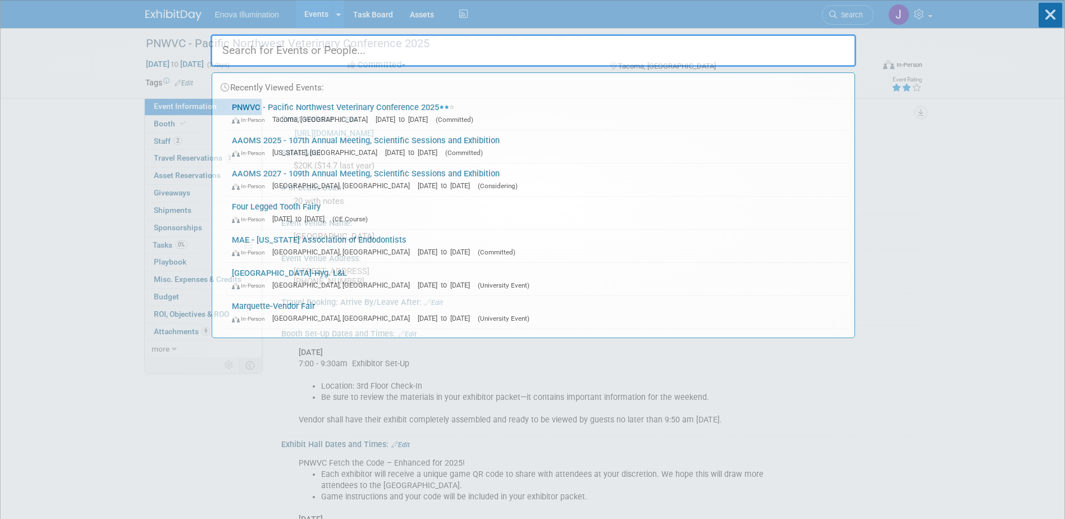
click at [719, 57] on input "text" at bounding box center [534, 50] width 646 height 33
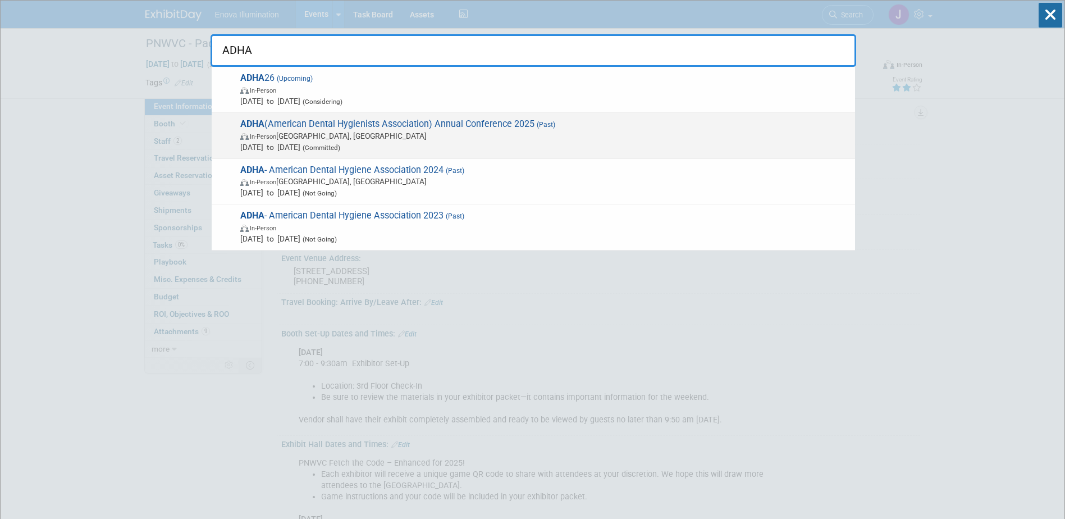
type input "ADHA"
click at [308, 129] on span "ADHA (American Dental Hygienists Association) Annual Conference 2025 (Past) In-…" at bounding box center [543, 135] width 613 height 34
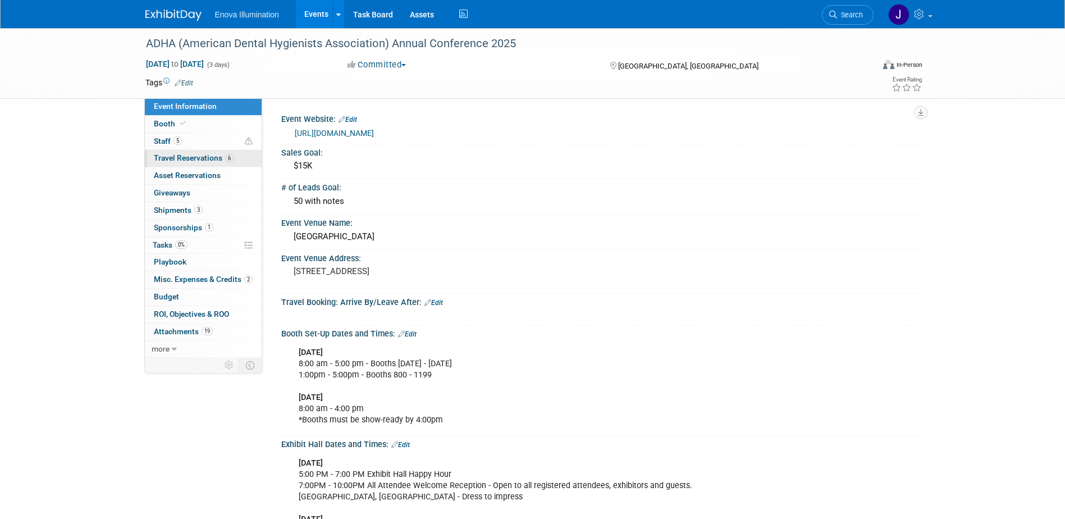
click at [195, 161] on span "Travel Reservations 6" at bounding box center [194, 157] width 80 height 9
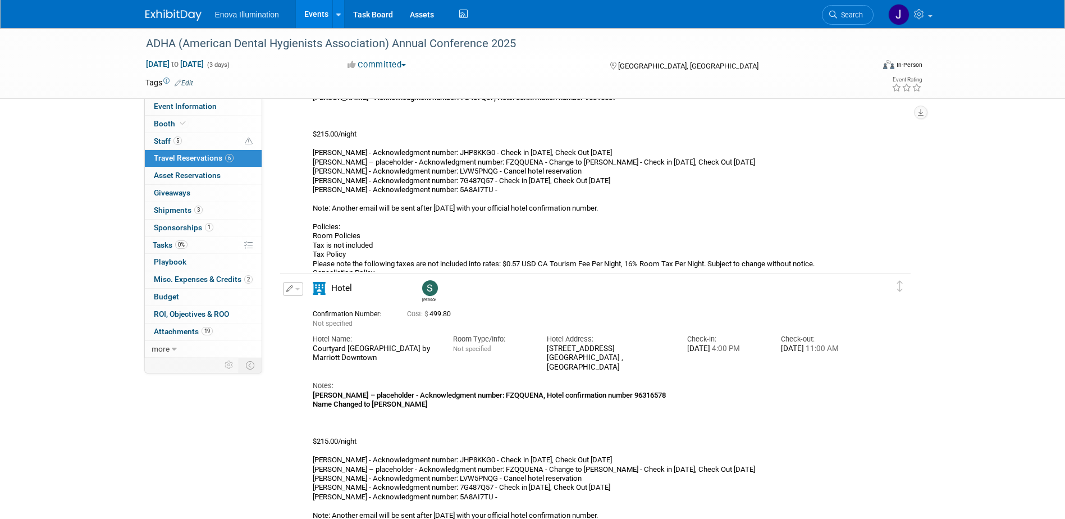
scroll to position [1235, 0]
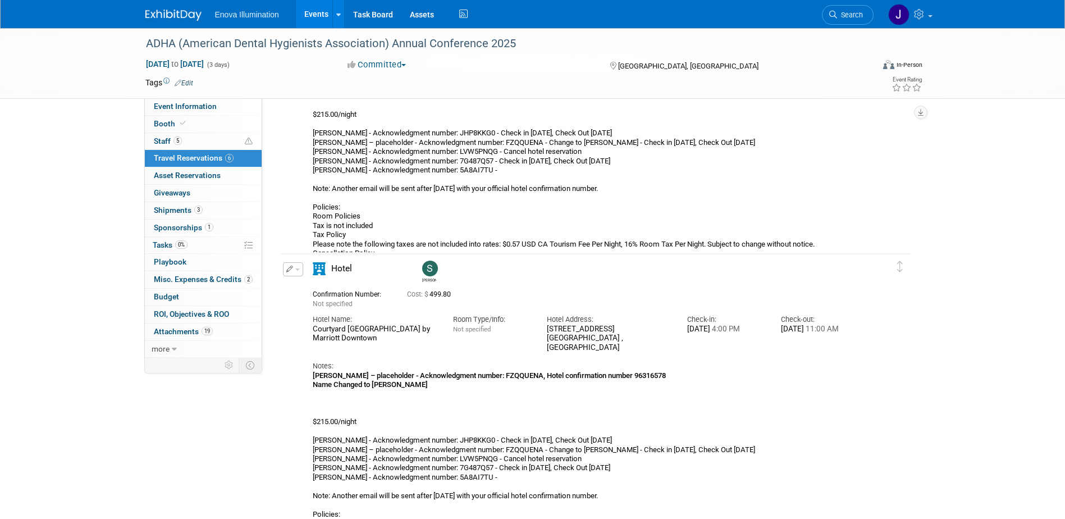
click at [300, 269] on button "button" at bounding box center [293, 269] width 20 height 14
click at [309, 286] on button "Edit Reservation" at bounding box center [331, 289] width 95 height 16
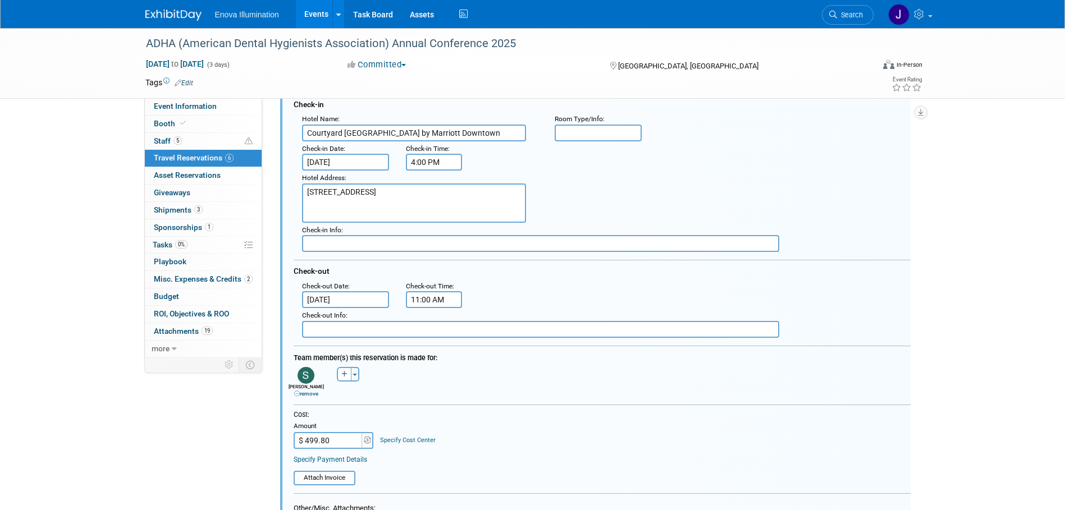
scroll to position [1475, 0]
drag, startPoint x: 336, startPoint y: 441, endPoint x: 259, endPoint y: 450, distance: 76.9
drag, startPoint x: 331, startPoint y: 437, endPoint x: 307, endPoint y: 437, distance: 24.1
click at [307, 437] on input "$ 499.80" at bounding box center [329, 437] width 70 height 17
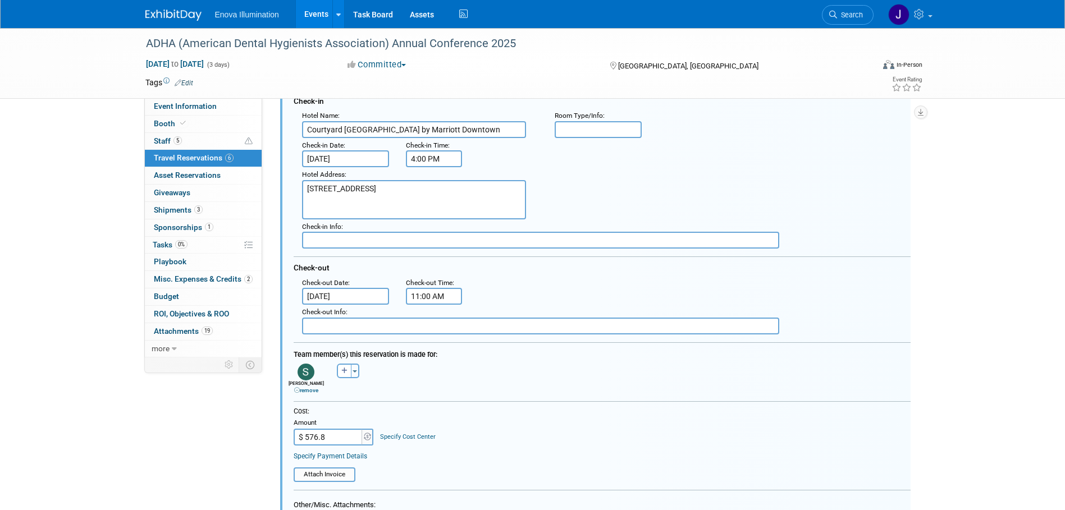
type input "$ 576.88"
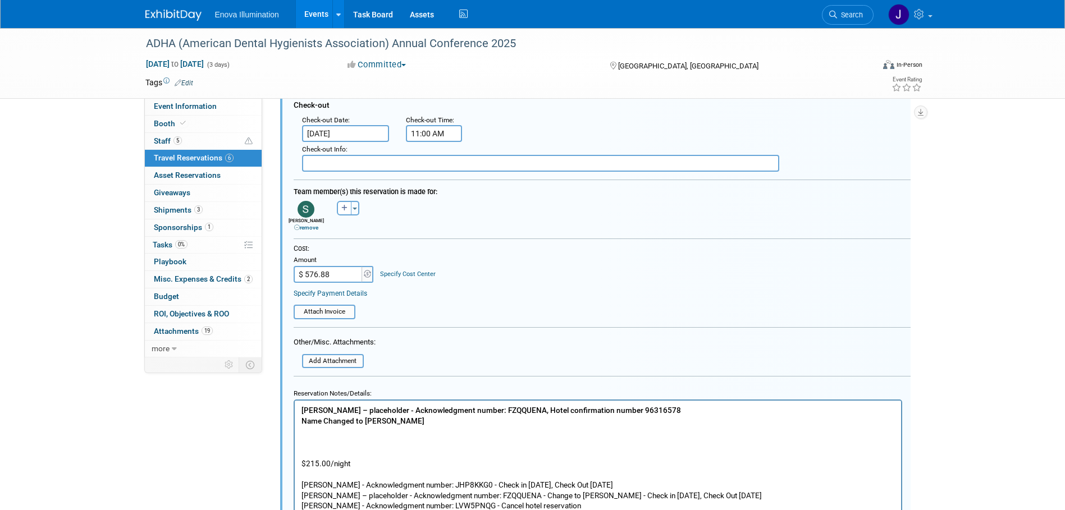
scroll to position [1700, 0]
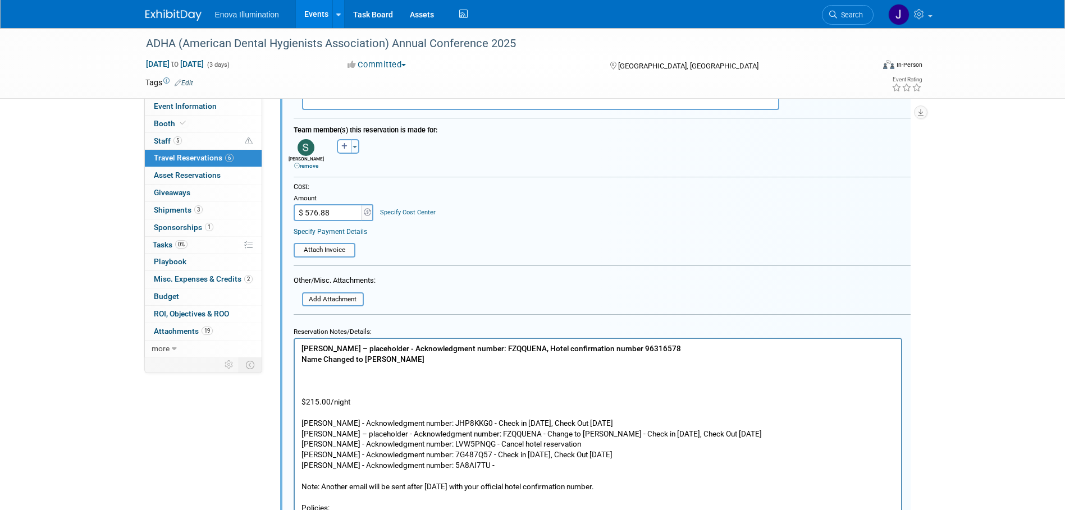
click at [308, 381] on p "Andrea Miller – placeholder - Acknowledgment number: FZQQUENA, Hotel confirmati…" at bounding box center [598, 461] width 594 height 234
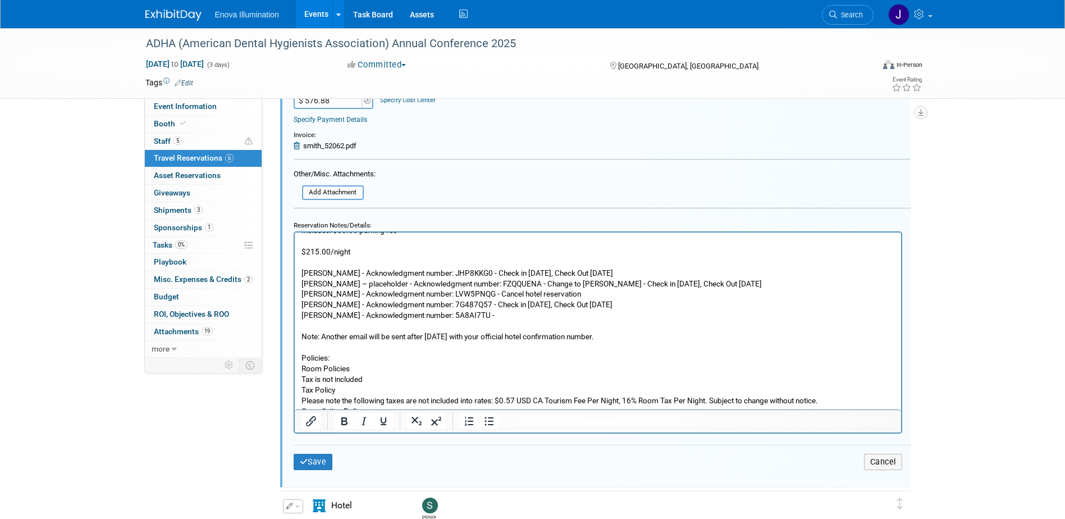
scroll to position [62, 0]
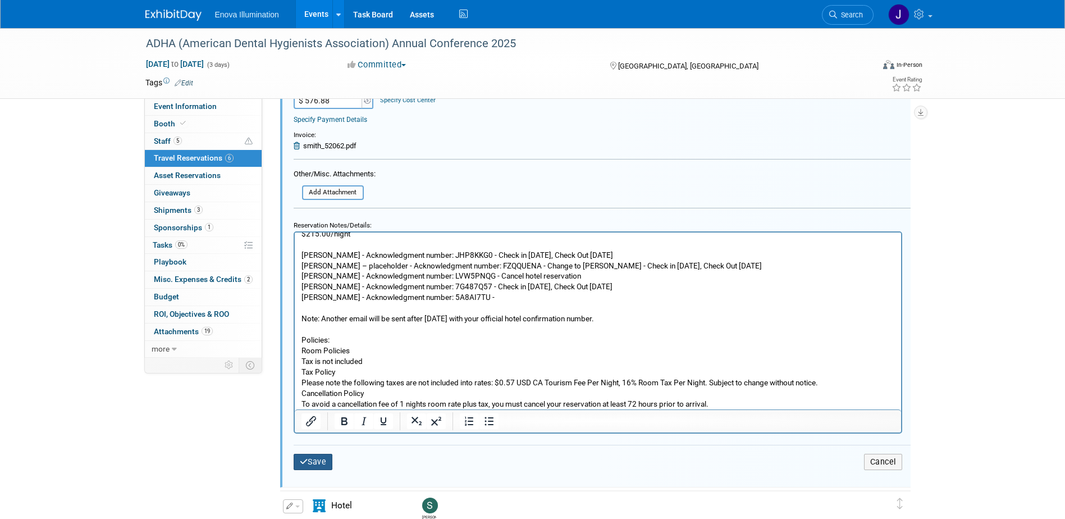
click at [325, 461] on button "Save" at bounding box center [313, 462] width 39 height 16
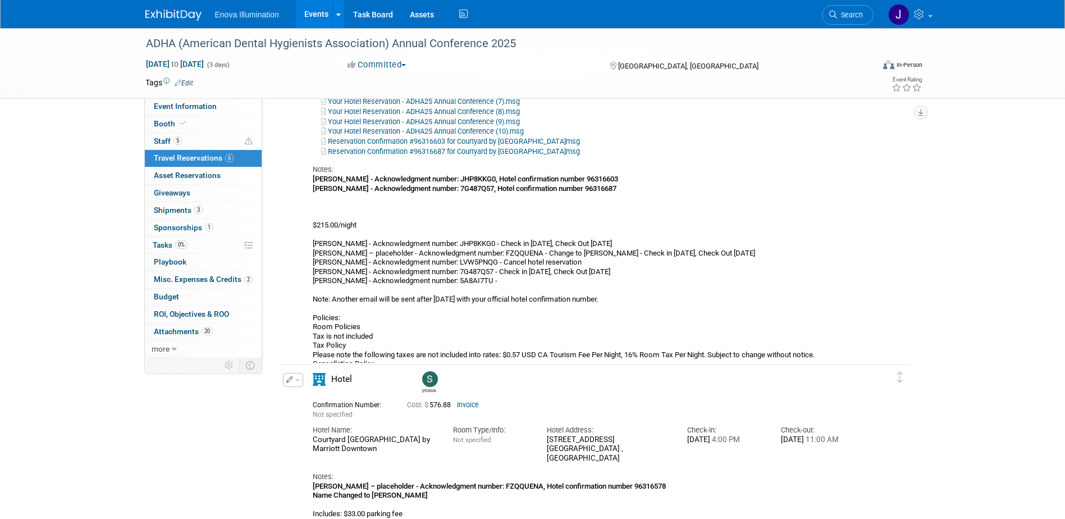
scroll to position [1082, 0]
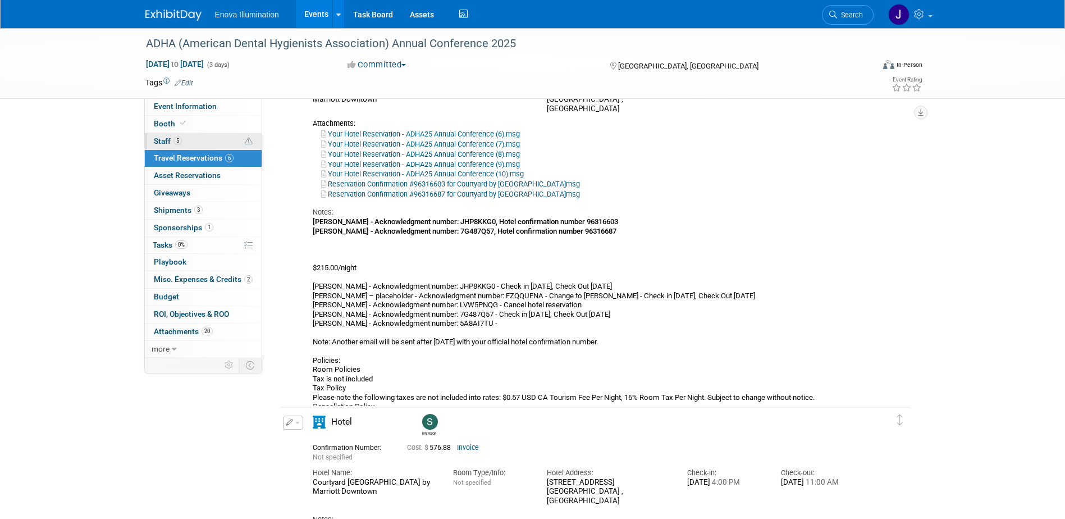
click at [194, 138] on link "5 Staff 5" at bounding box center [203, 141] width 117 height 17
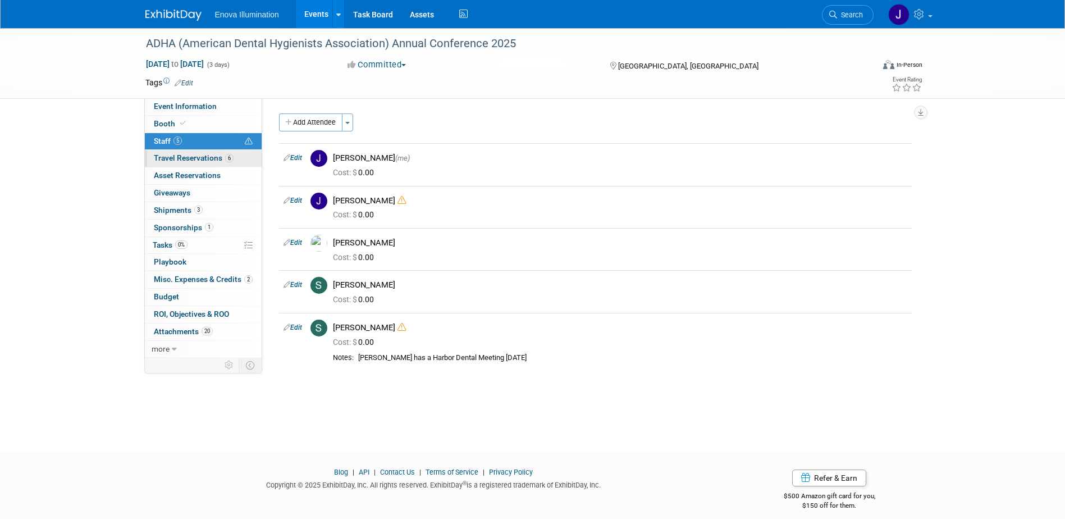
click at [189, 162] on span "Travel Reservations 6" at bounding box center [194, 157] width 80 height 9
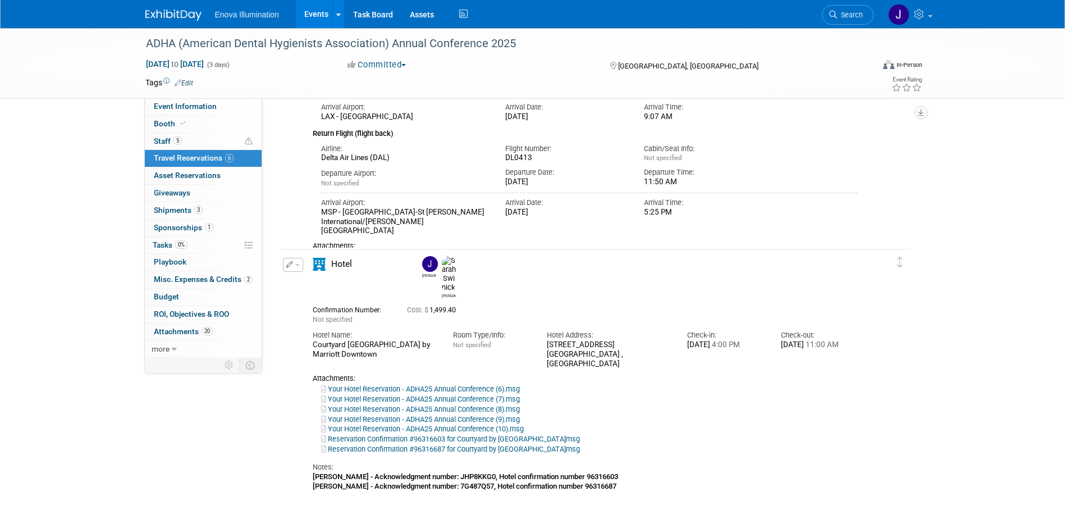
scroll to position [898, 0]
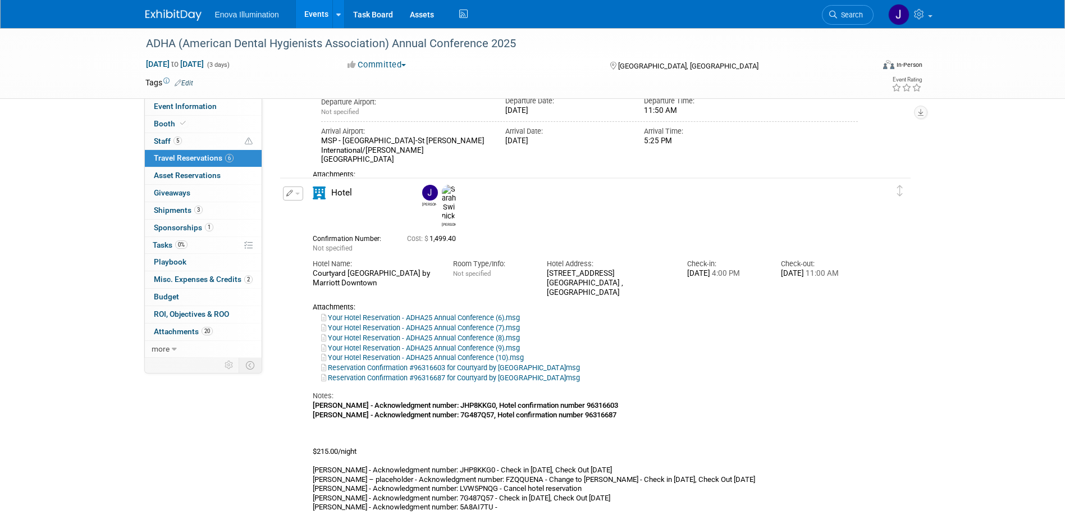
click at [299, 196] on button "button" at bounding box center [293, 193] width 20 height 14
click at [305, 210] on button "Edit Reservation" at bounding box center [331, 213] width 95 height 16
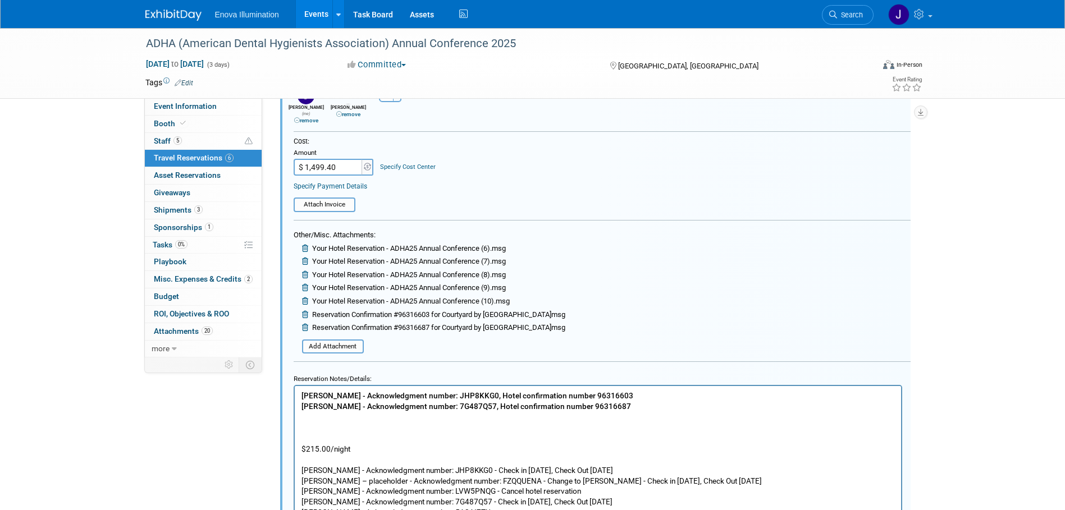
scroll to position [1343, 0]
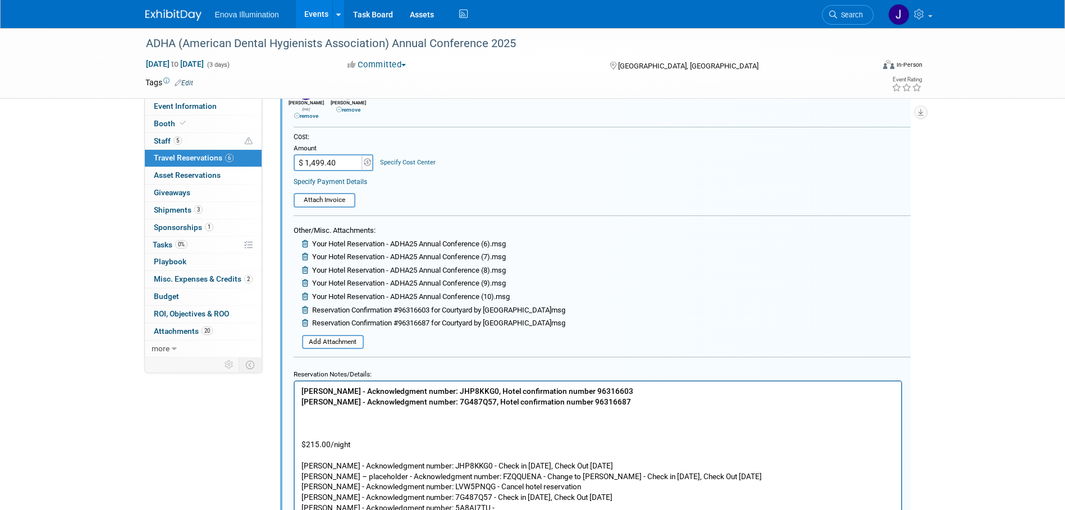
click at [354, 421] on p "Janelle Tlusty - Acknowledgment number: JHP8KKG0, Hotel confirmation number 963…" at bounding box center [598, 503] width 594 height 234
click at [679, 395] on p "Janelle Tlusty - Acknowledgment number: JHP8KKG0, Hotel confirmation number 963…" at bounding box center [598, 503] width 594 height 234
click at [659, 404] on p "Janelle Tlusty - Acknowledgment number: JHP8KKG0, Hotel confirmation number 963…" at bounding box center [598, 503] width 594 height 234
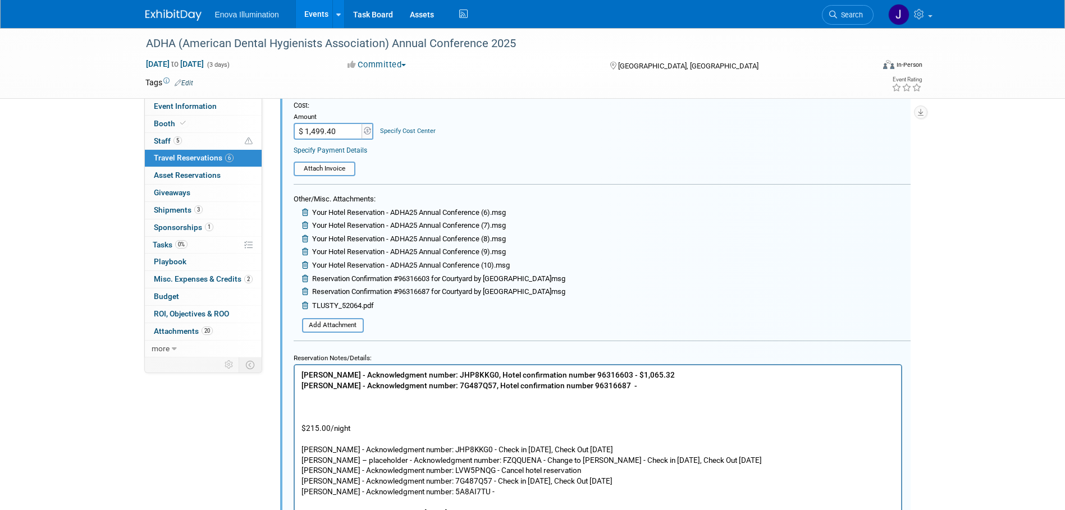
scroll to position [1399, 0]
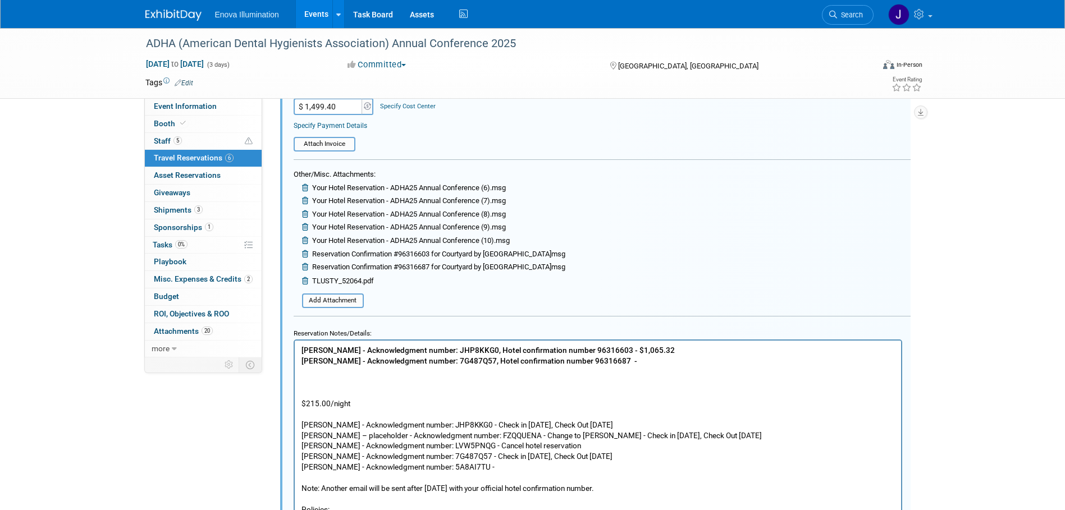
click at [672, 354] on p "Janelle Tlusty - Acknowledgment number: JHP8KKG0, Hotel confirmation number 963…" at bounding box center [598, 462] width 594 height 234
click at [365, 277] on span "TLUSTY_52064.pdf" at bounding box center [343, 281] width 62 height 8
click at [308, 277] on icon at bounding box center [306, 280] width 8 height 7
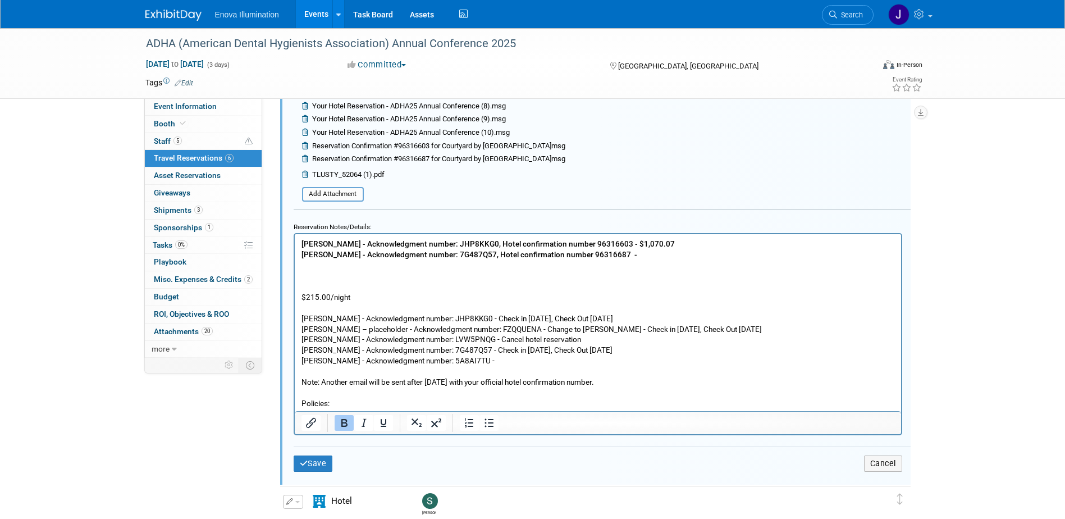
scroll to position [1512, 0]
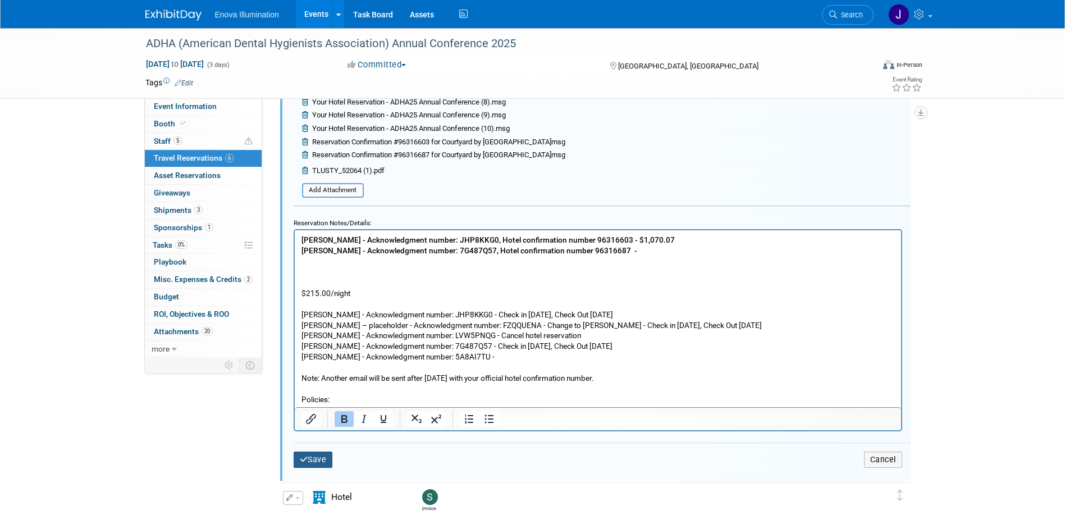
click at [326, 451] on button "Save" at bounding box center [313, 459] width 39 height 16
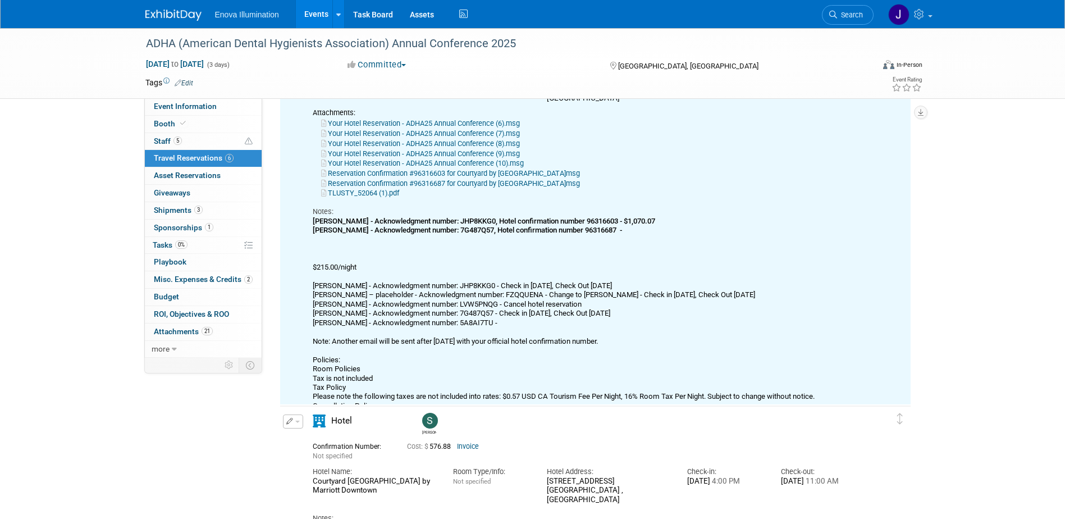
scroll to position [950, 0]
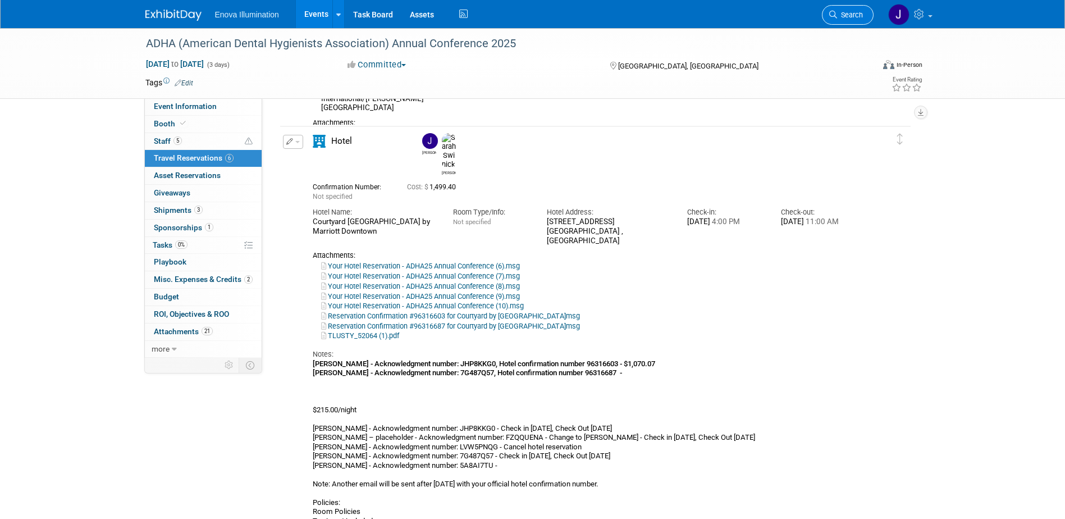
click at [855, 10] on link "Search" at bounding box center [848, 15] width 52 height 20
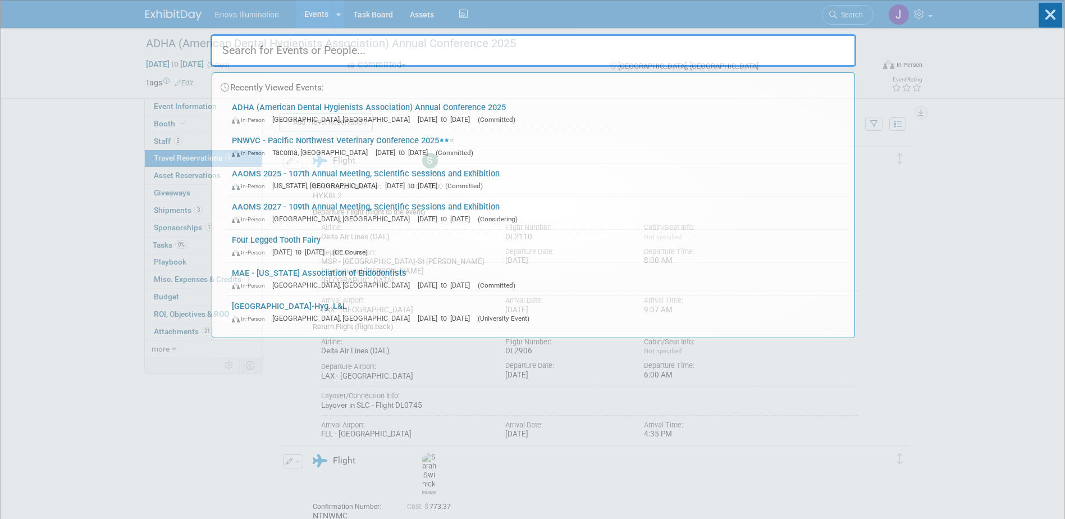
click at [823, 53] on input "text" at bounding box center [534, 50] width 646 height 33
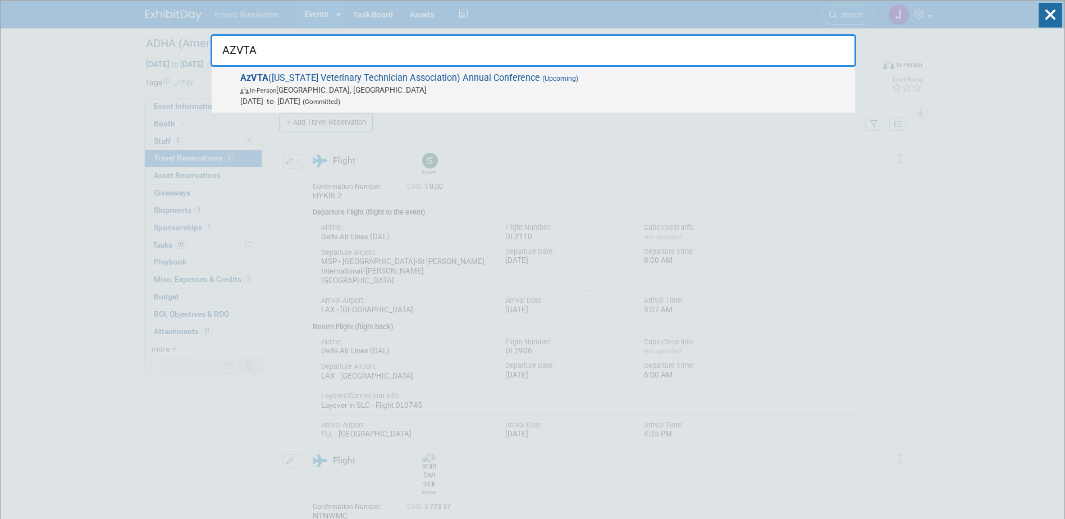
type input "AZVTA"
click at [314, 71] on div "AzVTA (Arizona Veterinary Technician Association) Annual Conference (Upcoming) …" at bounding box center [534, 90] width 644 height 46
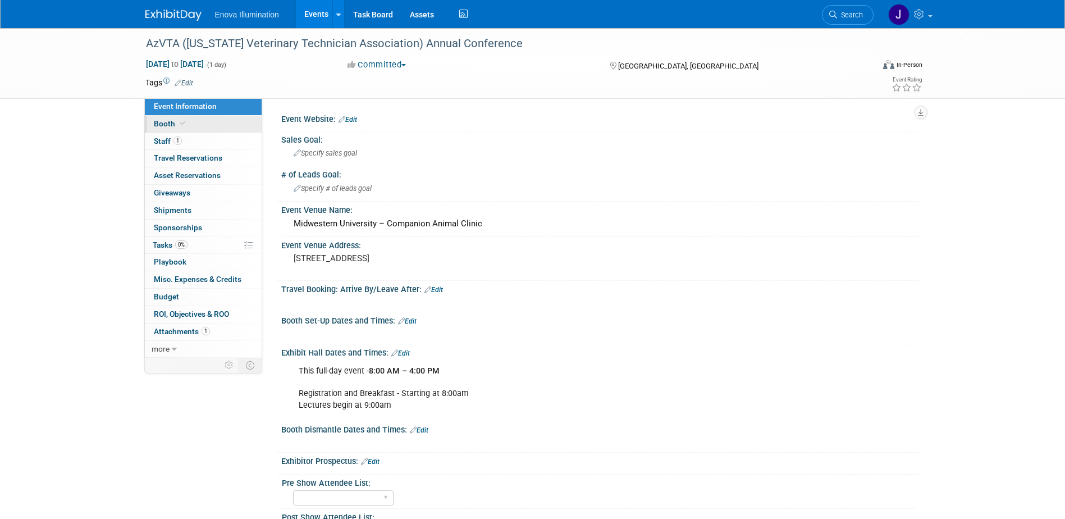
click at [233, 118] on link "Booth" at bounding box center [203, 124] width 117 height 17
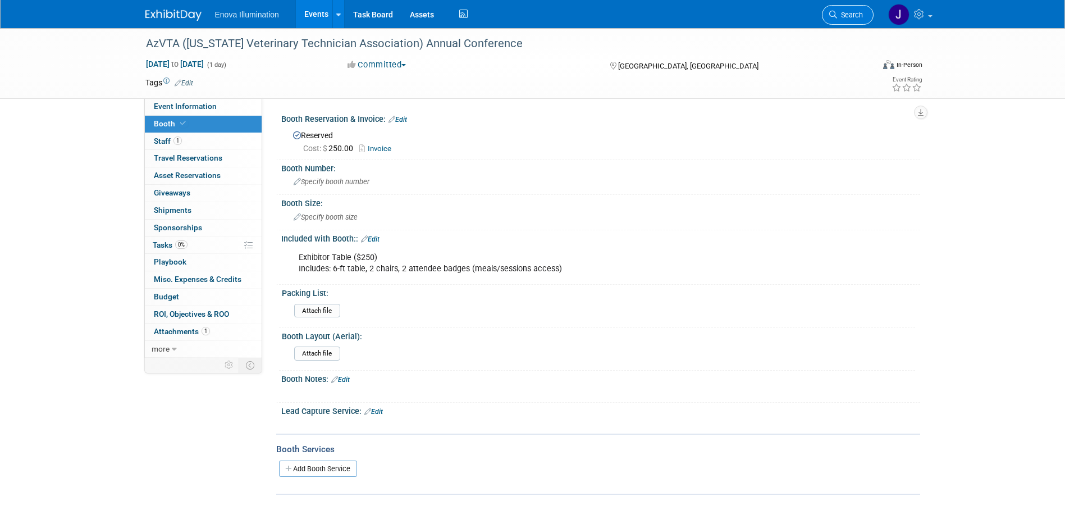
click at [854, 12] on span "Search" at bounding box center [850, 15] width 26 height 8
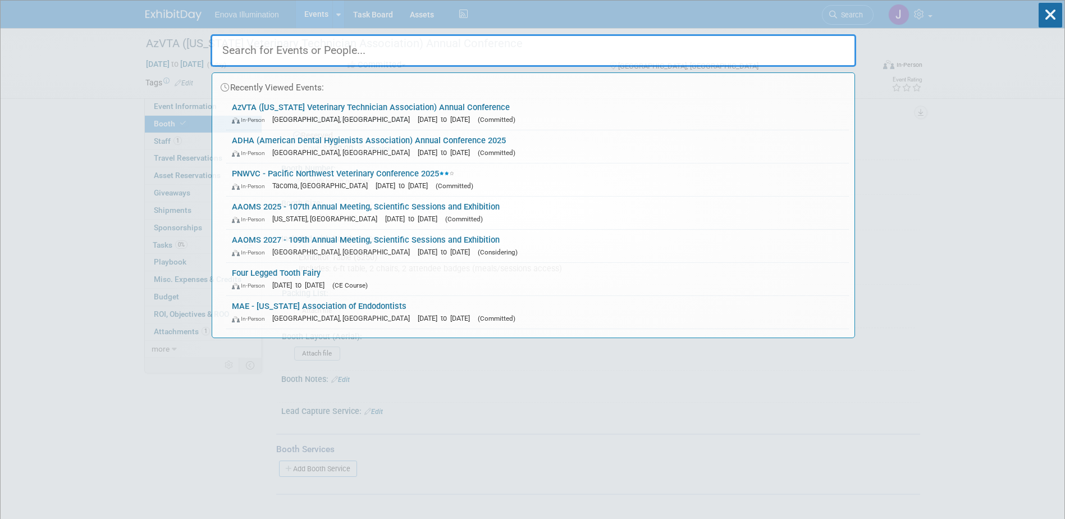
click at [700, 52] on input "text" at bounding box center [534, 50] width 646 height 33
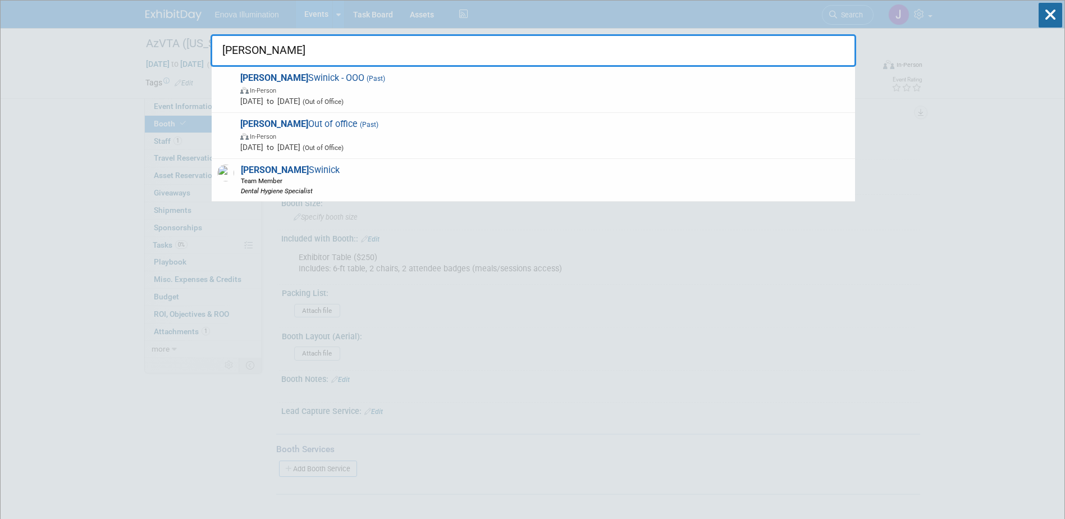
type input "sarah"
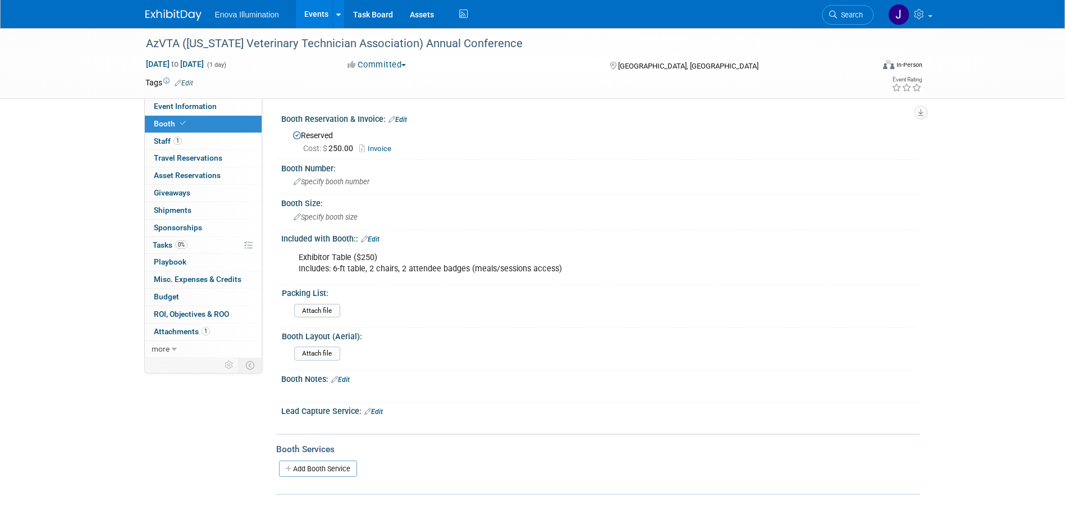
drag, startPoint x: 831, startPoint y: 16, endPoint x: 781, endPoint y: 33, distance: 53.3
click at [832, 16] on icon at bounding box center [833, 15] width 8 height 8
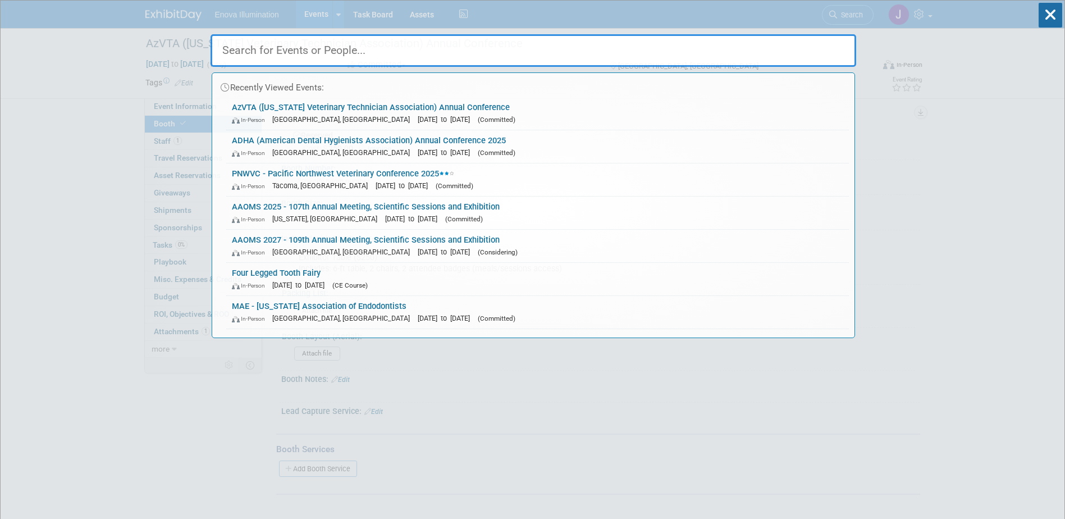
click at [755, 37] on input "text" at bounding box center [534, 50] width 646 height 33
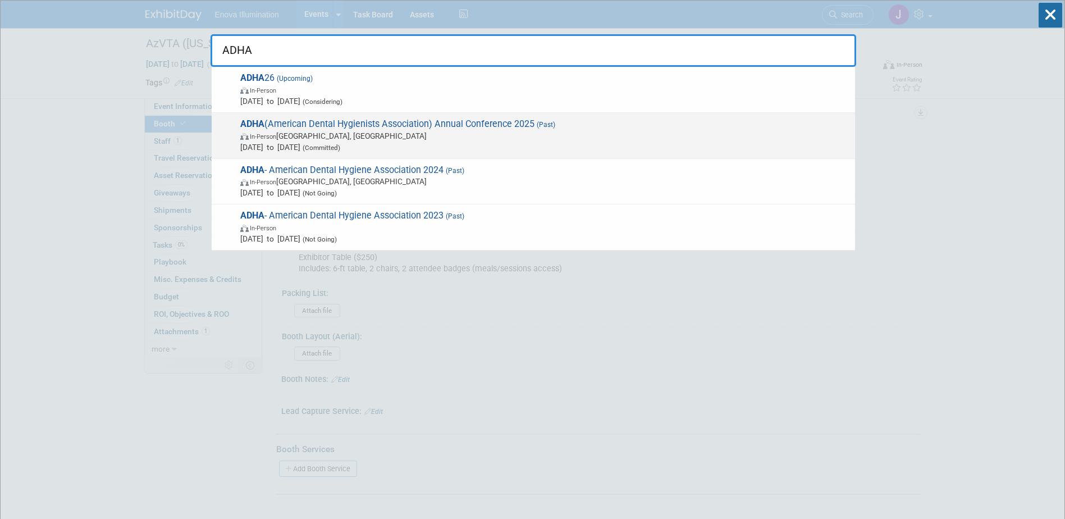
type input "ADHA"
click at [285, 148] on span "Oct 3, 2025 to Oct 5, 2025 (Committed)" at bounding box center [544, 147] width 609 height 11
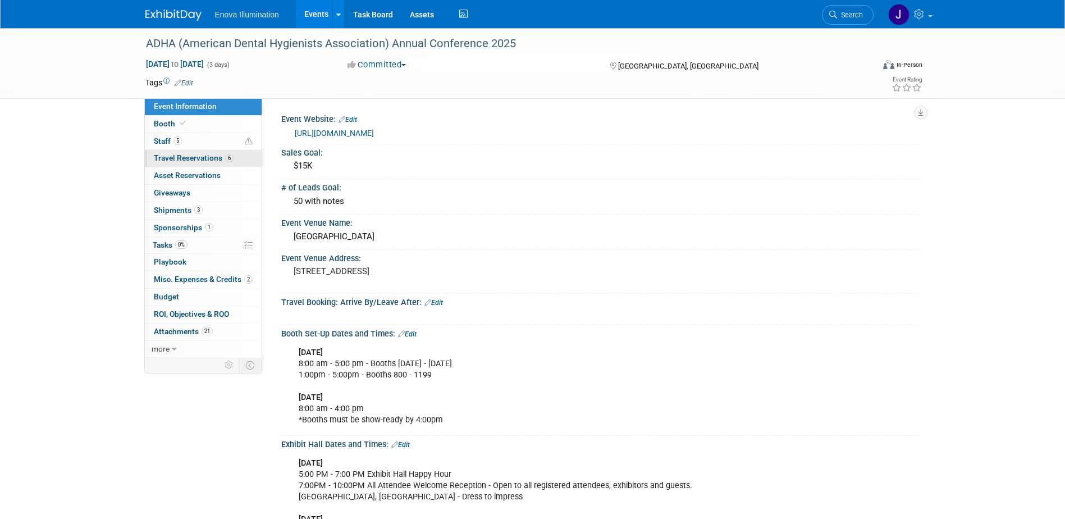
click at [198, 155] on span "Travel Reservations 6" at bounding box center [194, 157] width 80 height 9
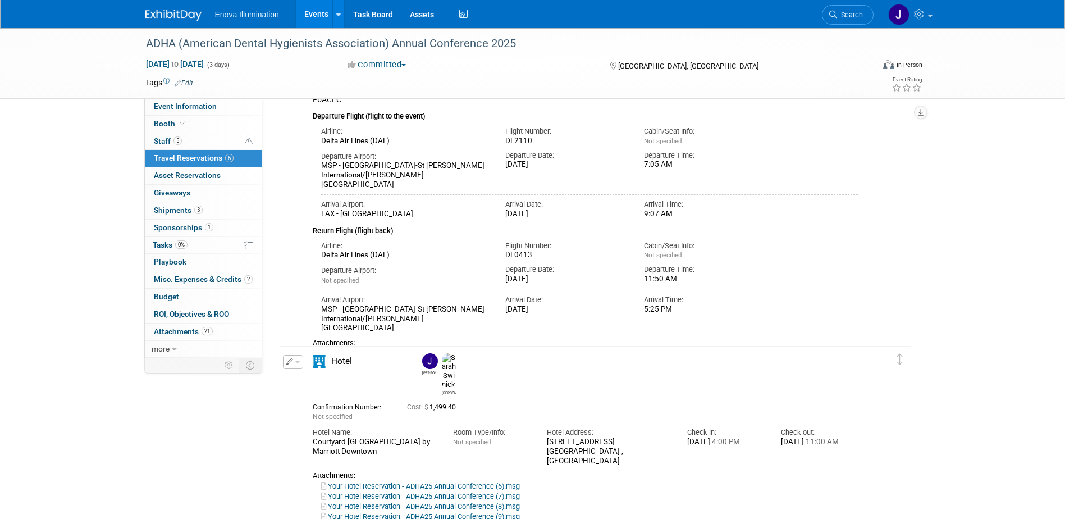
scroll to position [786, 0]
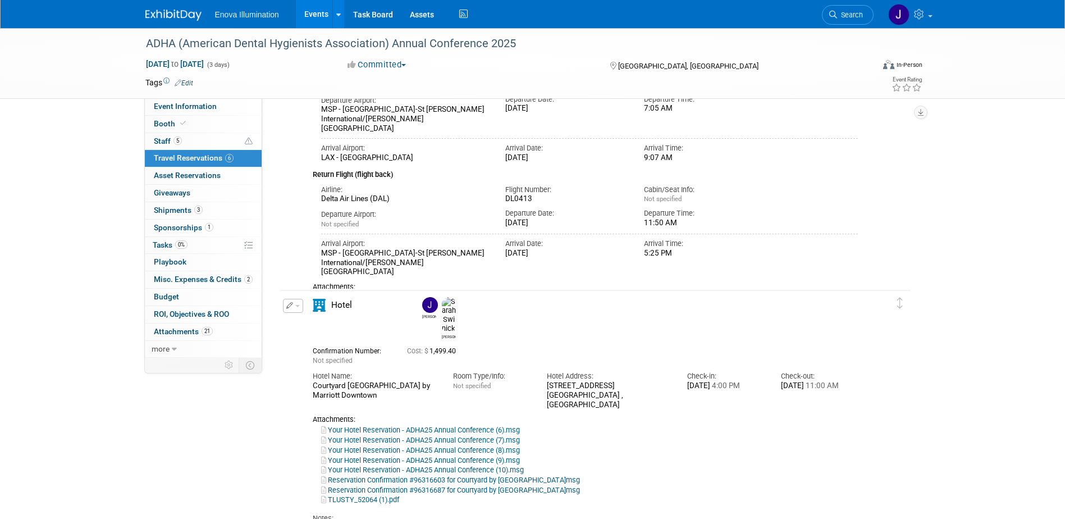
click at [300, 308] on button "button" at bounding box center [293, 306] width 20 height 14
click at [307, 323] on button "Edit Reservation" at bounding box center [331, 325] width 95 height 16
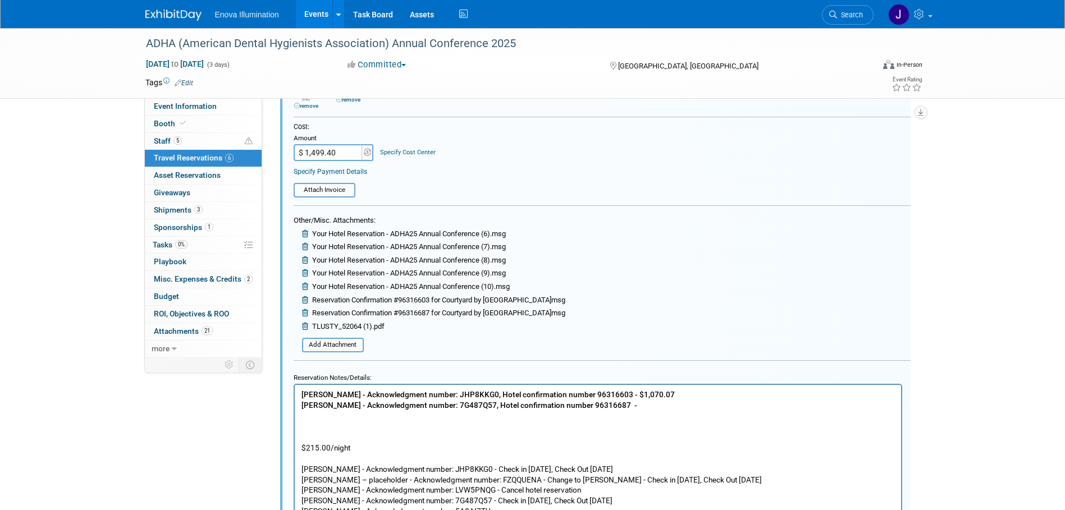
scroll to position [1399, 0]
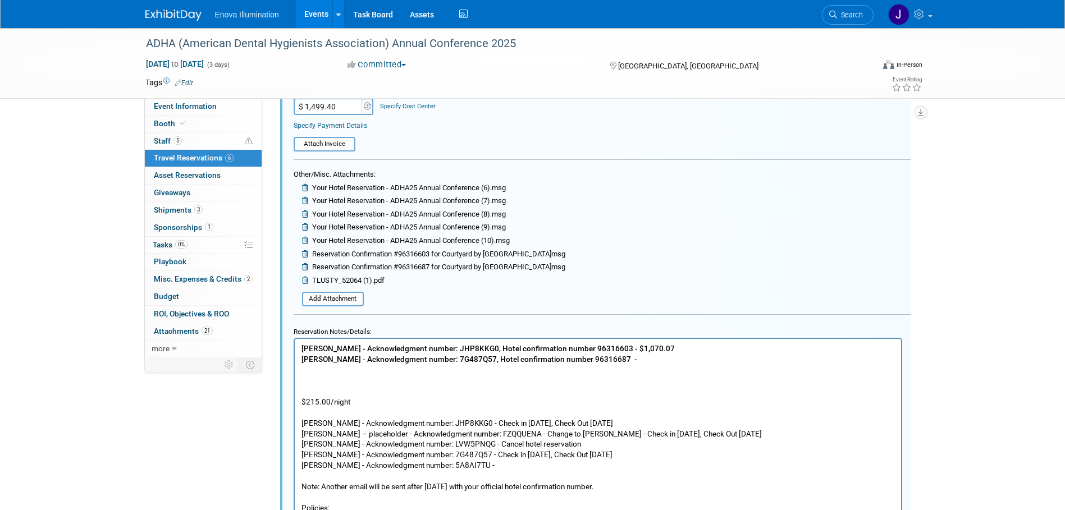
click at [679, 348] on p "Janelle Tlusty - Acknowledgment number: JHP8KKG0, Hotel confirmation number 963…" at bounding box center [598, 460] width 594 height 234
click at [667, 359] on p "Janelle Tlusty - Acknowledgment number: JHP8KKG0, Hotel confirmation number 963…" at bounding box center [598, 460] width 594 height 234
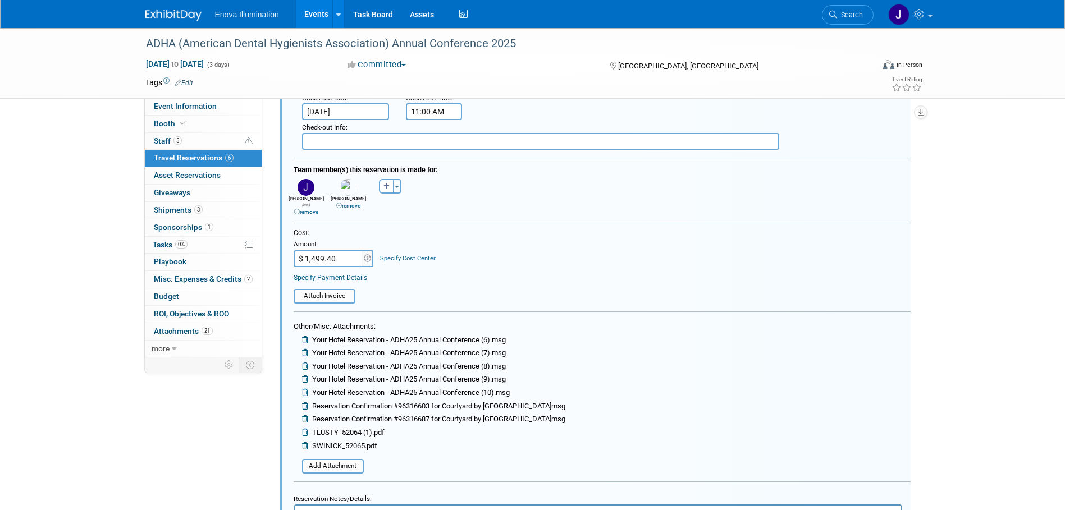
scroll to position [1231, 0]
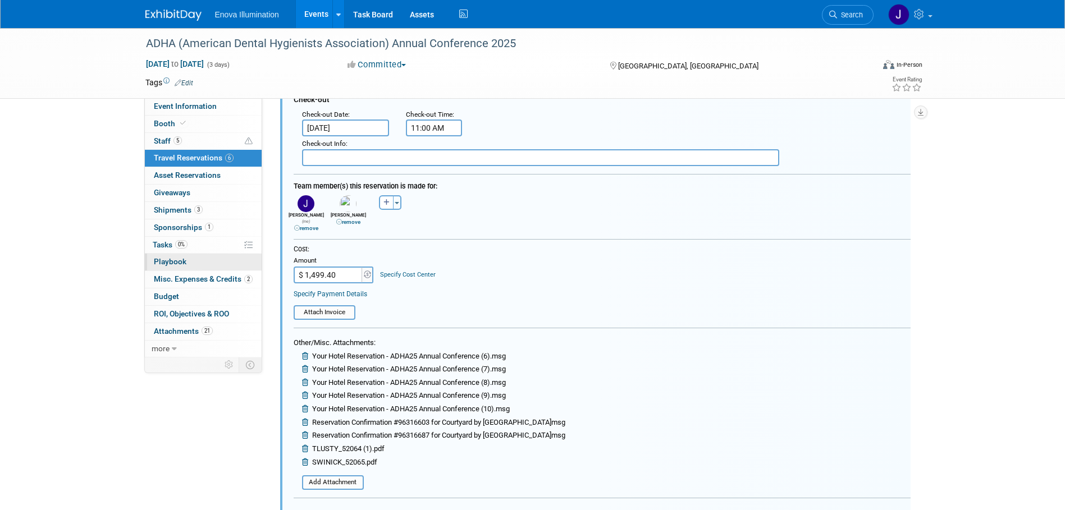
drag, startPoint x: 336, startPoint y: 269, endPoint x: 148, endPoint y: 254, distance: 188.7
click at [148, 254] on div "Event Information Event Info Booth Booth 5 Staff 5 Staff 6 Travel Reservations …" at bounding box center [533, 103] width 792 height 2613
click at [335, 271] on input "$ 1,499.40" at bounding box center [329, 275] width 70 height 17
type input "$ 1,819.77"
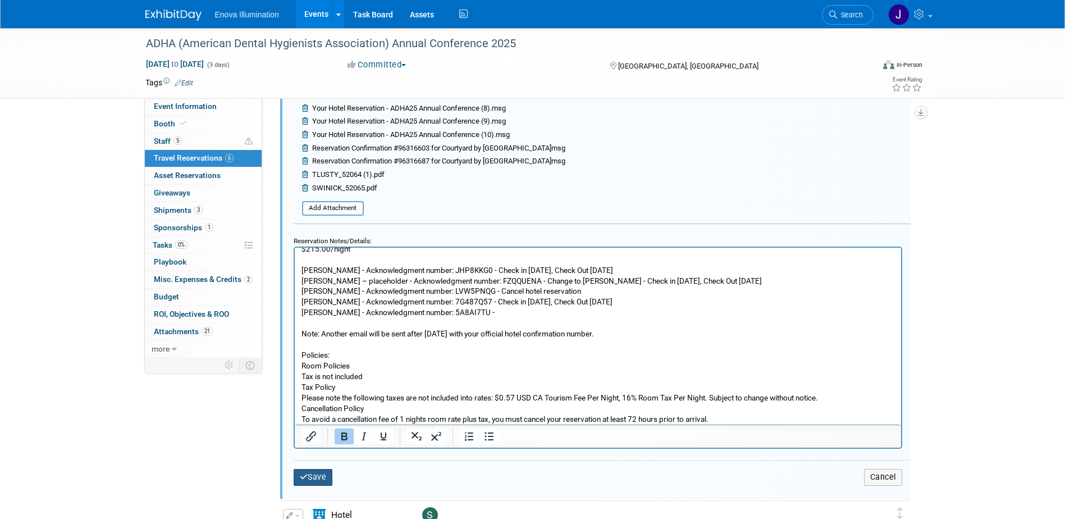
scroll to position [1512, 0]
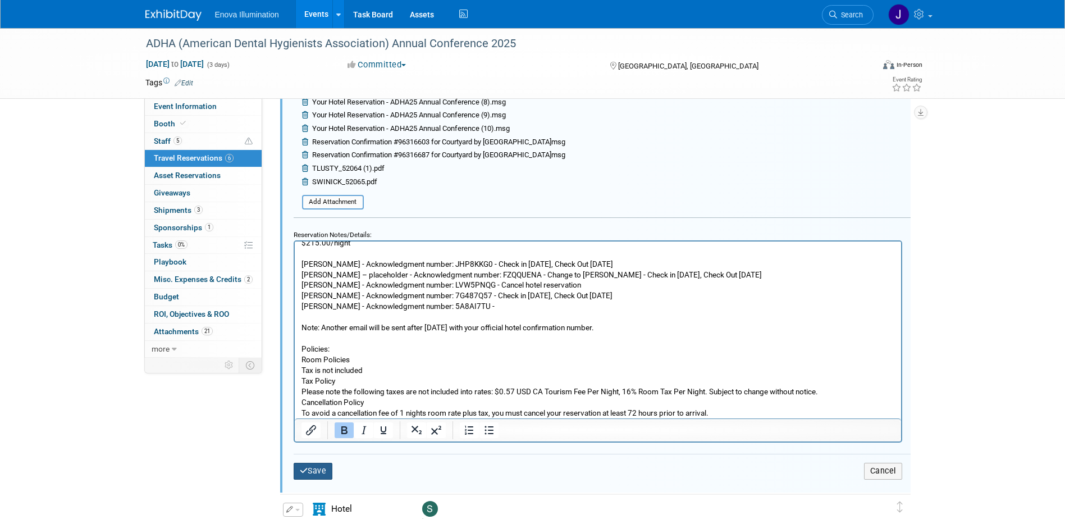
click at [312, 465] on button "Save" at bounding box center [313, 471] width 39 height 16
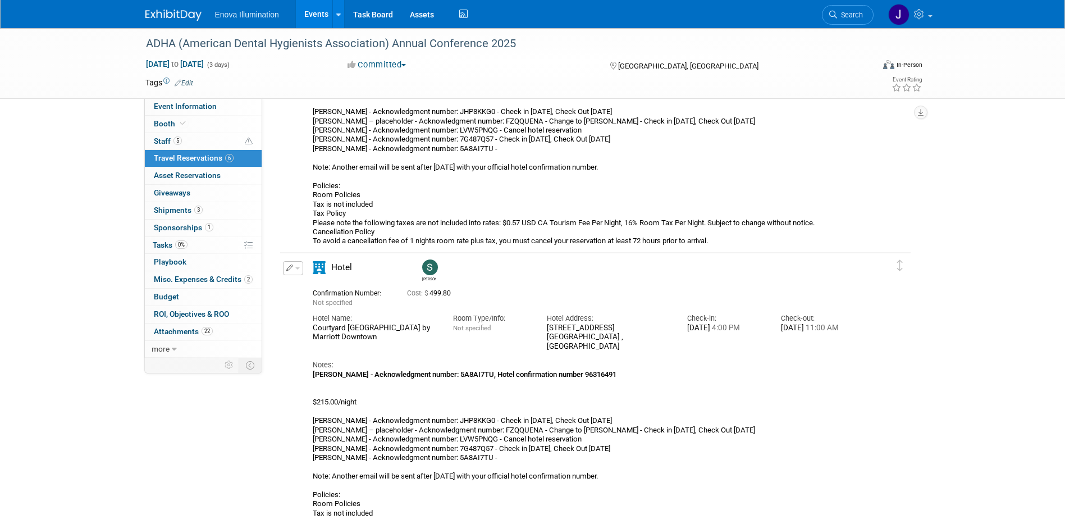
scroll to position [1399, 0]
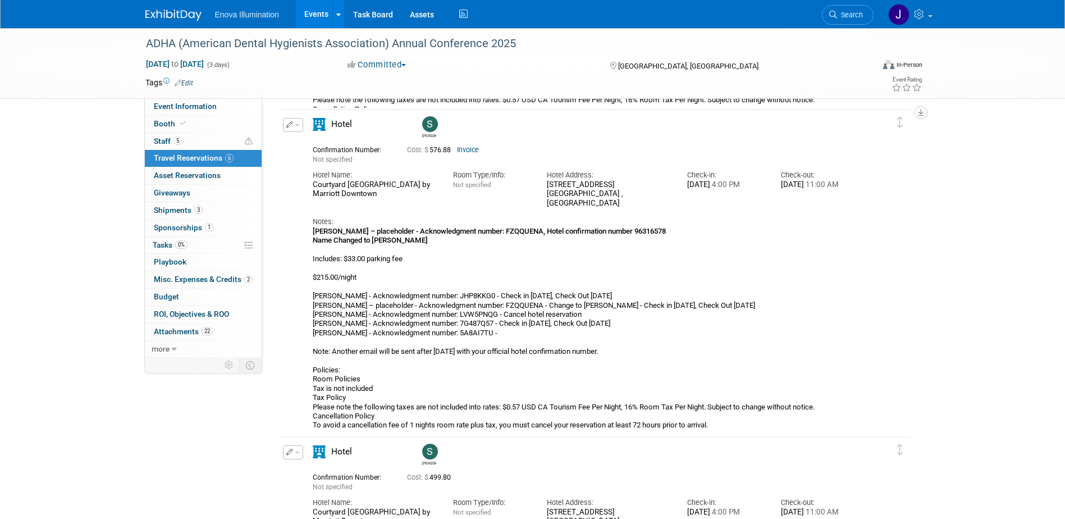
click at [837, 17] on span "Search" at bounding box center [850, 15] width 26 height 8
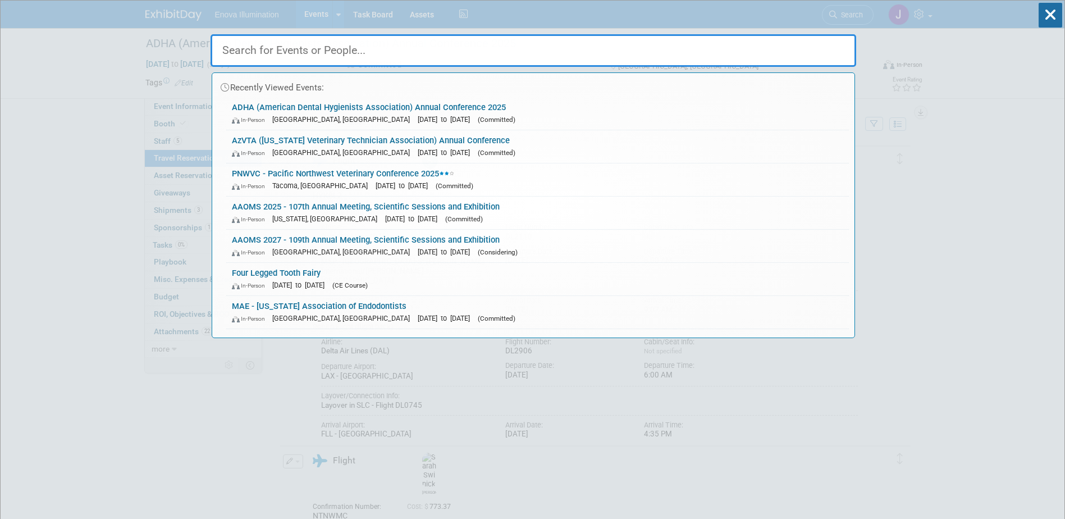
click at [808, 40] on input "text" at bounding box center [534, 50] width 646 height 33
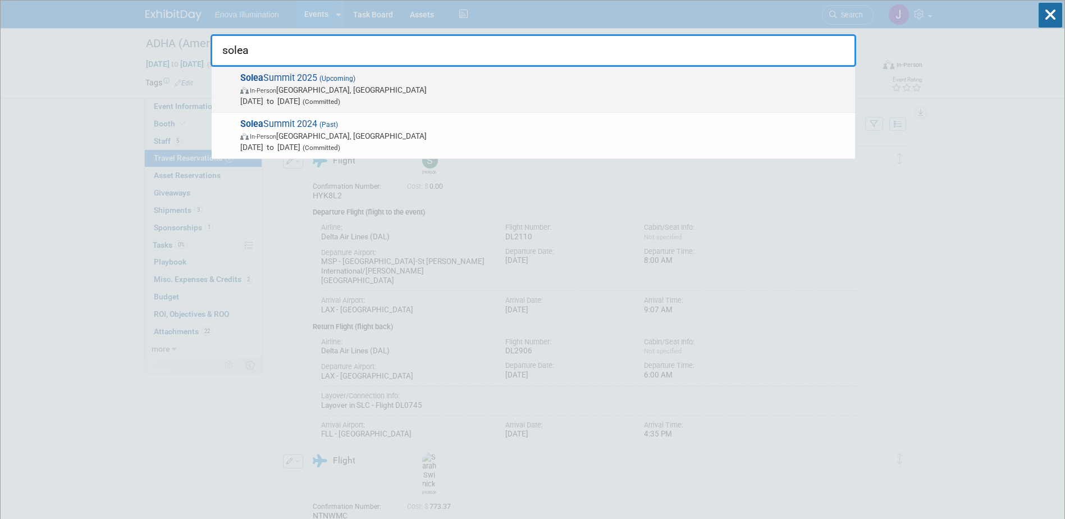
type input "solea"
click at [291, 92] on span "In-Person Austin, TX" at bounding box center [544, 89] width 609 height 11
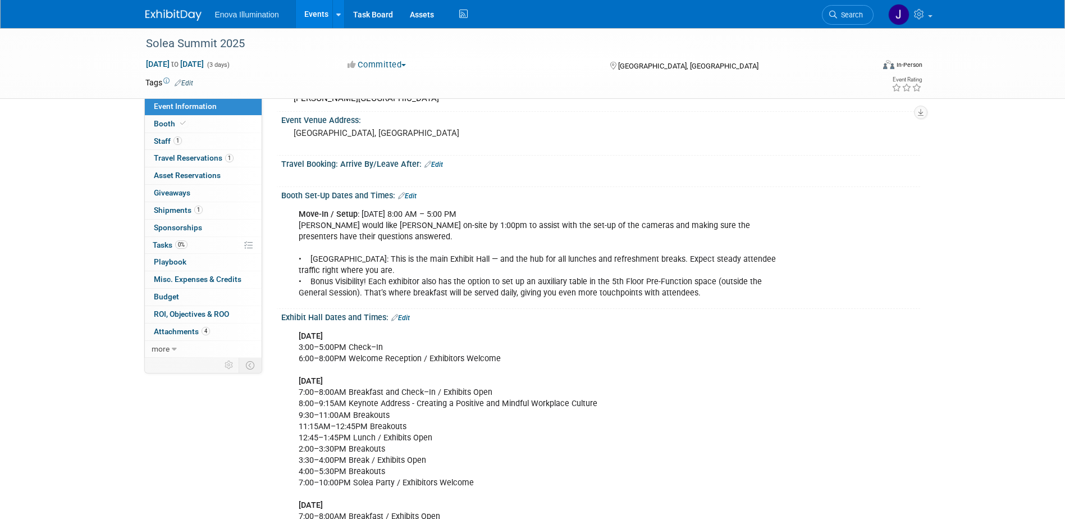
scroll to position [168, 0]
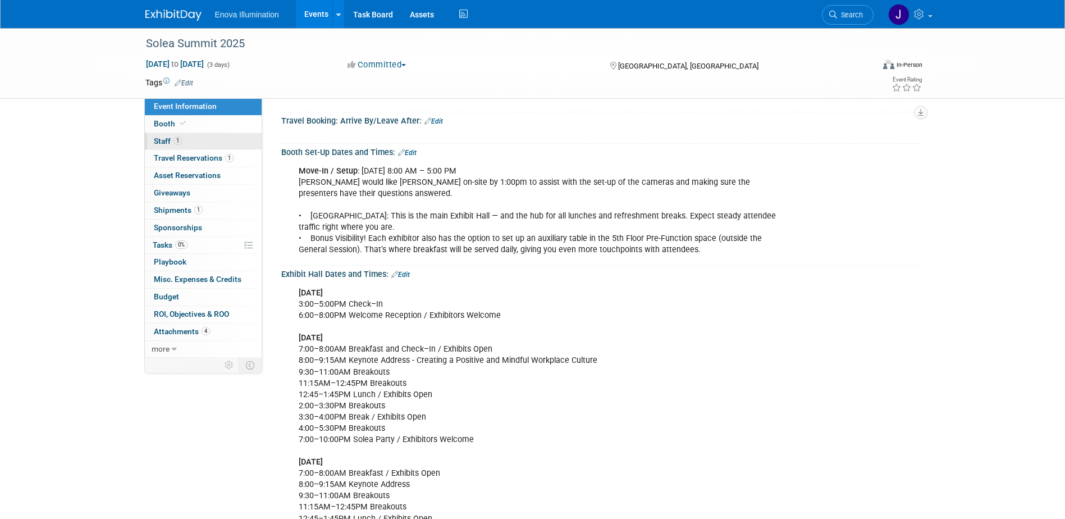
click at [195, 142] on link "1 Staff 1" at bounding box center [203, 141] width 117 height 17
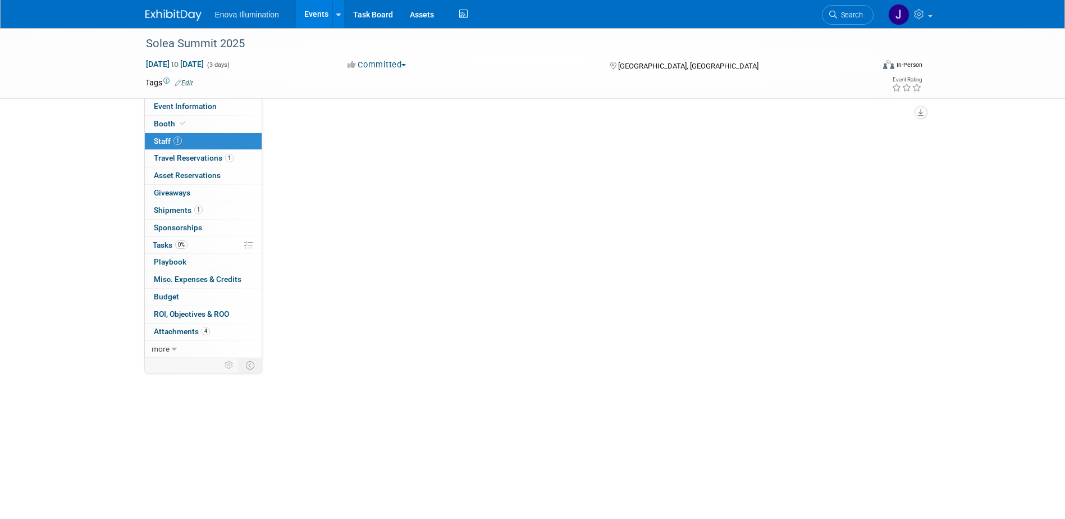
scroll to position [0, 0]
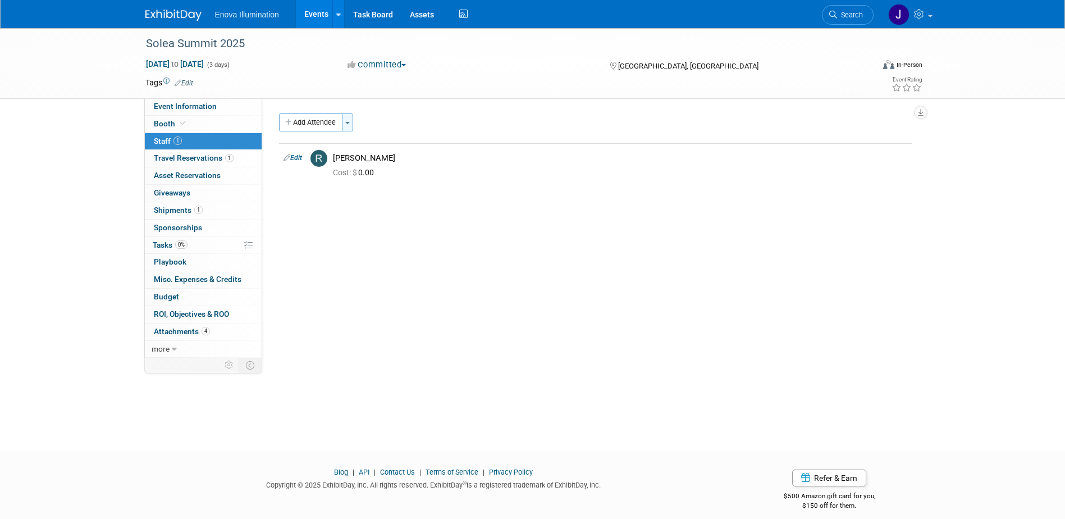
click at [347, 121] on button "Toggle Dropdown" at bounding box center [347, 122] width 11 height 18
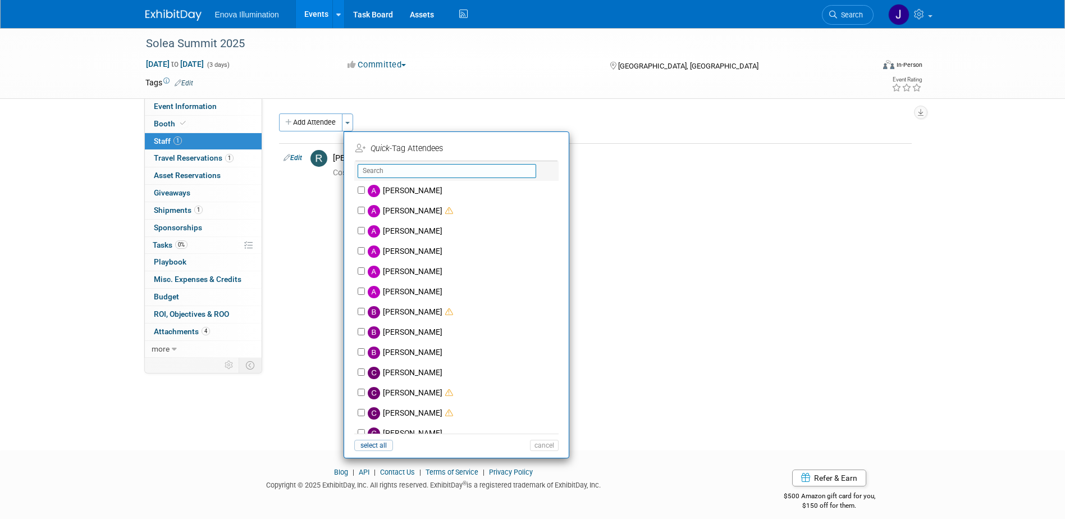
click at [377, 171] on input "text" at bounding box center [447, 171] width 179 height 14
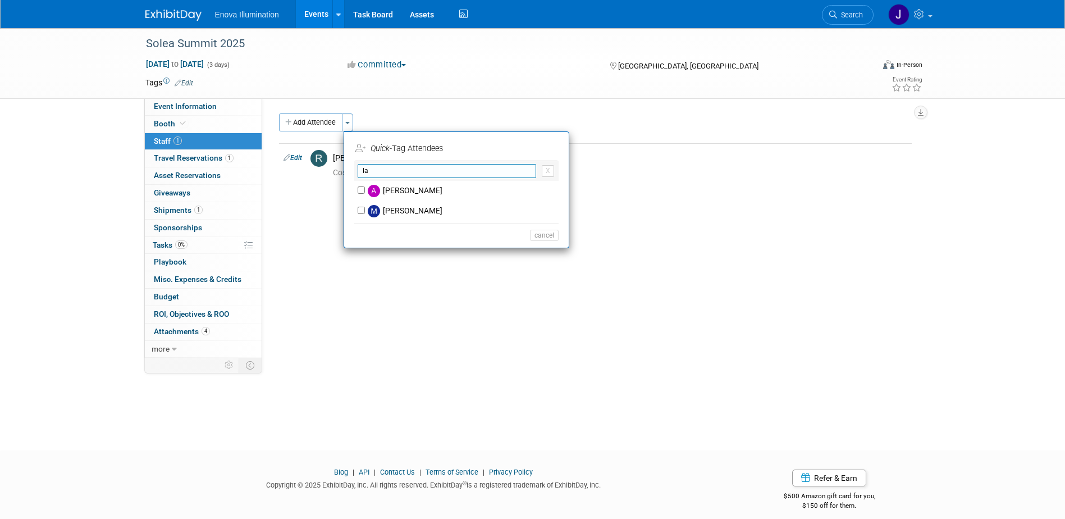
type input "l"
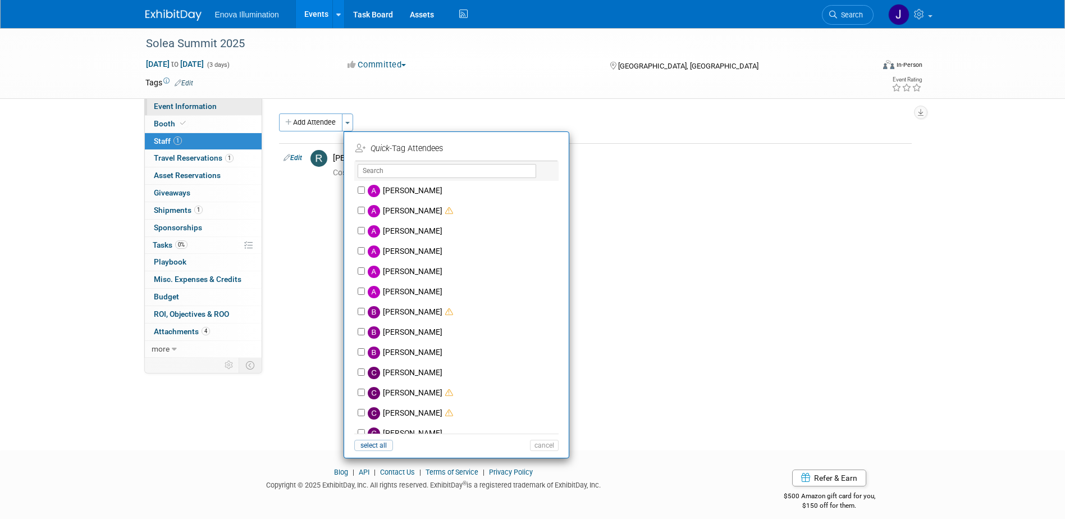
click at [180, 113] on link "Event Information" at bounding box center [203, 106] width 117 height 17
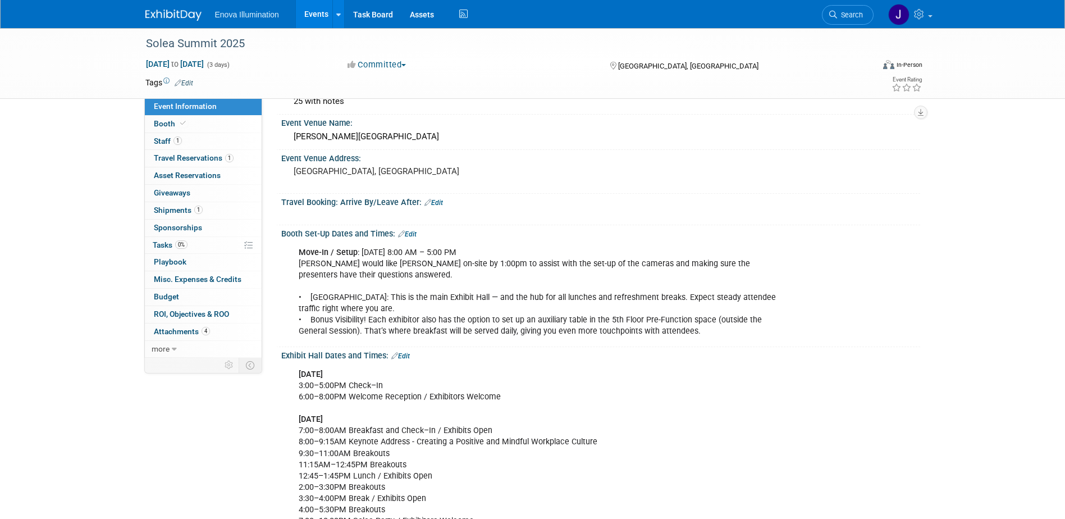
scroll to position [112, 0]
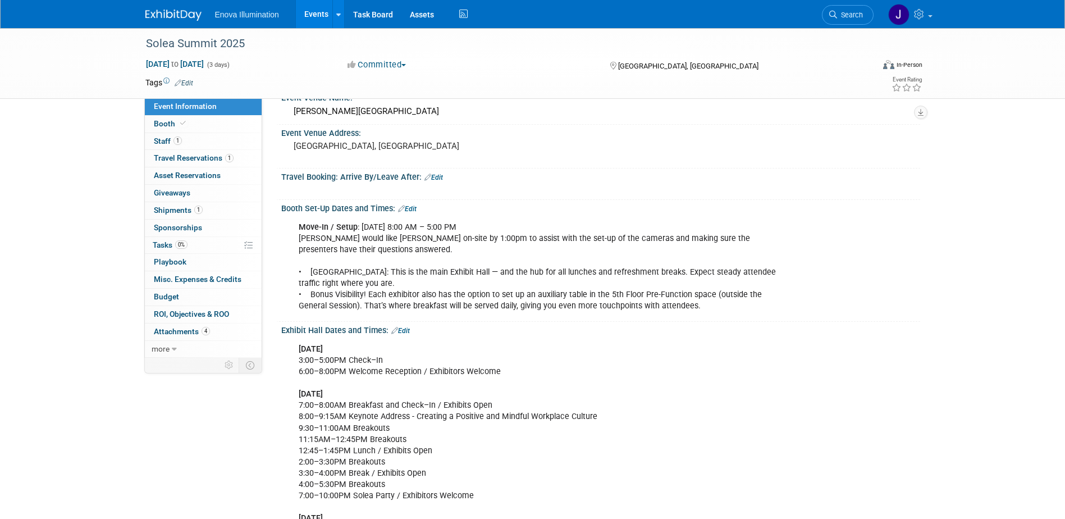
click at [408, 330] on link "Edit" at bounding box center [400, 331] width 19 height 8
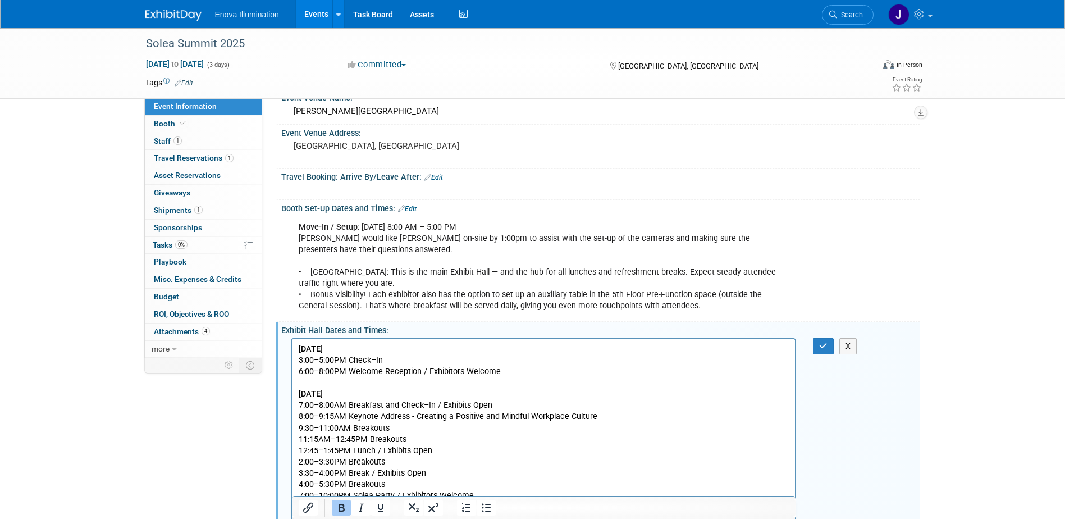
scroll to position [0, 0]
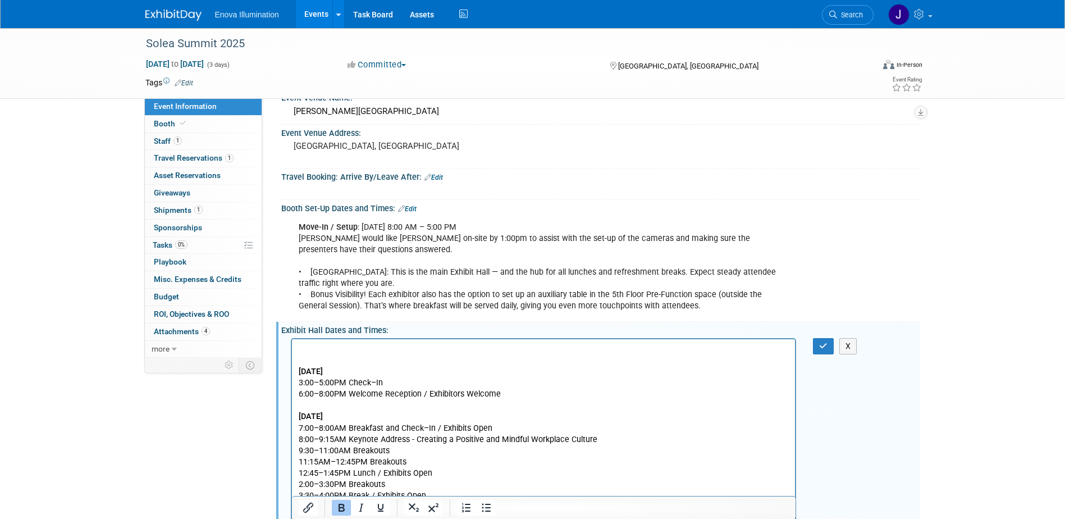
click at [404, 341] on html "[DATE] 3:00–5:00PM Check–In 6:00–8:00PM Welcome Reception / Exhibitors Welcome …" at bounding box center [543, 493] width 504 height 309
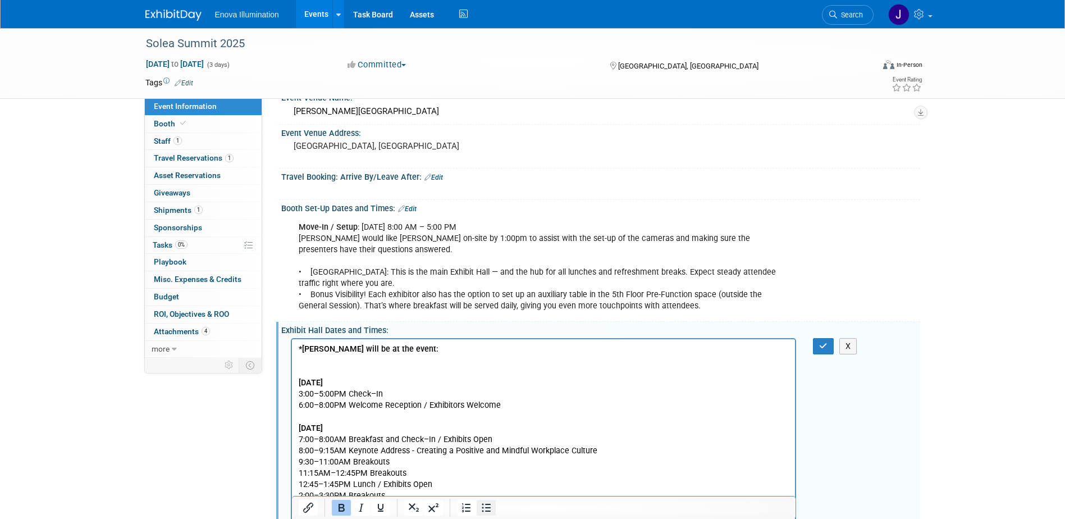
click at [488, 510] on icon "Bullet list" at bounding box center [486, 507] width 13 height 13
click at [319, 359] on ul "[DATE] - 4:45pm - depart [DATE] 5:45pm" at bounding box center [543, 359] width 491 height 11
click at [817, 346] on button "button" at bounding box center [823, 346] width 21 height 16
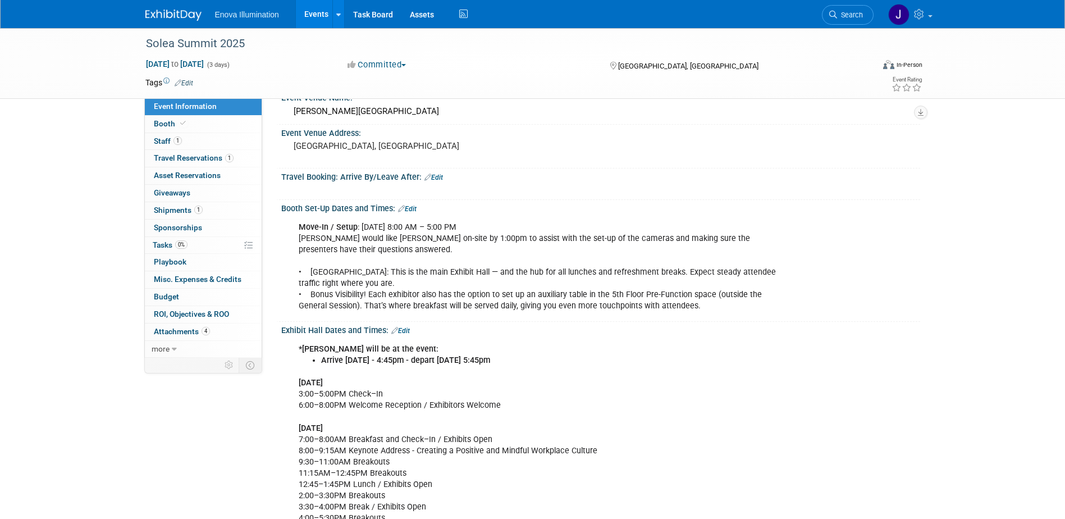
click at [856, 13] on span "Search" at bounding box center [850, 15] width 26 height 8
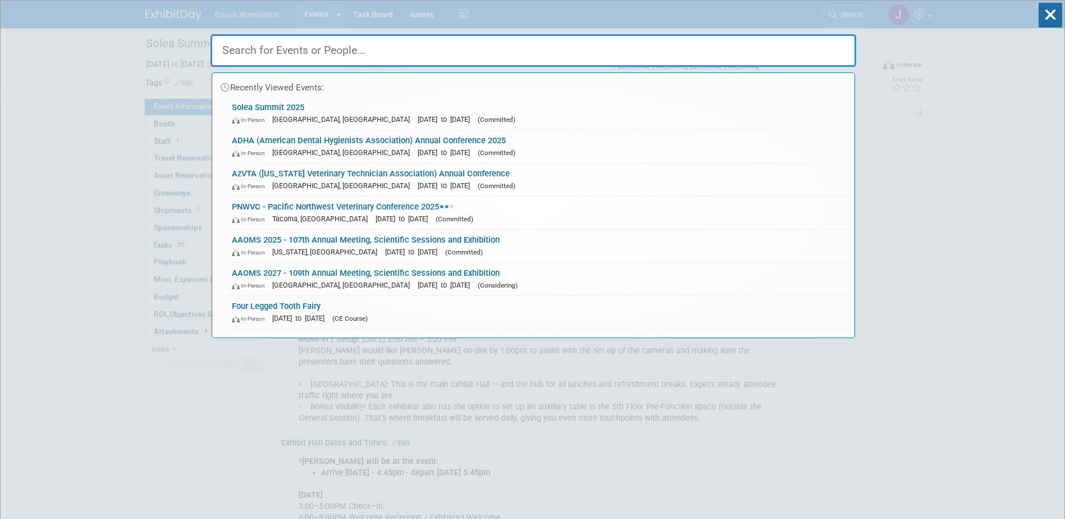
click at [672, 59] on input "text" at bounding box center [534, 50] width 646 height 33
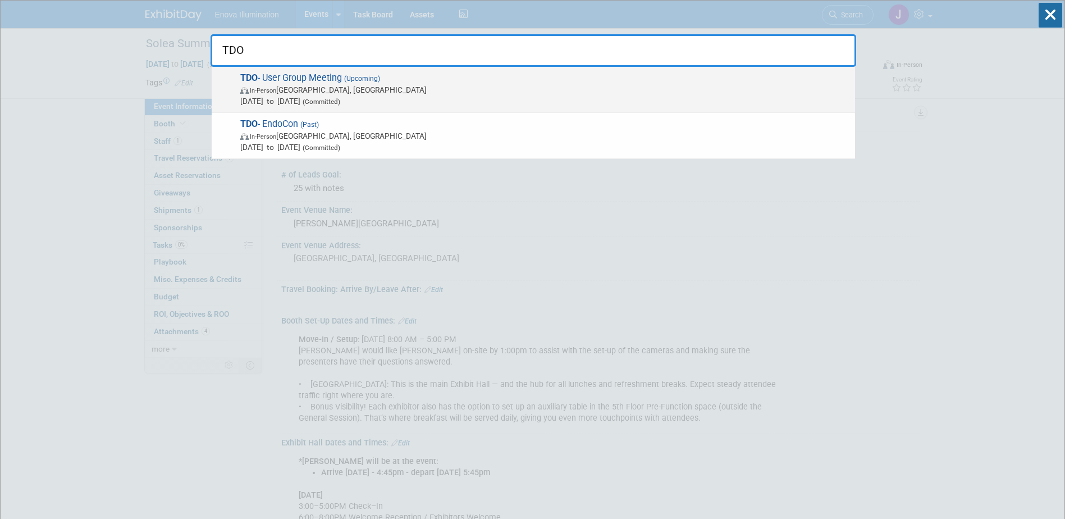
type input "TDO"
click at [262, 90] on span "In-Person" at bounding box center [263, 90] width 26 height 7
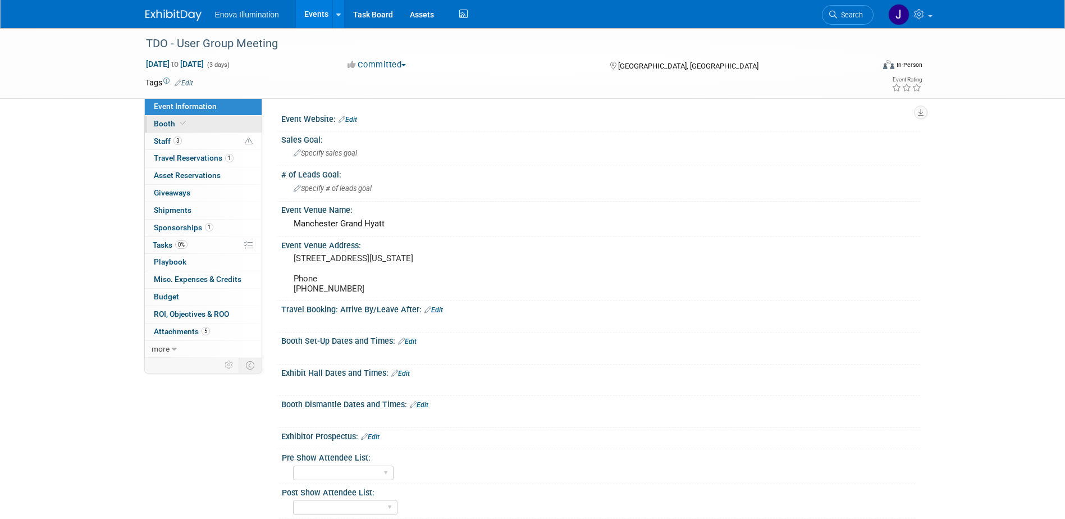
click at [220, 129] on link "Booth" at bounding box center [203, 124] width 117 height 17
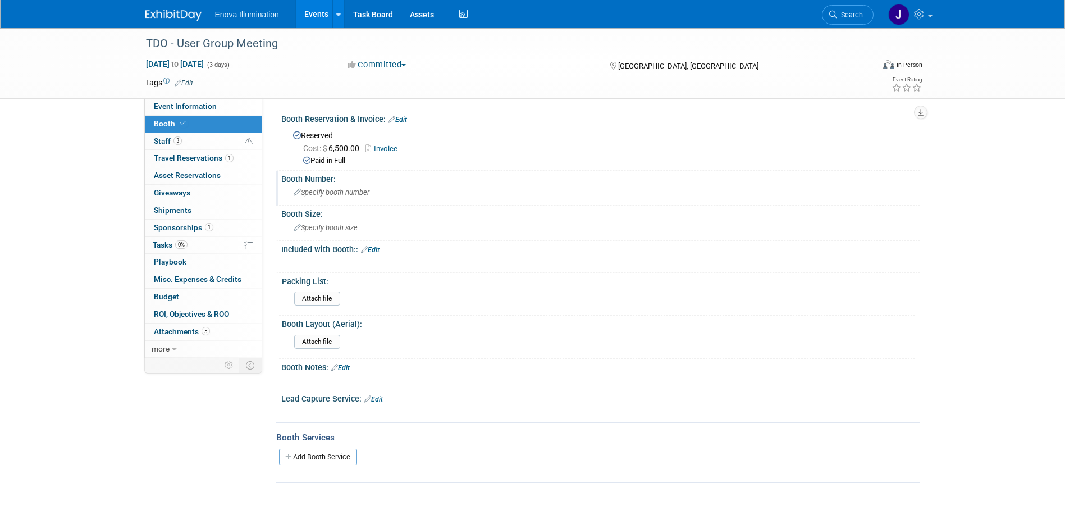
click at [330, 191] on span "Specify booth number" at bounding box center [332, 192] width 76 height 8
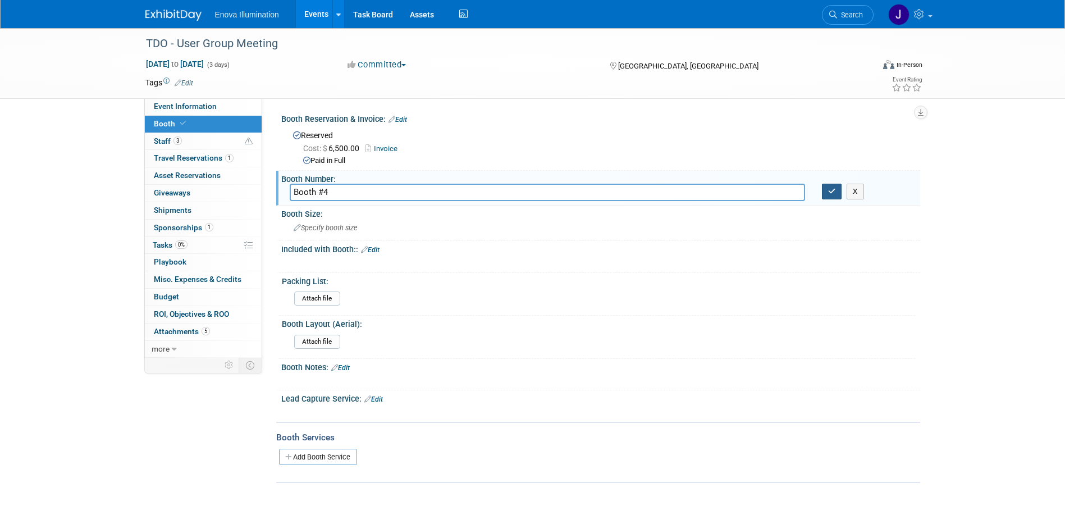
type input "Booth #4"
click at [823, 193] on button "button" at bounding box center [832, 192] width 20 height 16
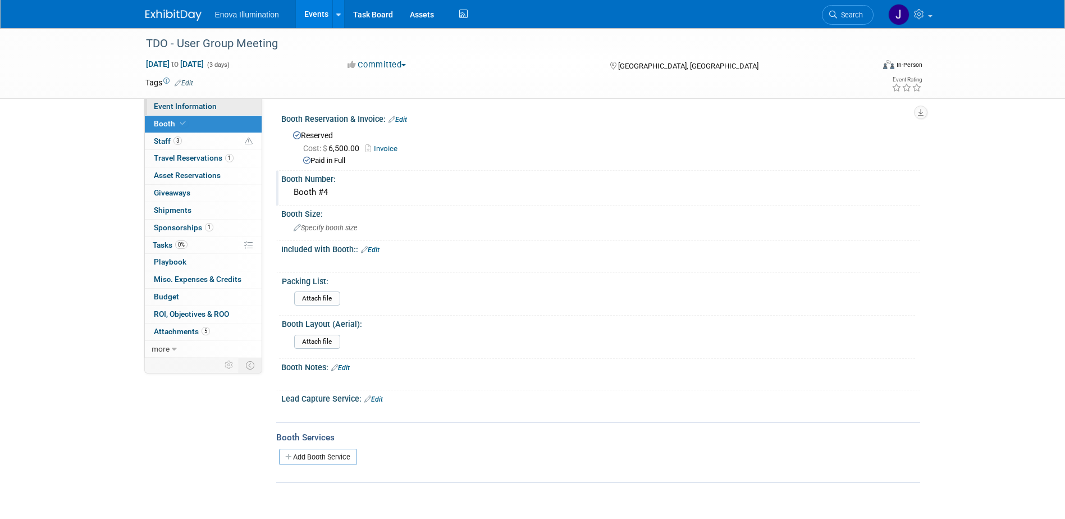
click at [212, 107] on span "Event Information" at bounding box center [185, 106] width 63 height 9
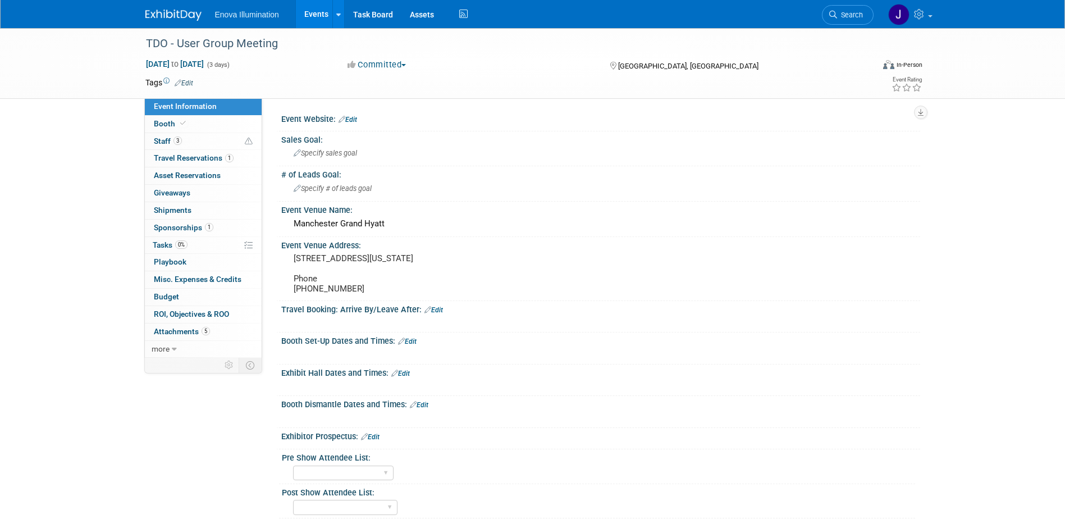
click at [412, 345] on link "Edit" at bounding box center [407, 341] width 19 height 8
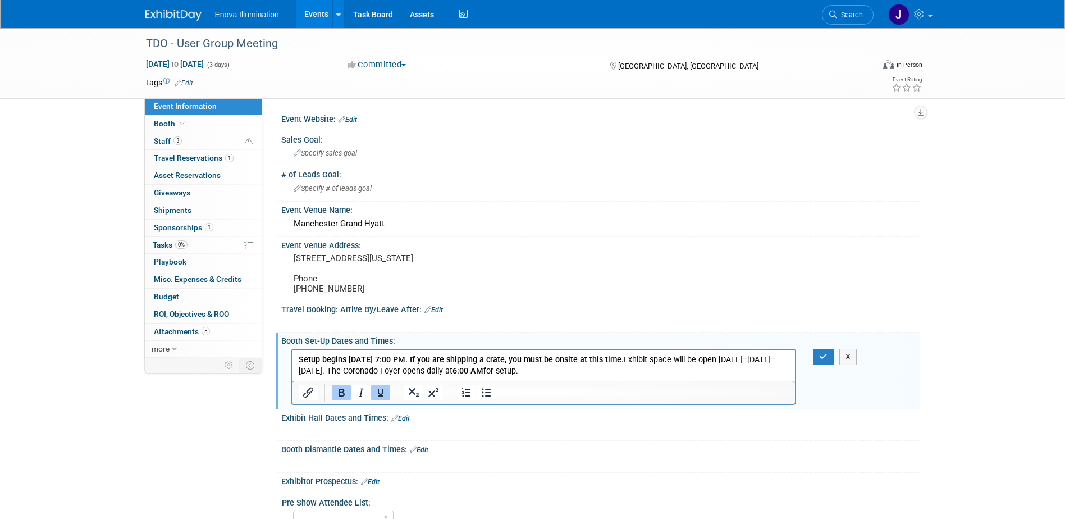
click at [692, 358] on p "Setup begins [DATE] 7:00 PM. If you are shipping a crate, you must be onsite at…" at bounding box center [543, 365] width 491 height 22
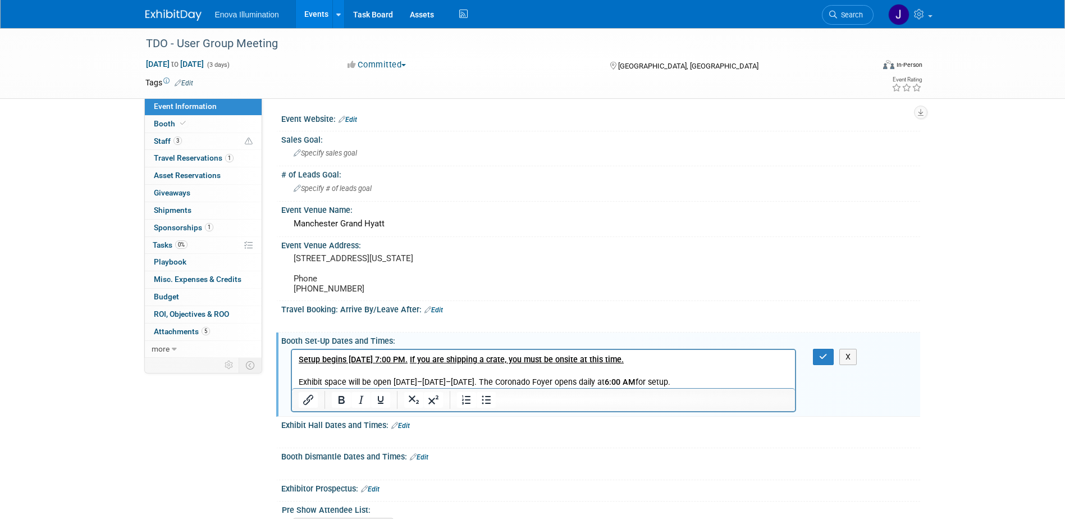
drag, startPoint x: 724, startPoint y: 382, endPoint x: 297, endPoint y: 382, distance: 427.3
click at [297, 382] on html "Setup begins [DATE] 7:00 PM. If you are shipping a crate, you must be onsite at…" at bounding box center [543, 368] width 504 height 38
click at [408, 430] on link "Edit" at bounding box center [400, 426] width 19 height 8
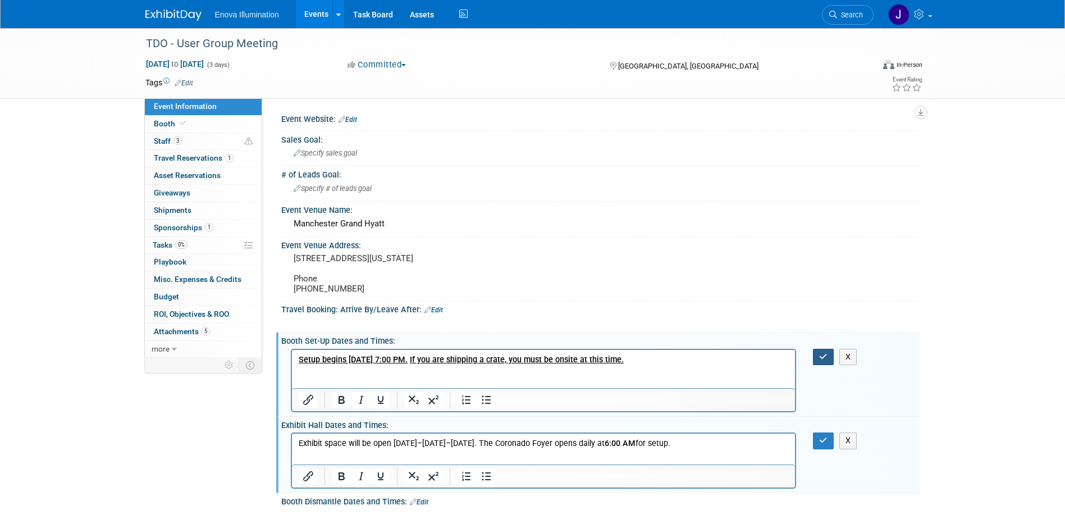
click at [818, 365] on button "button" at bounding box center [823, 357] width 21 height 16
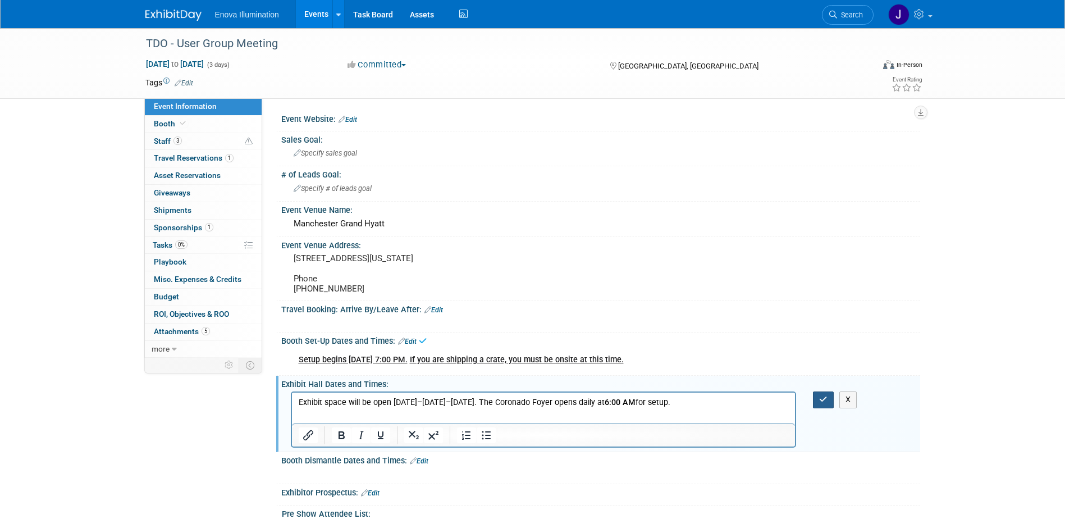
click at [822, 408] on button "button" at bounding box center [823, 399] width 21 height 16
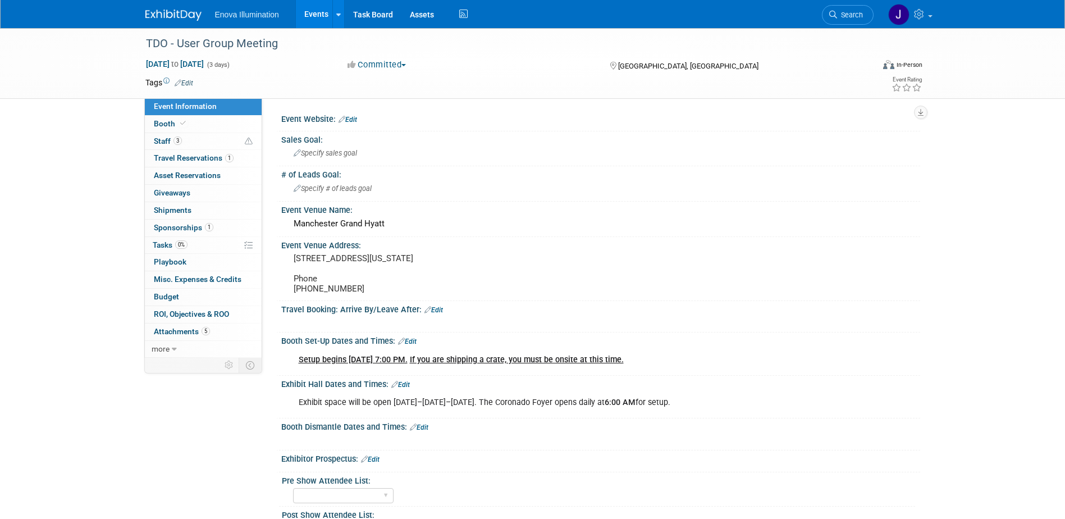
click at [410, 389] on link "Edit" at bounding box center [400, 385] width 19 height 8
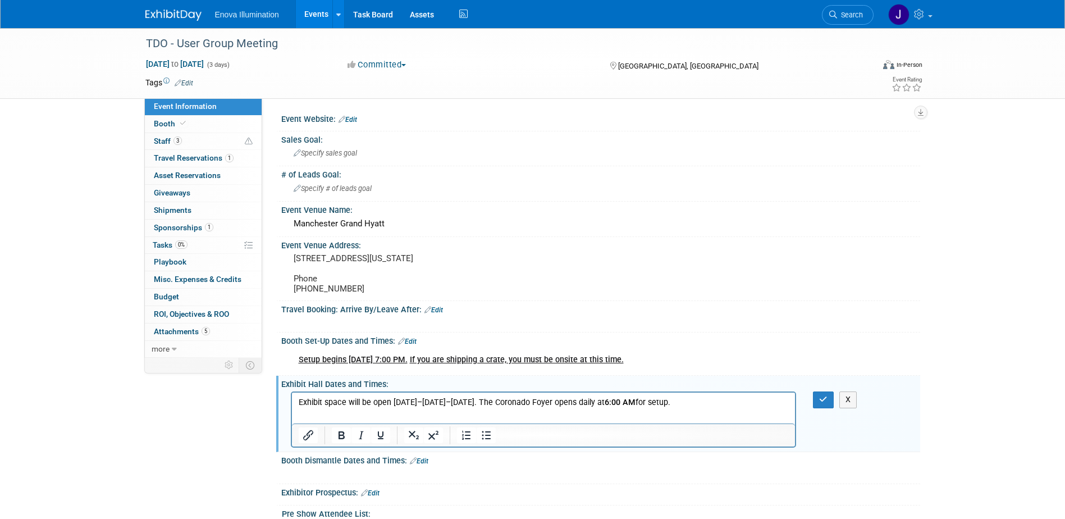
click at [729, 400] on p "Exhibit space will be open [DATE]–[DATE]–[DATE]. The Coronado Foyer opens daily…" at bounding box center [543, 402] width 491 height 11
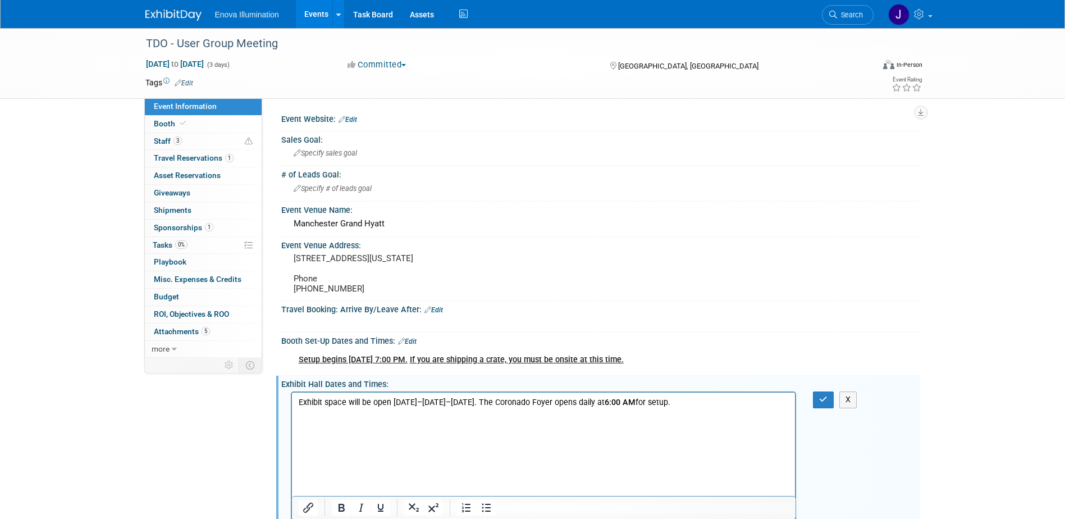
scroll to position [24, 0]
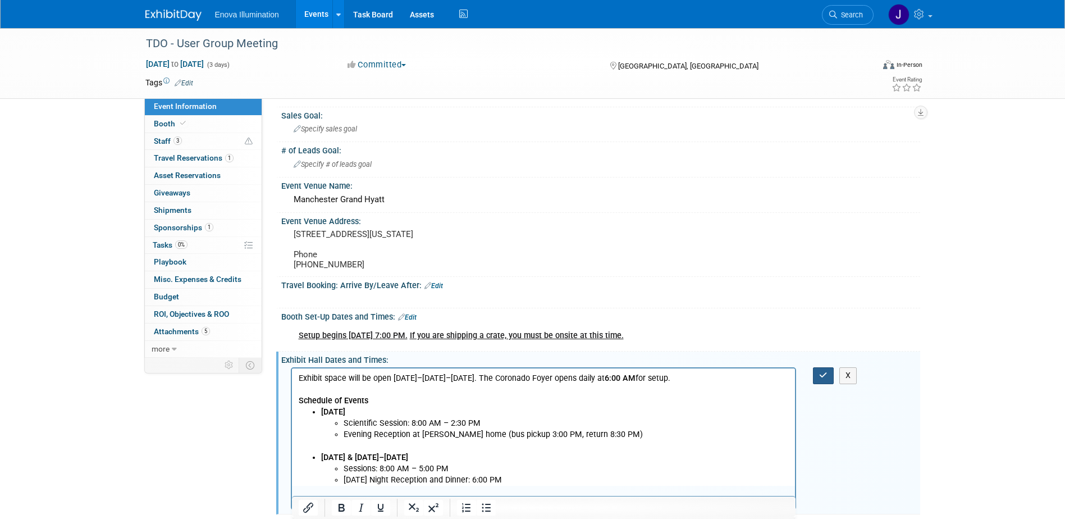
click at [823, 379] on icon "button" at bounding box center [823, 375] width 8 height 8
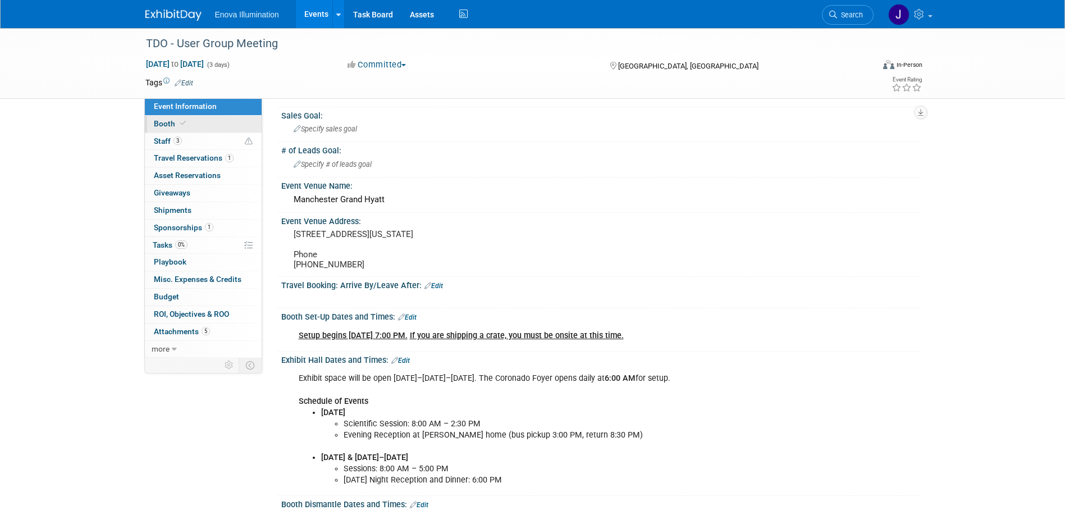
click at [198, 127] on link "Booth" at bounding box center [203, 124] width 117 height 17
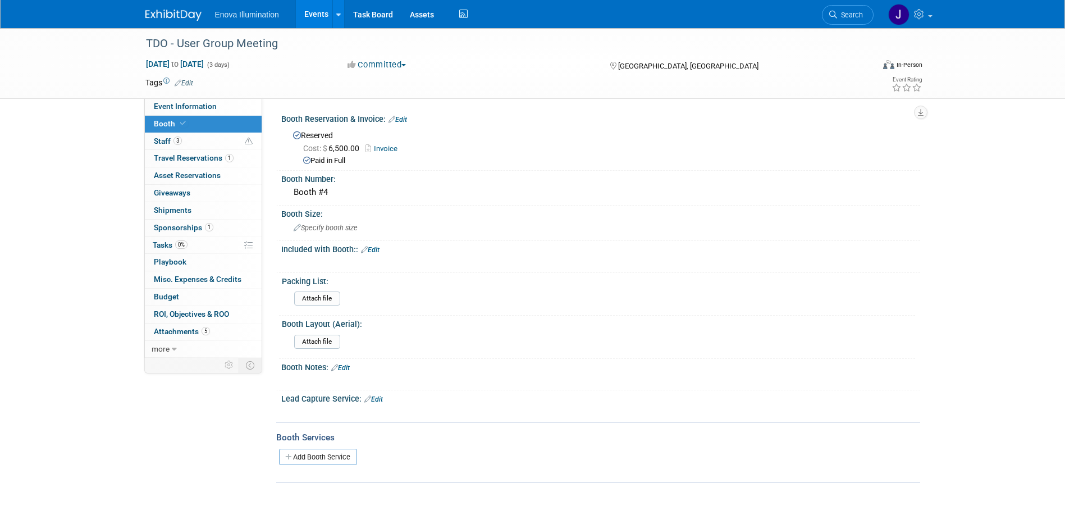
click at [374, 249] on link "Edit" at bounding box center [370, 250] width 19 height 8
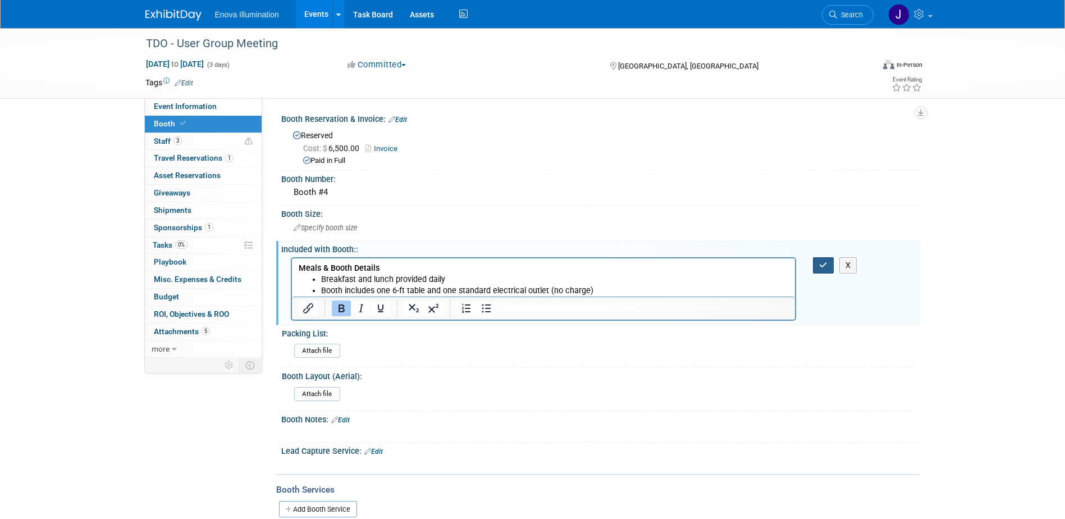
click at [827, 265] on icon "button" at bounding box center [823, 265] width 8 height 8
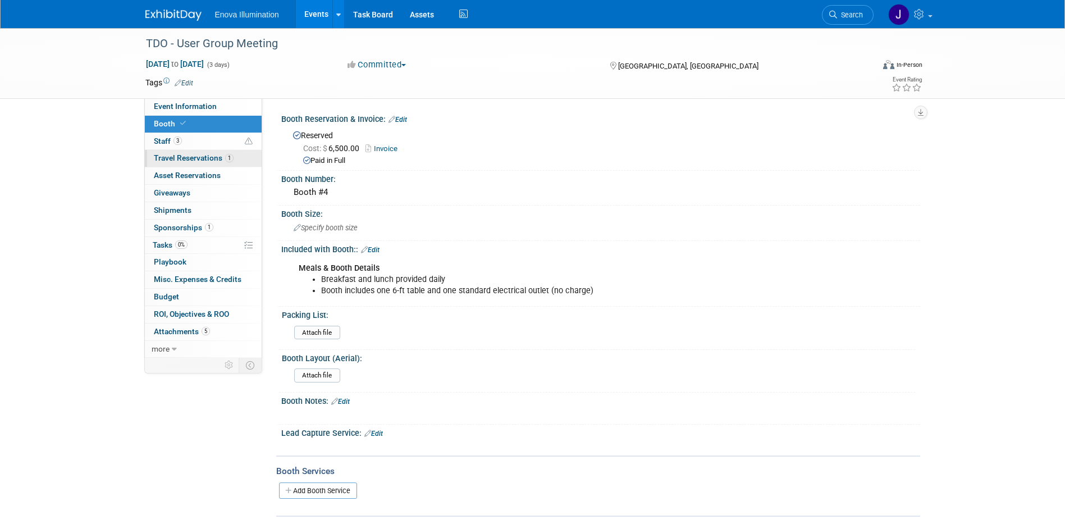
click at [200, 156] on span "Travel Reservations 1" at bounding box center [194, 157] width 80 height 9
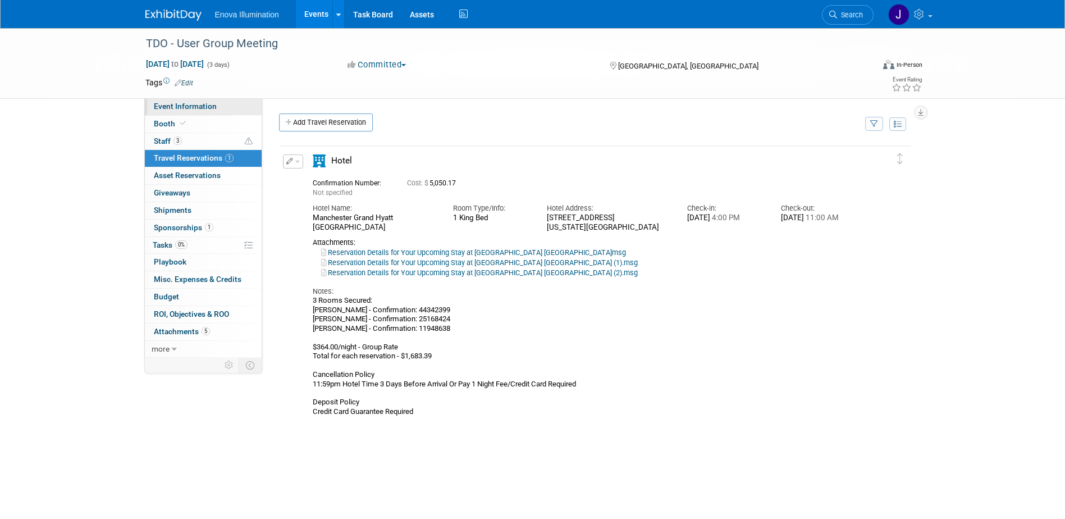
click at [236, 111] on link "Event Information" at bounding box center [203, 106] width 117 height 17
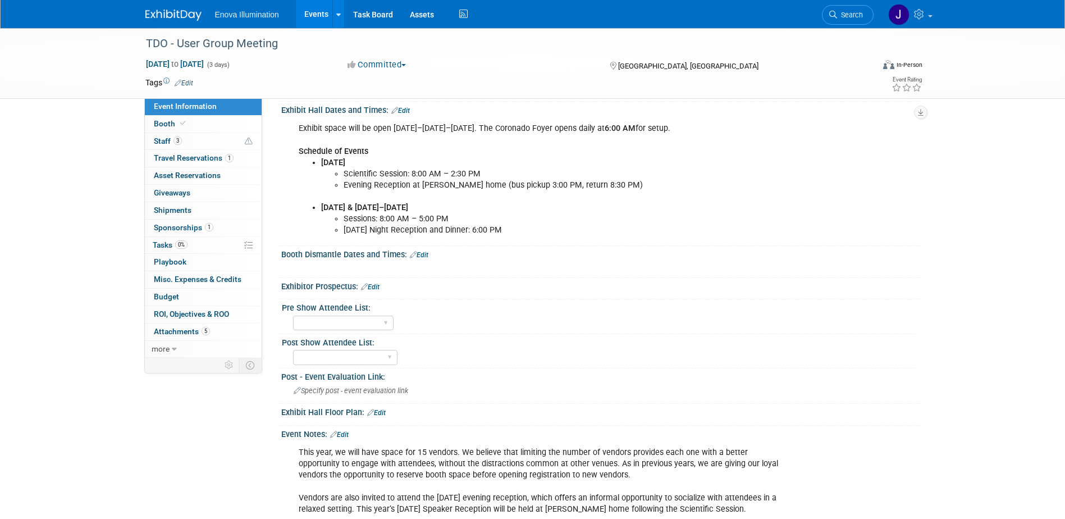
scroll to position [281, 0]
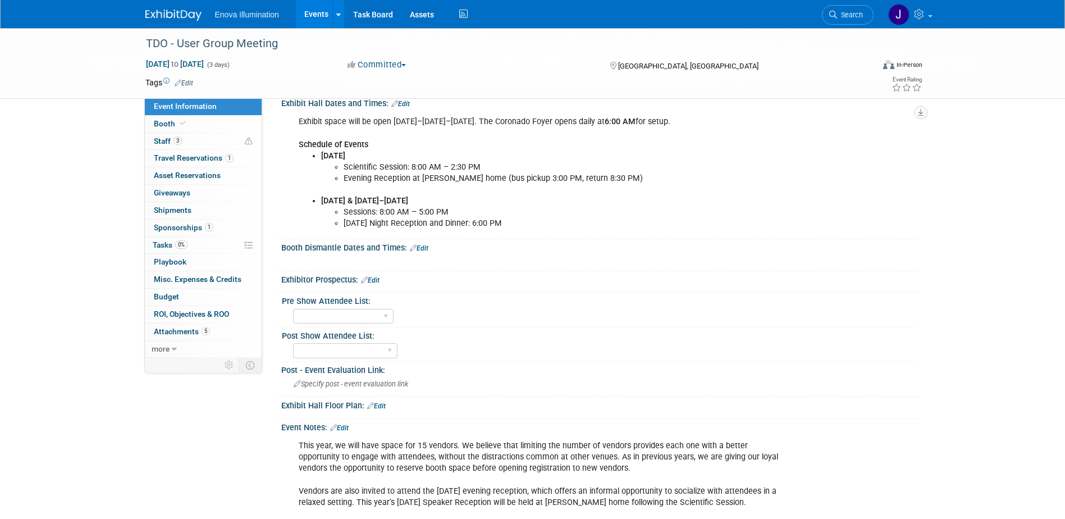
click at [380, 410] on link "Edit" at bounding box center [376, 406] width 19 height 8
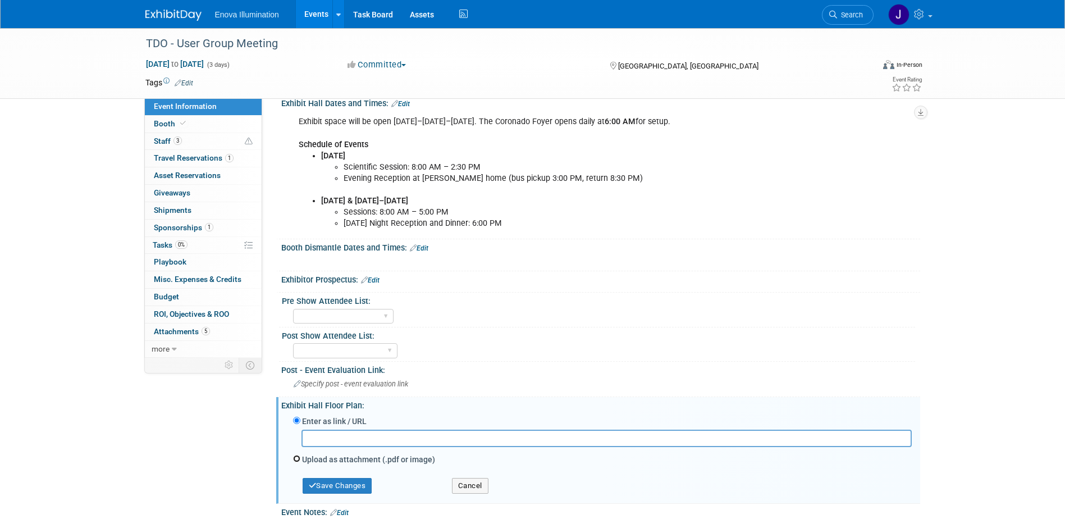
click at [296, 462] on input "Upload as attachment (.pdf or image)" at bounding box center [296, 458] width 7 height 7
radio input "true"
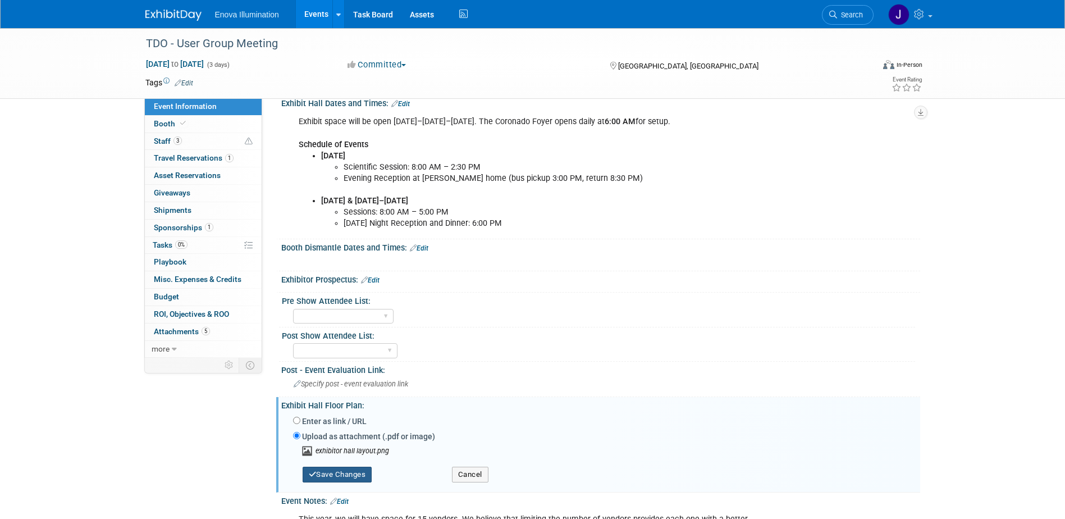
click at [357, 482] on button "Save Changes" at bounding box center [338, 475] width 70 height 16
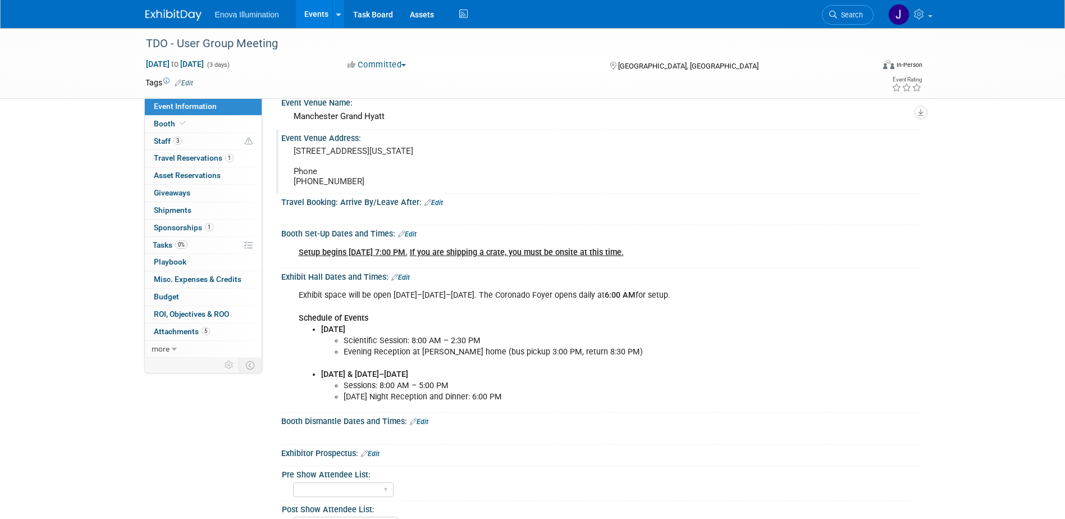
scroll to position [56, 0]
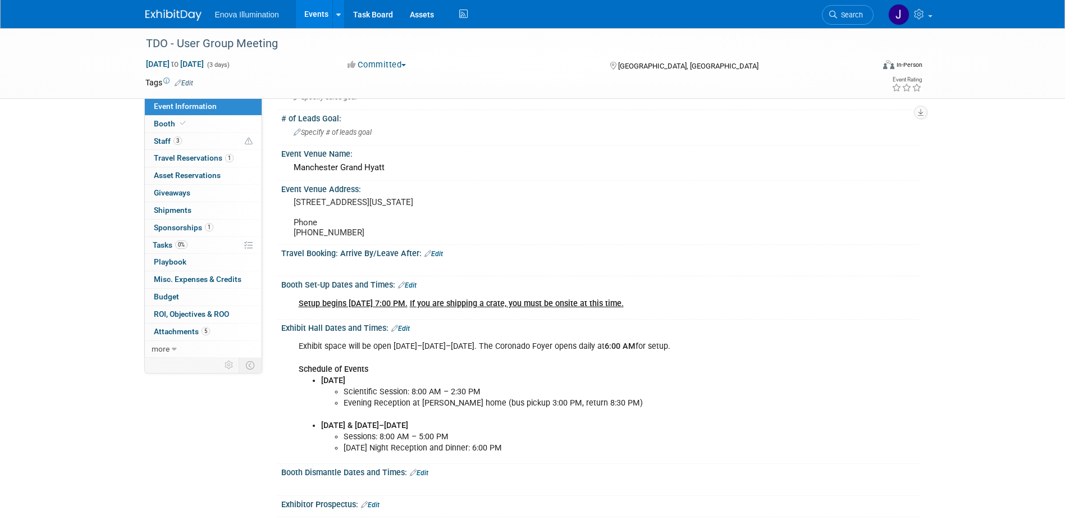
click at [410, 289] on link "Edit" at bounding box center [407, 285] width 19 height 8
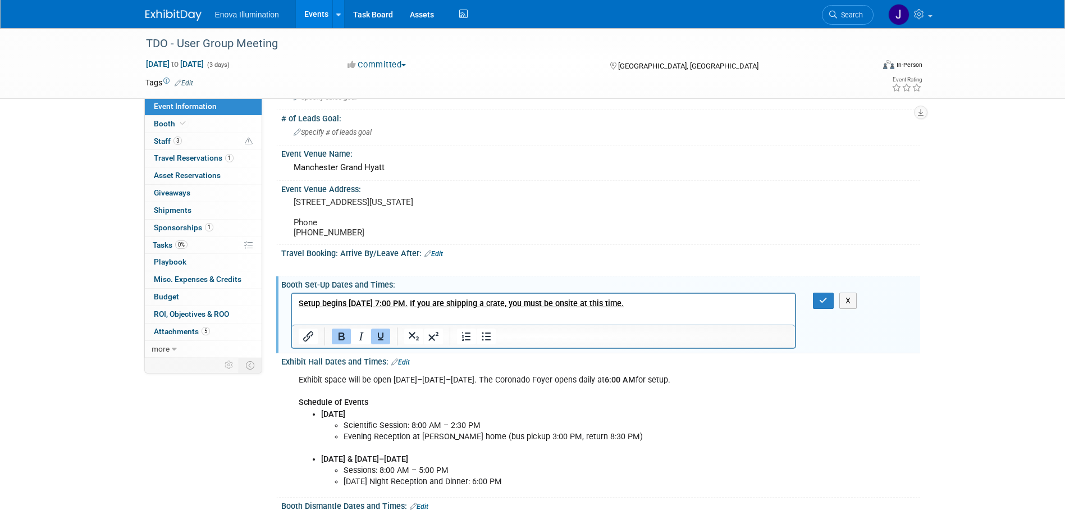
scroll to position [0, 0]
click at [701, 300] on p "Setup begins Wednesday, November 5 at 7:00 PM. If you are shipping a crate, you…" at bounding box center [543, 303] width 491 height 11
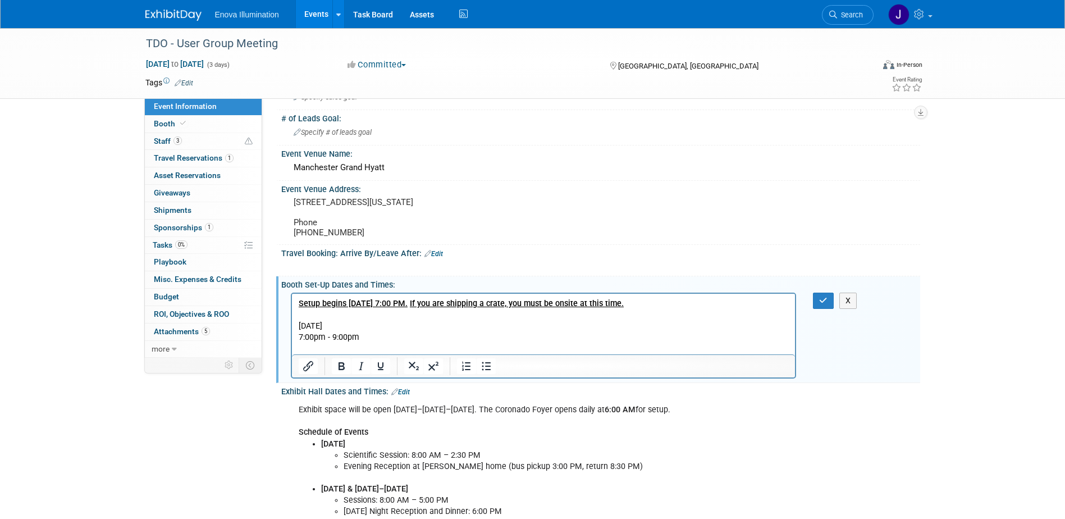
drag, startPoint x: 398, startPoint y: 327, endPoint x: 629, endPoint y: 663, distance: 407.8
click at [294, 325] on html "Setup begins Wednesday, November 5 at 7:00 PM. If you are shipping a crate, you…" at bounding box center [543, 323] width 504 height 61
drag, startPoint x: 29, startPoint y: 55, endPoint x: 367, endPoint y: 368, distance: 460.5
click at [338, 370] on icon "Bold" at bounding box center [341, 365] width 13 height 13
click at [458, 326] on p "[DATE]" at bounding box center [543, 325] width 491 height 11
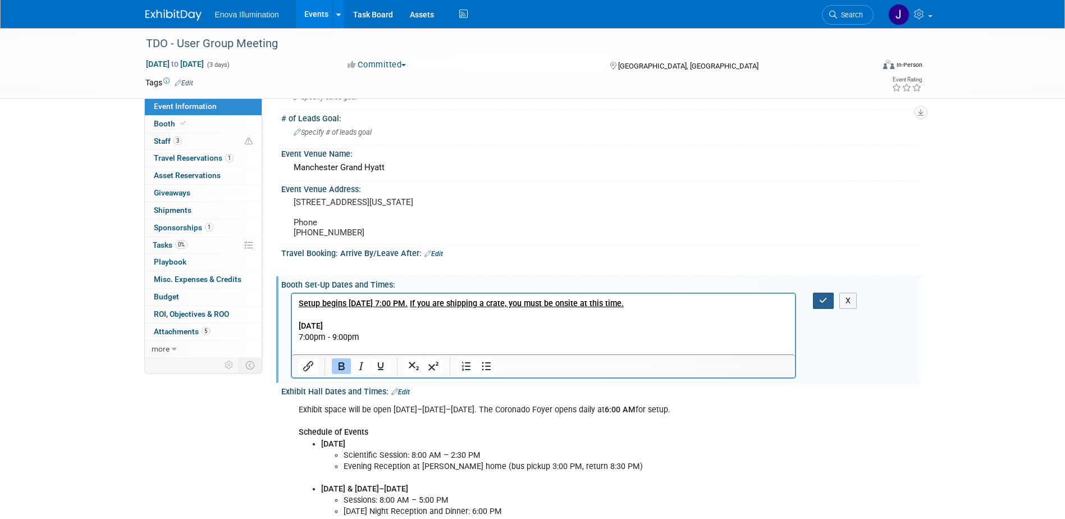
click at [824, 304] on icon "button" at bounding box center [823, 301] width 8 height 8
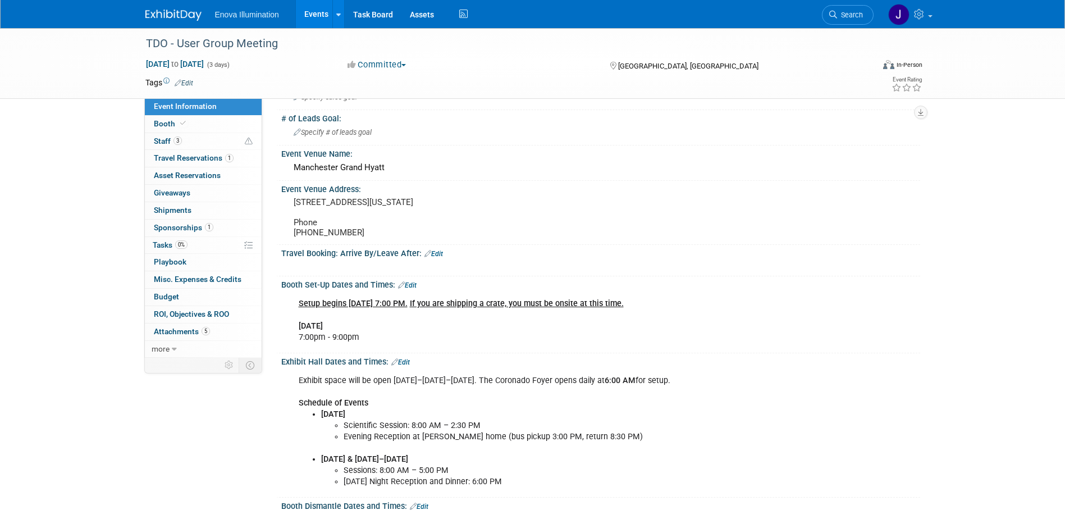
click at [626, 443] on li "Evening Reception at [PERSON_NAME] home (bus pickup 3:00 PM, return 8:30 PM)" at bounding box center [567, 436] width 446 height 11
click at [615, 443] on li "Evening Reception at [PERSON_NAME] home (bus pickup 3:00 PM, return 8:30 PM)" at bounding box center [567, 436] width 446 height 11
drag, startPoint x: 402, startPoint y: 370, endPoint x: 417, endPoint y: 377, distance: 17.6
click at [402, 366] on link "Edit" at bounding box center [400, 362] width 19 height 8
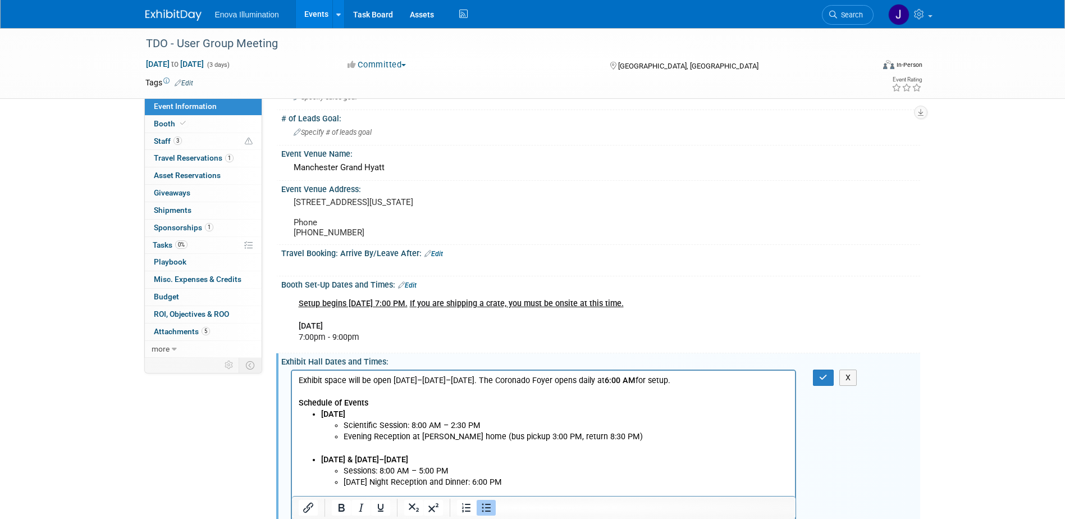
click at [615, 432] on li "Evening Reception at [PERSON_NAME] home (bus pickup 3:00 PM, return 8:30 PM)" at bounding box center [566, 436] width 446 height 11
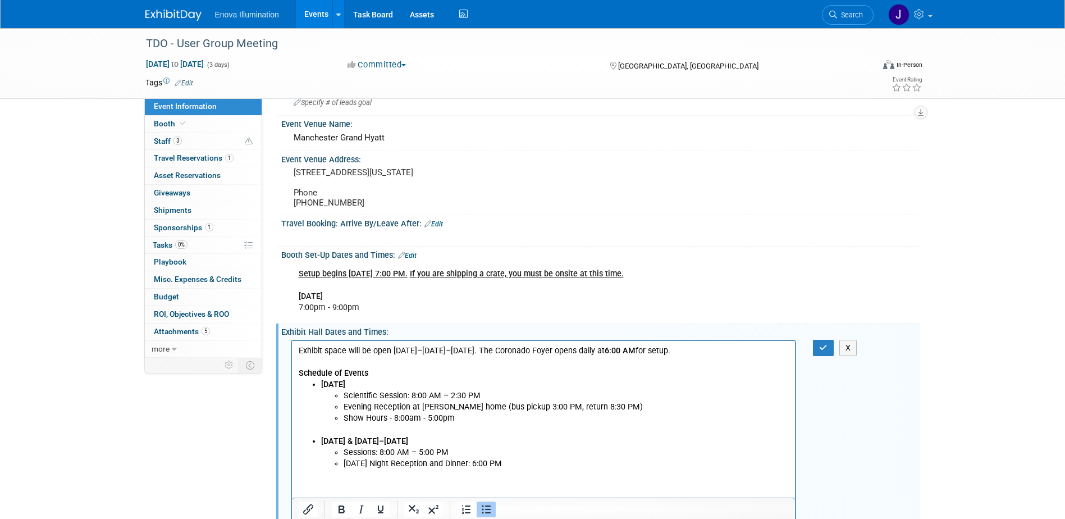
scroll to position [112, 0]
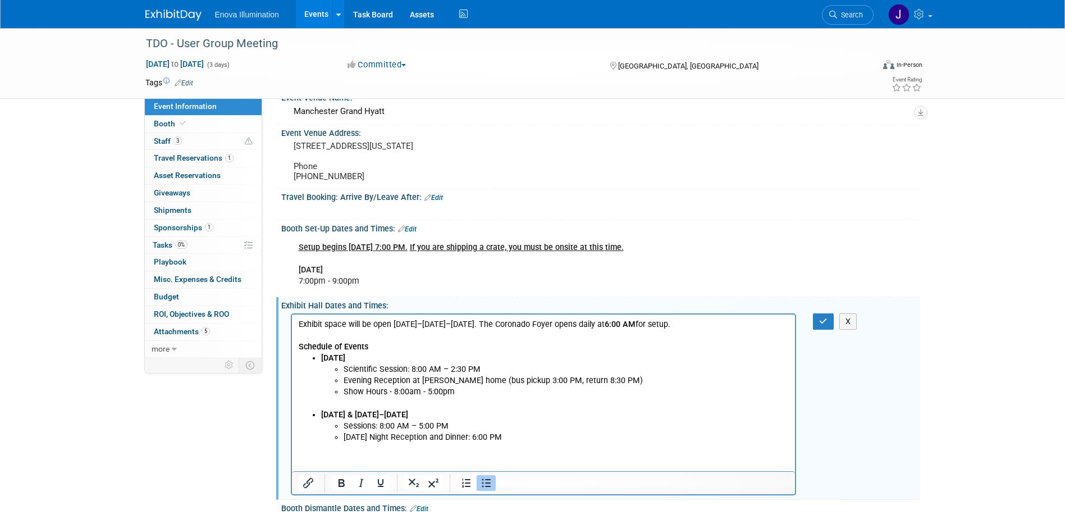
click at [499, 440] on li "[DATE] Night Reception and Dinner: 6:00 PM" at bounding box center [566, 436] width 446 height 11
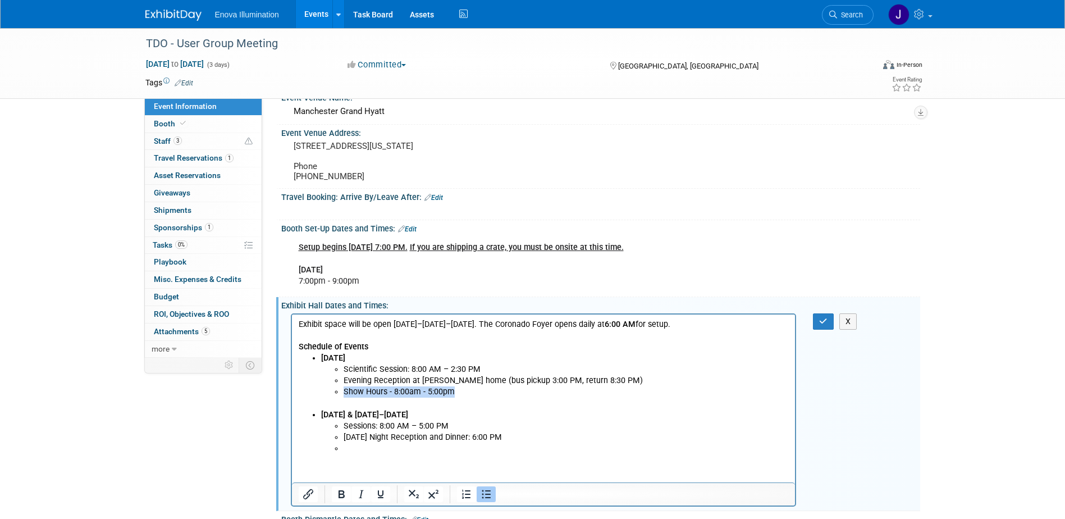
drag, startPoint x: 463, startPoint y: 393, endPoint x: 344, endPoint y: 394, distance: 118.5
click at [344, 394] on li "Show Hours - 8:00am - 5:00pm" at bounding box center [566, 391] width 446 height 11
click at [359, 393] on li "Show Hours - 8:00am - 5:00pm" at bounding box center [566, 391] width 446 height 11
drag, startPoint x: 458, startPoint y: 391, endPoint x: 342, endPoint y: 393, distance: 116.3
click at [342, 393] on ul "Scientific Session: 8:00 AM – 2:30 PM Evening Reception at Dr. Carr’s home (bus…" at bounding box center [555, 380] width 468 height 34
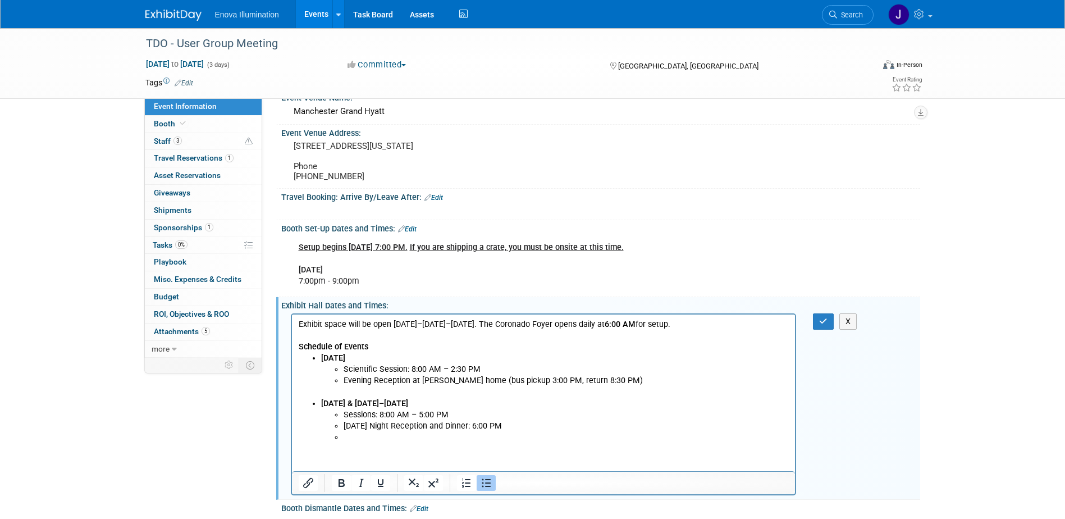
click at [353, 441] on li "Rich Text Area. Press ALT-0 for help." at bounding box center [566, 436] width 446 height 11
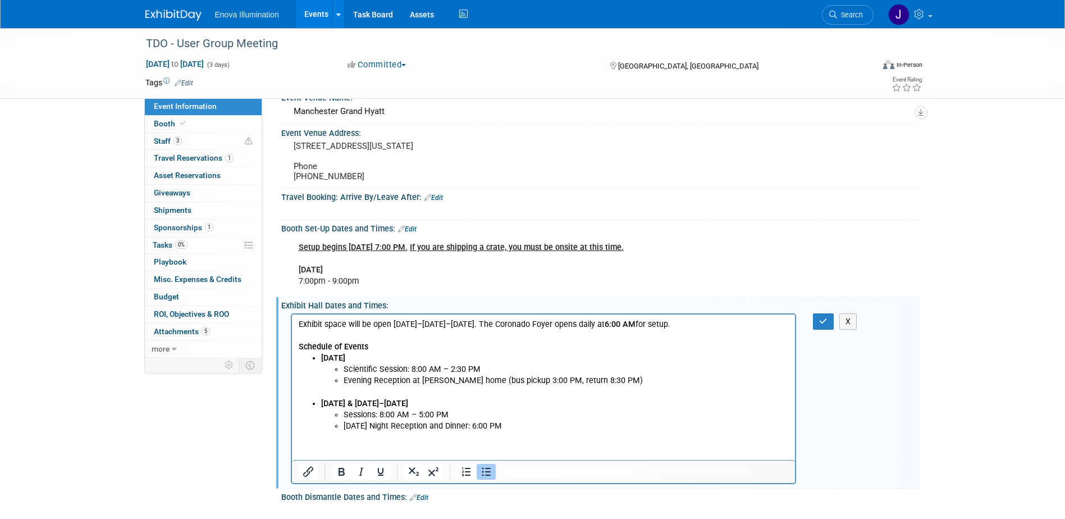
click at [370, 392] on p "Rich Text Area. Press ALT-0 for help." at bounding box center [543, 391] width 491 height 11
drag, startPoint x: 344, startPoint y: 402, endPoint x: 384, endPoint y: 400, distance: 40.5
click at [384, 400] on b "Friday & Saturday, Nov. 7–8" at bounding box center [364, 403] width 87 height 10
click at [386, 403] on b "Friday & Saturday, Nov. 7–8" at bounding box center [364, 403] width 87 height 10
drag, startPoint x: 509, startPoint y: 423, endPoint x: 323, endPoint y: 403, distance: 187.0
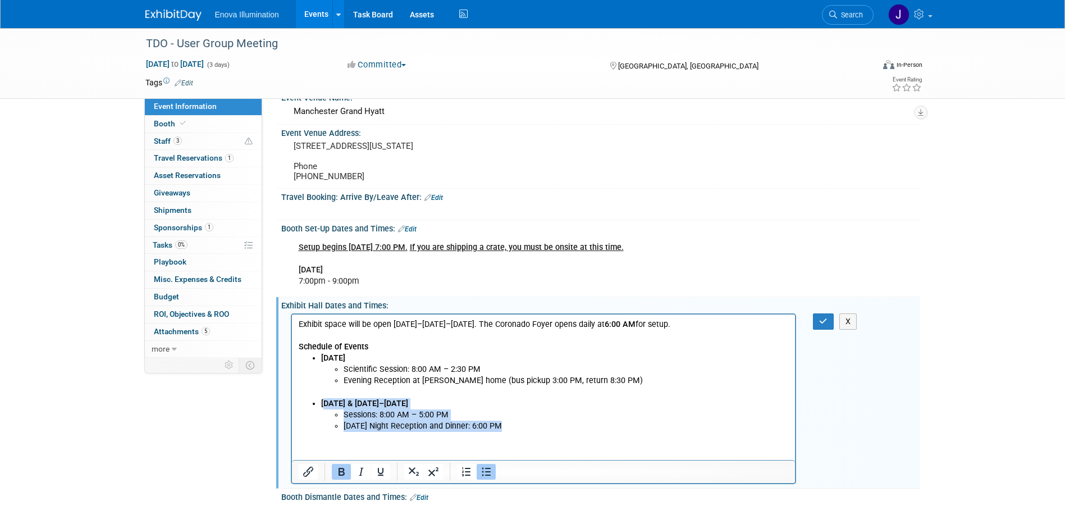
click at [323, 403] on ul "Friday & Saturday, Nov. 7–8 Sessions: 8:00 AM – 5:00 PM Friday Night Reception …" at bounding box center [543, 415] width 491 height 34
click at [321, 402] on b "Friday & Saturday, Nov. 7–8" at bounding box center [364, 403] width 87 height 10
drag, startPoint x: 321, startPoint y: 401, endPoint x: 504, endPoint y: 421, distance: 184.1
click at [504, 421] on ul "Friday & Saturday, Nov. 7–8 Sessions: 8:00 AM – 5:00 PM Friday Night Reception …" at bounding box center [543, 415] width 491 height 34
copy ul "Friday & Saturday, Nov. 7–8 Sessions: 8:00 AM – 5:00 PM Friday Night Reception …"
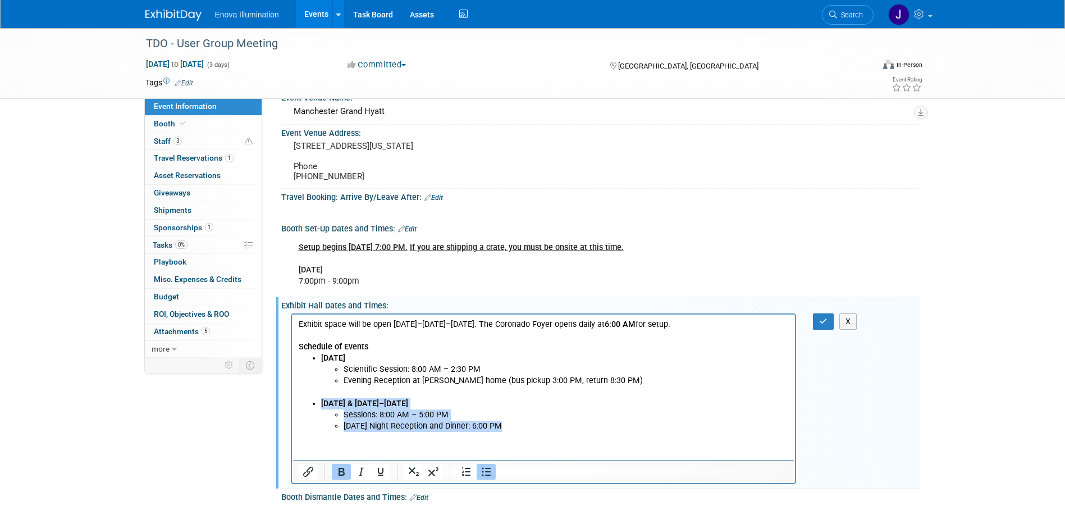
click at [509, 426] on li "[DATE] Night Reception and Dinner: 6:00 PM" at bounding box center [566, 425] width 446 height 11
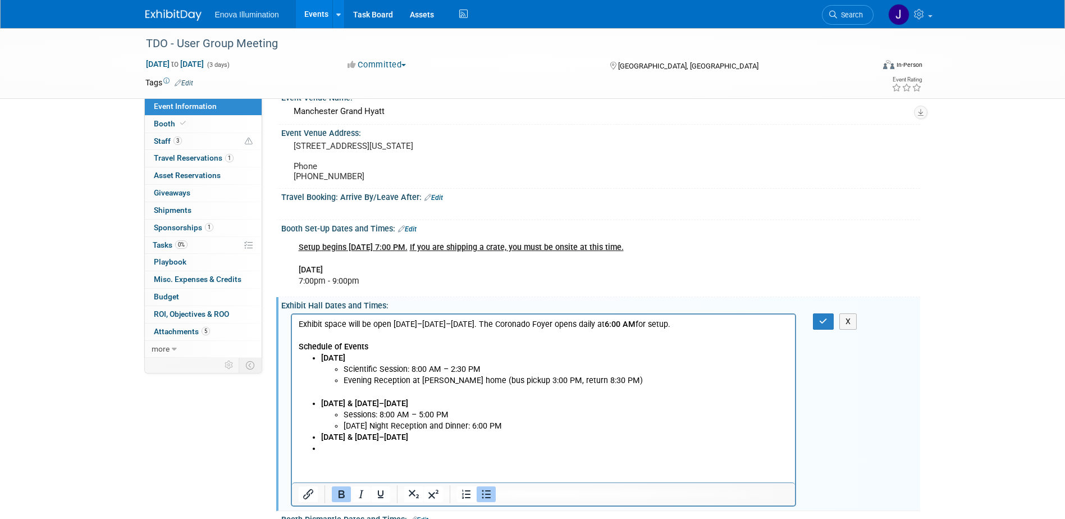
drag, startPoint x: 435, startPoint y: 439, endPoint x: 294, endPoint y: 442, distance: 141.6
click at [294, 442] on html "Exhibit space will be open Thursday–Saturday, November 6–8. The Coronado Foyer …" at bounding box center [543, 384] width 504 height 140
drag, startPoint x: 508, startPoint y: 431, endPoint x: 317, endPoint y: 404, distance: 193.3
click at [317, 404] on ul "Friday & Saturday, Nov. 7–8 Sessions: 8:00 AM – 5:00 PM Friday Night Reception …" at bounding box center [543, 426] width 491 height 56
copy ul "Friday & Saturday, Nov. 7–8 Sessions: 8:00 AM – 5:00 PM Friday Night Reception …"
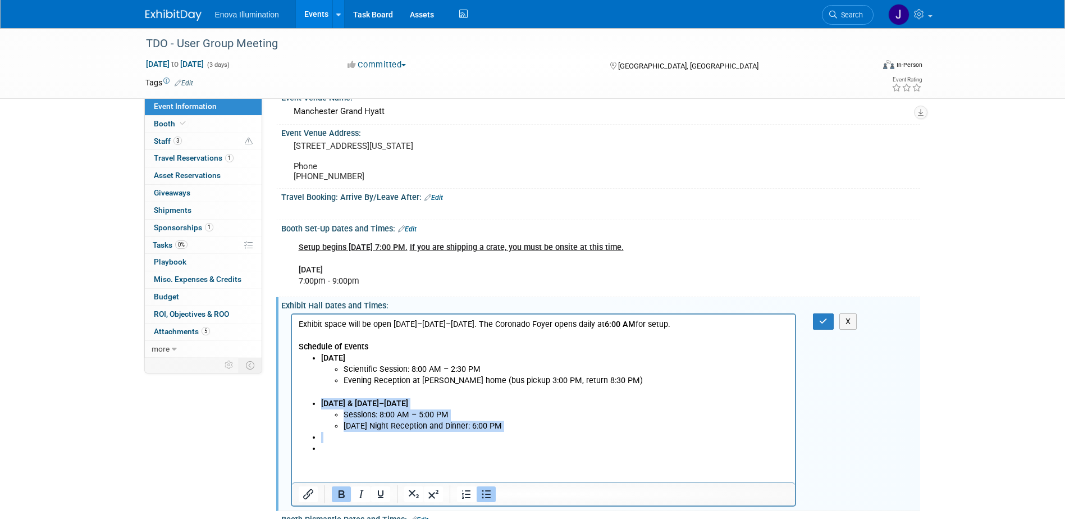
click at [326, 435] on li "Rich Text Area. Press ALT-0 for help." at bounding box center [555, 436] width 468 height 11
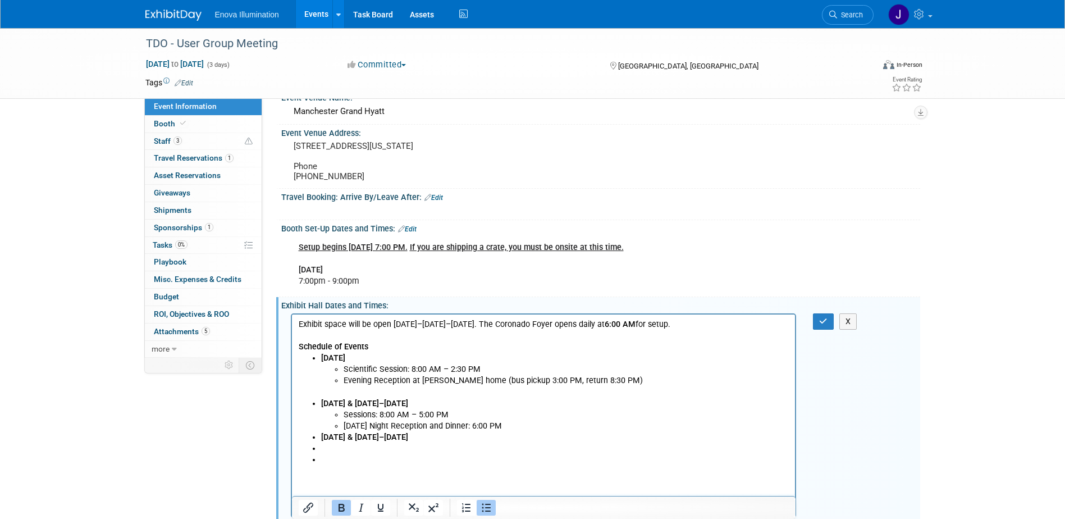
click at [421, 441] on li "Friday & Saturday, Nov. 7–8" at bounding box center [555, 436] width 468 height 11
drag, startPoint x: 352, startPoint y: 435, endPoint x: 323, endPoint y: 436, distance: 28.1
click at [323, 436] on b "Friday & Saturday, Nov. 7–8" at bounding box center [364, 437] width 87 height 10
click at [514, 427] on li "[DATE] Night Reception and Dinner: 6:00 PM" at bounding box center [566, 425] width 446 height 11
click at [374, 447] on b "Saturday, Nov. 7–8" at bounding box center [347, 448] width 53 height 10
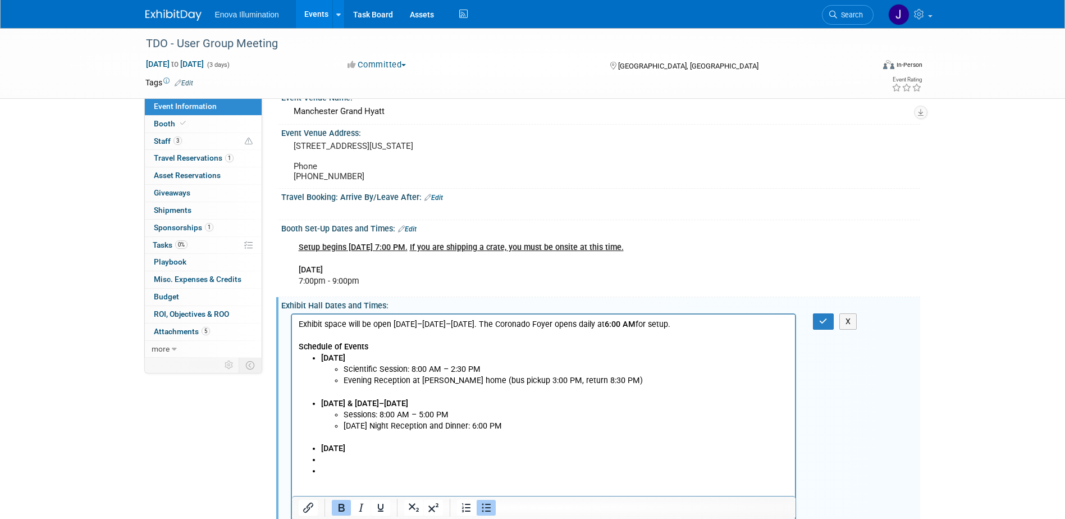
drag, startPoint x: 408, startPoint y: 403, endPoint x: 419, endPoint y: 400, distance: 11.5
click at [408, 400] on b "Friday & Saturday, Nov. 7–8" at bounding box center [364, 403] width 87 height 10
click at [340, 457] on li "Rich Text Area. Press ALT-0 for help." at bounding box center [555, 459] width 468 height 11
click at [395, 458] on li "Sessions: 8:00am - 5:00PM" at bounding box center [566, 459] width 446 height 11
click at [430, 459] on li "Sessions: 8:00 AM - 5:00PM" at bounding box center [566, 459] width 446 height 11
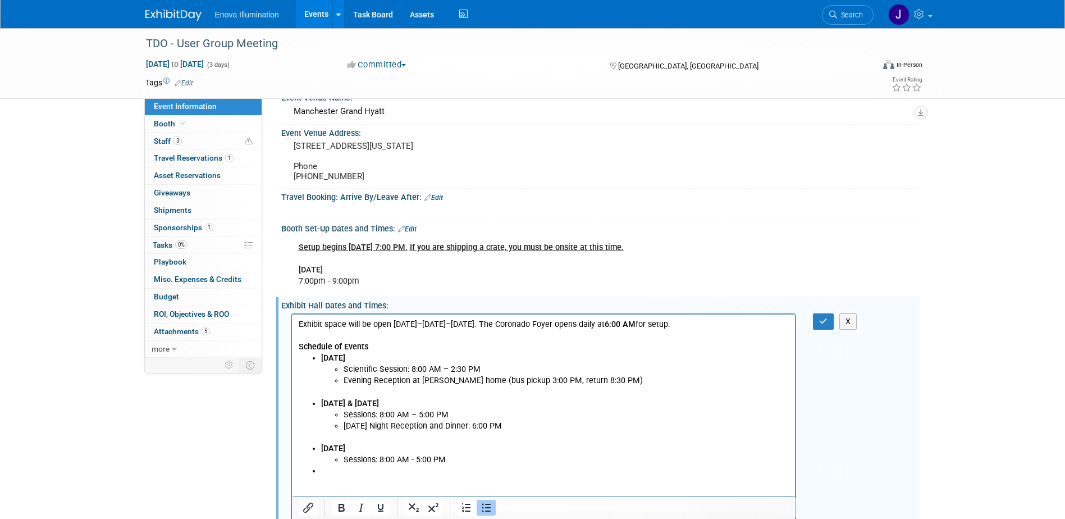
click at [374, 473] on li "Rich Text Area. Press ALT-0 for help." at bounding box center [555, 470] width 468 height 11
click at [823, 325] on icon "button" at bounding box center [823, 321] width 8 height 8
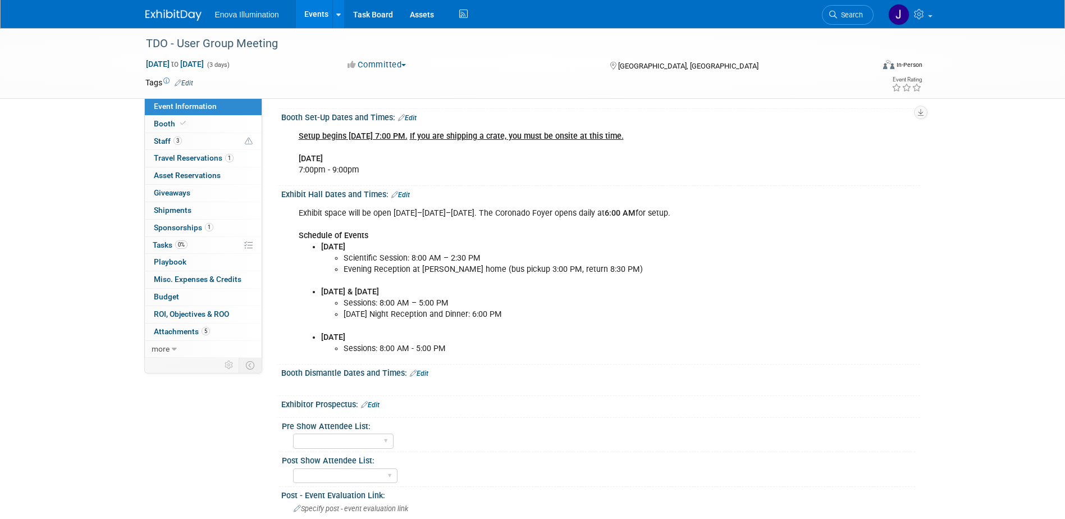
scroll to position [225, 0]
click at [428, 376] on link "Edit" at bounding box center [419, 372] width 19 height 8
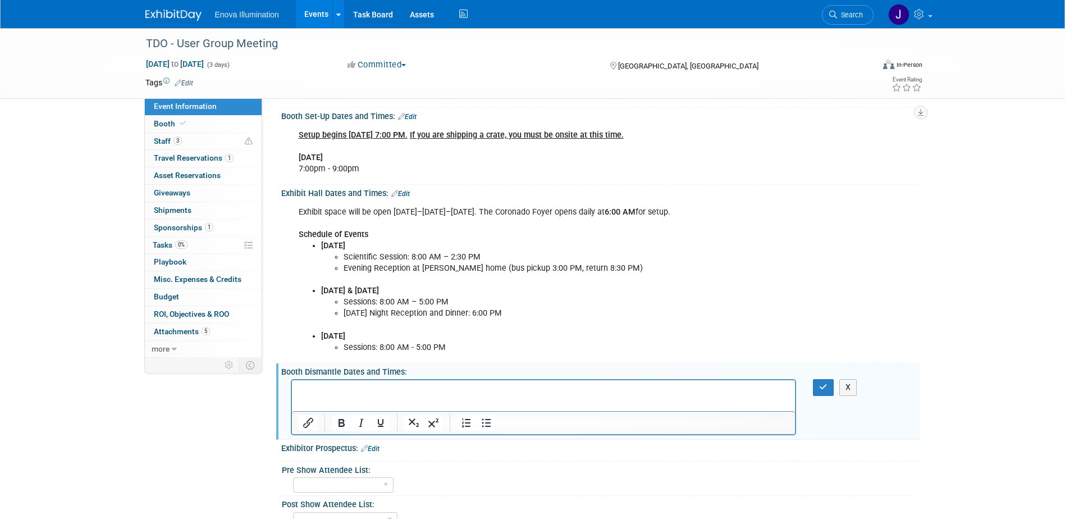
scroll to position [0, 0]
click at [405, 391] on p "Rich Text Area. Press ALT-0 for help." at bounding box center [543, 390] width 491 height 11
click at [365, 391] on p "Exhibitor Move-Out:" at bounding box center [543, 390] width 491 height 11
click at [453, 389] on p "Exhibitor Move-Out [DATE]:" at bounding box center [543, 390] width 491 height 11
drag, startPoint x: 453, startPoint y: 389, endPoint x: 284, endPoint y: 386, distance: 169.1
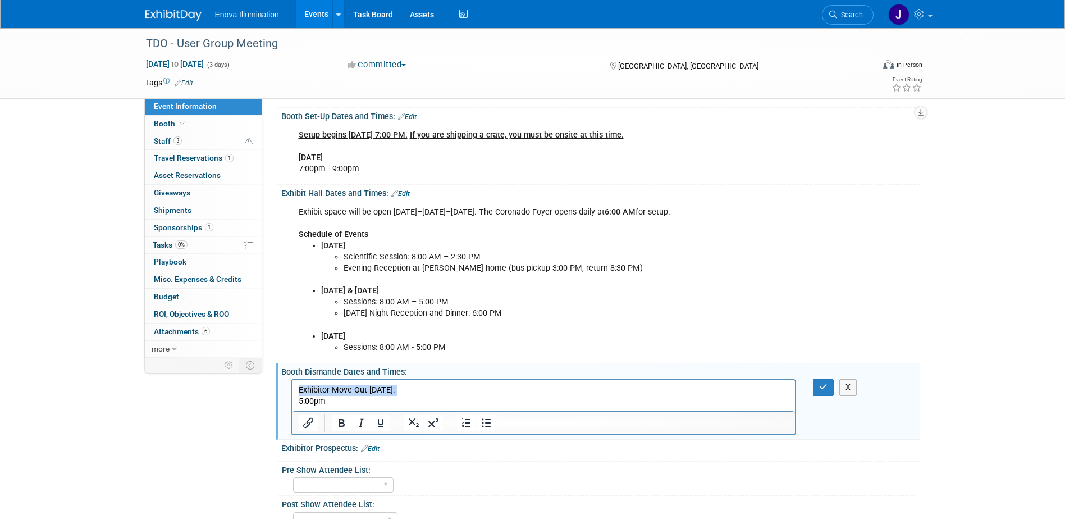
click at [291, 386] on html "Exhibitor Move-Out Saturday, November 8: 5:00pm" at bounding box center [543, 393] width 504 height 27
click at [340, 427] on icon "Bold" at bounding box center [342, 423] width 6 height 8
click at [371, 402] on p "5:00pm" at bounding box center [543, 401] width 491 height 11
click at [820, 391] on icon "button" at bounding box center [823, 387] width 8 height 8
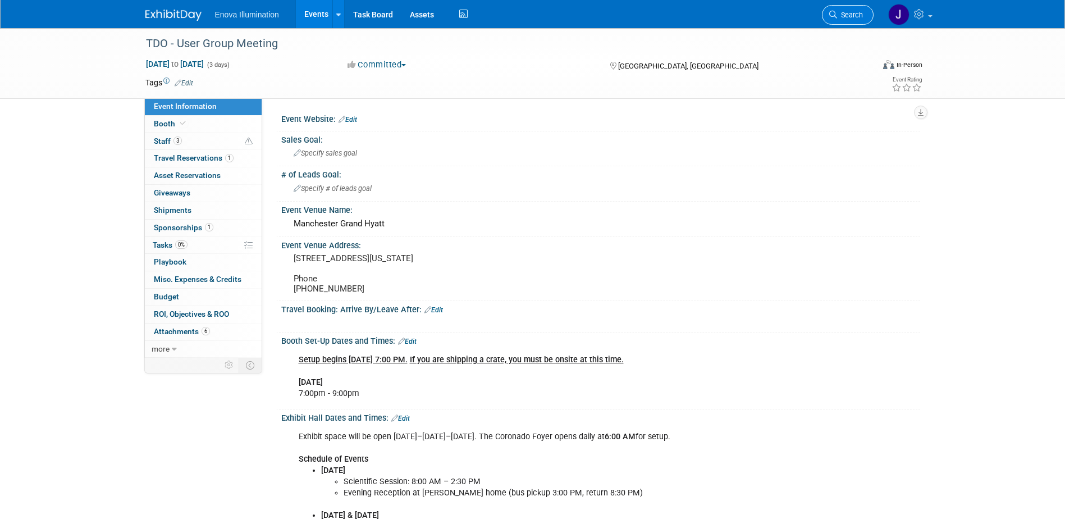
click at [855, 13] on span "Search" at bounding box center [850, 15] width 26 height 8
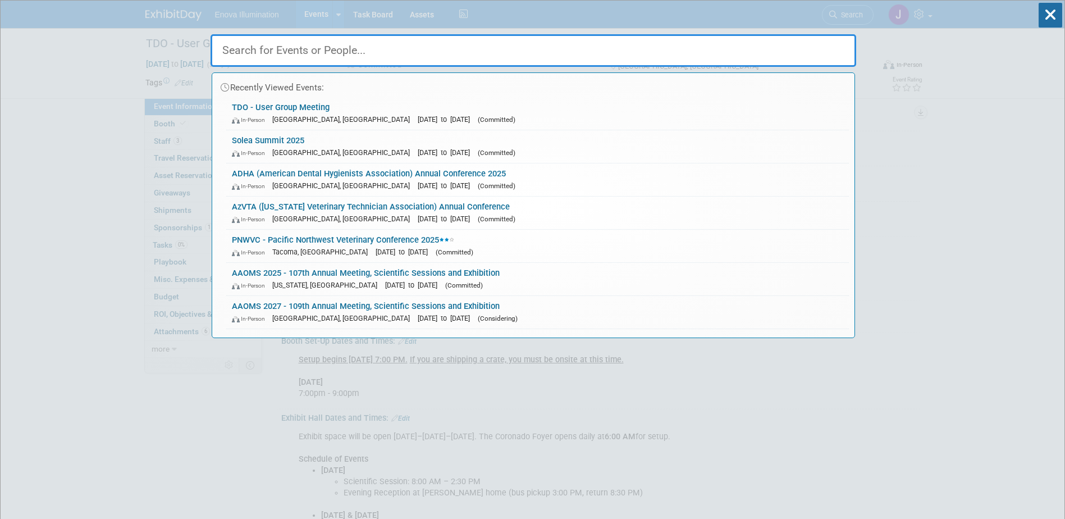
click at [643, 61] on input "text" at bounding box center [534, 50] width 646 height 33
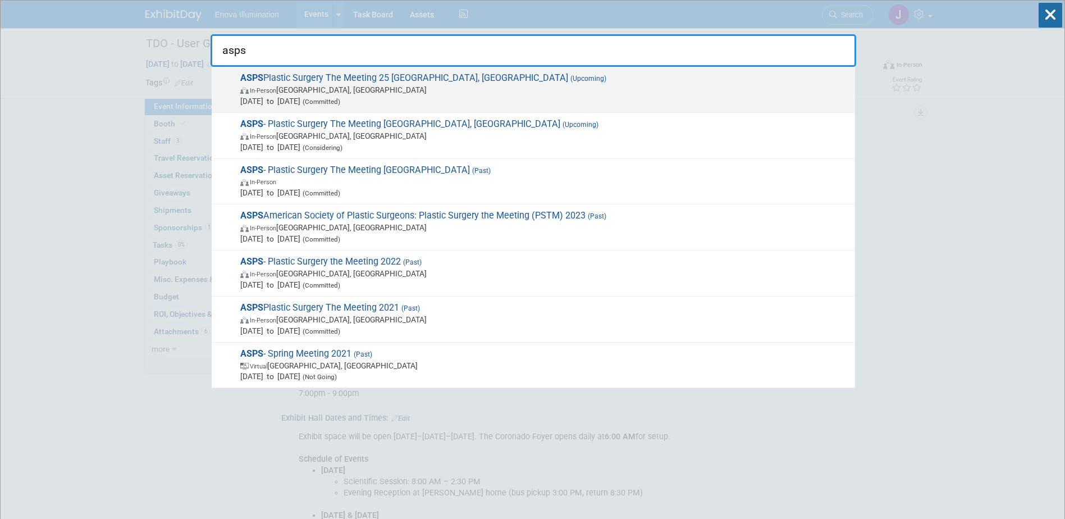
type input "asps"
click at [251, 95] on span "In-Person New Orleans, LA" at bounding box center [544, 89] width 609 height 11
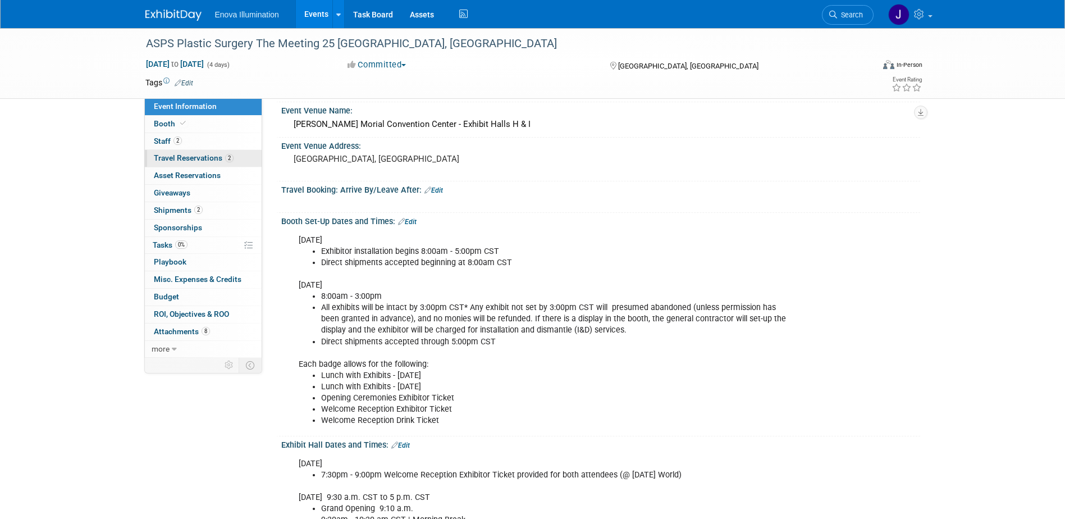
click at [185, 158] on span "Travel Reservations 2" at bounding box center [194, 157] width 80 height 9
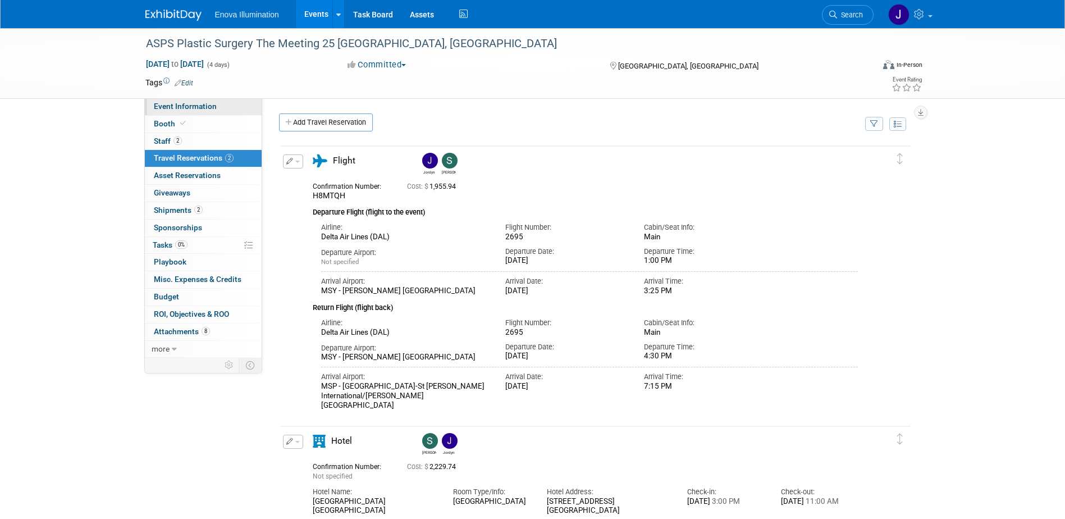
click at [171, 105] on span "Event Information" at bounding box center [185, 106] width 63 height 9
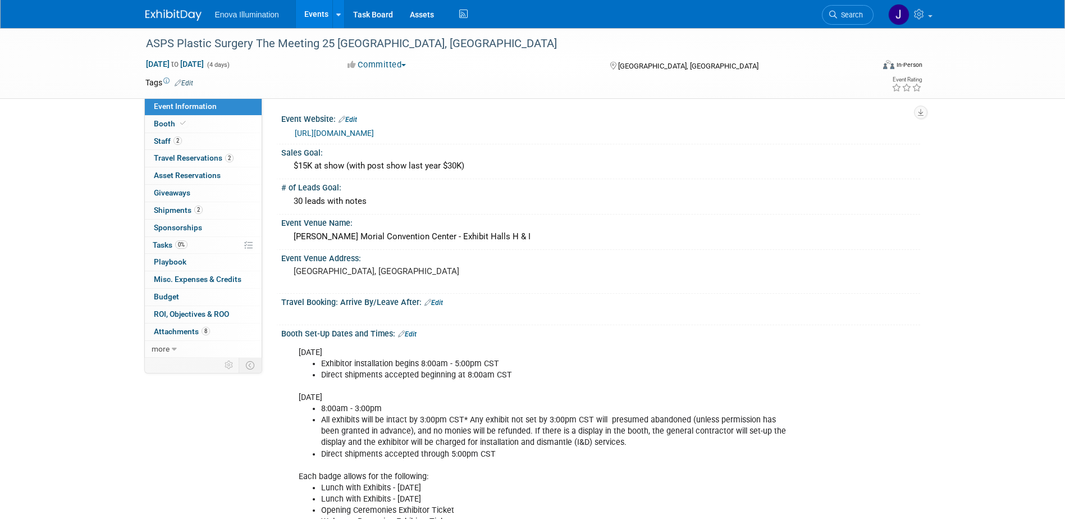
scroll to position [56, 0]
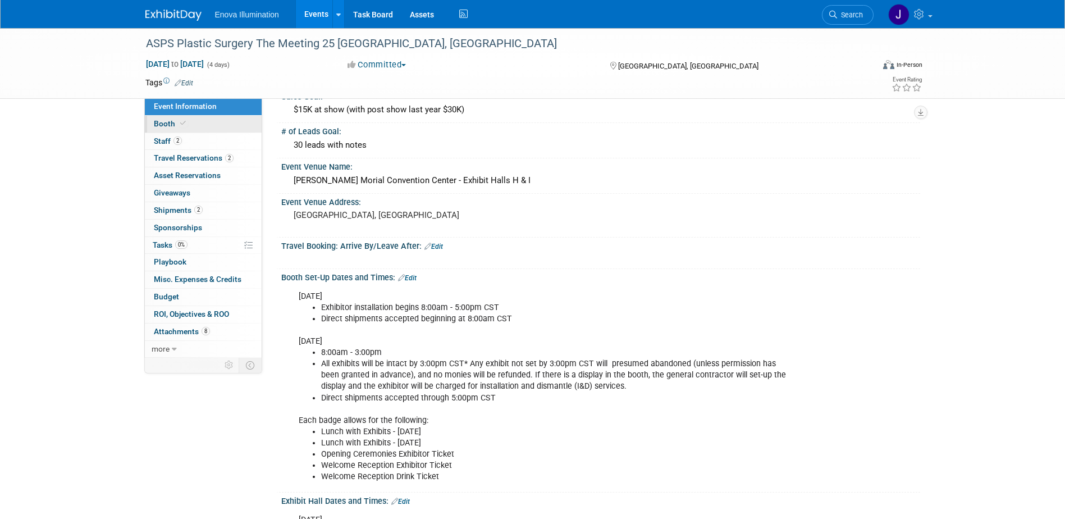
click at [183, 122] on icon at bounding box center [183, 123] width 6 height 6
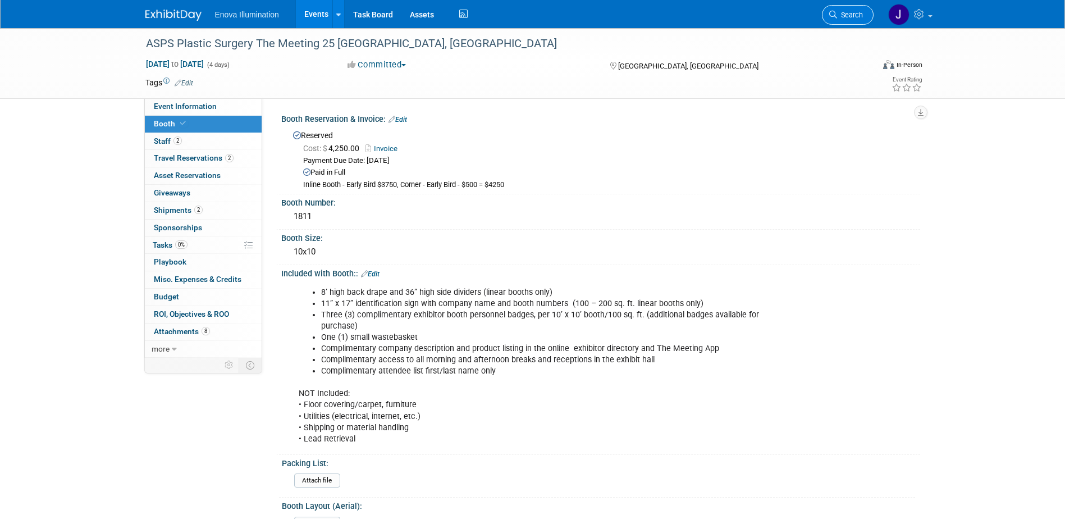
click at [858, 14] on span "Search" at bounding box center [850, 15] width 26 height 8
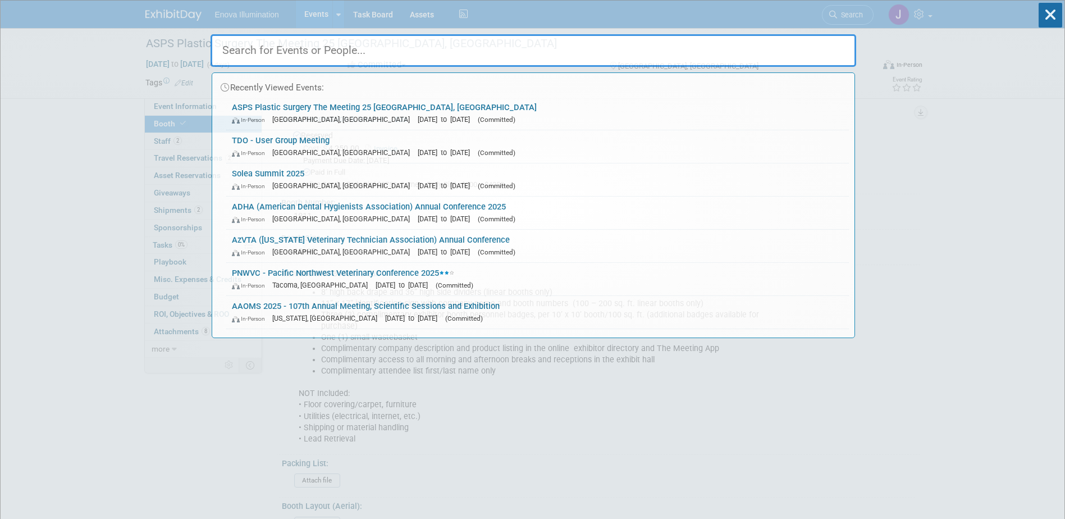
click at [836, 38] on input "text" at bounding box center [534, 50] width 646 height 33
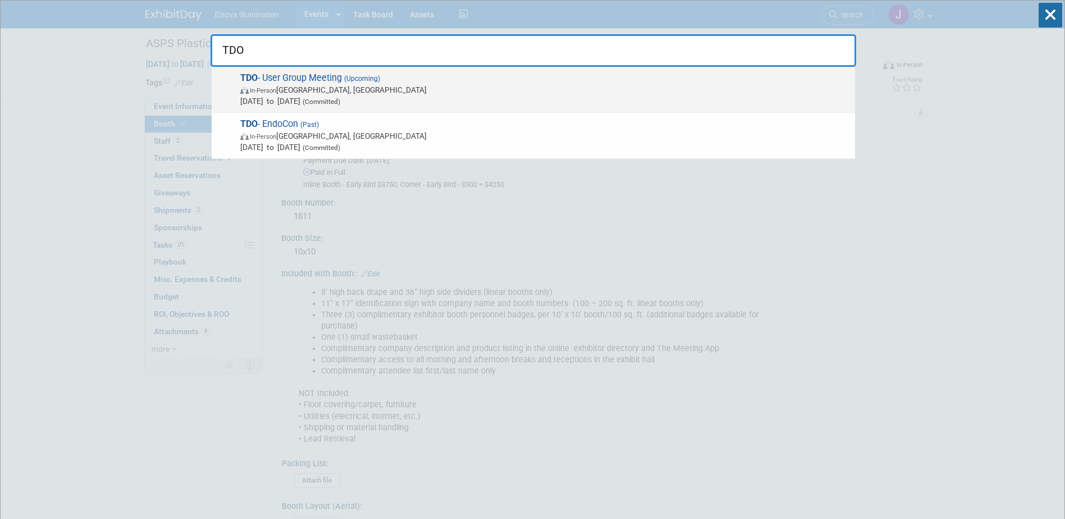
type input "TDO"
click at [298, 84] on span "TDO - User Group Meeting (Upcoming) In-Person [GEOGRAPHIC_DATA], [GEOGRAPHIC_DA…" at bounding box center [543, 89] width 613 height 34
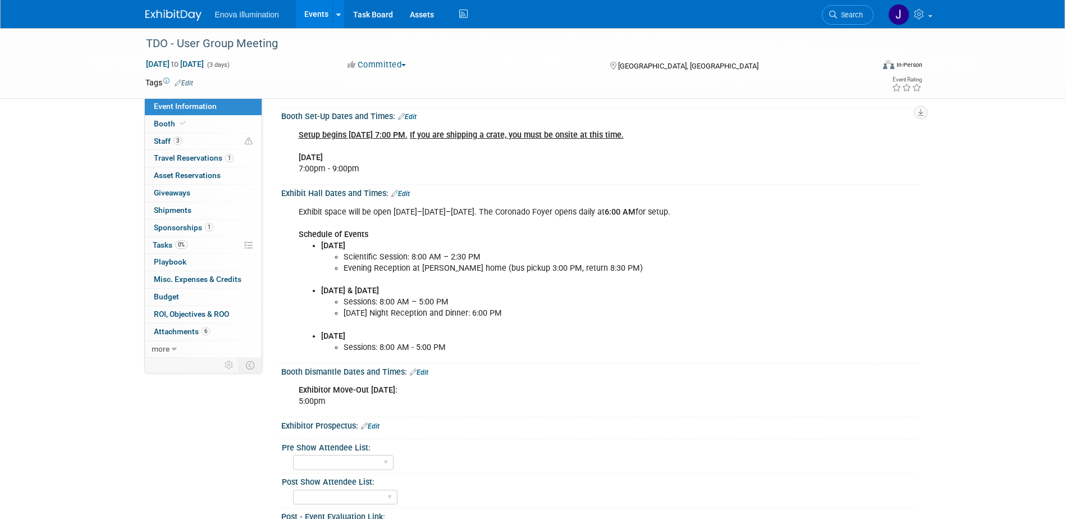
click at [376, 236] on div "Exhibit space will be open [DATE]–[DATE]–[DATE]. The Coronado Foyer opens daily…" at bounding box center [544, 280] width 506 height 158
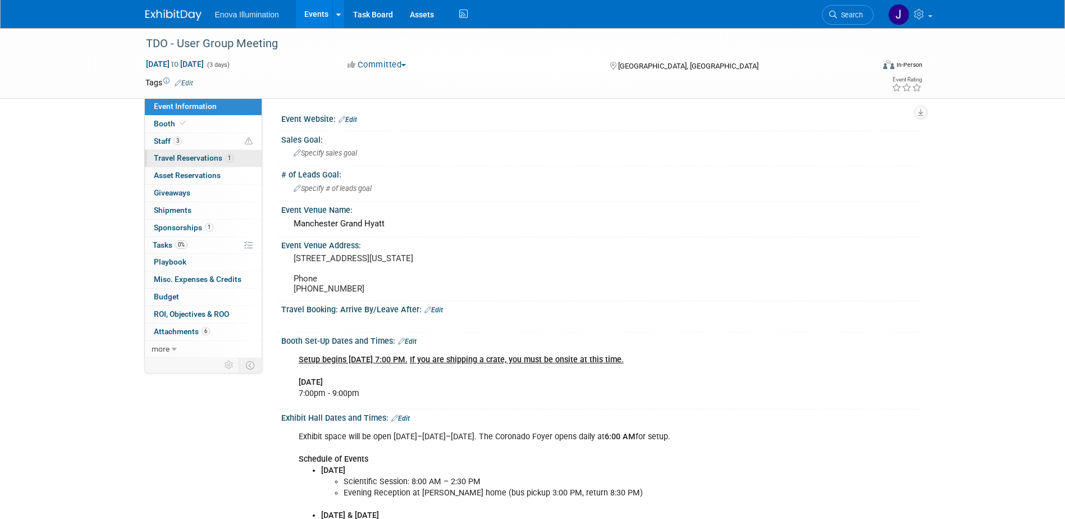
click at [198, 163] on link "1 Travel Reservations 1" at bounding box center [203, 158] width 117 height 17
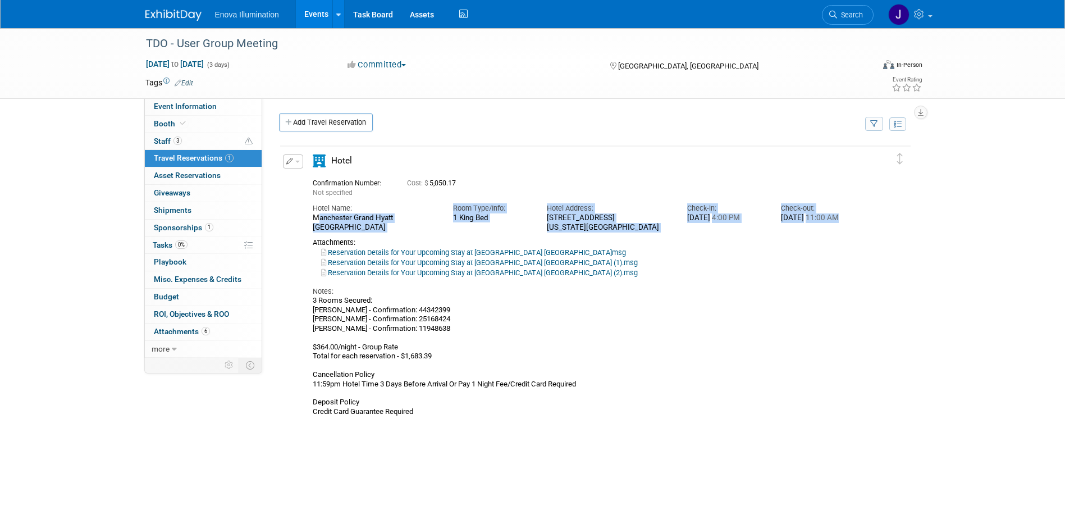
drag, startPoint x: 313, startPoint y: 216, endPoint x: 829, endPoint y: 225, distance: 516.2
click at [829, 225] on div "Hotel Name: Manchester Grand Hyatt [GEOGRAPHIC_DATA] Room Type/Info: [GEOGRAPHI…" at bounding box center [585, 215] width 563 height 34
copy div "[GEOGRAPHIC_DATA] [GEOGRAPHIC_DATA] Type/Info: 1 King Bed Hotel Address: [STREE…"
click at [170, 212] on span "Shipments 0" at bounding box center [173, 210] width 38 height 9
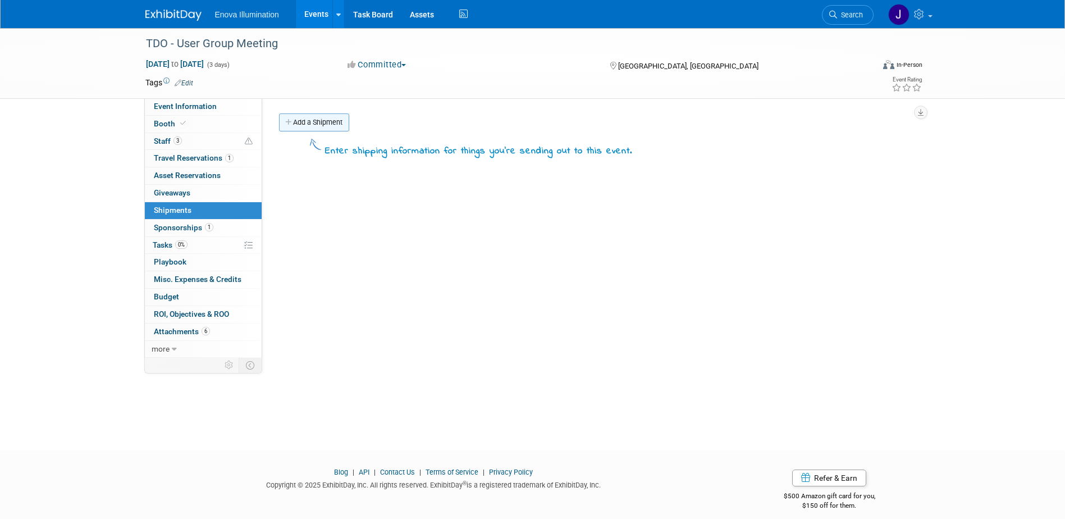
click at [323, 120] on link "Add a Shipment" at bounding box center [314, 122] width 70 height 18
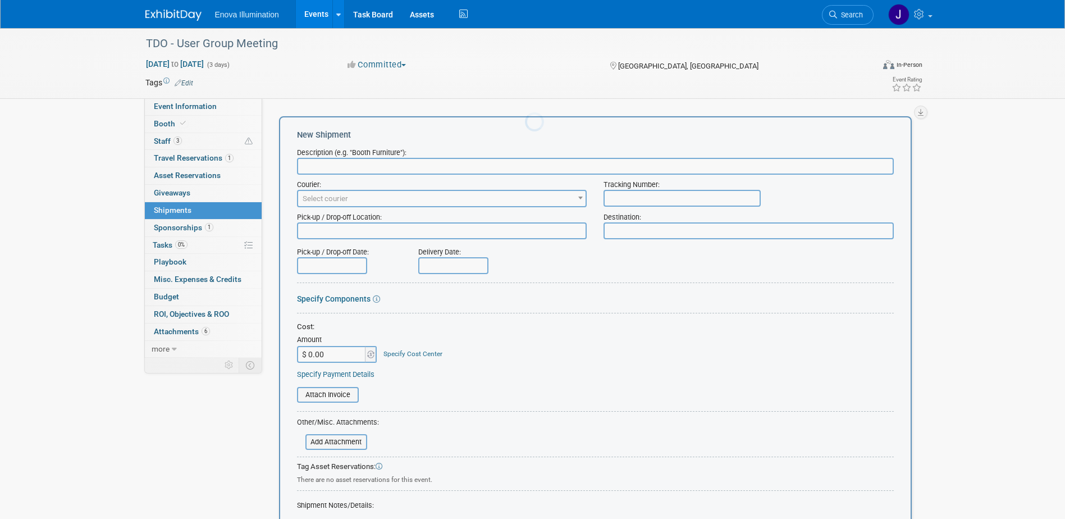
click at [330, 152] on body "Enova Illumination Events Add Event Bulk Upload Events Shareable Event Boards R…" at bounding box center [532, 259] width 1065 height 519
click at [332, 165] on input "text" at bounding box center [595, 166] width 597 height 17
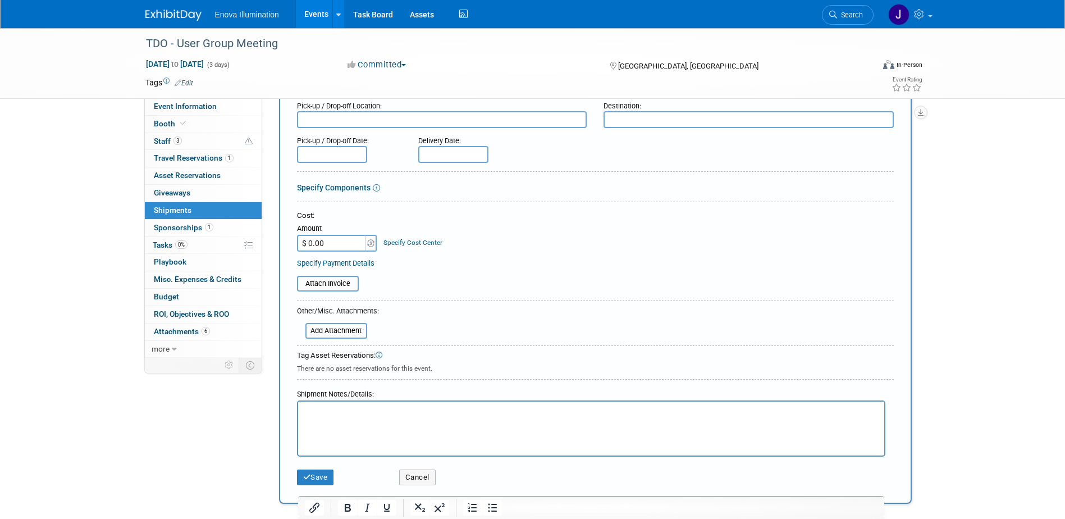
scroll to position [112, 0]
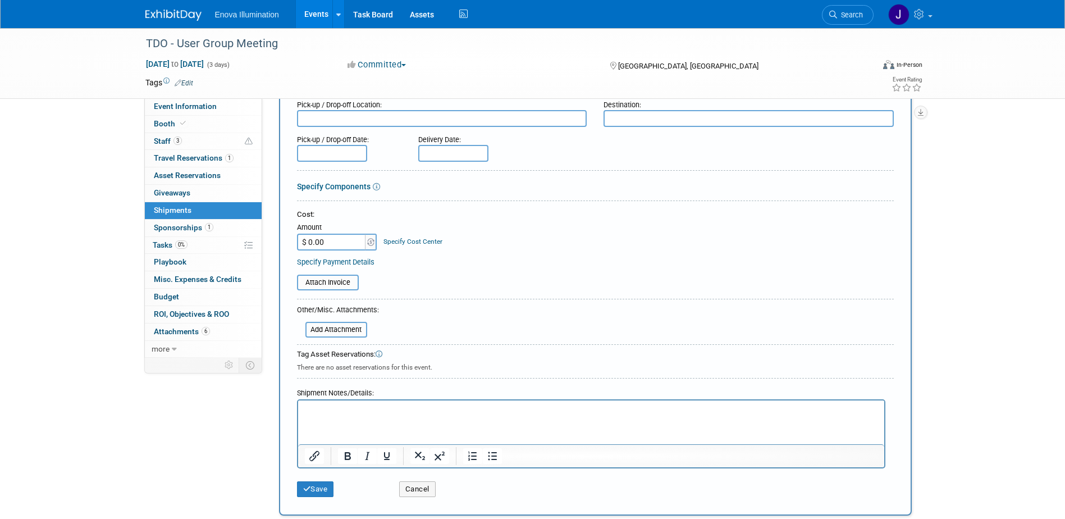
type input "Advance to Warehouse - [DATE] - [DATE]"
click at [334, 408] on p "Rich Text Area. Press ALT-0 for help." at bounding box center [590, 410] width 573 height 11
paste body "Rich Text Area. Press ALT-0 for help."
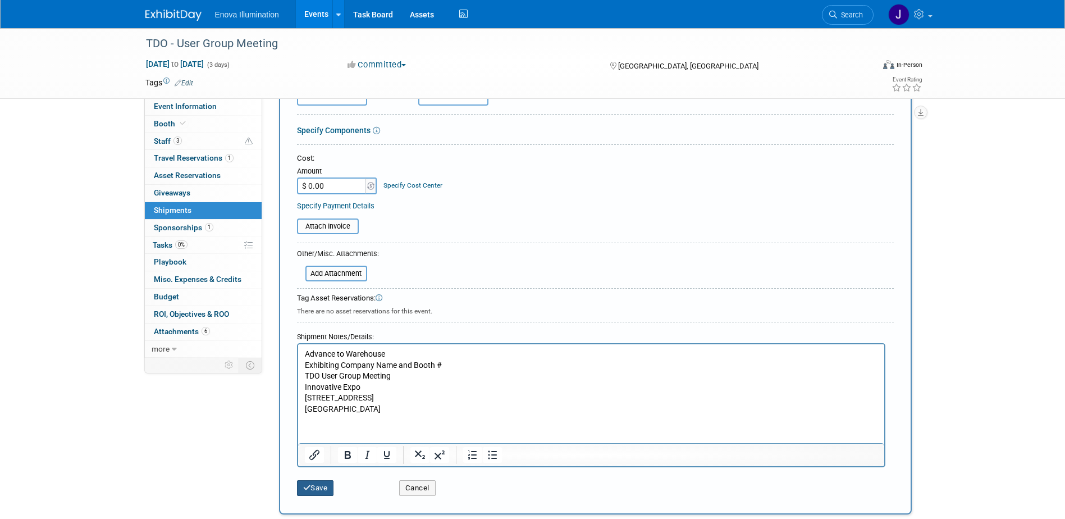
click at [316, 481] on button "Save" at bounding box center [315, 488] width 37 height 16
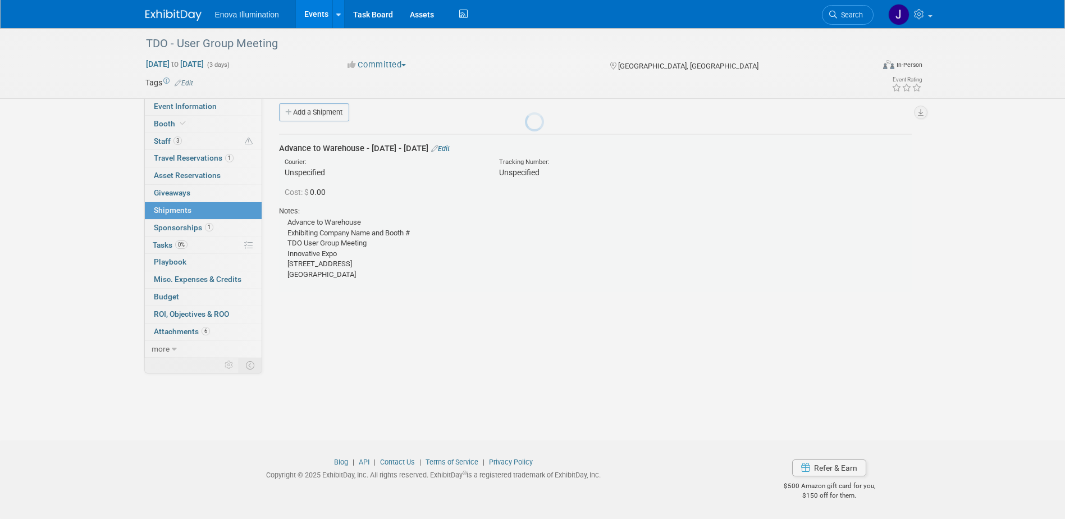
scroll to position [10, 0]
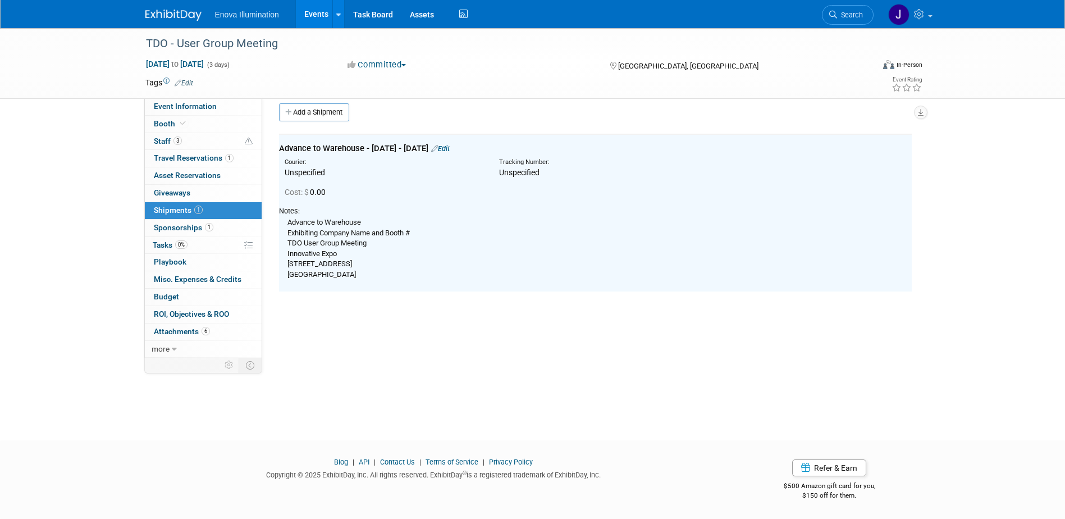
click at [289, 118] on link "Add a Shipment" at bounding box center [314, 112] width 70 height 18
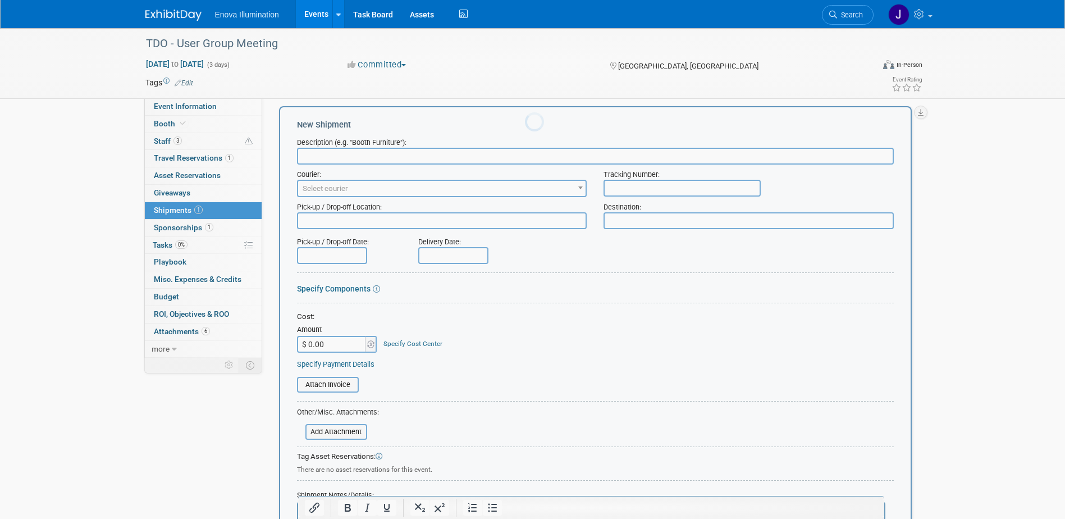
scroll to position [0, 0]
click at [332, 154] on input "text" at bounding box center [595, 156] width 597 height 17
type input "Direct to Show - [DATE]"
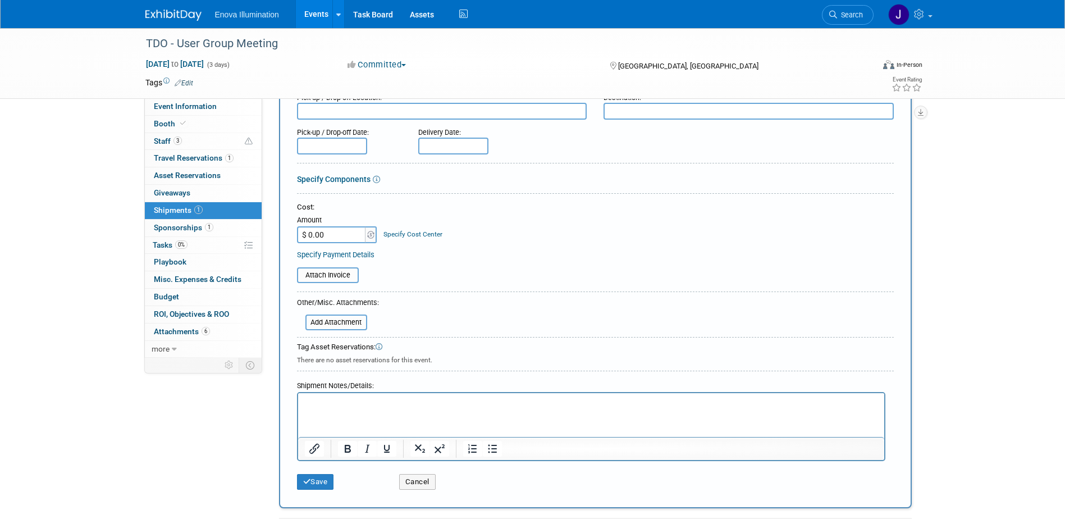
scroll to position [122, 0]
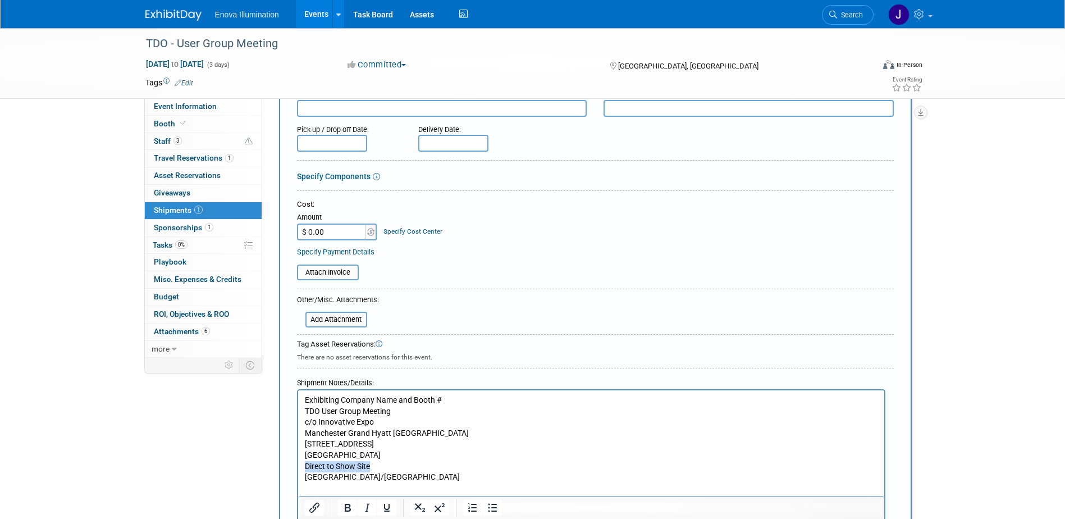
drag, startPoint x: 386, startPoint y: 464, endPoint x: 593, endPoint y: 858, distance: 444.9
click at [298, 468] on html "Exhibiting Company Name and Booth # TDO User Group Meeting c/o Innovative Expo …" at bounding box center [591, 436] width 586 height 93
drag, startPoint x: 418, startPoint y: 465, endPoint x: 295, endPoint y: 469, distance: 123.0
click at [298, 469] on html "Exhibiting Company Name and Booth # TDO User Group Meeting c/o Innovative Expo …" at bounding box center [591, 430] width 586 height 81
click at [434, 437] on p "Exhibiting Company Name and Booth # TDO User Group Meeting c/o Innovative Expo …" at bounding box center [590, 433] width 573 height 77
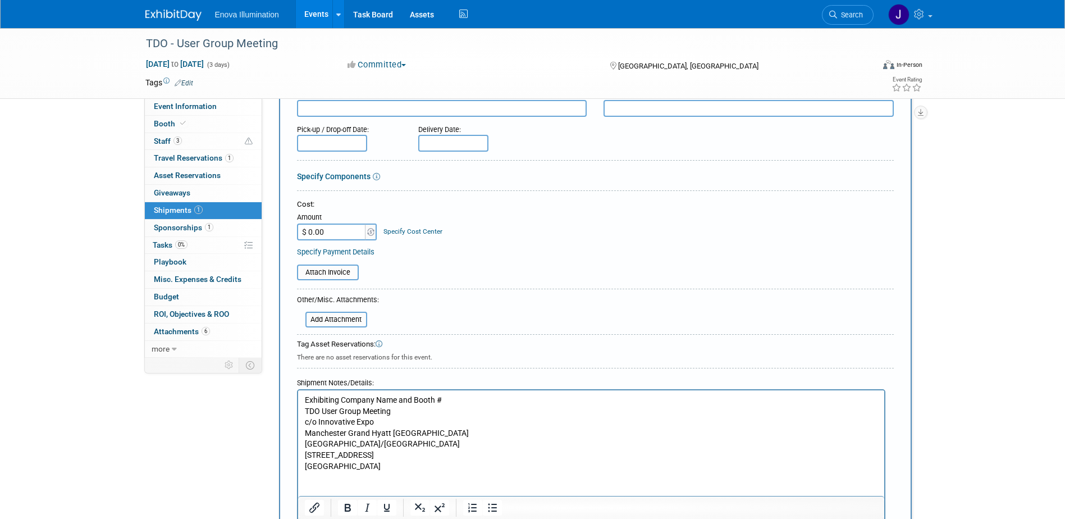
drag, startPoint x: 313, startPoint y: 486, endPoint x: 307, endPoint y: 478, distance: 9.6
click at [304, 482] on html "Exhibiting Company Name and Booth # TDO User Group Meeting c/o Innovative Expo …" at bounding box center [591, 436] width 586 height 93
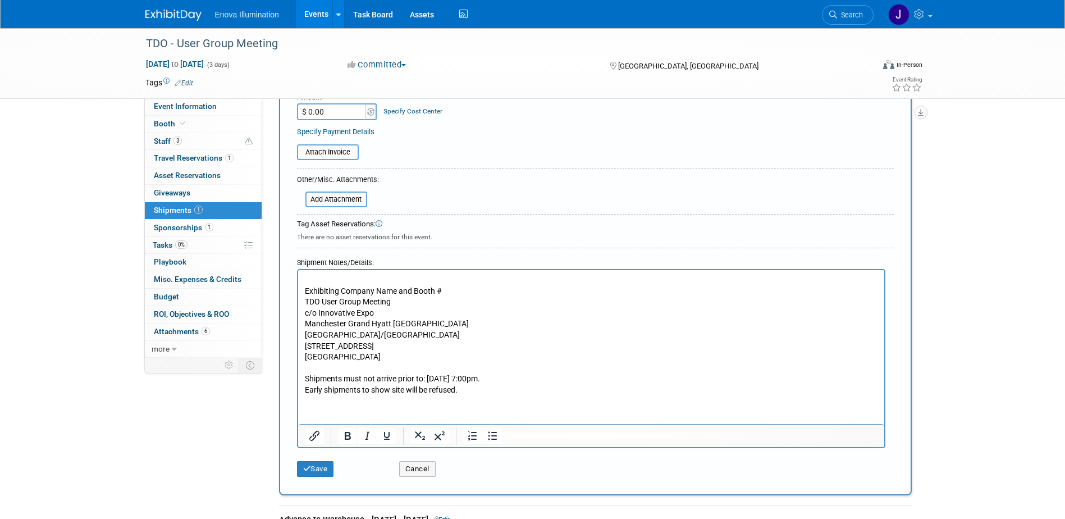
scroll to position [244, 0]
click at [392, 395] on html "Exhibiting Company Name and Booth # TDO User Group Meeting c/o Innovative Expo …" at bounding box center [591, 332] width 586 height 126
click at [483, 393] on p "Shipments must not arrive prior to: [DATE] 7:00pm. Early shipments to show site…" at bounding box center [590, 383] width 573 height 22
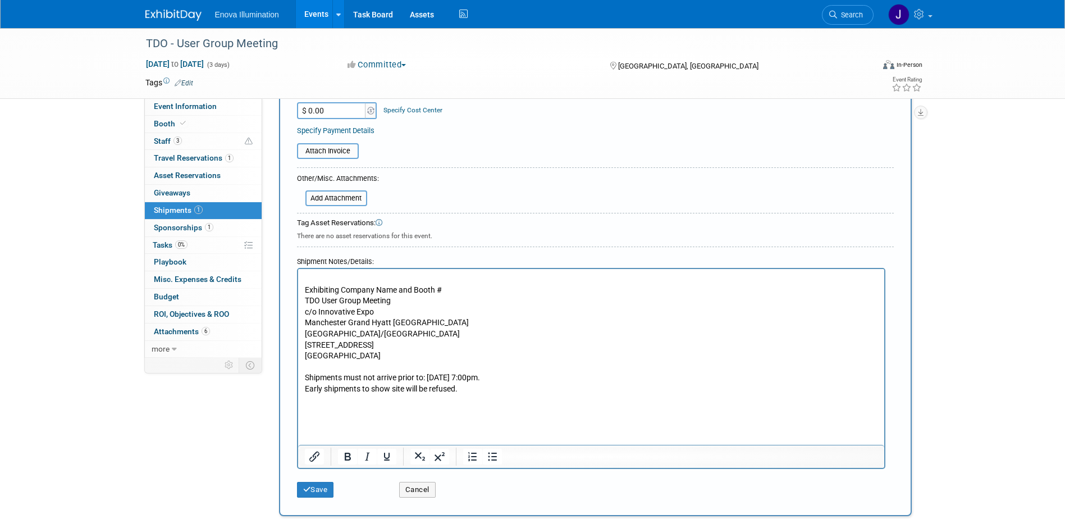
click at [302, 409] on html "Exhibiting Company Name and Booth # TDO User Group Meeting c/o Innovative Expo …" at bounding box center [591, 343] width 586 height 148
drag, startPoint x: 303, startPoint y: 377, endPoint x: 316, endPoint y: 371, distance: 15.1
click at [303, 377] on html "Exhibiting Company Name and Booth # TDO User Group Meeting c/o Innovative Expo …" at bounding box center [591, 343] width 586 height 148
click at [390, 279] on p "Rich Text Area. Press ALT-0 for help." at bounding box center [590, 278] width 573 height 11
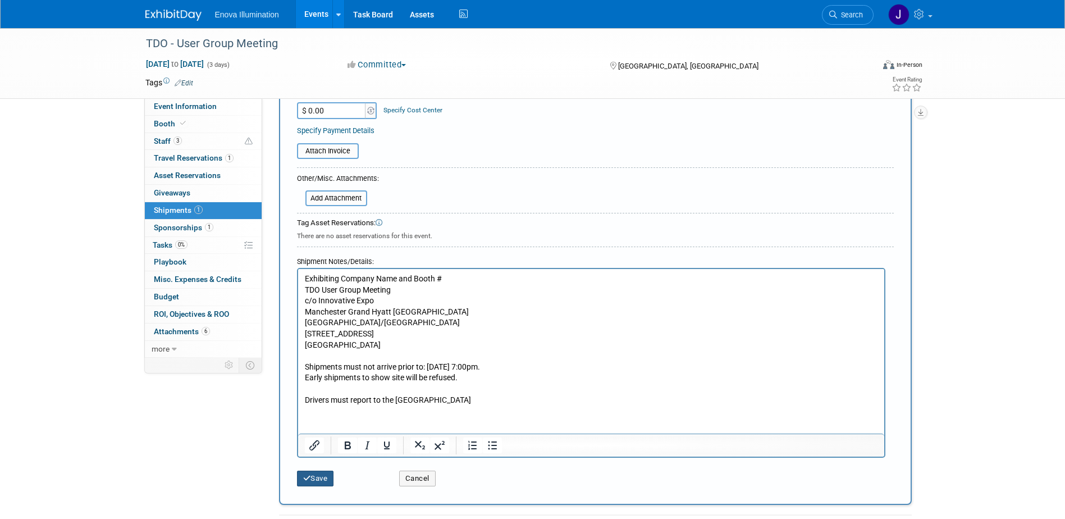
click at [329, 474] on button "Save" at bounding box center [315, 479] width 37 height 16
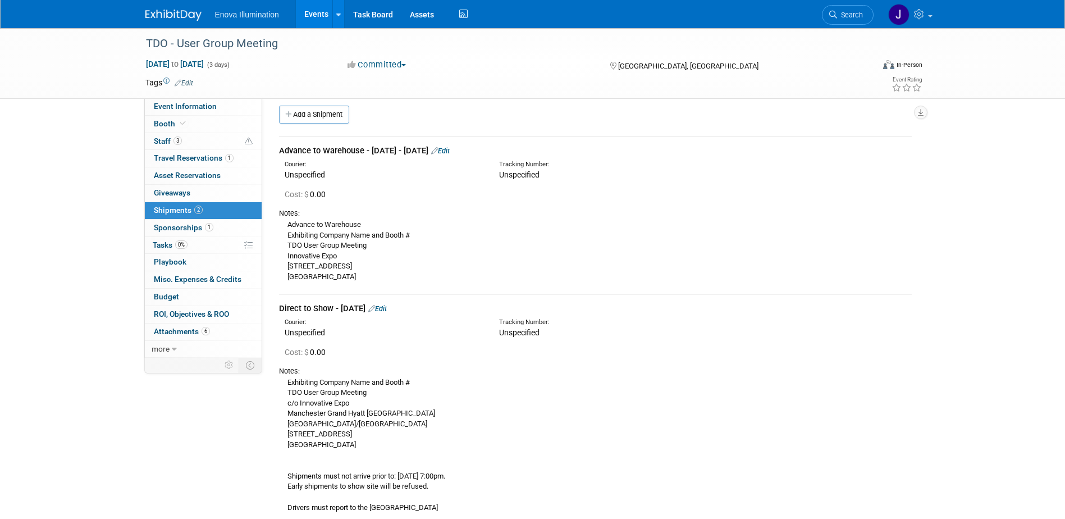
scroll to position [0, 0]
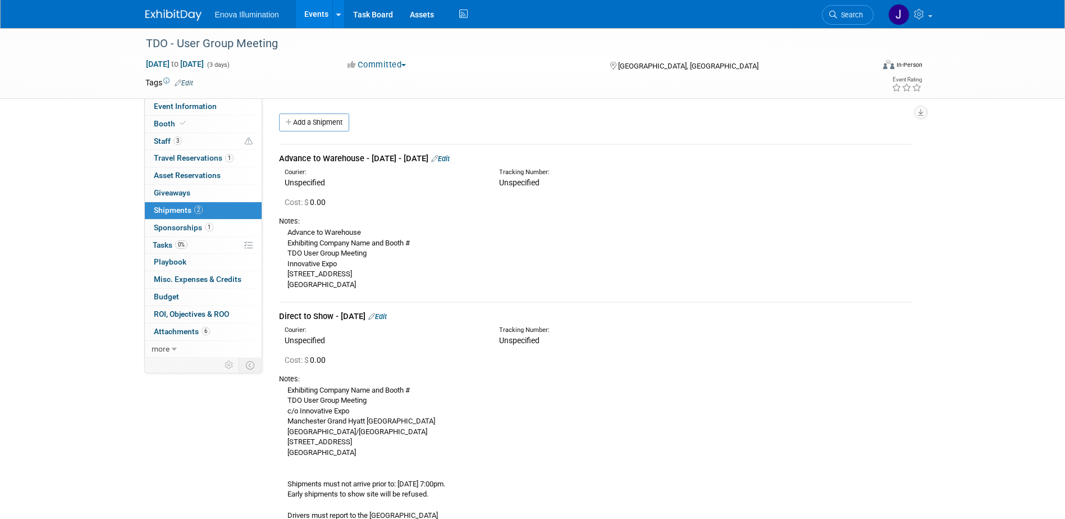
drag, startPoint x: 458, startPoint y: 185, endPoint x: 375, endPoint y: 189, distance: 82.6
click at [458, 185] on div "Unspecified" at bounding box center [384, 182] width 198 height 11
drag, startPoint x: 280, startPoint y: 156, endPoint x: 393, endPoint y: 282, distance: 169.4
click at [393, 282] on td "Advance to Warehouse - [DATE] - [DATE] Edit Courier: Unspecified Tracking Numbe…" at bounding box center [595, 222] width 633 height 157
drag, startPoint x: 393, startPoint y: 282, endPoint x: 298, endPoint y: 263, distance: 96.8
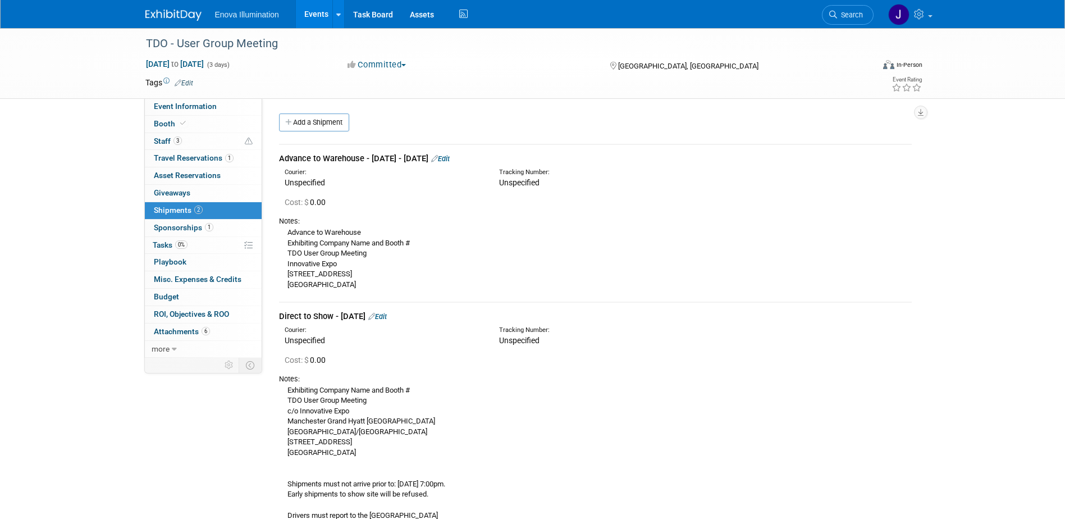
copy td "Advance to Warehouse - [DATE] - [DATE] Edit Courier: Unspecified Tracking Numbe…"
drag, startPoint x: 267, startPoint y: 426, endPoint x: 278, endPoint y: 403, distance: 25.6
click at [267, 426] on div "Event Information Event Info Booth Booth 3 Staff 3 Staff 1 Travel Reservations …" at bounding box center [533, 280] width 792 height 505
click at [288, 387] on div "Exhibiting Company Name and Booth # TDO User Group Meeting c/o Innovative Expo …" at bounding box center [595, 452] width 633 height 137
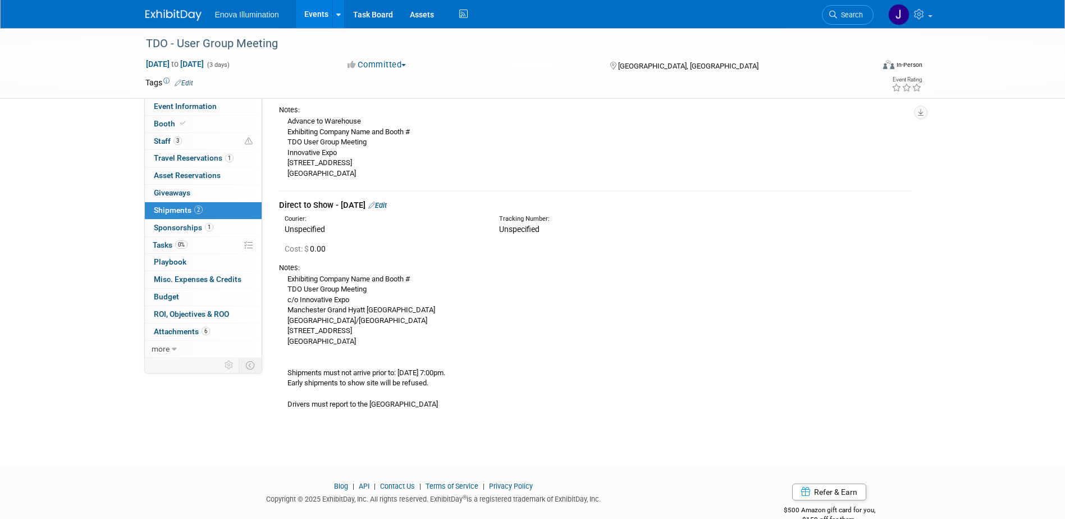
scroll to position [112, 0]
drag, startPoint x: 288, startPoint y: 390, endPoint x: 436, endPoint y: 405, distance: 149.6
click at [436, 405] on div "Exhibiting Company Name and Booth # TDO User Group Meeting c/o Innovative Expo …" at bounding box center [595, 340] width 633 height 137
drag, startPoint x: 436, startPoint y: 405, endPoint x: 340, endPoint y: 311, distance: 135.0
copy div "Exhibiting Company Name and Booth # TDO User Group Meeting c/o Innovative Expo …"
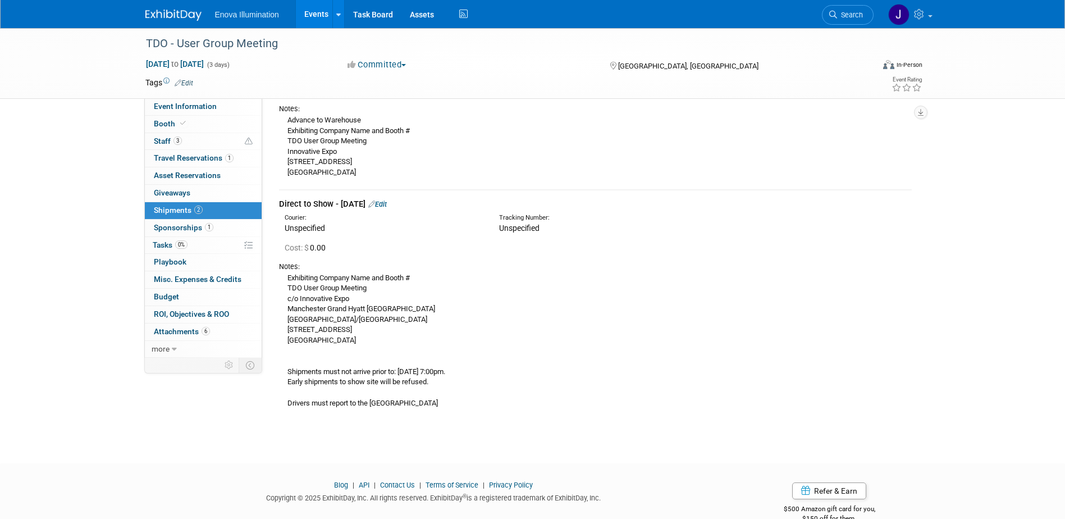
click at [576, 267] on div "Notes:" at bounding box center [595, 267] width 633 height 10
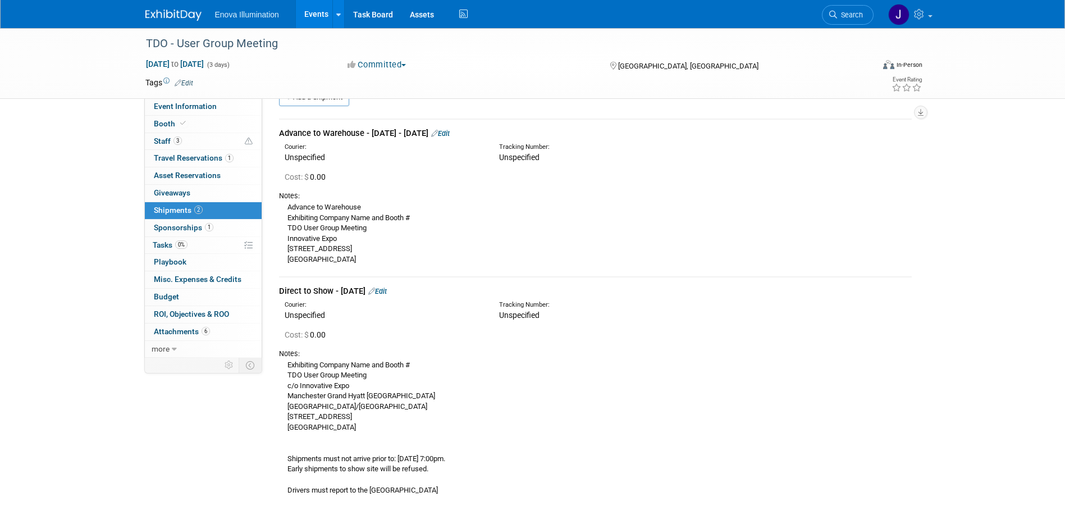
scroll to position [0, 0]
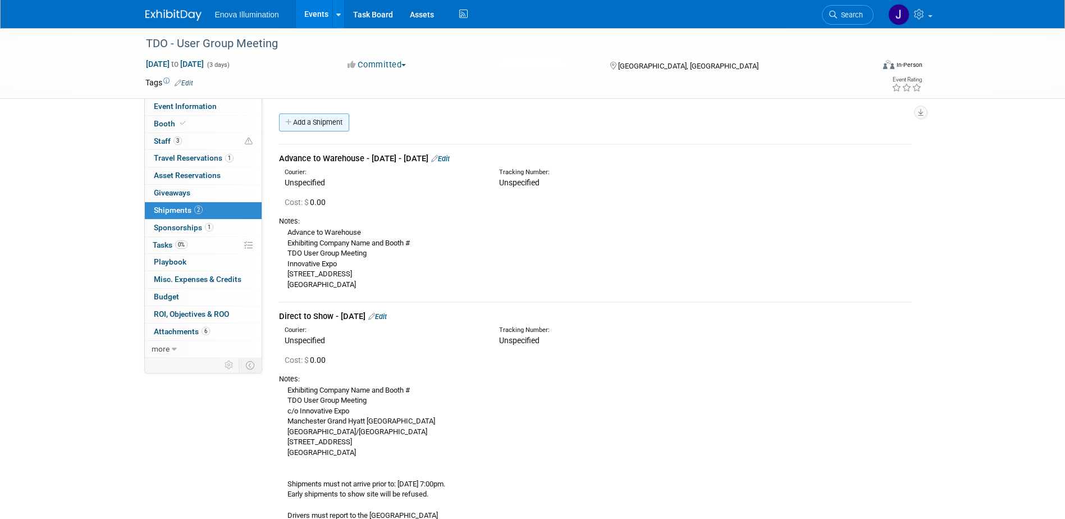
click at [314, 127] on link "Add a Shipment" at bounding box center [314, 122] width 70 height 18
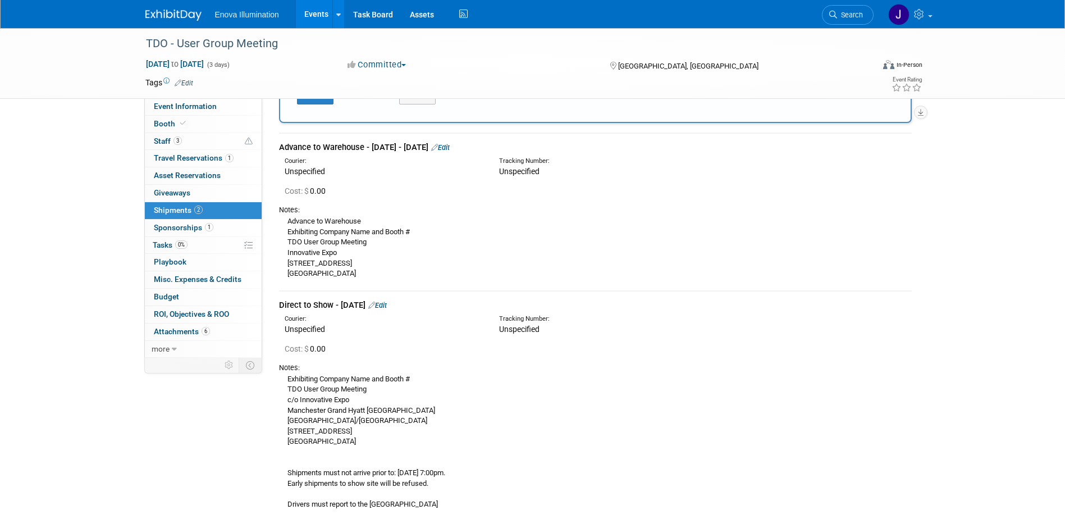
scroll to position [505, 0]
type input "Outbound to Enova"
click at [284, 389] on div "Exhibiting Company Name and Booth # TDO User Group Meeting c/o Innovative Expo …" at bounding box center [595, 440] width 633 height 137
drag, startPoint x: 288, startPoint y: 376, endPoint x: 365, endPoint y: 439, distance: 99.8
click at [365, 439] on div "Exhibiting Company Name and Booth # TDO User Group Meeting c/o Innovative Expo …" at bounding box center [595, 440] width 633 height 137
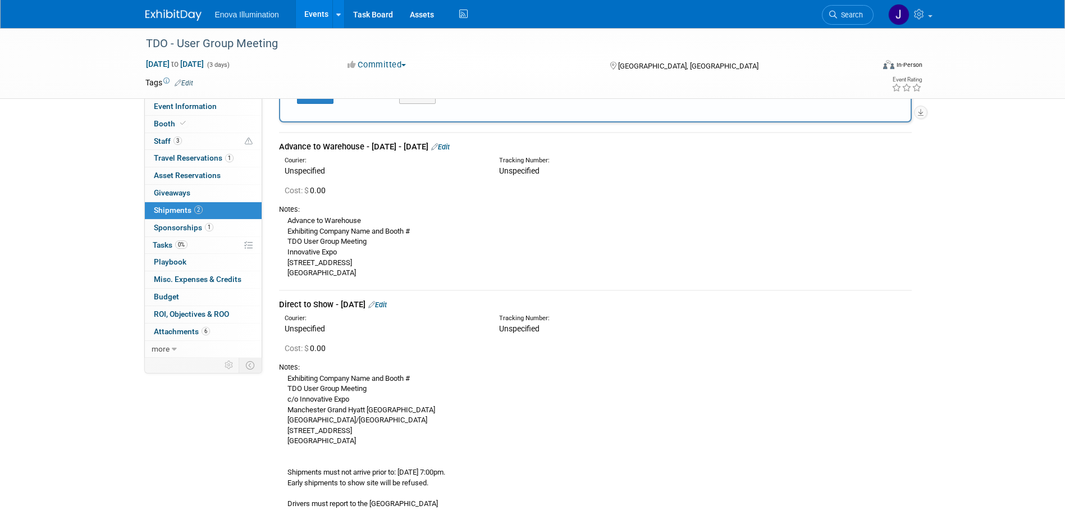
drag, startPoint x: 365, startPoint y: 439, endPoint x: 327, endPoint y: 410, distance: 47.7
copy div "Exhibiting Company Name and Booth # TDO User Group Meeting c/o Innovative Expo …"
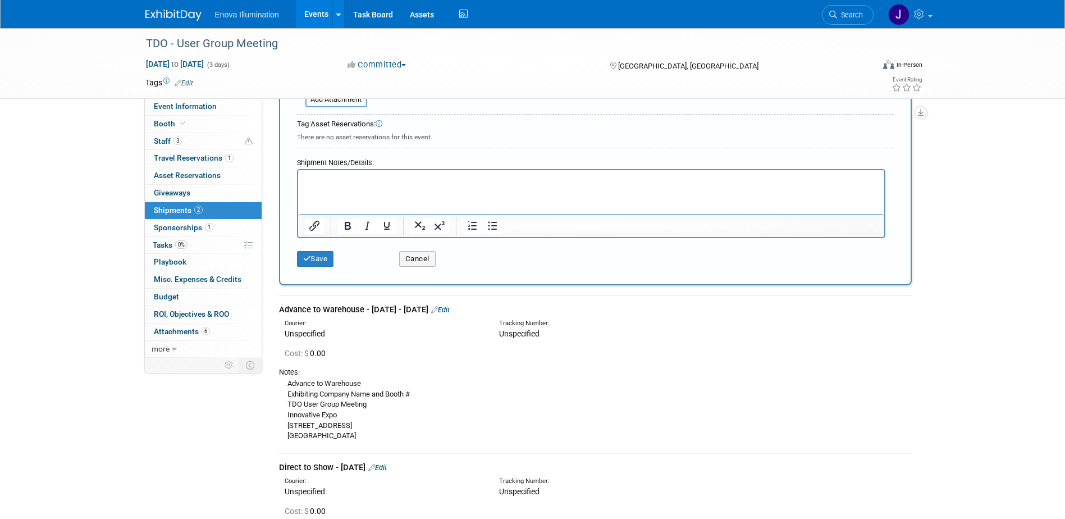
scroll to position [168, 0]
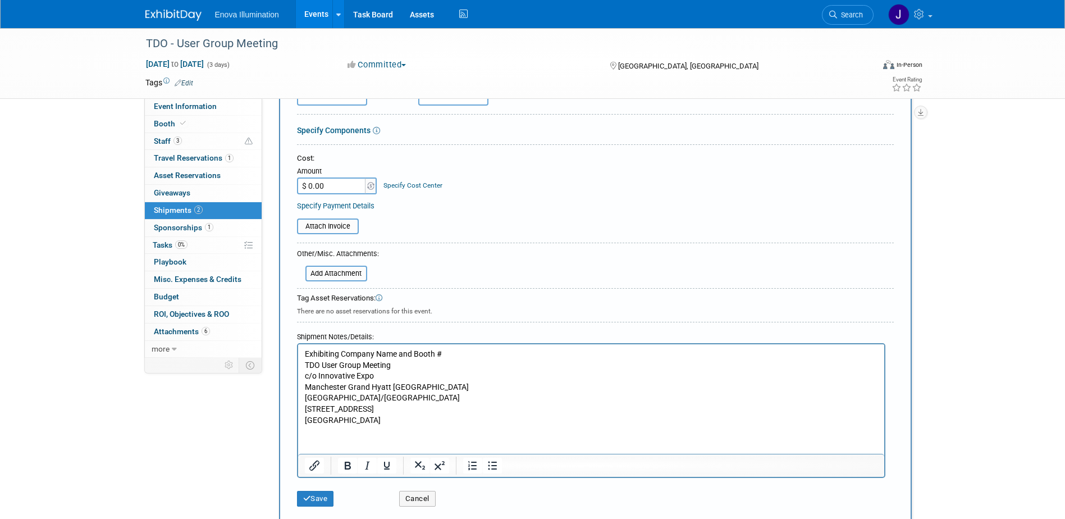
click at [387, 420] on p "Exhibiting Company Name and Booth # TDO User Group Meeting c/o Innovative Expo …" at bounding box center [590, 387] width 573 height 77
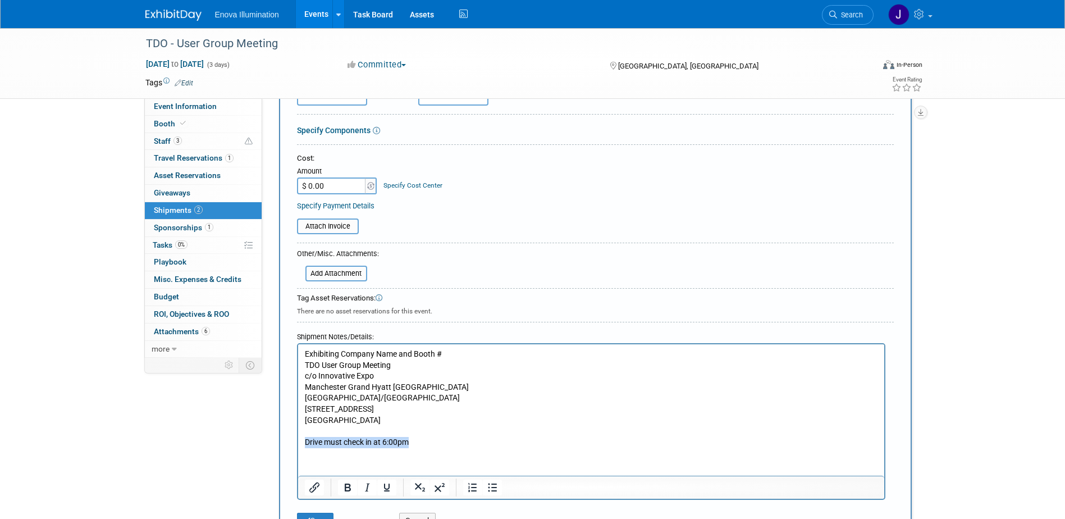
drag, startPoint x: 422, startPoint y: 443, endPoint x: 284, endPoint y: 444, distance: 138.2
click at [298, 444] on html "Exhibiting Company Name and Booth # TDO User Group Meeting c/o Innovative Expo …" at bounding box center [591, 395] width 586 height 103
click at [346, 487] on icon "Bold" at bounding box center [348, 488] width 6 height 8
click at [408, 387] on p "Exhibiting Company Name and Booth # TDO User Group Meeting c/o Innovative Expo …" at bounding box center [590, 387] width 573 height 77
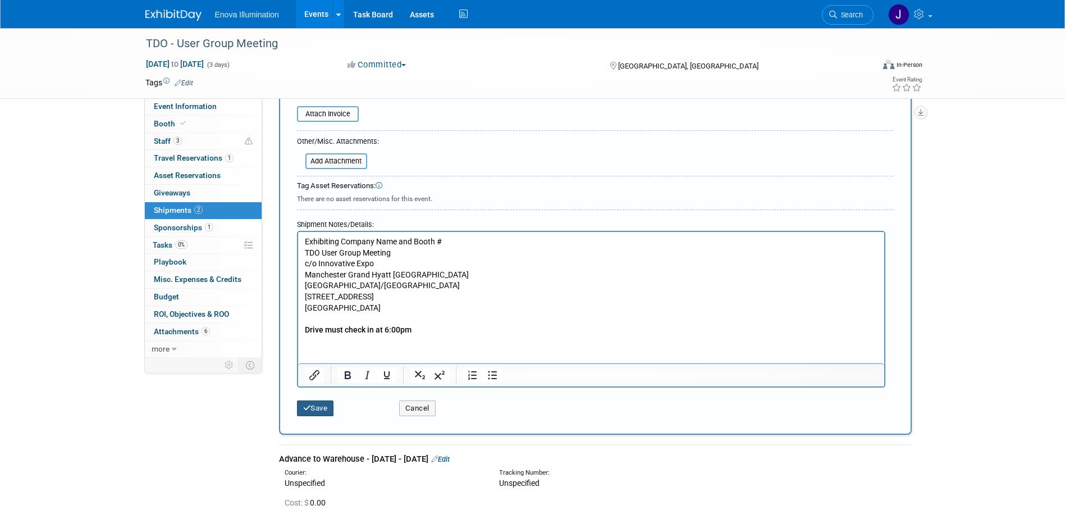
click at [329, 408] on button "Save" at bounding box center [315, 408] width 37 height 16
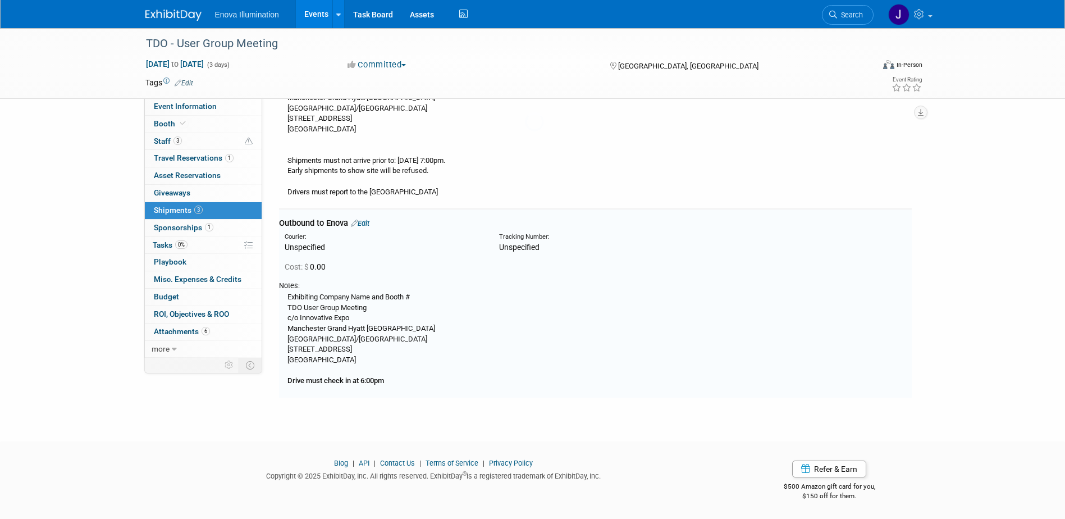
scroll to position [325, 0]
click at [368, 220] on link "Edit" at bounding box center [360, 222] width 19 height 8
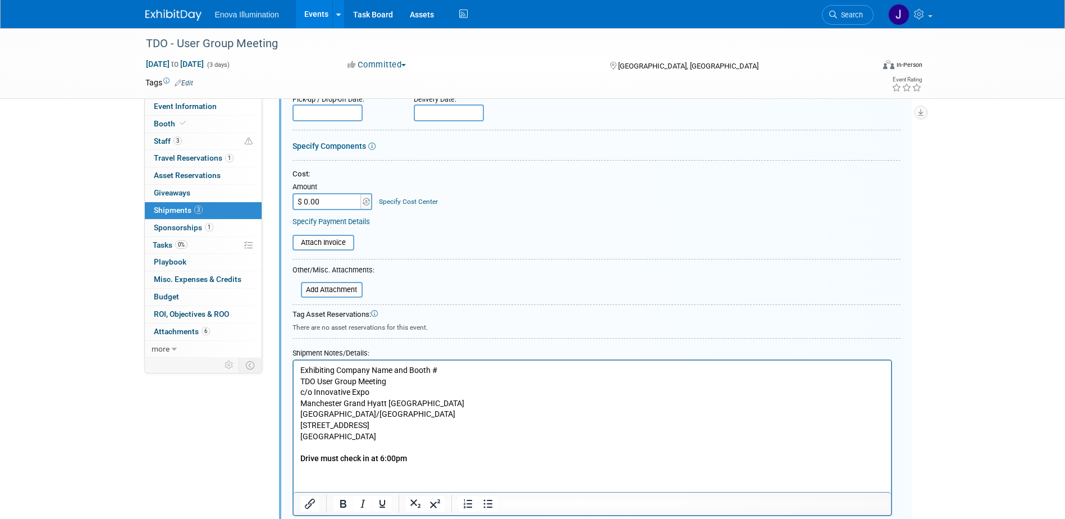
scroll to position [686, 0]
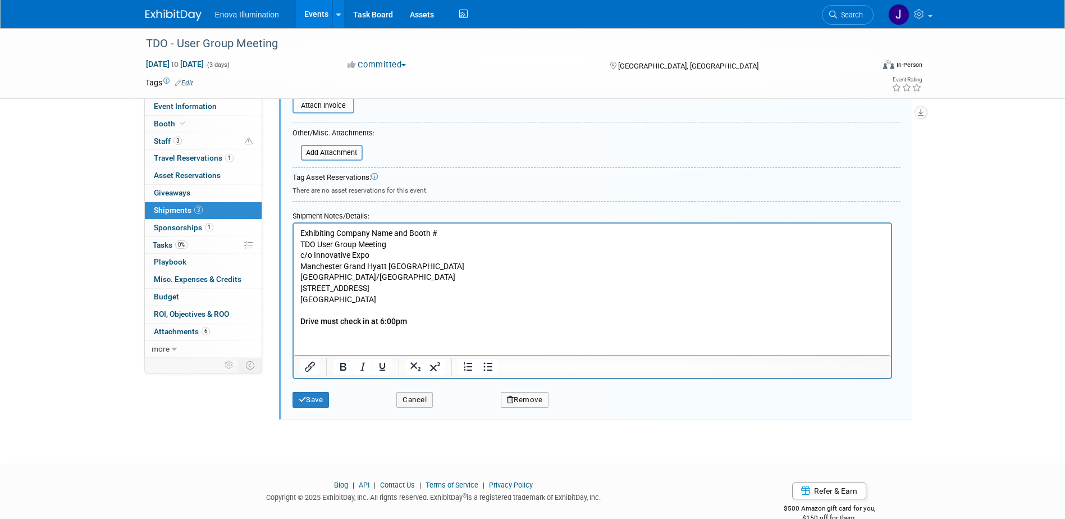
click at [416, 322] on p "Exhibiting Company Name and Booth # TDO User Group Meeting c/o Innovative Expo …" at bounding box center [592, 276] width 585 height 99
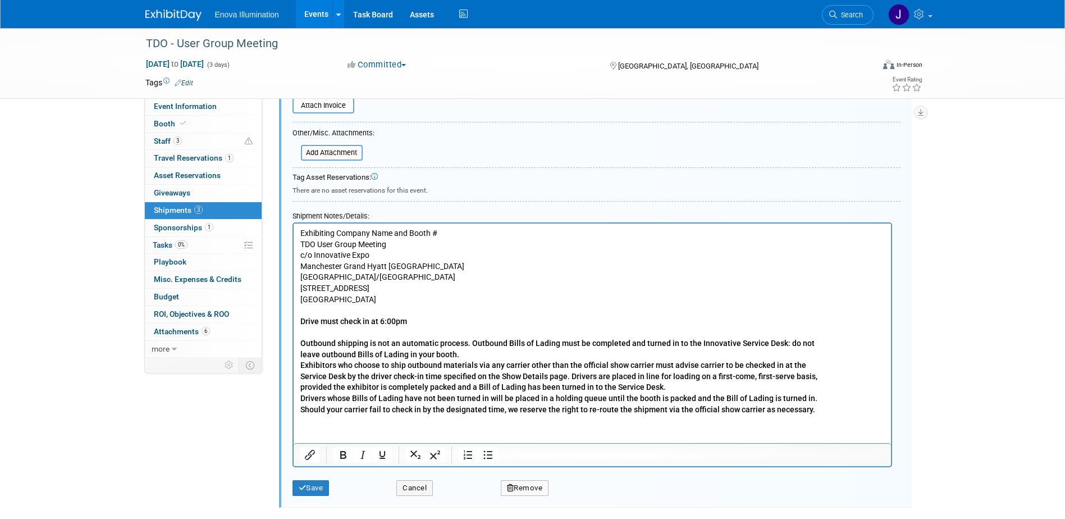
drag, startPoint x: 654, startPoint y: 391, endPoint x: 732, endPoint y: 407, distance: 80.2
click at [655, 391] on b "Outbound shipping is not an automatic process. Outbound Bills of Lading must be…" at bounding box center [558, 375] width 517 height 75
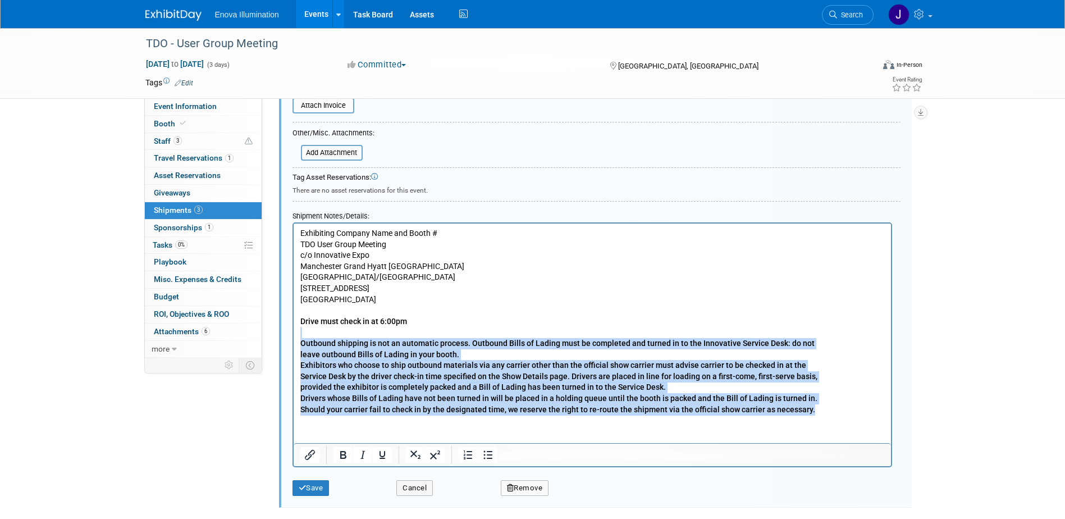
drag, startPoint x: 818, startPoint y: 407, endPoint x: 290, endPoint y: 329, distance: 533.0
click at [293, 329] on html "Exhibiting Company Name and Booth # TDO User Group Meeting c/o Innovative Expo …" at bounding box center [591, 318] width 597 height 191
click at [341, 453] on icon "Bold" at bounding box center [343, 455] width 6 height 8
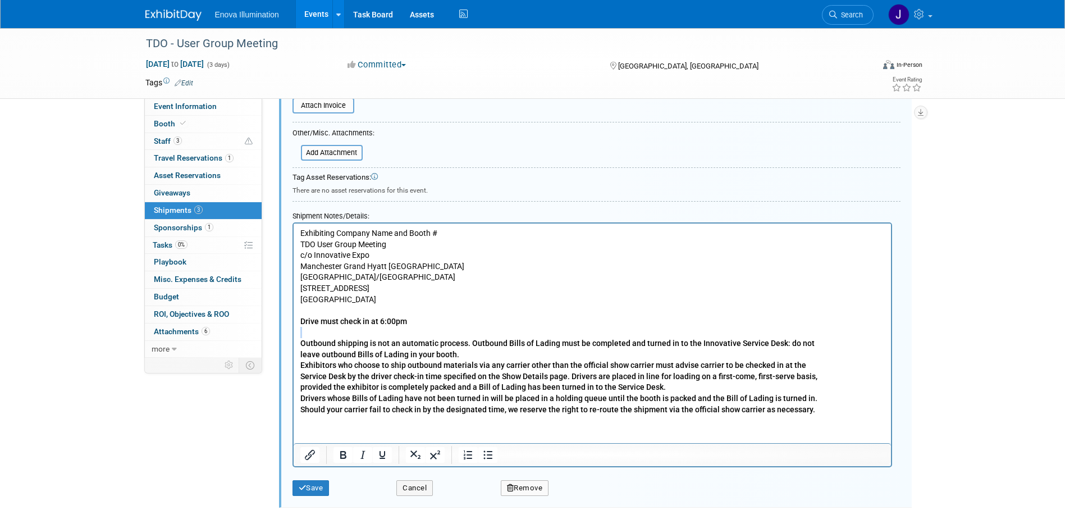
drag, startPoint x: 355, startPoint y: 394, endPoint x: 352, endPoint y: 373, distance: 21.6
click at [355, 394] on b "Outbound shipping is not an automatic process. Outbound Bills of Lading must be…" at bounding box center [558, 375] width 517 height 75
click at [342, 451] on icon "Bold" at bounding box center [343, 455] width 6 height 8
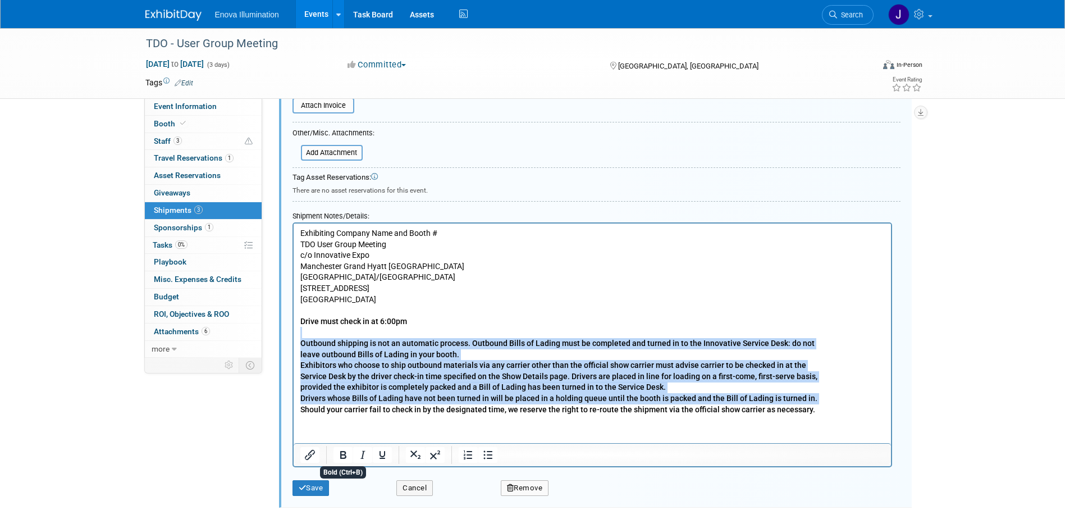
click at [344, 400] on b "Outbound shipping is not an automatic process. Outbound Bills of Lading must be…" at bounding box center [558, 375] width 517 height 75
click at [343, 408] on b "Outbound shipping is not an automatic process. Outbound Bills of Lading must be…" at bounding box center [558, 375] width 517 height 75
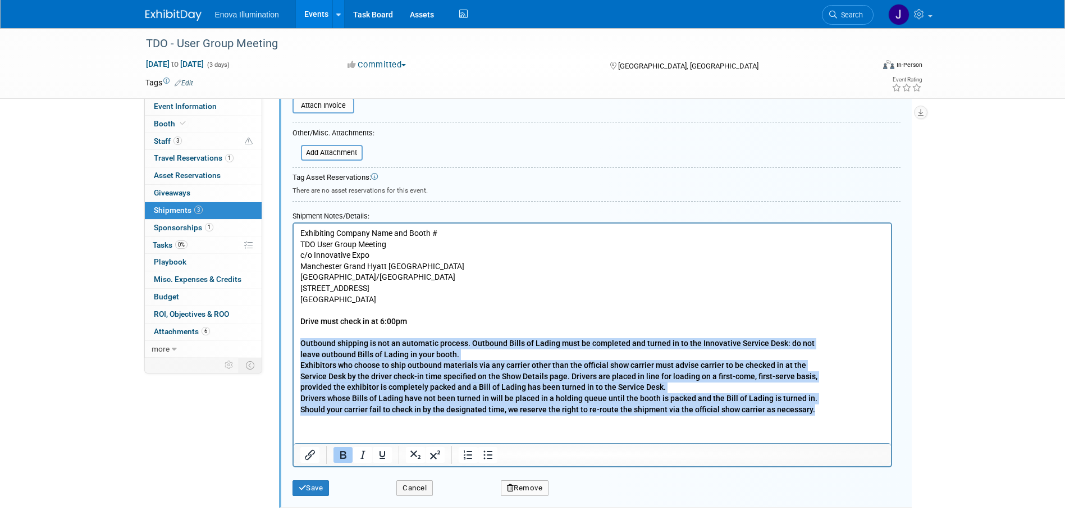
drag, startPoint x: 300, startPoint y: 341, endPoint x: 811, endPoint y: 413, distance: 516.0
click at [811, 413] on p "Outbound shipping is not an automatic process. Outbound Bills of Lading must be…" at bounding box center [592, 375] width 585 height 77
click at [348, 454] on icon "Bold" at bounding box center [342, 454] width 13 height 13
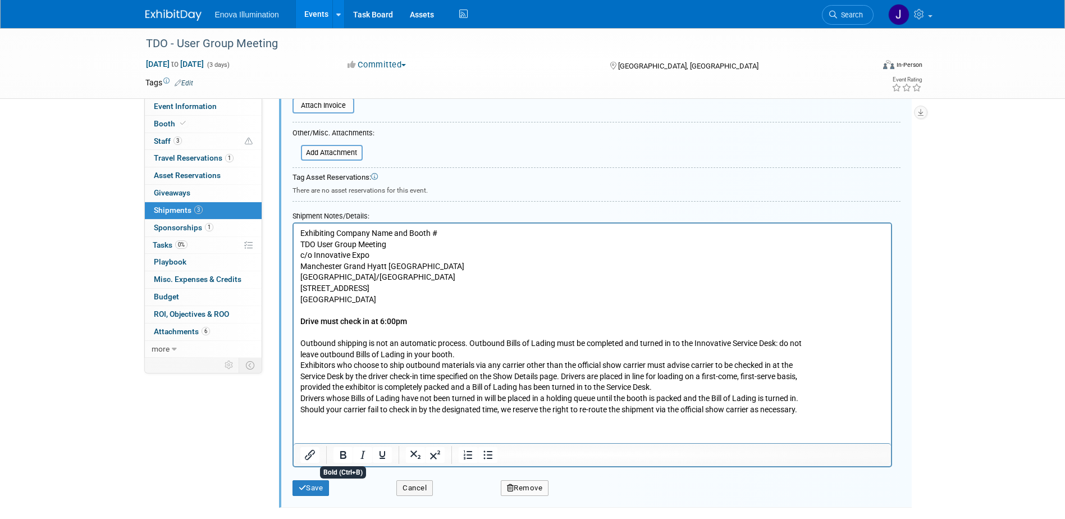
click at [346, 404] on p "Outbound shipping is not an automatic process. Outbound Bills of Lading must be…" at bounding box center [592, 375] width 585 height 77
click at [361, 370] on p "Outbound shipping is not an automatic process. Outbound Bills of Lading must be…" at bounding box center [592, 375] width 585 height 77
click at [305, 484] on icon "submit" at bounding box center [303, 487] width 8 height 7
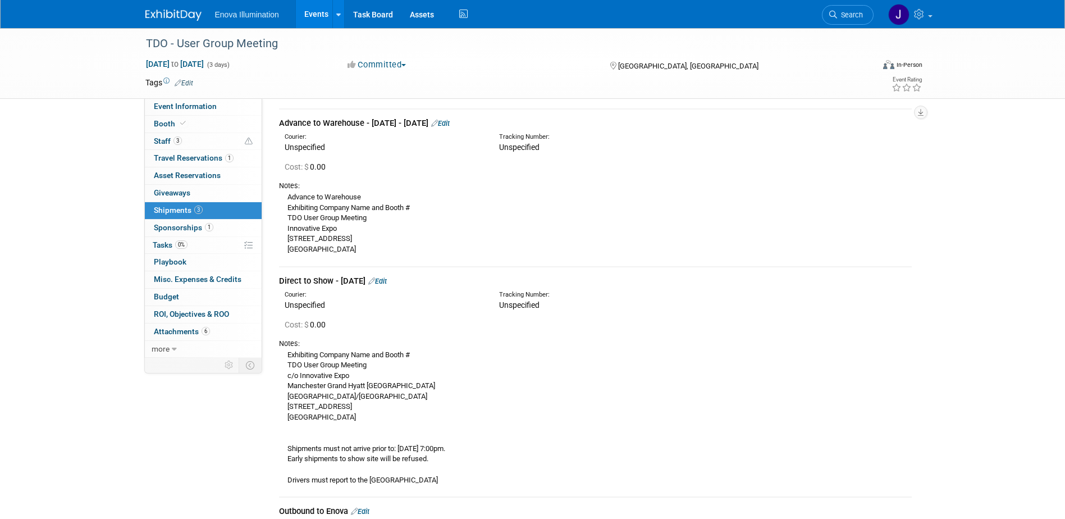
scroll to position [0, 0]
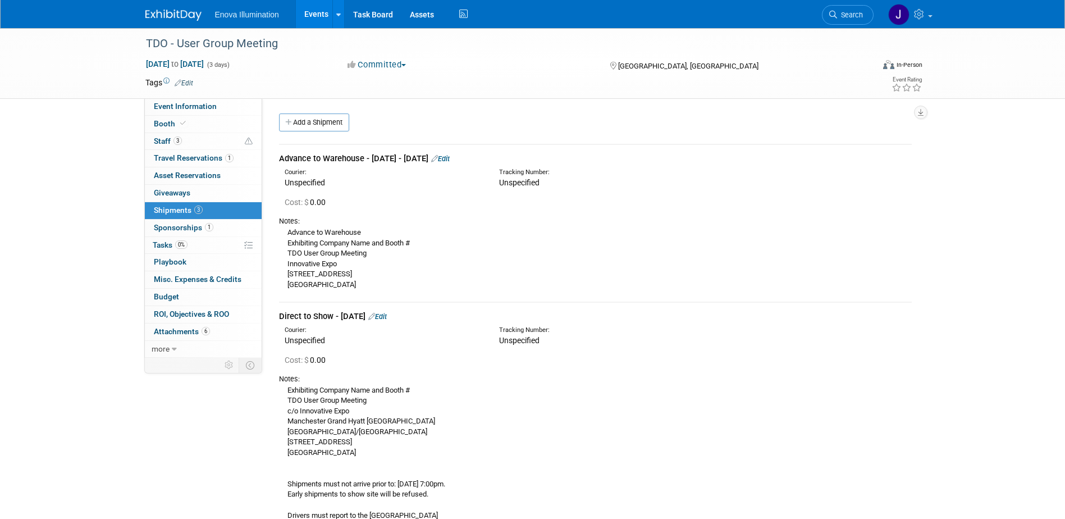
click at [450, 155] on link "Edit" at bounding box center [440, 158] width 19 height 8
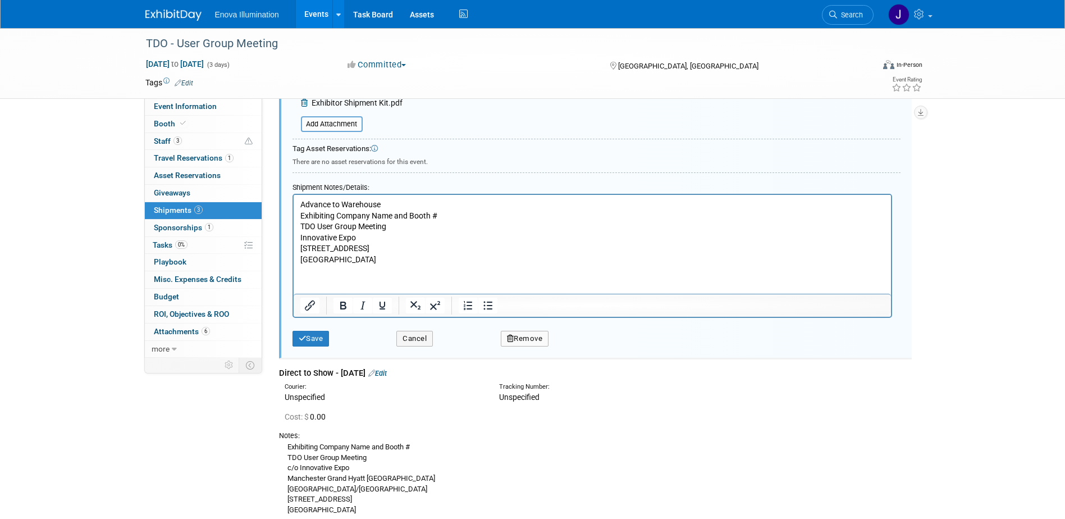
scroll to position [354, 0]
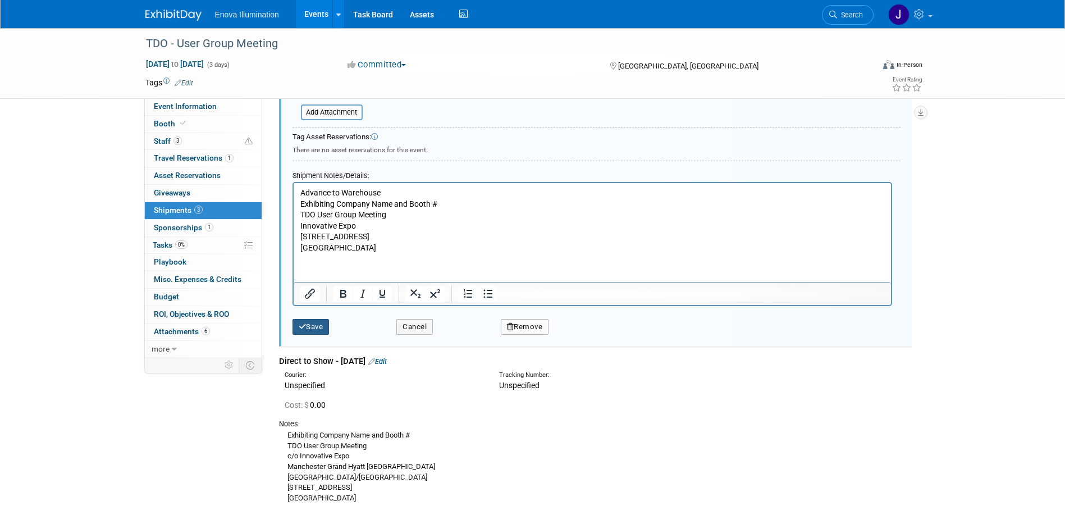
click at [313, 325] on button "Save" at bounding box center [311, 327] width 37 height 16
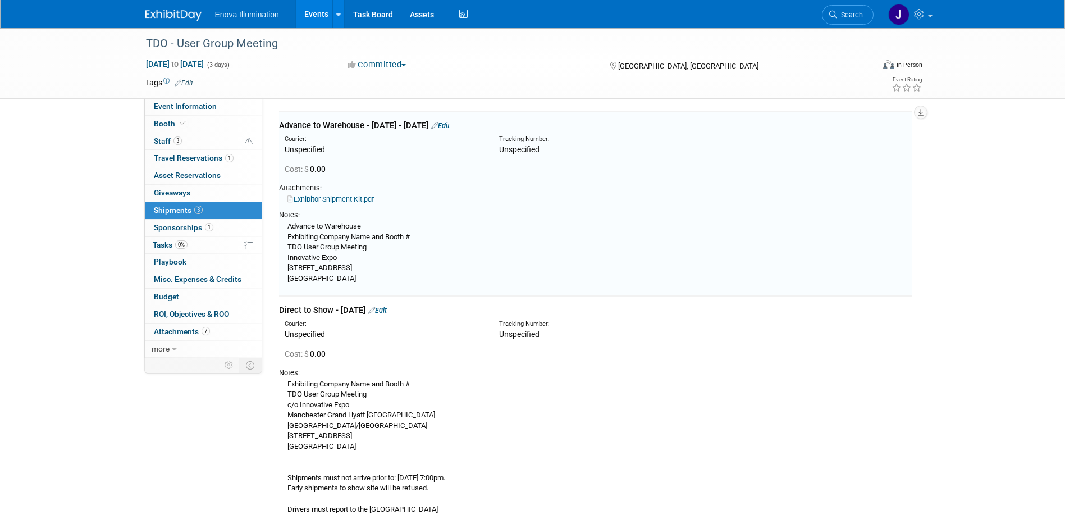
scroll to position [17, 0]
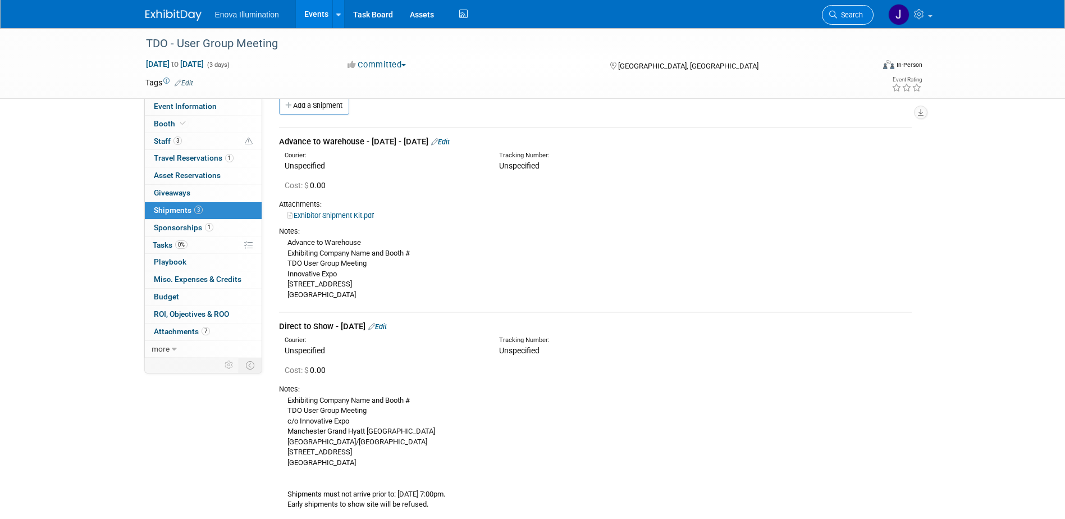
click at [851, 15] on span "Search" at bounding box center [850, 15] width 26 height 8
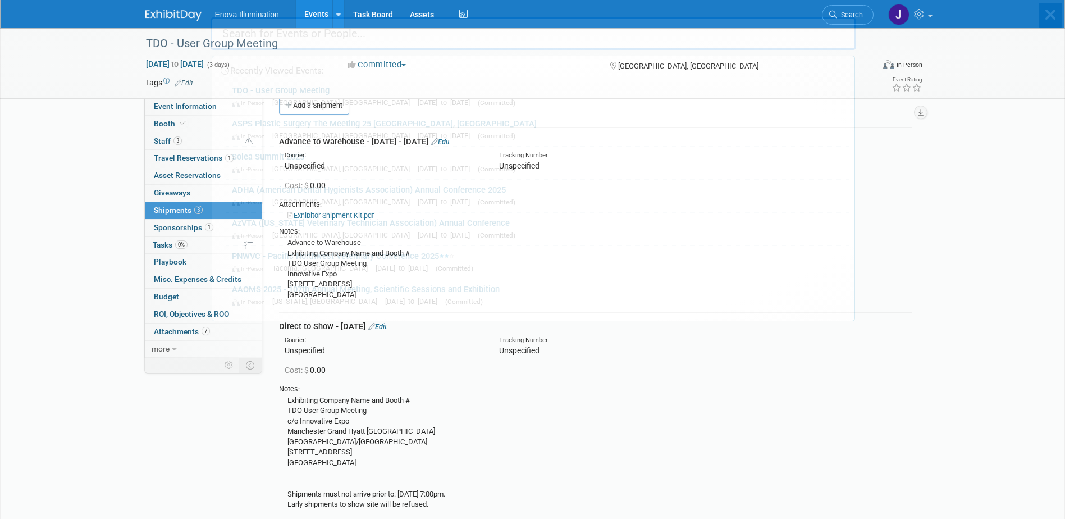
scroll to position [0, 0]
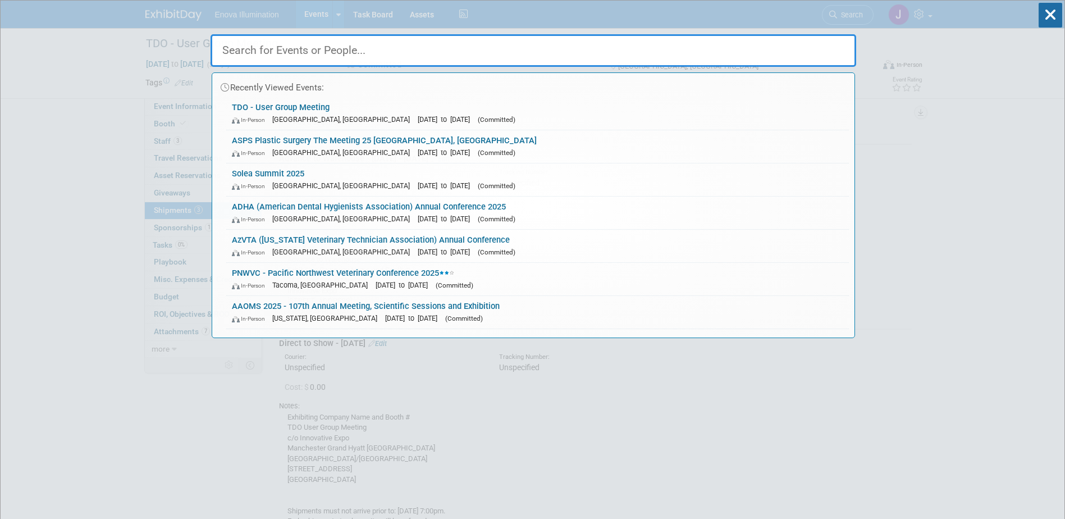
click at [802, 37] on input "text" at bounding box center [534, 50] width 646 height 33
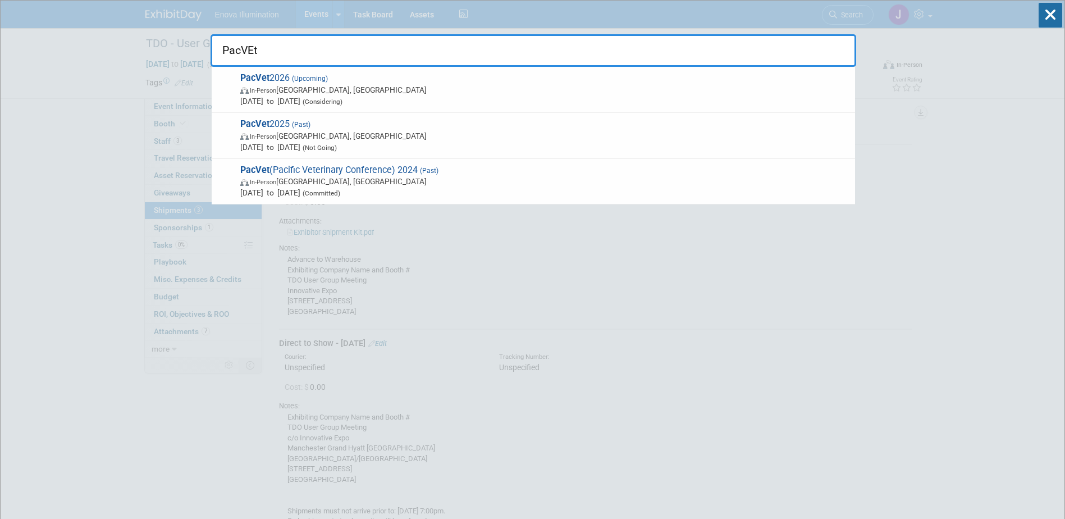
type input "PacVEt"
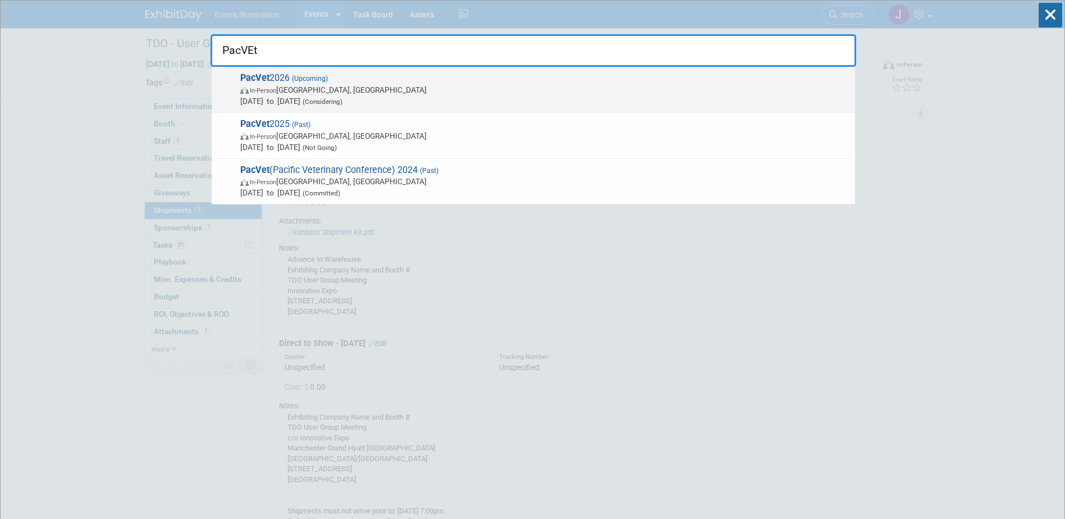
click at [286, 97] on span "Jun 18, 2026 to Jun 21, 2026 (Considering)" at bounding box center [544, 100] width 609 height 11
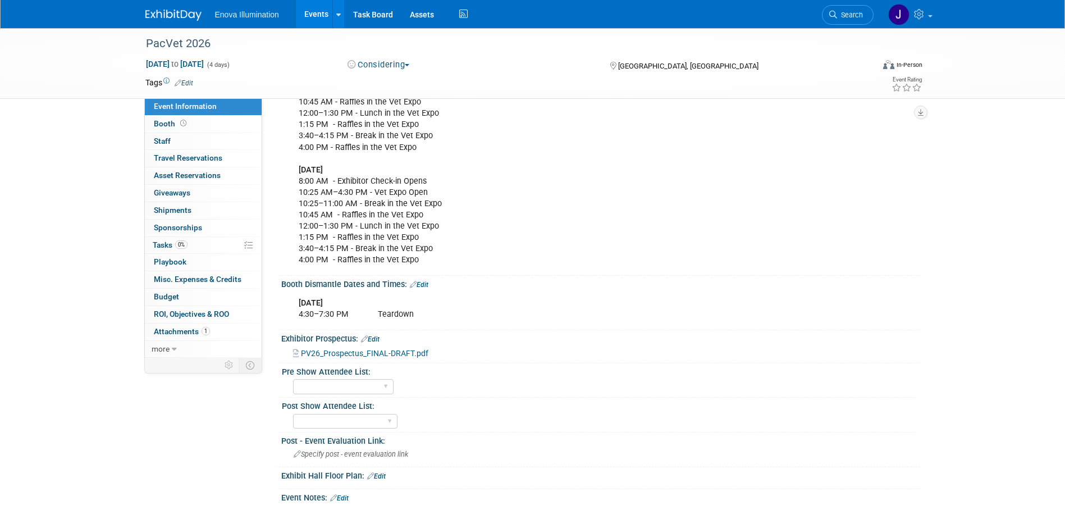
click at [377, 353] on span "PV26_Prospectus_FINAL-DRAFT.pdf" at bounding box center [364, 353] width 127 height 9
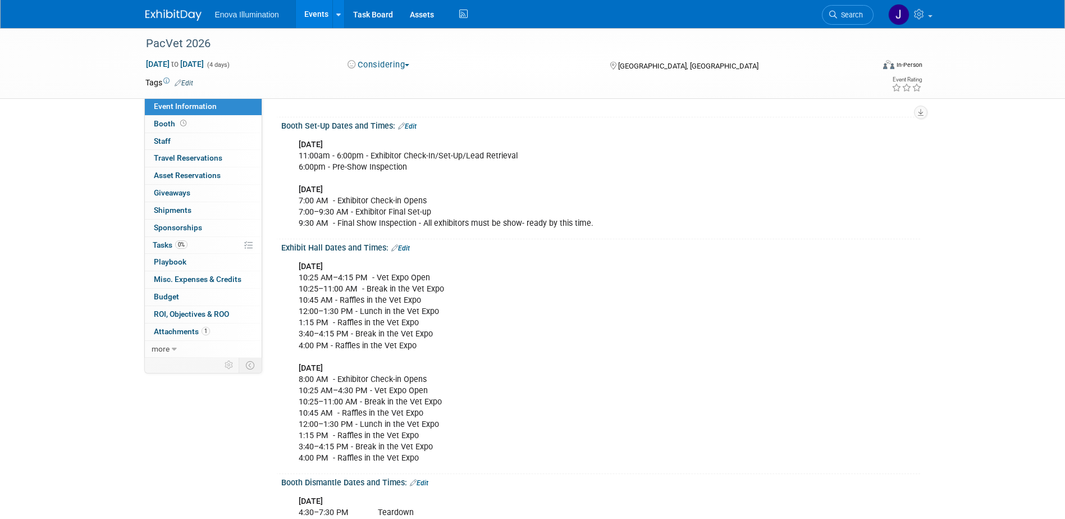
scroll to position [168, 0]
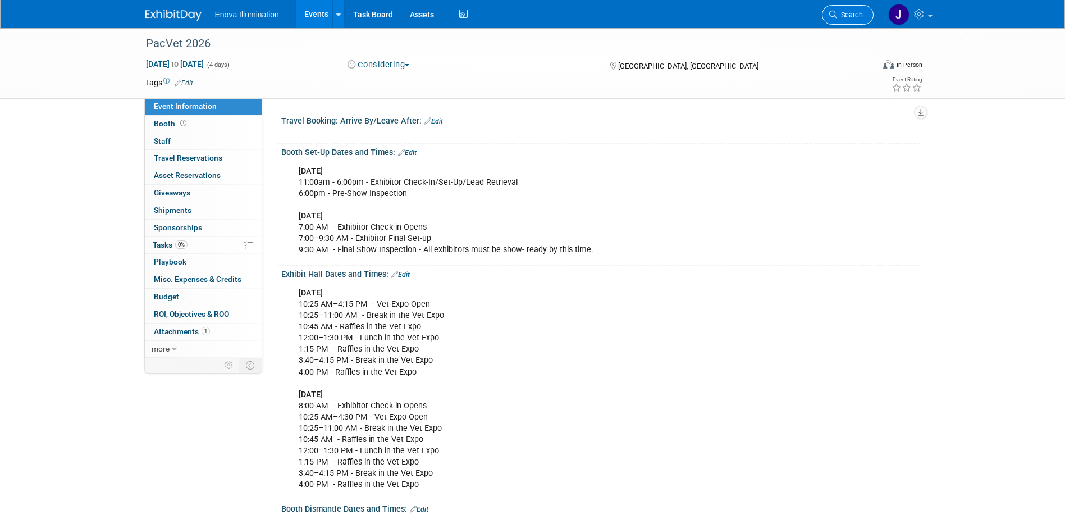
click at [857, 17] on span "Search" at bounding box center [850, 15] width 26 height 8
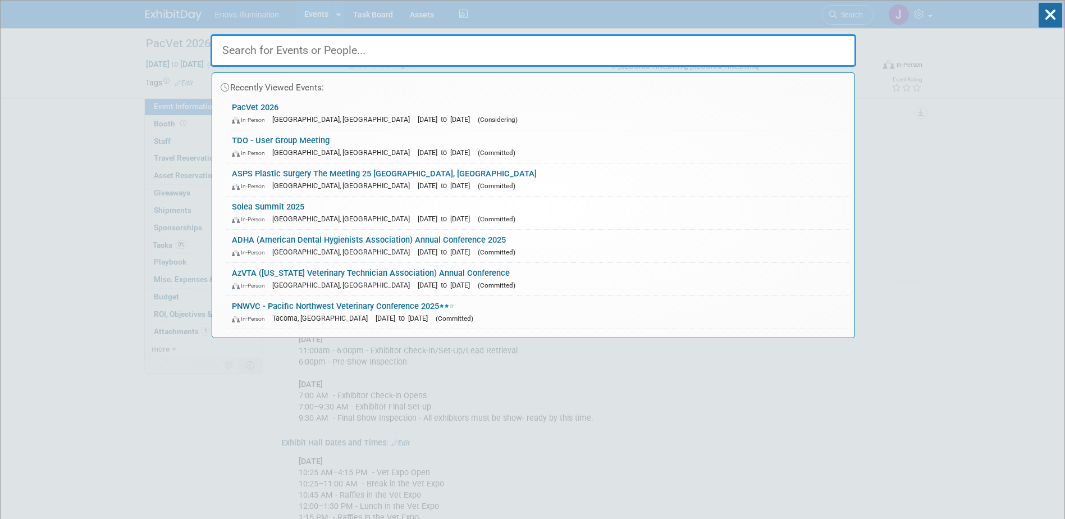
click at [754, 57] on input "text" at bounding box center [534, 50] width 646 height 33
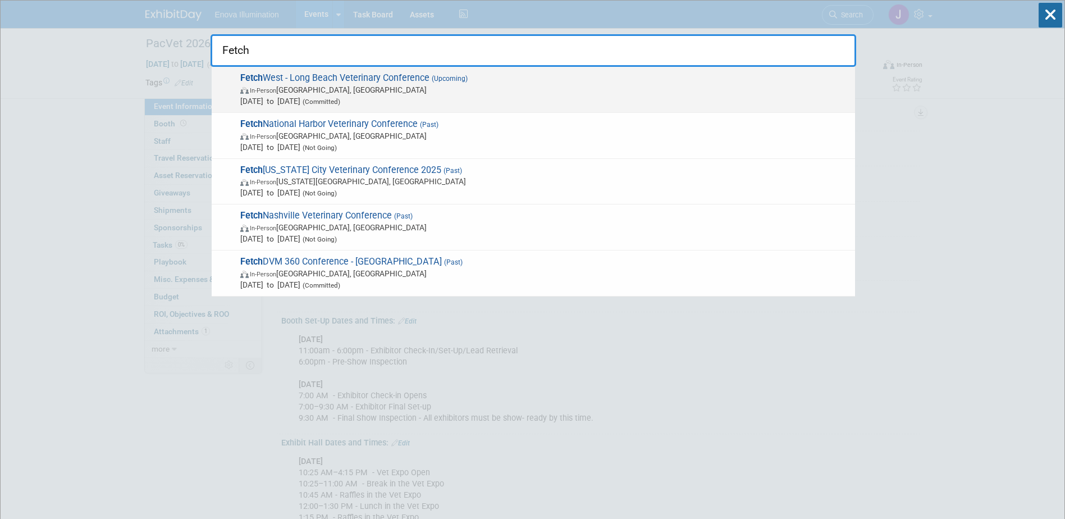
type input "Fetch"
click at [336, 92] on span "In-Person [GEOGRAPHIC_DATA], [GEOGRAPHIC_DATA]" at bounding box center [544, 89] width 609 height 11
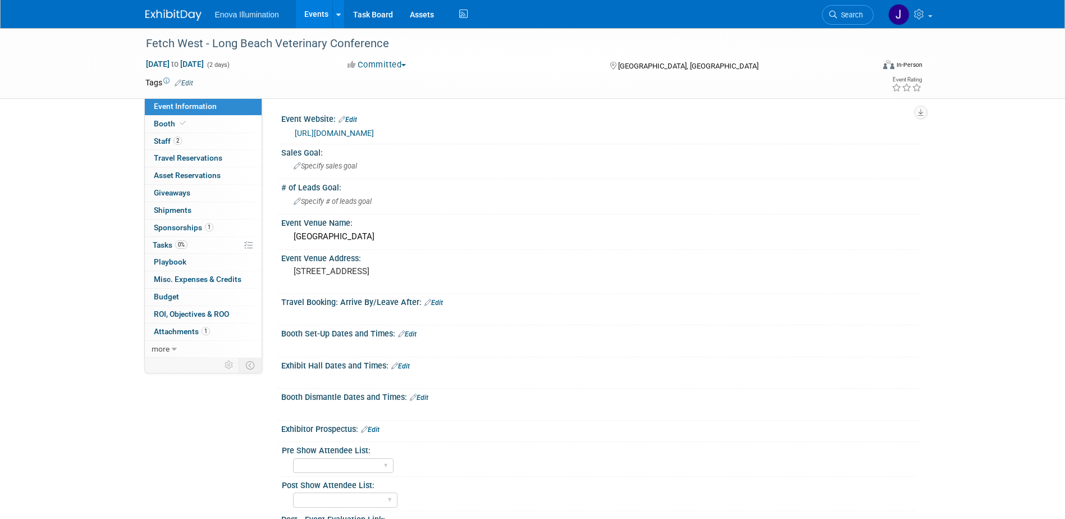
click at [390, 124] on div "[URL][DOMAIN_NAME]" at bounding box center [601, 132] width 622 height 16
click at [374, 129] on link "https://www.dvm360events.com/event/fetch-long-beach-conference/" at bounding box center [334, 133] width 79 height 9
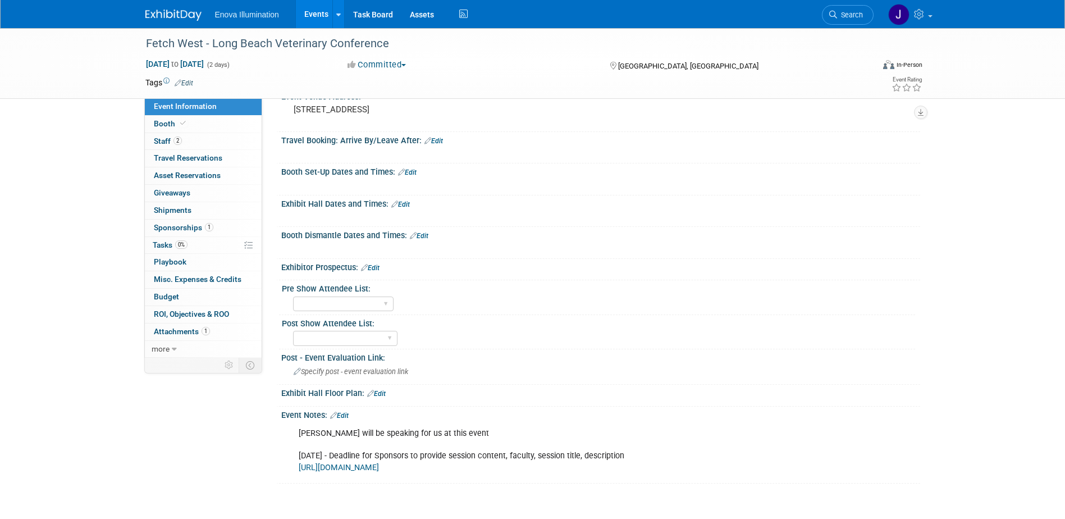
scroll to position [168, 0]
